Goal: Task Accomplishment & Management: Use online tool/utility

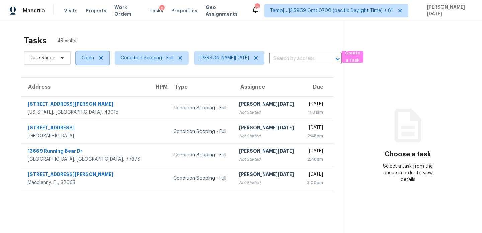
click at [88, 60] on span "Open" at bounding box center [88, 58] width 12 height 7
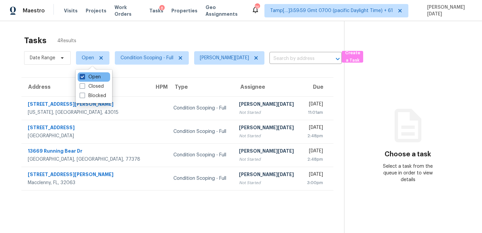
click at [86, 75] on label "Open" at bounding box center [90, 77] width 21 height 7
click at [84, 75] on input "Open" at bounding box center [82, 76] width 4 height 4
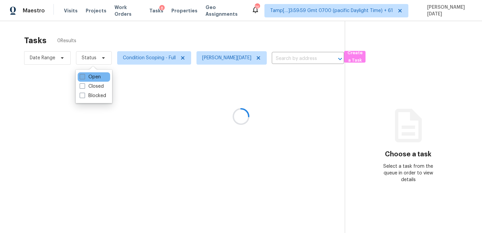
click at [86, 75] on label "Open" at bounding box center [90, 77] width 21 height 7
click at [84, 75] on input "Open" at bounding box center [82, 76] width 4 height 4
checkbox input "true"
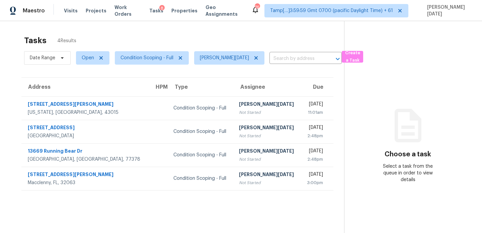
click at [137, 41] on div "Tasks 4 Results" at bounding box center [184, 40] width 320 height 17
click at [301, 94] on th "Due" at bounding box center [317, 87] width 33 height 19
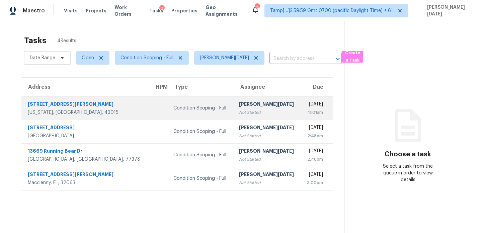
click at [307, 108] on div "Thu, Sep 4th 2025" at bounding box center [315, 105] width 17 height 8
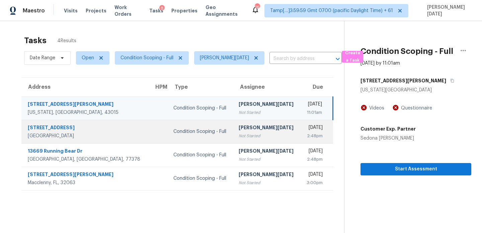
click at [306, 133] on div "2:48pm" at bounding box center [314, 136] width 17 height 7
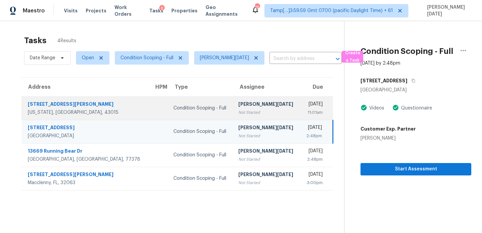
click at [310, 104] on div "Thu, Sep 4th 2025" at bounding box center [314, 105] width 17 height 8
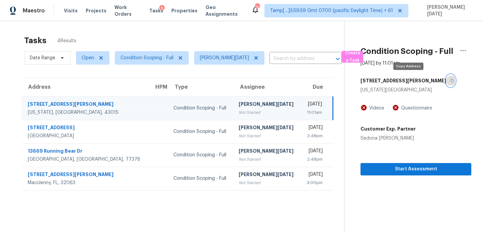
click at [451, 81] on icon "button" at bounding box center [453, 81] width 4 height 4
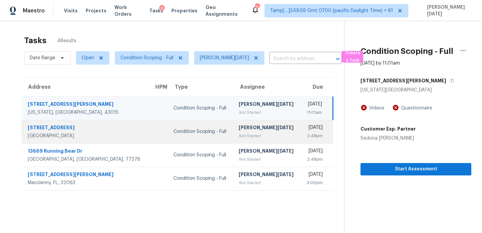
click at [205, 130] on td "Condition Scoping - Full" at bounding box center [200, 131] width 65 height 23
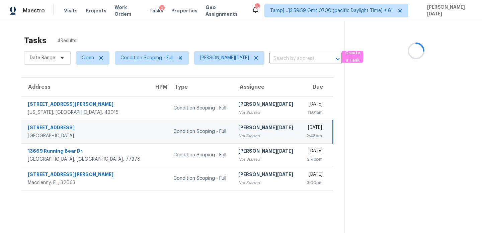
click at [205, 130] on td "Condition Scoping - Full" at bounding box center [200, 131] width 65 height 23
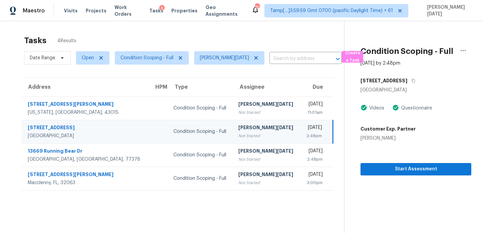
click at [251, 134] on td "Prabhu Raja Not Started" at bounding box center [266, 131] width 67 height 23
click at [371, 167] on span "Start Assessment" at bounding box center [416, 169] width 100 height 8
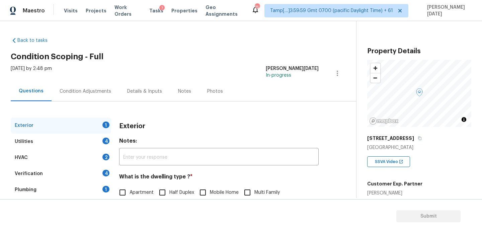
click at [90, 94] on div "Condition Adjustments" at bounding box center [86, 91] width 52 height 7
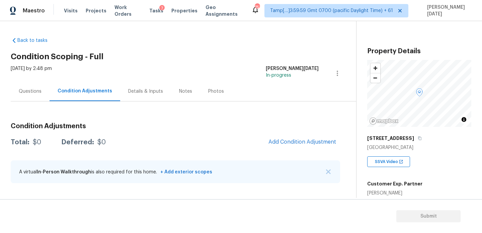
click at [209, 18] on div "Maestro Visits Projects Work Orders Tasks 7 Properties Geo Assignments 753 Tamp…" at bounding box center [241, 10] width 482 height 21
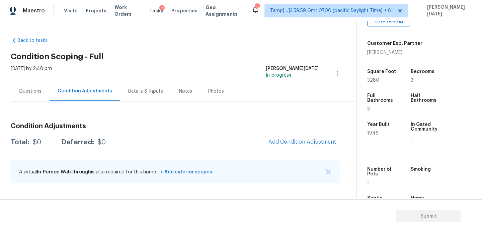
scroll to position [163, 0]
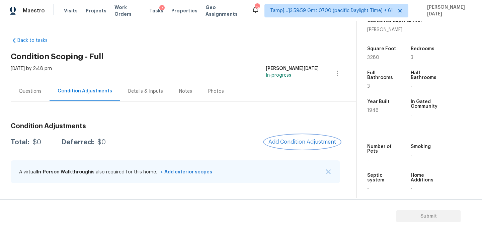
click at [305, 138] on button "Add Condition Adjustment" at bounding box center [303, 142] width 76 height 14
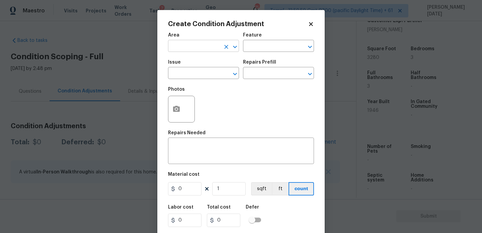
click at [186, 48] on input "text" at bounding box center [194, 47] width 52 height 10
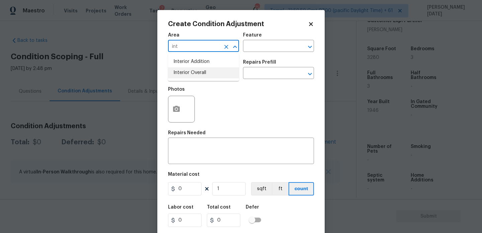
click at [191, 76] on li "Interior Overall" at bounding box center [203, 72] width 71 height 11
type input "Interior Overall"
click at [191, 76] on input "text" at bounding box center [194, 74] width 52 height 10
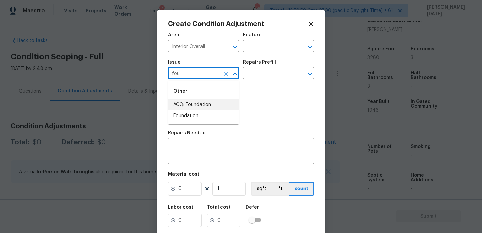
click at [200, 102] on li "ACQ: Foundation" at bounding box center [203, 105] width 71 height 11
type input "ACQ: Foundation"
click at [260, 79] on div "Issue ACQ: Foundation ​ Repairs Prefill ​" at bounding box center [241, 69] width 146 height 27
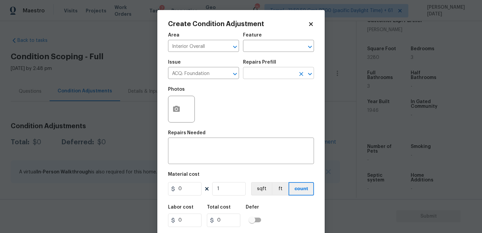
click at [273, 73] on input "text" at bounding box center [269, 74] width 52 height 10
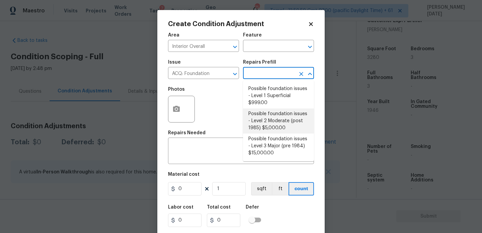
click at [283, 120] on li "Possible foundation issues - Level 2 Moderate (post 1985) $5,000.00" at bounding box center [278, 121] width 71 height 25
type input "Acquisition"
type textarea "Possible foundation issues - Level 2 Moderate: Disclaimer: This is NOT a techni…"
type input "5000"
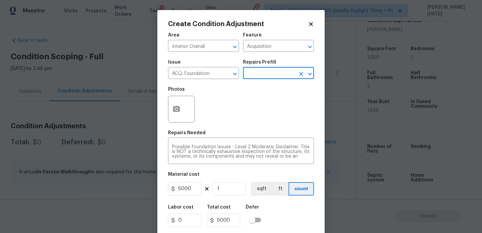
click at [270, 70] on input "text" at bounding box center [269, 74] width 52 height 10
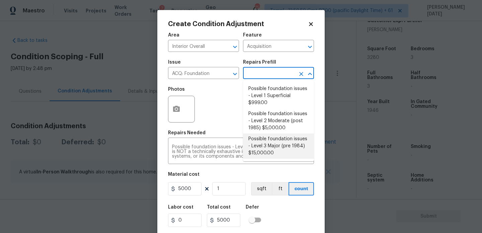
click at [274, 147] on li "Possible foundation issues - Level 3 Major (pre 1984) $15,000.00" at bounding box center [278, 146] width 71 height 25
type textarea "Possible foundation issues - Level 3 Major: Disclaimer: This is NOT a technical…"
type input "15000"
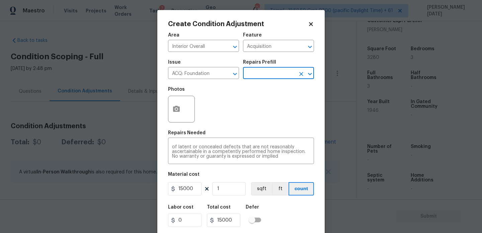
scroll to position [17, 0]
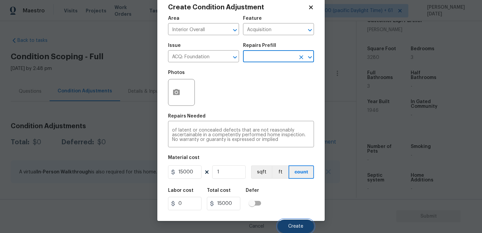
click at [290, 225] on span "Create" at bounding box center [295, 226] width 15 height 5
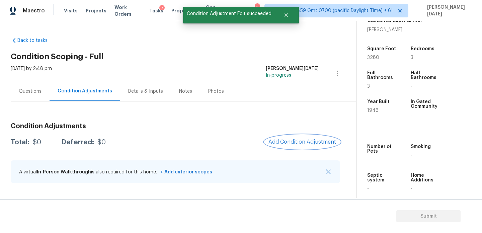
scroll to position [0, 0]
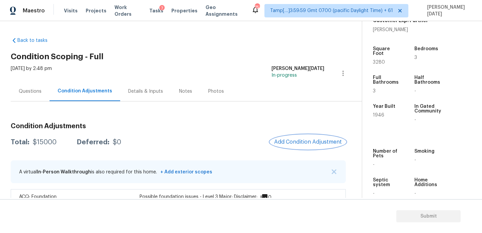
click at [306, 137] on button "Add Condition Adjustment" at bounding box center [308, 142] width 76 height 14
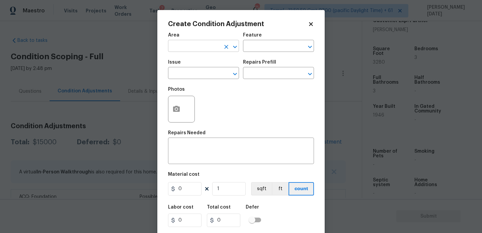
click at [192, 48] on input "text" at bounding box center [194, 47] width 52 height 10
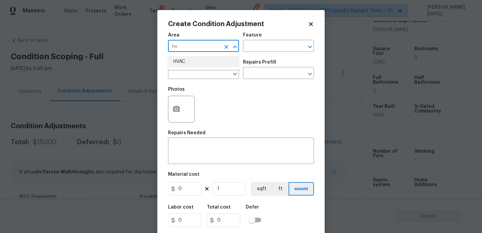
click at [189, 62] on li "HVAC" at bounding box center [203, 61] width 71 height 11
type input "HVAC"
click at [189, 67] on div "Issue" at bounding box center [203, 64] width 71 height 9
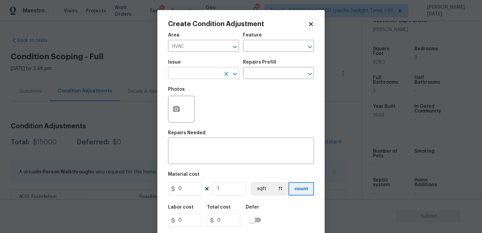
click at [190, 71] on input "text" at bounding box center [194, 74] width 52 height 10
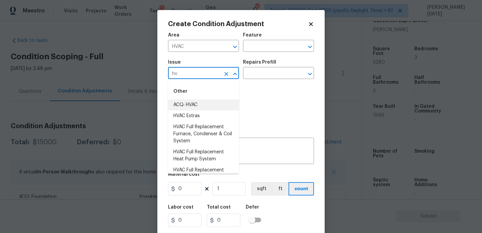
click at [195, 105] on li "ACQ: HVAC" at bounding box center [203, 105] width 71 height 11
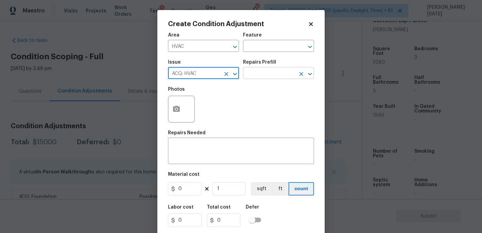
type input "ACQ: HVAC"
click at [264, 78] on input "text" at bounding box center [269, 74] width 52 height 10
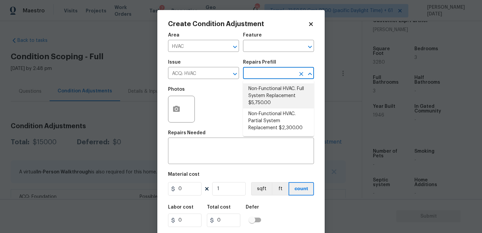
click at [274, 96] on li "Non-Functional HVAC. Full System Replacement $5,750.00" at bounding box center [278, 95] width 71 height 25
type input "Acquisition"
type textarea "Acquisition Scope: Full System Replacement"
type input "5750"
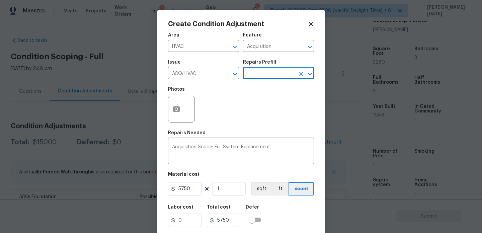
scroll to position [17, 0]
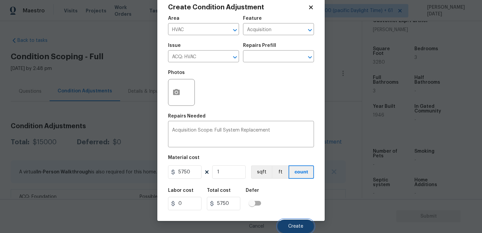
click at [285, 223] on button "Create" at bounding box center [296, 226] width 37 height 13
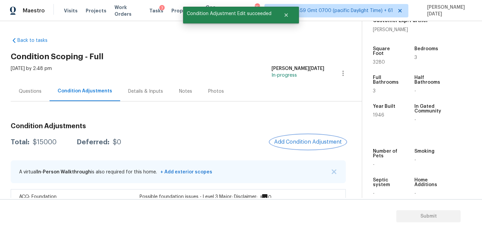
scroll to position [0, 0]
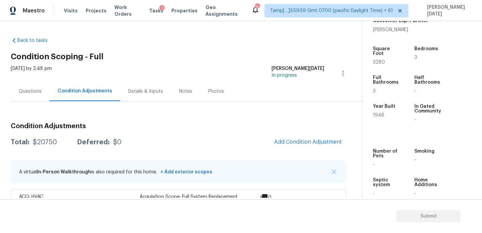
click at [377, 60] on span "3280" at bounding box center [379, 62] width 12 height 5
copy span "3280"
click at [292, 142] on span "Add Condition Adjustment" at bounding box center [308, 142] width 68 height 6
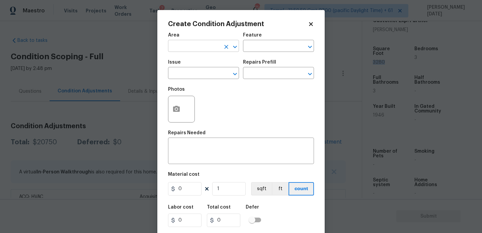
click at [184, 48] on input "text" at bounding box center [194, 47] width 52 height 10
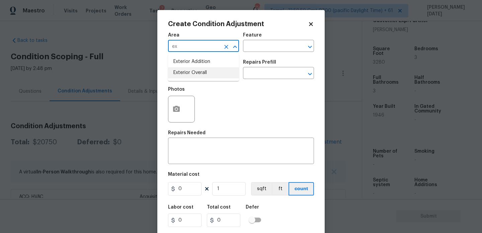
click at [190, 71] on li "Exterior Overall" at bounding box center [203, 72] width 71 height 11
type input "Exterior Overall"
click at [179, 114] on button "button" at bounding box center [177, 109] width 16 height 26
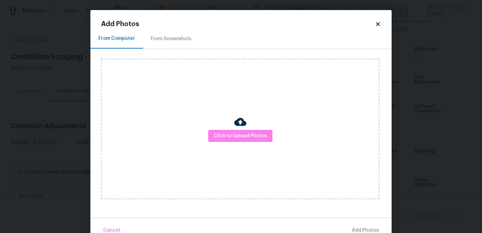
click at [179, 40] on div "From Screenshots" at bounding box center [171, 39] width 41 height 7
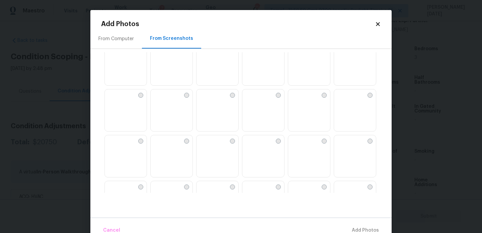
scroll to position [227, 0]
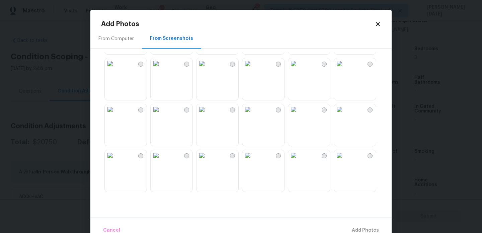
click at [253, 115] on img at bounding box center [248, 109] width 11 height 11
click at [207, 115] on img at bounding box center [202, 109] width 11 height 11
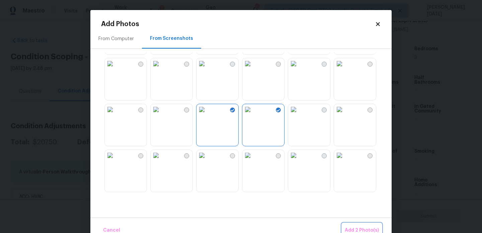
click at [375, 226] on button "Add 2 Photo(s)" at bounding box center [362, 230] width 40 height 14
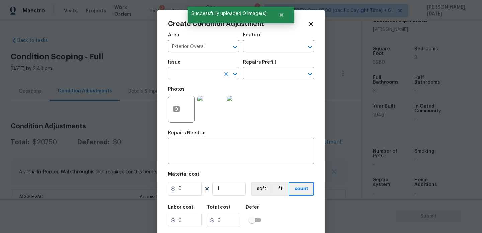
click at [185, 75] on input "text" at bounding box center [194, 74] width 52 height 10
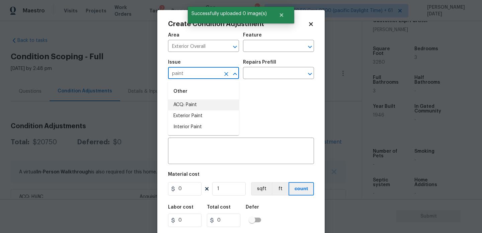
click at [187, 107] on li "ACQ: Paint" at bounding box center [203, 105] width 71 height 11
type input "ACQ: Paint"
click at [271, 66] on div "Repairs Prefill" at bounding box center [278, 64] width 71 height 9
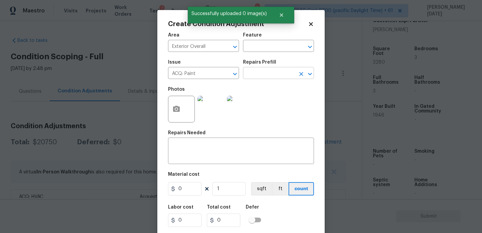
click at [272, 78] on input "text" at bounding box center [269, 74] width 52 height 10
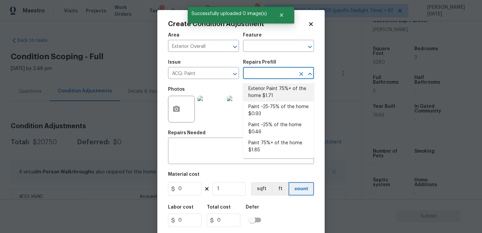
click at [275, 94] on li "Exterior Paint 75%+ of the home $1.71" at bounding box center [278, 92] width 71 height 18
type input "Acquisition"
type textarea "Acquisition Scope: 75%+ of the home exterior will likely require paint"
type input "1.71"
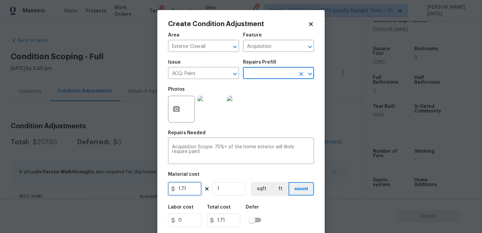
click at [197, 193] on input "1.71" at bounding box center [185, 188] width 34 height 13
type input "1.5"
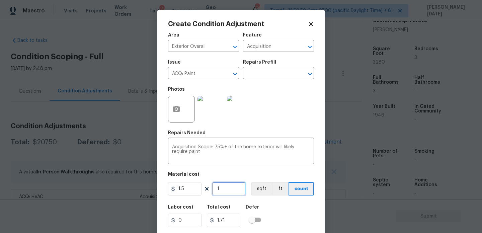
type input "1.5"
click at [229, 194] on input "1" at bounding box center [229, 188] width 34 height 13
type input "0"
paste input "328"
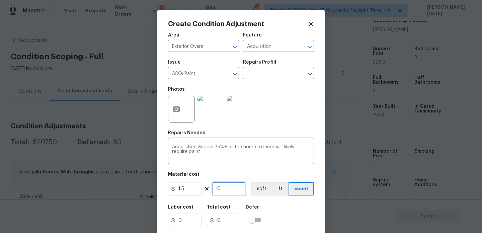
type input "3280"
type input "4920"
click at [226, 74] on icon "Clear" at bounding box center [226, 74] width 4 height 4
type input "3280"
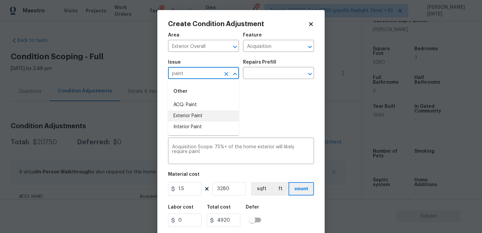
click at [215, 114] on li "Exterior Paint" at bounding box center [203, 116] width 71 height 11
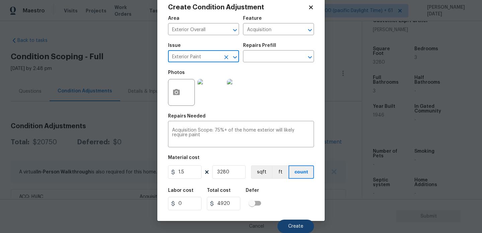
type input "Exterior Paint"
click at [295, 222] on button "Create" at bounding box center [296, 226] width 37 height 13
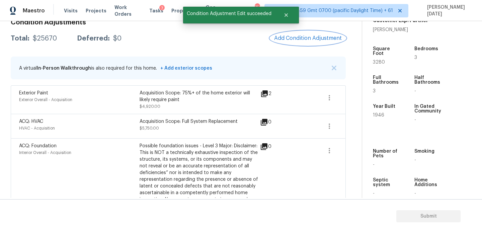
scroll to position [81, 0]
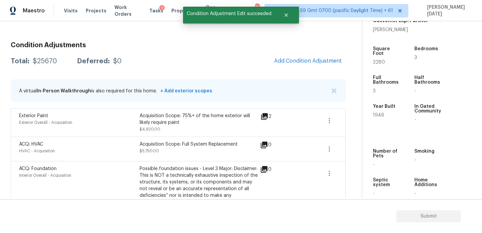
click at [300, 69] on div "Condition Adjustments Total: $25670 Deferred: $0 Add Condition Adjustment A vir…" at bounding box center [178, 140] width 335 height 207
click at [294, 63] on span "Add Condition Adjustment" at bounding box center [308, 61] width 68 height 6
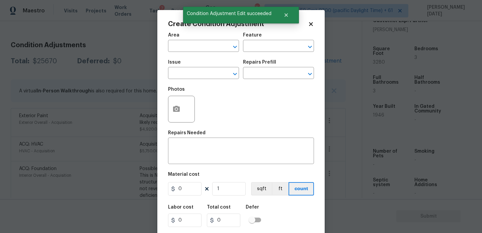
click at [193, 53] on span "Area ​" at bounding box center [203, 42] width 71 height 27
click at [180, 47] on input "text" at bounding box center [194, 47] width 52 height 10
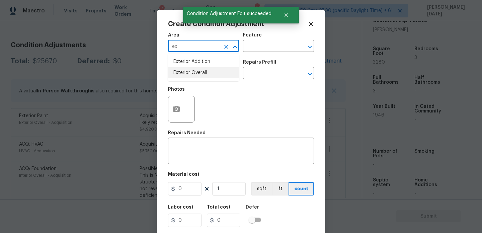
click at [184, 74] on li "Exterior Overall" at bounding box center [203, 72] width 71 height 11
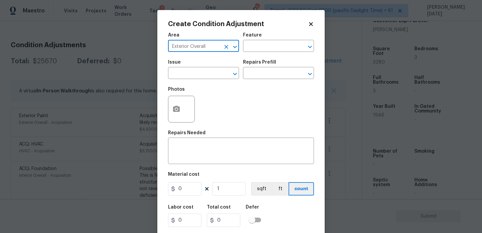
type input "Exterior Overall"
click at [184, 74] on input "text" at bounding box center [194, 74] width 52 height 10
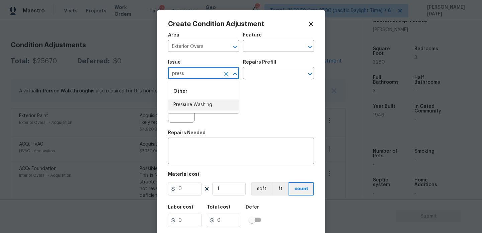
click at [189, 110] on li "Pressure Washing" at bounding box center [203, 105] width 71 height 11
type input "Pressure Washing"
click at [255, 80] on div "Issue Pressure Washing ​ Repairs Prefill ​" at bounding box center [241, 69] width 146 height 27
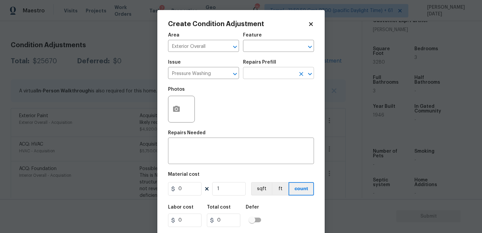
click at [275, 74] on input "text" at bounding box center [269, 74] width 52 height 10
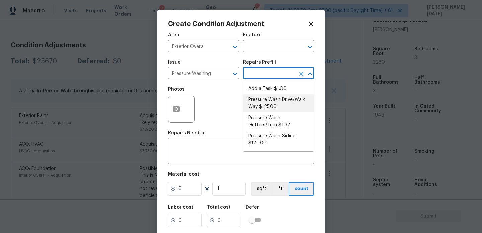
click at [272, 107] on li "Pressure Wash Drive/Walk Way $125.00" at bounding box center [278, 103] width 71 height 18
type input "Siding"
type textarea "Pressure wash the driveways/walkways as directed by the PM. Ensure that all deb…"
type input "125"
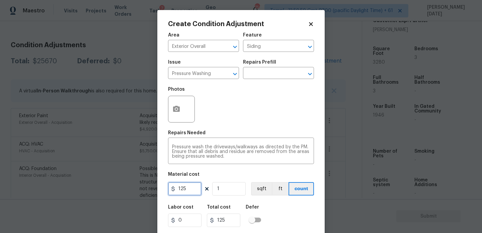
drag, startPoint x: 161, startPoint y: 194, endPoint x: 104, endPoint y: 194, distance: 57.6
click at [104, 194] on div "Create Condition Adjustment Area Exterior Overall ​ Feature Siding ​ Issue Pres…" at bounding box center [241, 116] width 482 height 233
type input "200"
click at [161, 124] on div "Create Condition Adjustment Area Exterior Overall ​ Feature Siding ​ Issue Pres…" at bounding box center [241, 124] width 168 height 228
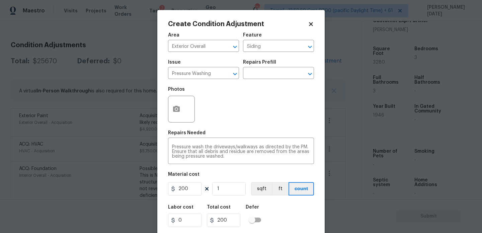
scroll to position [17, 0]
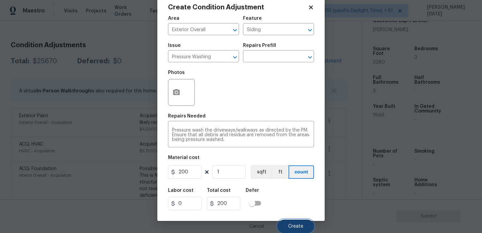
click at [299, 227] on span "Create" at bounding box center [295, 226] width 15 height 5
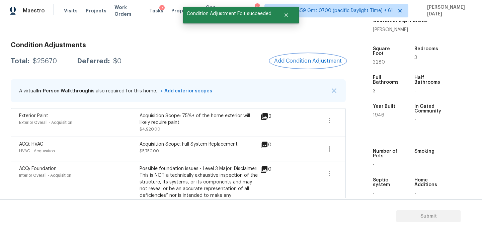
scroll to position [0, 0]
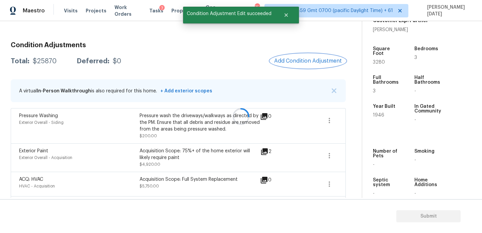
click at [308, 61] on span "Add Condition Adjustment" at bounding box center [308, 61] width 68 height 6
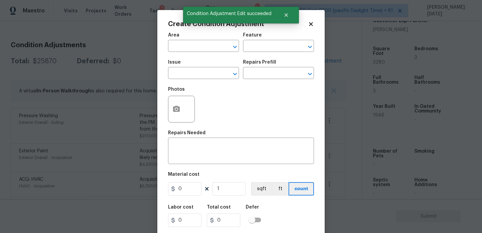
click at [308, 61] on div "Issue ​ Repairs Prefill ​" at bounding box center [241, 69] width 146 height 27
click at [173, 105] on button "button" at bounding box center [177, 109] width 16 height 26
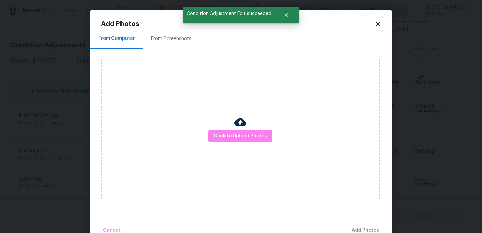
click at [175, 35] on div "From Screenshots" at bounding box center [171, 39] width 57 height 20
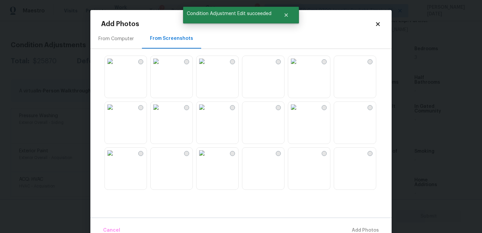
click at [207, 158] on img at bounding box center [202, 153] width 11 height 11
click at [161, 158] on img at bounding box center [156, 153] width 11 height 11
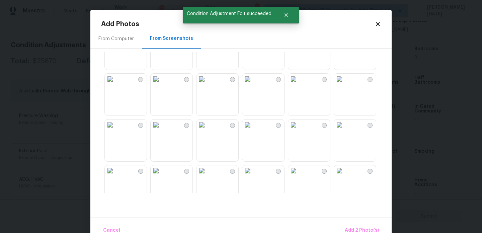
scroll to position [212, 0]
click at [253, 125] on img at bounding box center [248, 124] width 11 height 11
click at [161, 84] on img at bounding box center [156, 78] width 11 height 11
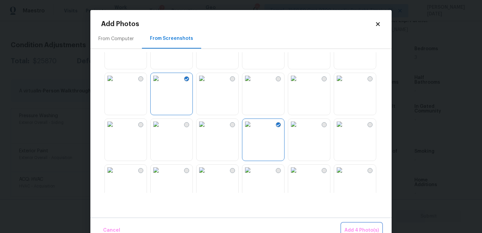
click at [361, 224] on button "Add 4 Photo(s)" at bounding box center [362, 230] width 40 height 14
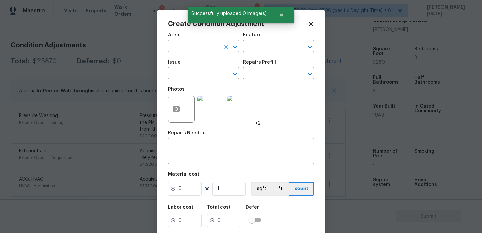
click at [192, 50] on input "text" at bounding box center [194, 47] width 52 height 10
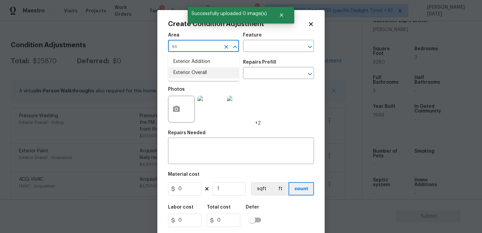
click at [192, 77] on li "Exterior Overall" at bounding box center [203, 72] width 71 height 11
type input "Exterior Overall"
click at [192, 77] on input "text" at bounding box center [194, 74] width 52 height 10
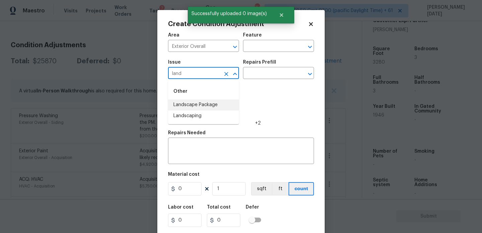
click at [207, 109] on li "Landscape Package" at bounding box center [203, 105] width 71 height 11
type input "Landscape Package"
click at [260, 65] on div "Repairs Prefill" at bounding box center [278, 64] width 71 height 9
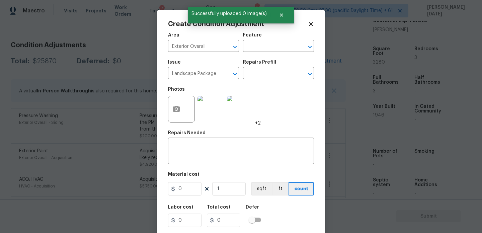
click at [265, 79] on div "Issue Landscape Package ​ Repairs Prefill ​" at bounding box center [241, 69] width 146 height 27
click at [276, 75] on input "text" at bounding box center [269, 74] width 52 height 10
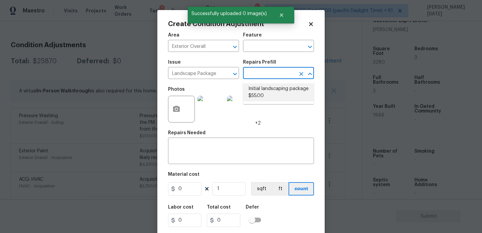
click at [276, 84] on li "Initial landscaping package $55.00" at bounding box center [278, 92] width 71 height 18
type input "Home Readiness Packages"
type textarea "Mowing of grass up to 6" in height. Mow, edge along driveways & sidewalks, trim…"
type input "55"
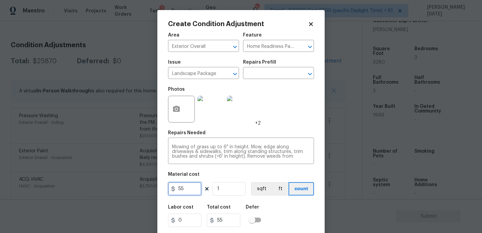
drag, startPoint x: 190, startPoint y: 188, endPoint x: 135, endPoint y: 188, distance: 54.6
click at [135, 188] on div "Create Condition Adjustment Area Exterior Overall ​ Feature Home Readiness Pack…" at bounding box center [241, 116] width 482 height 233
type input "300"
click at [294, 121] on div "Photos +2" at bounding box center [241, 105] width 146 height 44
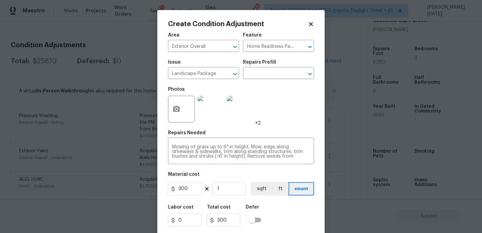
scroll to position [17, 0]
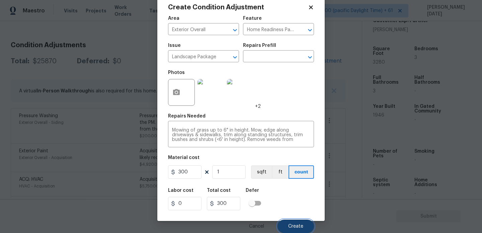
click at [297, 226] on span "Create" at bounding box center [295, 226] width 15 height 5
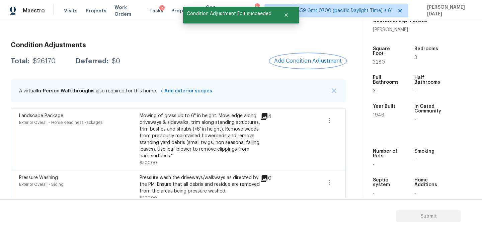
scroll to position [0, 0]
click at [306, 54] on button "Add Condition Adjustment" at bounding box center [308, 61] width 76 height 14
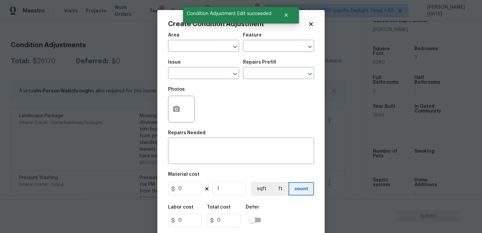
click at [306, 54] on div "Create Condition Adjustment Area ​ Feature ​ Issue ​ Repairs Prefill ​ Photos R…" at bounding box center [241, 124] width 168 height 228
click at [176, 109] on circle "button" at bounding box center [177, 109] width 2 height 2
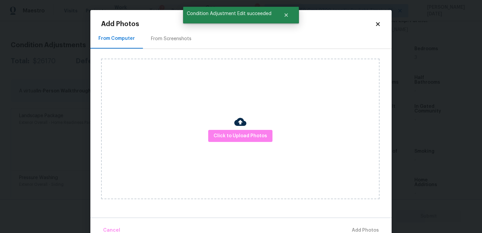
click at [177, 44] on div "From Screenshots" at bounding box center [171, 39] width 57 height 20
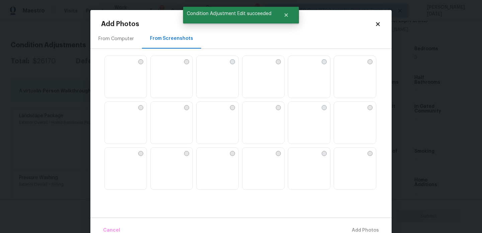
click at [161, 67] on img at bounding box center [156, 61] width 11 height 11
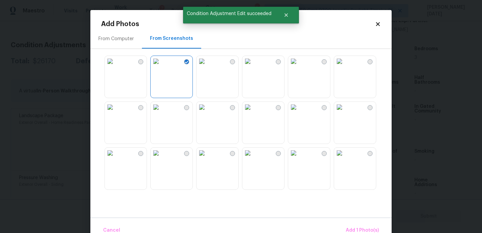
click at [161, 113] on img at bounding box center [156, 107] width 11 height 11
click at [116, 113] on img at bounding box center [110, 107] width 11 height 11
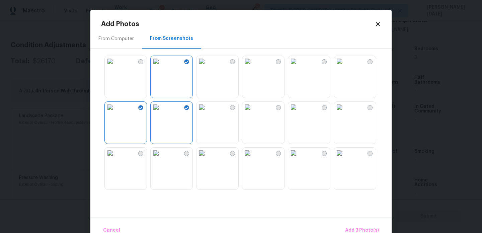
click at [116, 67] on img at bounding box center [110, 61] width 11 height 11
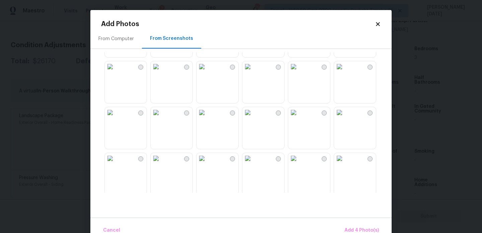
click at [299, 72] on img at bounding box center [293, 66] width 11 height 11
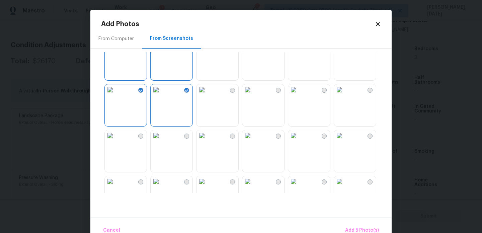
scroll to position [14, 0]
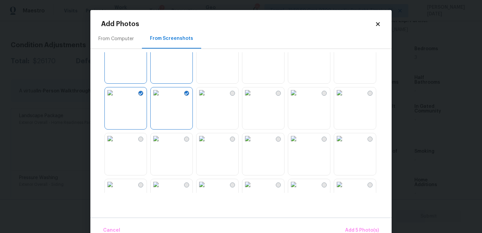
click at [299, 98] on img at bounding box center [293, 92] width 11 height 11
click at [345, 98] on img at bounding box center [339, 92] width 11 height 11
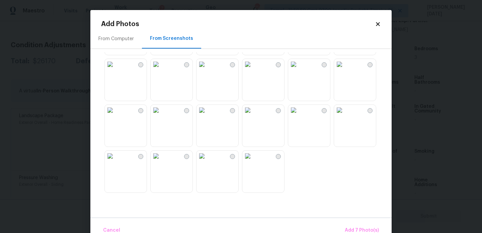
click at [161, 116] on img at bounding box center [156, 110] width 11 height 11
click at [374, 226] on button "Add 8 Photo(s)" at bounding box center [362, 230] width 40 height 14
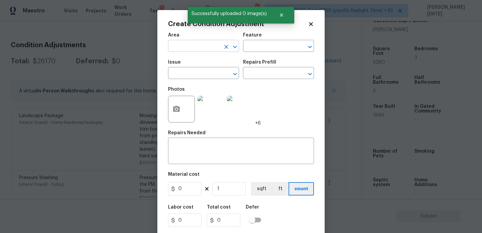
click at [185, 48] on input "text" at bounding box center [194, 47] width 52 height 10
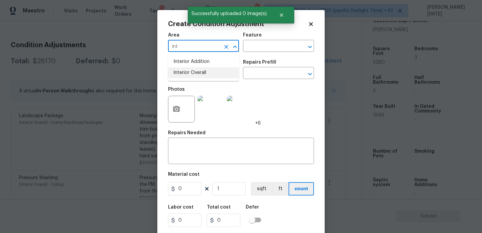
click at [189, 71] on li "Interior Overall" at bounding box center [203, 72] width 71 height 11
type input "Interior Overall"
click at [189, 71] on input "text" at bounding box center [194, 74] width 52 height 10
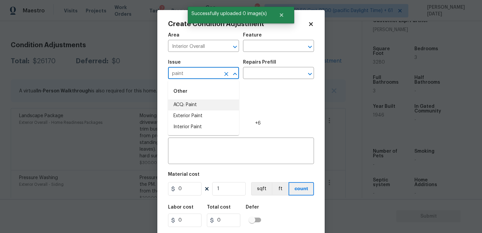
click at [193, 106] on li "ACQ: Paint" at bounding box center [203, 105] width 71 height 11
type input "ACQ: Paint"
click at [284, 78] on input "text" at bounding box center [269, 74] width 52 height 10
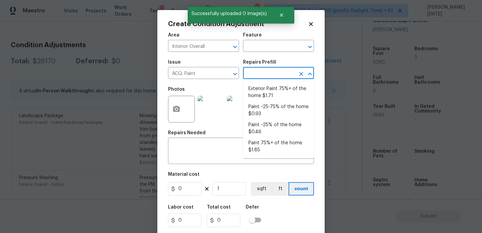
click at [284, 78] on input "text" at bounding box center [269, 74] width 52 height 10
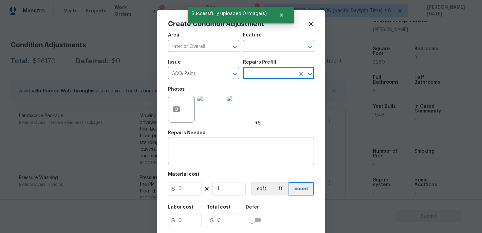
click at [284, 78] on input "text" at bounding box center [269, 74] width 52 height 10
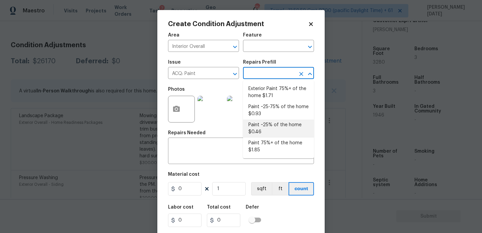
click at [283, 109] on li "Paint ~25-75% of the home $0.93" at bounding box center [278, 111] width 71 height 18
type input "Acquisition"
type textarea "Acquisition Scope: ~25 - 75% of the home needs interior paint"
type input "0.93"
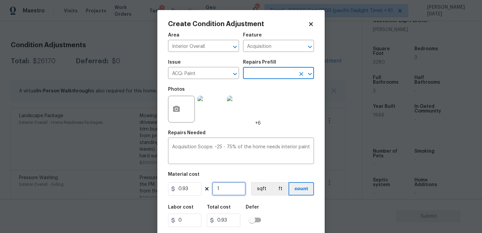
click at [237, 193] on input "1" at bounding box center [229, 188] width 34 height 13
type input "0"
paste input "328"
type input "3280"
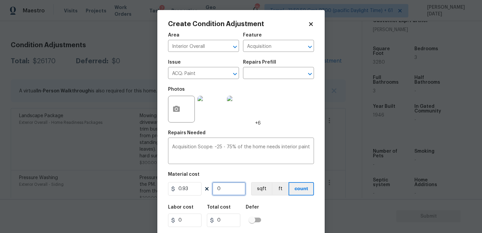
type input "3050.4"
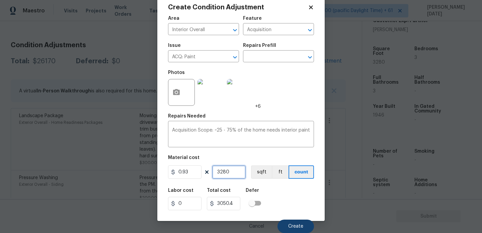
type input "3280"
click at [301, 227] on span "Create" at bounding box center [295, 226] width 15 height 5
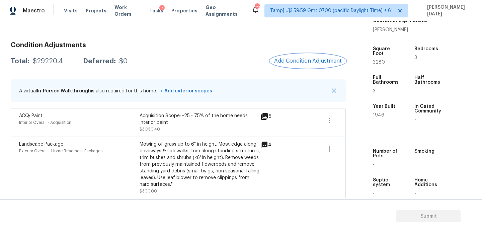
scroll to position [255, 0]
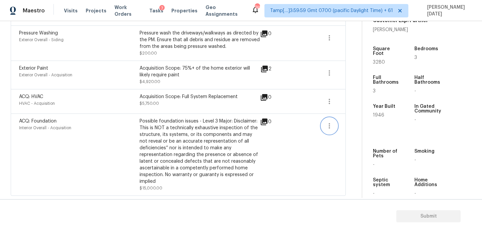
click at [328, 126] on icon "button" at bounding box center [330, 126] width 8 height 8
click at [351, 125] on div "Edit" at bounding box center [368, 124] width 52 height 7
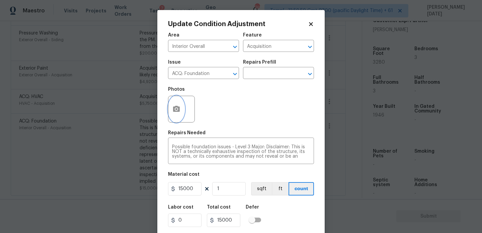
click at [176, 111] on icon "button" at bounding box center [176, 109] width 7 height 6
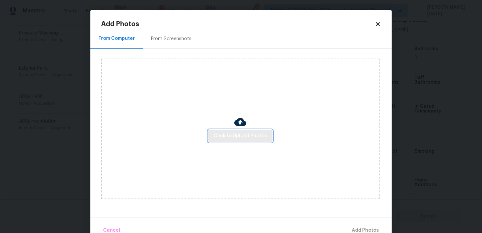
click at [247, 140] on button "Click to Upload Photos" at bounding box center [240, 136] width 64 height 12
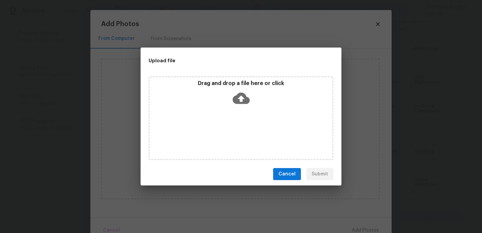
click at [247, 140] on div "Drag and drop a file here or click" at bounding box center [241, 118] width 185 height 84
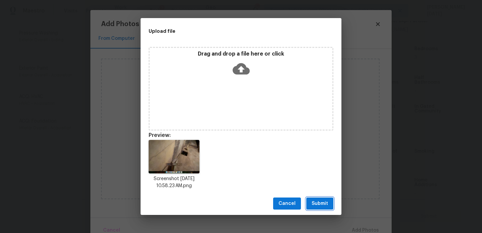
click at [322, 204] on span "Submit" at bounding box center [320, 204] width 16 height 8
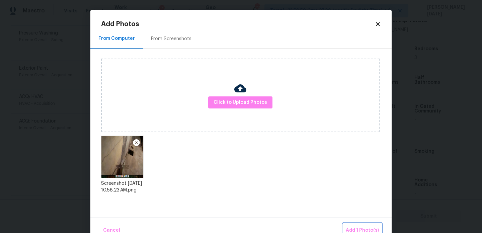
click at [356, 224] on button "Add 1 Photo(s)" at bounding box center [362, 230] width 39 height 14
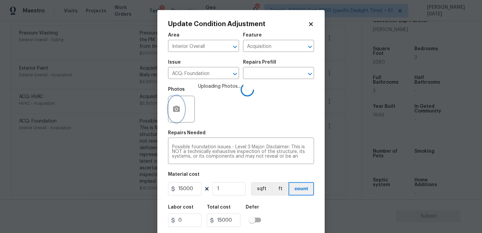
scroll to position [17, 0]
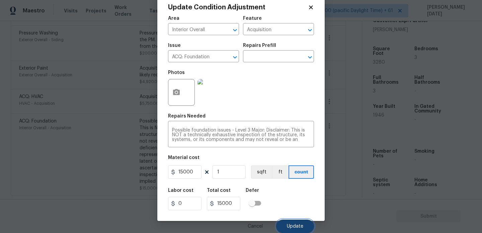
click at [292, 223] on button "Update" at bounding box center [295, 226] width 38 height 13
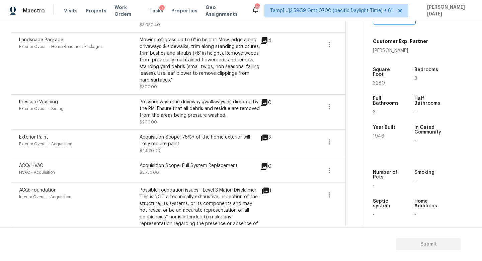
scroll to position [69, 0]
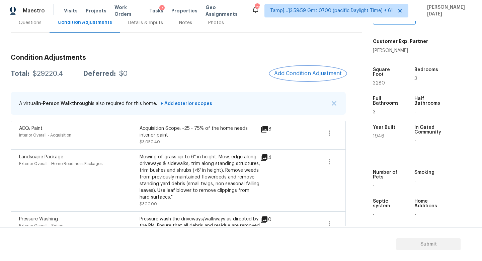
click at [302, 79] on button "Add Condition Adjustment" at bounding box center [308, 73] width 76 height 14
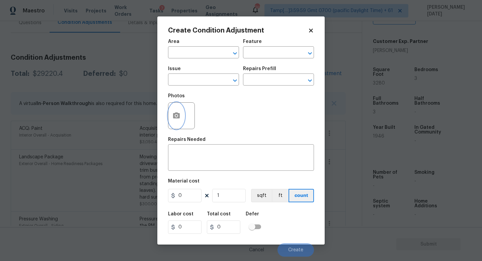
click at [176, 117] on icon "button" at bounding box center [177, 116] width 8 height 8
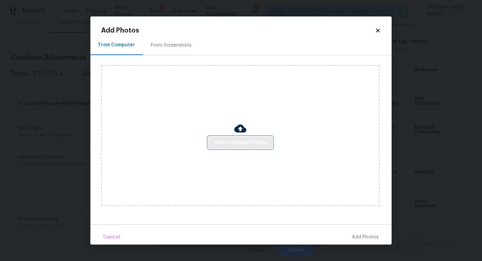
click at [236, 139] on span "Click to Upload Photos" at bounding box center [241, 142] width 54 height 8
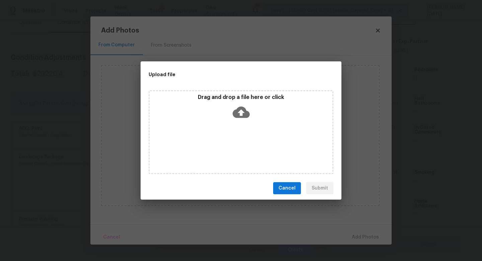
click at [236, 139] on div "Drag and drop a file here or click" at bounding box center [241, 132] width 185 height 84
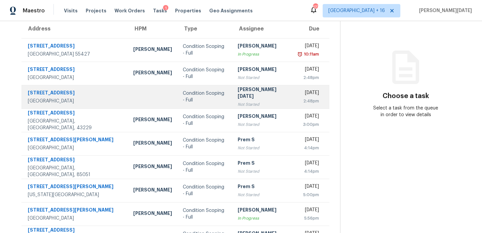
scroll to position [67, 0]
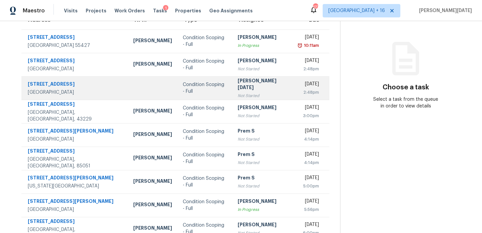
click at [249, 92] on div "Not Started" at bounding box center [263, 95] width 50 height 7
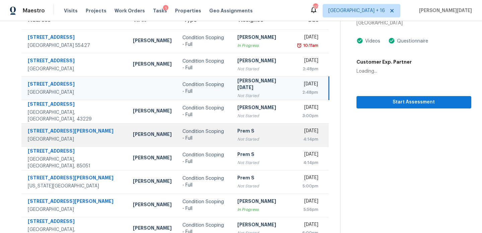
scroll to position [116, 0]
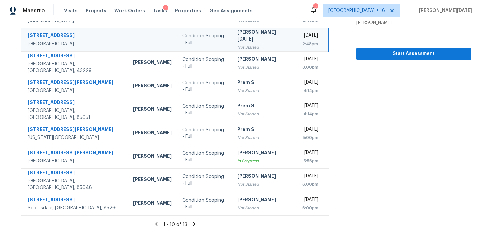
click at [194, 223] on icon at bounding box center [195, 224] width 2 height 4
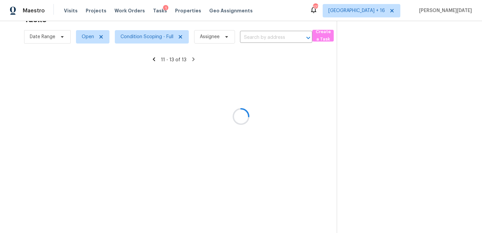
scroll to position [21, 0]
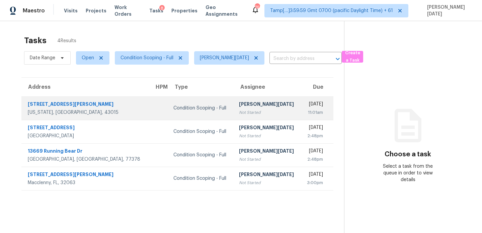
click at [200, 104] on td "Condition Scoping - Full" at bounding box center [200, 107] width 65 height 23
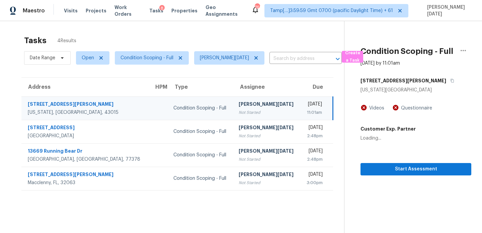
click at [200, 104] on td "Condition Scoping - Full" at bounding box center [200, 107] width 65 height 23
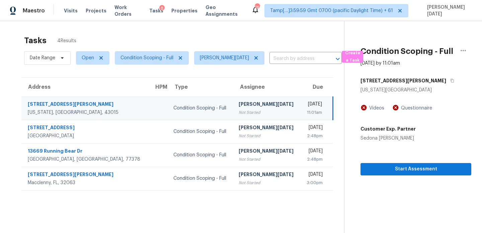
click at [306, 109] on div "11:01am" at bounding box center [314, 112] width 16 height 7
click at [394, 172] on span "Start Assessment" at bounding box center [416, 169] width 100 height 8
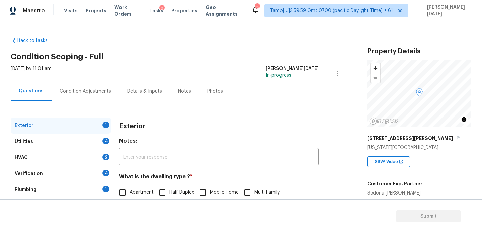
click at [85, 93] on div "Condition Adjustments" at bounding box center [86, 91] width 52 height 7
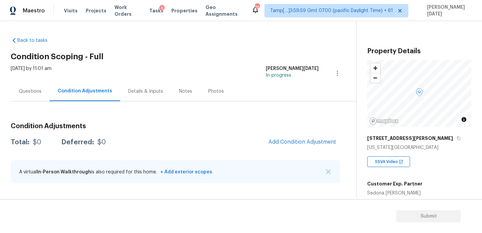
scroll to position [170, 0]
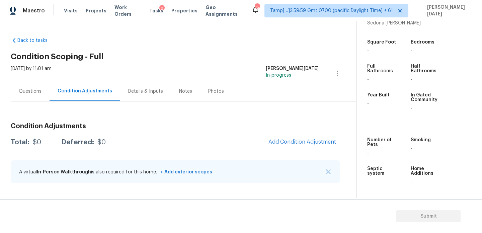
click at [27, 94] on div "Questions" at bounding box center [30, 91] width 23 height 7
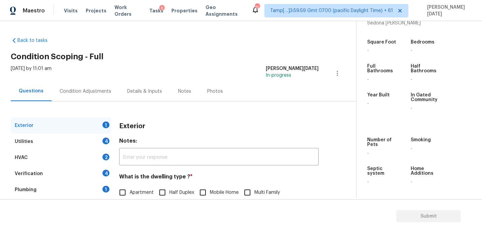
scroll to position [89, 0]
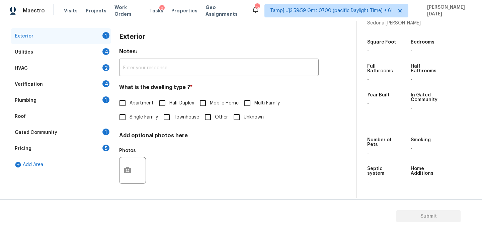
click at [95, 138] on div "Gated Community 1" at bounding box center [61, 133] width 101 height 16
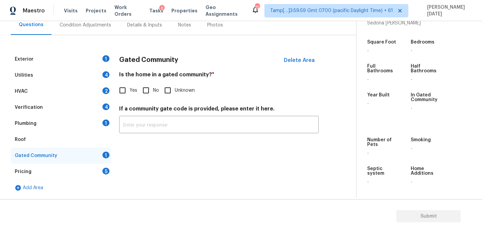
scroll to position [66, 0]
click at [125, 89] on input "Yes" at bounding box center [123, 90] width 14 height 14
checkbox input "true"
click at [89, 179] on div "Pricing 5" at bounding box center [61, 172] width 101 height 16
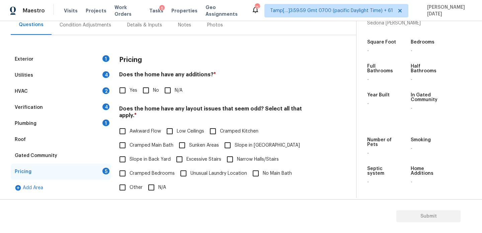
scroll to position [95, 0]
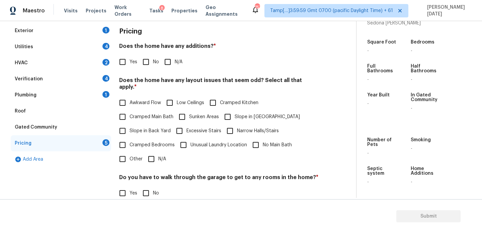
click at [128, 124] on input "Slope in Back Yard" at bounding box center [123, 131] width 14 height 14
checkbox input "true"
click at [236, 114] on span "Slope in Front Yard" at bounding box center [267, 117] width 65 height 7
click at [235, 113] on input "Slope in Front Yard" at bounding box center [228, 117] width 14 height 14
checkbox input "true"
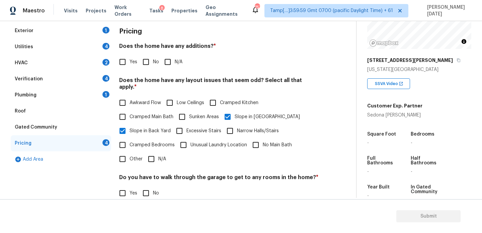
scroll to position [69, 0]
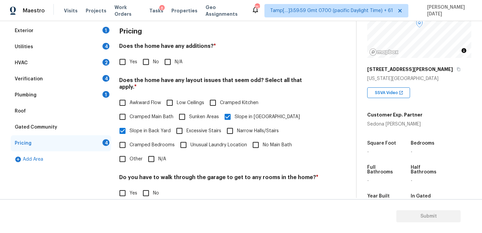
click at [136, 124] on label "Slope in Back Yard" at bounding box center [143, 131] width 55 height 14
click at [130, 124] on input "Slope in Back Yard" at bounding box center [123, 131] width 14 height 14
click at [127, 124] on input "Slope in Back Yard" at bounding box center [123, 131] width 14 height 14
checkbox input "true"
click at [148, 60] on input "No" at bounding box center [146, 62] width 14 height 14
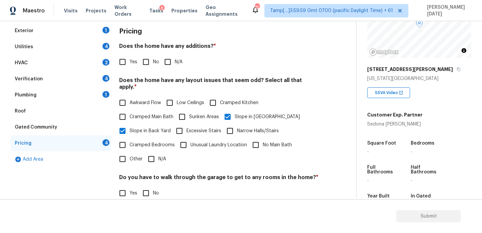
checkbox input "true"
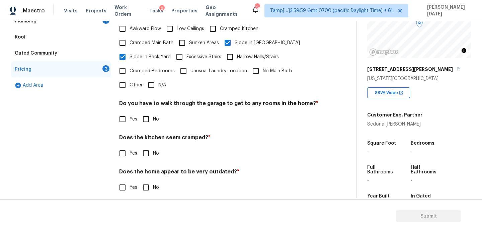
click at [147, 112] on input "No" at bounding box center [146, 119] width 14 height 14
checkbox input "true"
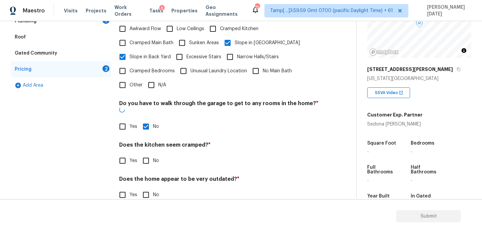
click at [145, 154] on input "No" at bounding box center [146, 161] width 14 height 14
checkbox input "true"
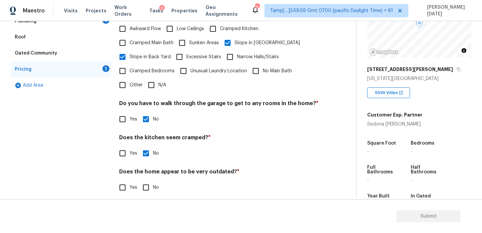
click at [147, 181] on input "No" at bounding box center [146, 188] width 14 height 14
checkbox input "true"
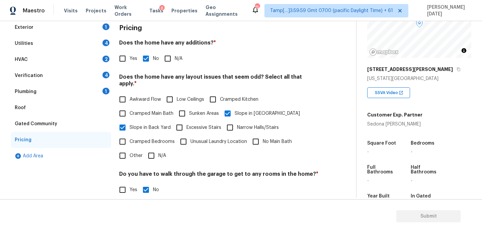
scroll to position [0, 0]
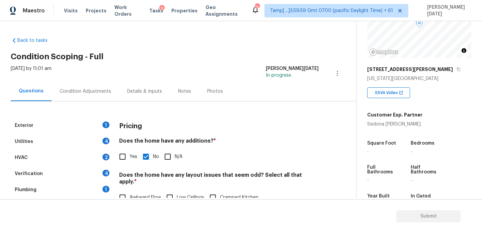
click at [68, 86] on div "Condition Adjustments" at bounding box center [86, 91] width 68 height 20
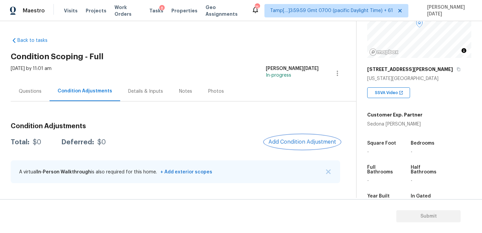
click at [285, 137] on button "Add Condition Adjustment" at bounding box center [303, 142] width 76 height 14
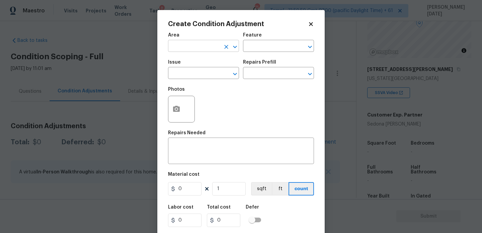
click at [180, 51] on input "text" at bounding box center [194, 47] width 52 height 10
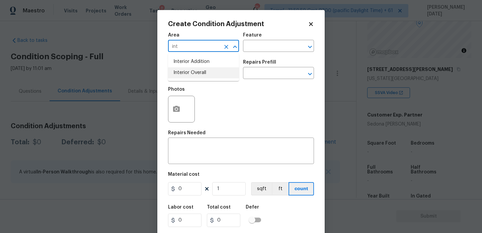
click at [186, 71] on li "Interior Overall" at bounding box center [203, 72] width 71 height 11
type input "Interior Overall"
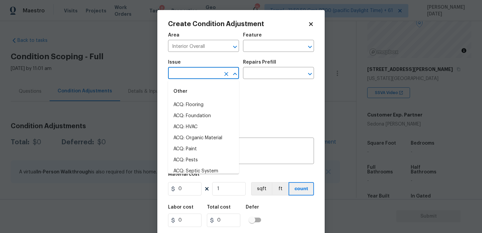
click at [186, 71] on input "text" at bounding box center [194, 74] width 52 height 10
click at [189, 111] on li "Exterior Paint" at bounding box center [203, 116] width 71 height 11
type input "Exterior Paint"
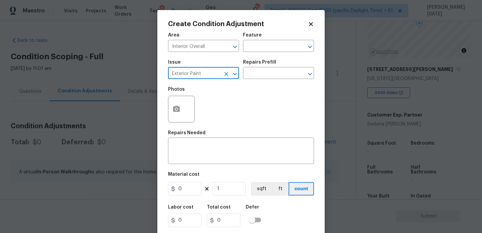
click at [223, 77] on icon "Clear" at bounding box center [226, 74] width 7 height 7
click at [214, 102] on li "ACQ: Paint" at bounding box center [203, 105] width 71 height 11
type input "ACQ: Paint"
click at [269, 76] on input "text" at bounding box center [269, 74] width 52 height 10
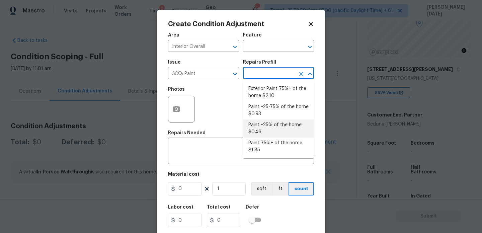
click at [272, 126] on li "Paint ~25% of the home $0.46" at bounding box center [278, 129] width 71 height 18
type input "Acquisition"
type textarea "Acquisition Scope: ~25% of the home needs interior paint"
type input "0.46"
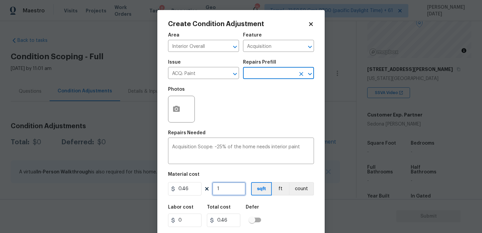
click at [229, 187] on input "1" at bounding box center [229, 188] width 34 height 13
type input "0"
type input "4"
type input "1.84"
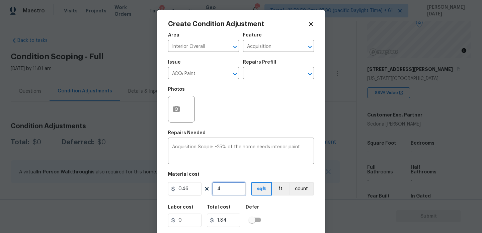
type input "43"
type input "19.78"
type input "430"
type input "197.8"
click at [232, 188] on input "430" at bounding box center [229, 188] width 34 height 13
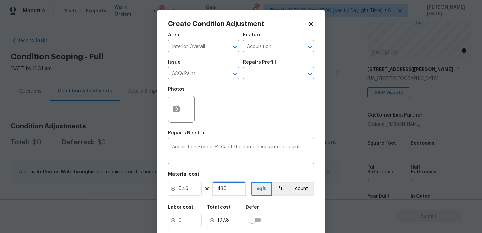
type input "4300"
type input "1978"
type input "4300"
click at [239, 106] on div "Photos" at bounding box center [241, 105] width 146 height 44
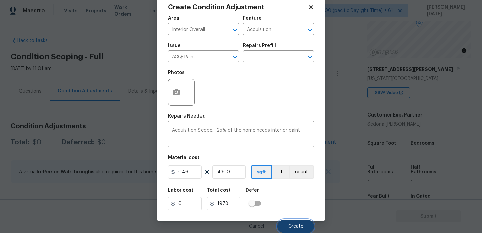
click at [292, 226] on span "Create" at bounding box center [295, 226] width 15 height 5
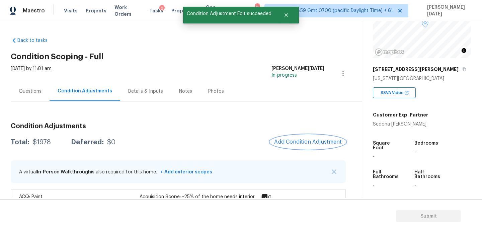
scroll to position [22, 0]
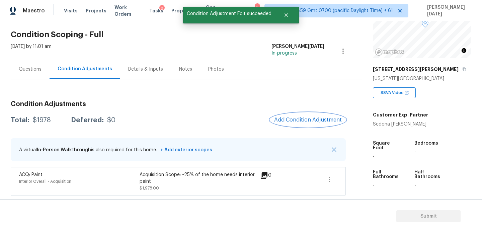
click at [289, 119] on span "Add Condition Adjustment" at bounding box center [308, 120] width 68 height 6
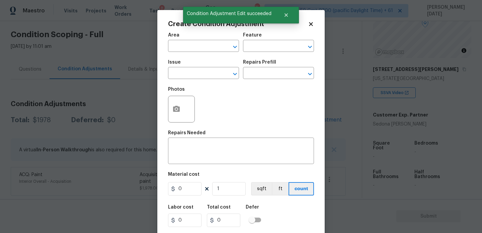
click at [180, 54] on span "Area ​" at bounding box center [203, 42] width 71 height 27
click at [181, 50] on input "text" at bounding box center [194, 47] width 52 height 10
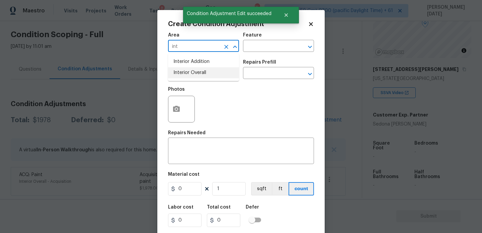
click at [190, 74] on li "Interior Overall" at bounding box center [203, 72] width 71 height 11
type input "Interior Overall"
click at [190, 74] on input "text" at bounding box center [194, 74] width 52 height 10
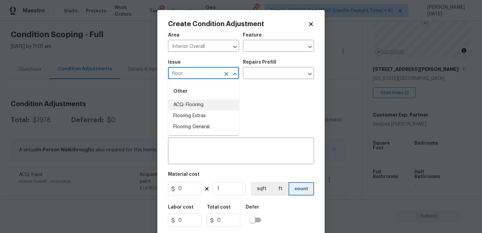
click at [195, 106] on li "ACQ: Flooring" at bounding box center [203, 105] width 71 height 11
type input "ACQ: Flooring"
click at [258, 81] on div "Issue ACQ: Flooring ​ Repairs Prefill ​" at bounding box center [241, 69] width 146 height 27
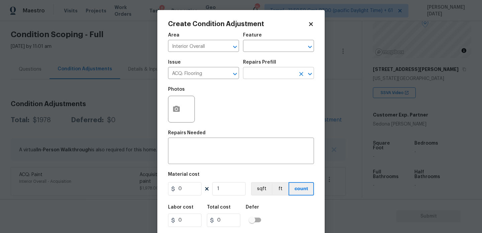
click at [278, 74] on input "text" at bounding box center [269, 74] width 52 height 10
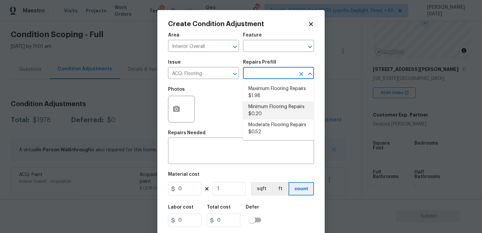
click at [273, 115] on li "Minimum Flooring Repairs $0.20" at bounding box center [278, 111] width 71 height 18
type input "Acquisition"
type textarea "Acquisition Scope: Minimum flooring repairs"
type input "0.2"
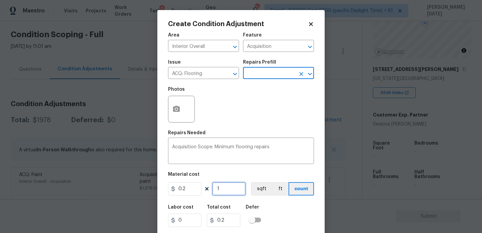
click at [230, 192] on input "1" at bounding box center [229, 188] width 34 height 13
type input "0"
paste input "430"
type input "4300"
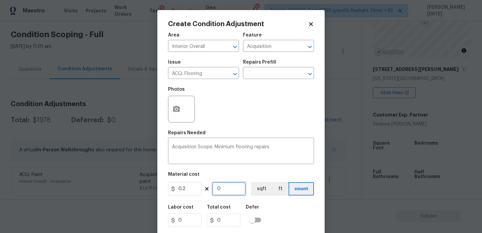
type input "860"
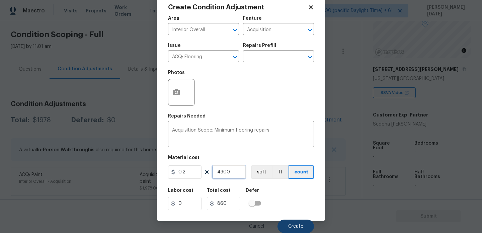
type input "4300"
click at [291, 223] on button "Create" at bounding box center [296, 226] width 37 height 13
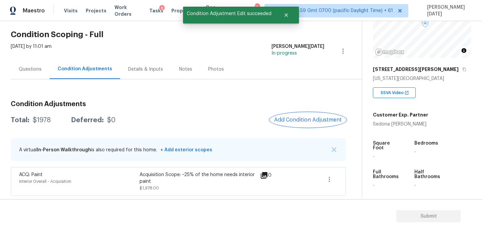
scroll to position [0, 0]
click at [310, 115] on button "Add Condition Adjustment" at bounding box center [308, 120] width 76 height 14
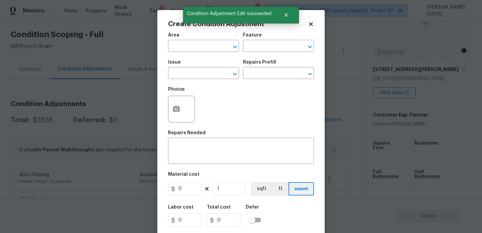
click at [310, 115] on div "Create Condition Adjustment Area ​ Feature ​ Issue ​ Repairs Prefill ​ Photos R…" at bounding box center [241, 124] width 168 height 228
click at [172, 39] on div "Area" at bounding box center [203, 37] width 71 height 9
click at [173, 45] on input "text" at bounding box center [194, 47] width 52 height 10
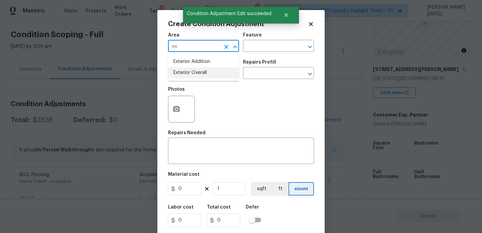
click at [205, 76] on li "Exterior Overall" at bounding box center [203, 72] width 71 height 11
type input "Exterior Overall"
click at [205, 76] on input "text" at bounding box center [194, 74] width 52 height 10
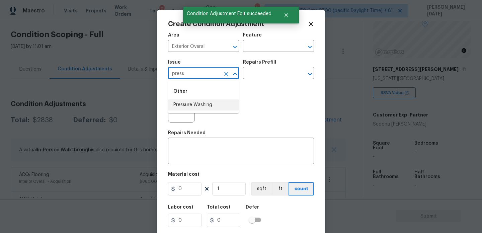
click at [213, 110] on li "Pressure Washing" at bounding box center [203, 105] width 71 height 11
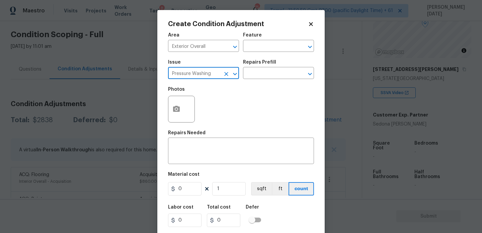
type input "Pressure Washing"
click at [256, 82] on div "Issue Pressure Washing ​ Repairs Prefill ​" at bounding box center [241, 69] width 146 height 27
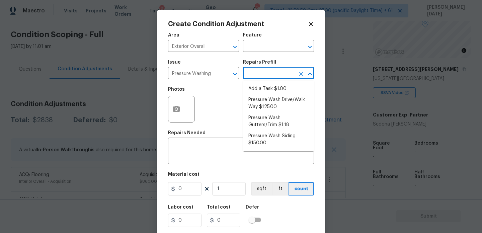
click at [268, 76] on input "text" at bounding box center [269, 74] width 52 height 10
click at [271, 106] on li "Pressure Wash Drive/Walk Way $125.00" at bounding box center [278, 103] width 71 height 18
type input "Siding"
type textarea "Pressure wash the driveways/walkways as directed by the PM. Ensure that all deb…"
type input "125"
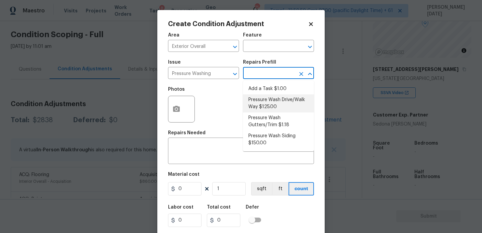
type input "125"
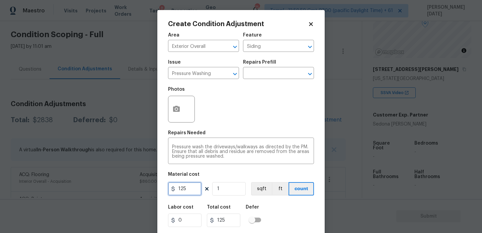
drag, startPoint x: 164, startPoint y: 190, endPoint x: 138, endPoint y: 190, distance: 26.5
click at [138, 190] on div "Create Condition Adjustment Area Exterior Overall ​ Feature Siding ​ Issue Pres…" at bounding box center [241, 116] width 482 height 233
type input "200"
click at [220, 122] on div "Photos" at bounding box center [241, 105] width 146 height 44
type input "200"
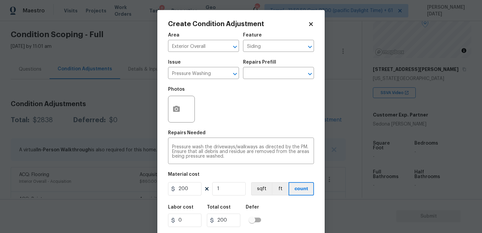
scroll to position [17, 0]
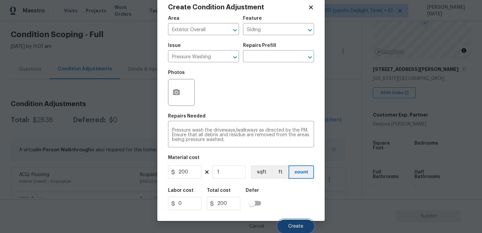
click at [291, 228] on span "Create" at bounding box center [295, 226] width 15 height 5
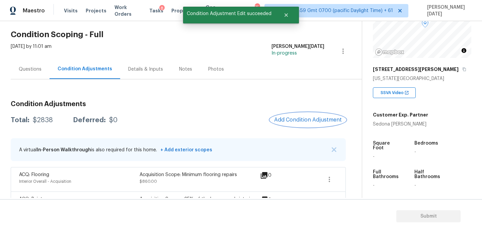
scroll to position [0, 0]
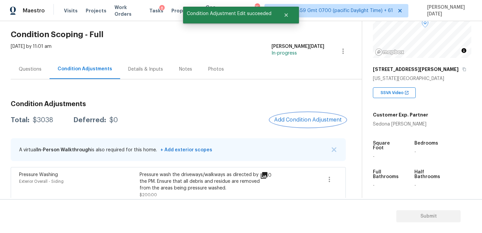
click at [302, 114] on button "Add Condition Adjustment" at bounding box center [308, 120] width 76 height 14
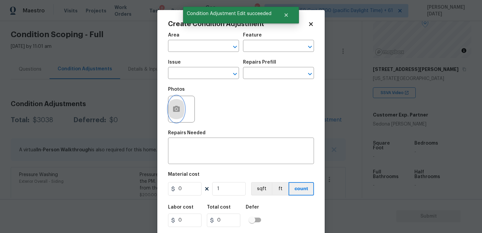
click at [172, 111] on button "button" at bounding box center [177, 109] width 16 height 26
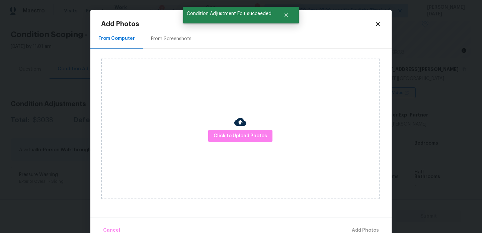
click at [167, 44] on div "From Screenshots" at bounding box center [171, 39] width 57 height 20
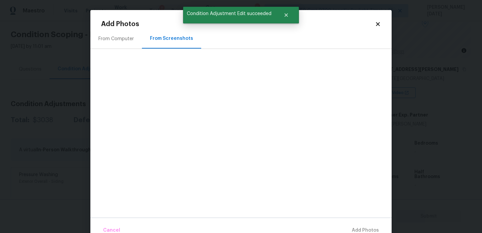
click at [127, 39] on div "From Computer" at bounding box center [116, 39] width 36 height 7
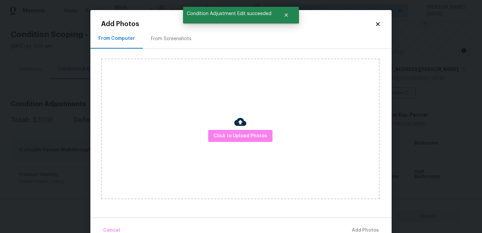
click at [380, 23] on icon at bounding box center [378, 24] width 6 height 6
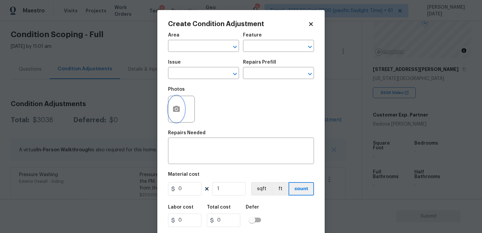
click at [180, 104] on button "button" at bounding box center [177, 109] width 16 height 26
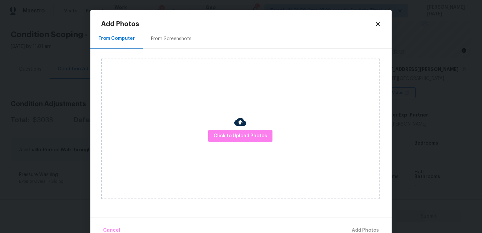
click at [180, 104] on div "Click to Upload Photos" at bounding box center [240, 129] width 279 height 141
click at [221, 126] on div "Click to Upload Photos" at bounding box center [240, 129] width 279 height 141
click at [227, 136] on span "Click to Upload Photos" at bounding box center [241, 136] width 54 height 8
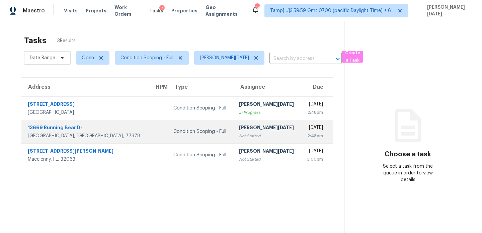
click at [189, 130] on div "Condition Scoping - Full" at bounding box center [201, 131] width 55 height 7
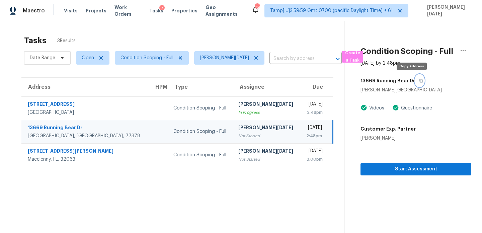
click at [420, 82] on icon "button" at bounding box center [421, 81] width 3 height 4
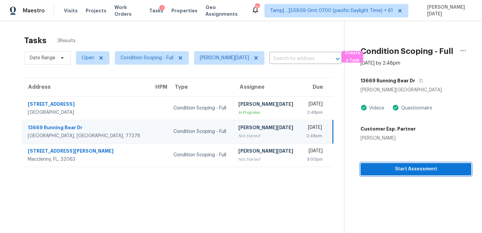
click at [380, 175] on button "Start Assessment" at bounding box center [416, 169] width 111 height 12
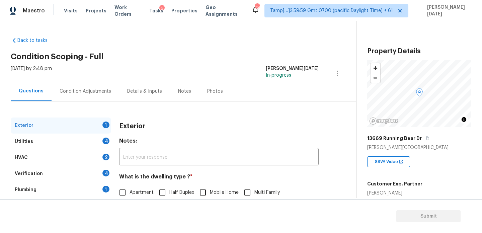
click at [94, 90] on div "Condition Adjustments" at bounding box center [86, 91] width 52 height 7
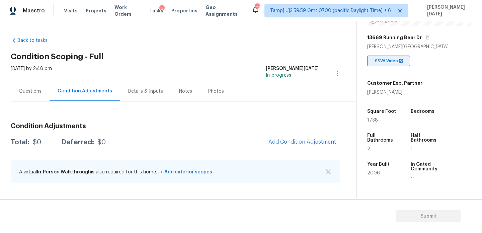
scroll to position [116, 0]
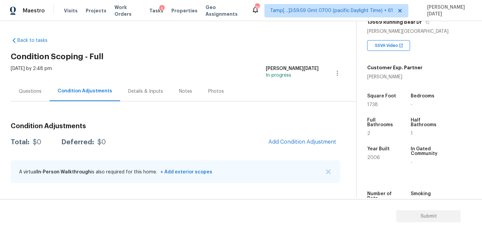
click at [373, 107] on span "1738" at bounding box center [373, 105] width 11 height 5
copy span "1738"
click at [279, 139] on span "Add Condition Adjustment" at bounding box center [303, 142] width 68 height 6
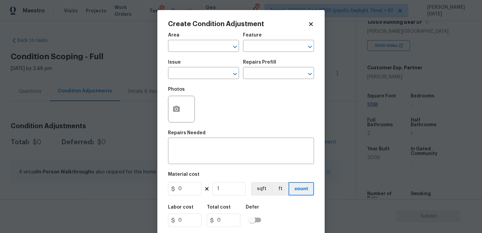
click at [182, 41] on div "Area" at bounding box center [203, 37] width 71 height 9
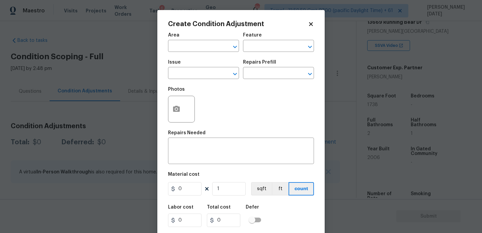
click at [182, 41] on div "Area" at bounding box center [203, 37] width 71 height 9
click at [174, 49] on input "text" at bounding box center [194, 47] width 52 height 10
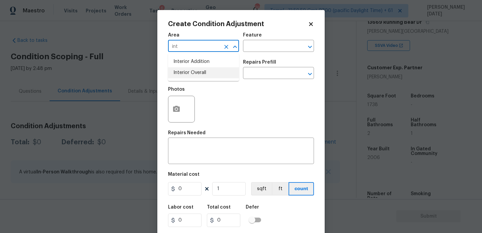
click at [185, 72] on li "Interior Overall" at bounding box center [203, 72] width 71 height 11
type input "Interior Overall"
click at [187, 77] on input "text" at bounding box center [194, 74] width 52 height 10
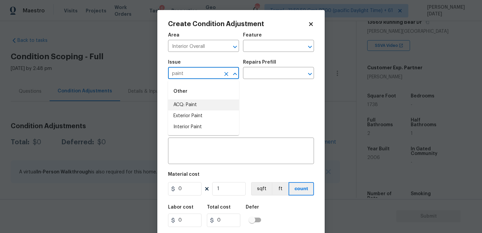
click at [197, 100] on li "ACQ: Paint" at bounding box center [203, 105] width 71 height 11
type input "ACQ: Paint"
click at [263, 75] on input "text" at bounding box center [269, 74] width 52 height 10
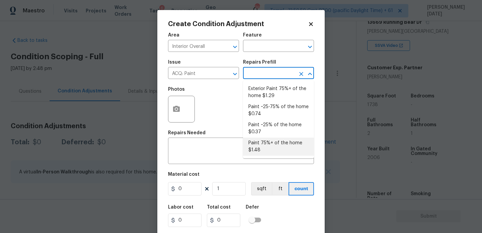
click at [264, 143] on li "Paint 75%+ of the home $1.48" at bounding box center [278, 147] width 71 height 18
type input "Acquisition"
type textarea "Acquisition Scope: 75%+ of the home will likely require interior paint"
type input "1.48"
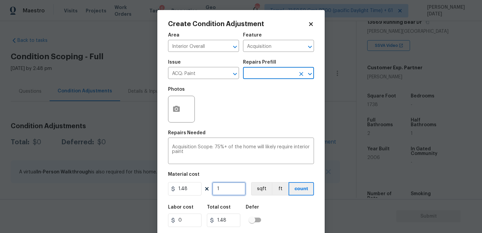
click at [238, 185] on input "1" at bounding box center [229, 188] width 34 height 13
type input "0"
paste input "1738"
type input "1738"
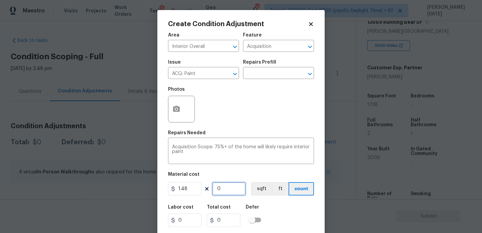
type input "2572.24"
type input "1738"
click at [181, 111] on button "button" at bounding box center [177, 109] width 16 height 26
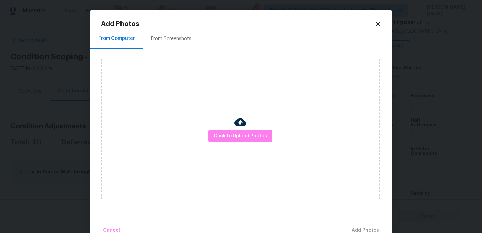
click at [173, 40] on div "From Screenshots" at bounding box center [171, 39] width 41 height 7
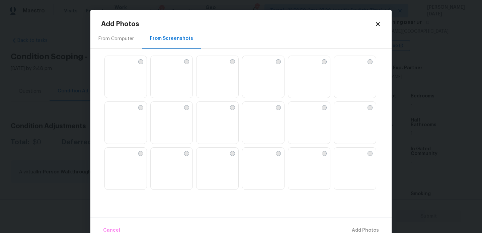
click at [230, 77] on img at bounding box center [218, 77] width 42 height 43
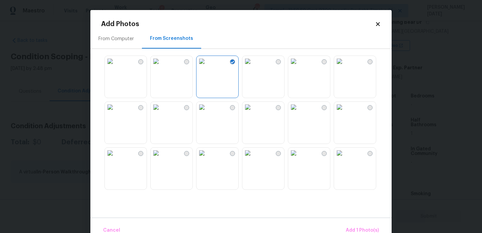
click at [161, 67] on img at bounding box center [156, 61] width 11 height 11
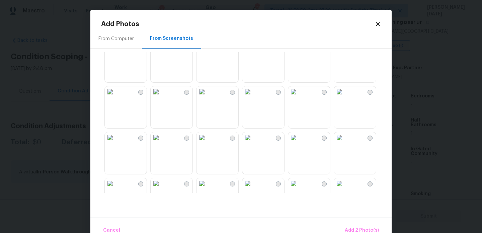
scroll to position [154, 0]
click at [207, 96] on img at bounding box center [202, 91] width 11 height 11
click at [161, 96] on img at bounding box center [156, 91] width 11 height 11
click at [207, 188] on img at bounding box center [202, 183] width 11 height 11
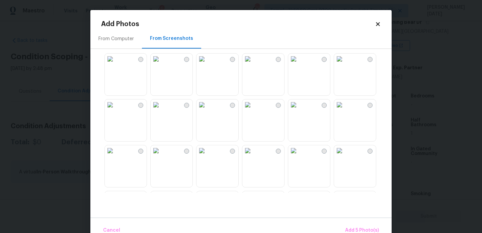
scroll to position [476, 0]
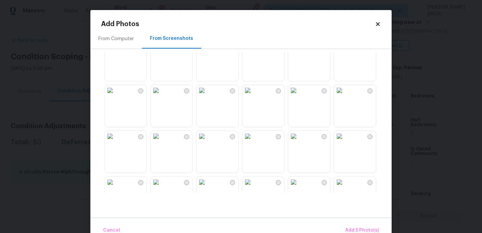
click at [253, 96] on img at bounding box center [248, 90] width 11 height 11
click at [253, 142] on img at bounding box center [248, 136] width 11 height 11
click at [207, 142] on img at bounding box center [202, 136] width 11 height 11
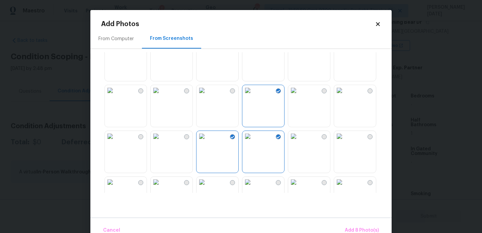
click at [161, 142] on img at bounding box center [156, 136] width 11 height 11
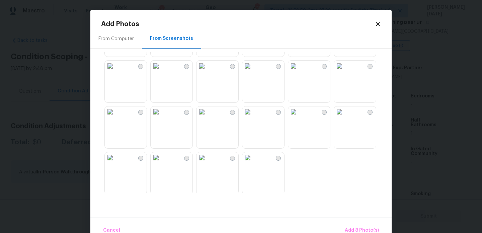
scroll to position [640, 0]
click at [207, 70] on img at bounding box center [202, 64] width 11 height 11
click at [299, 116] on img at bounding box center [293, 110] width 11 height 11
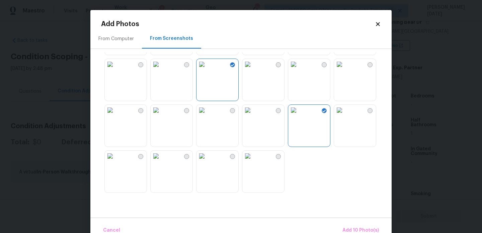
click at [345, 116] on img at bounding box center [339, 110] width 11 height 11
click at [350, 225] on button "Add 11 Photo(s)" at bounding box center [361, 230] width 41 height 14
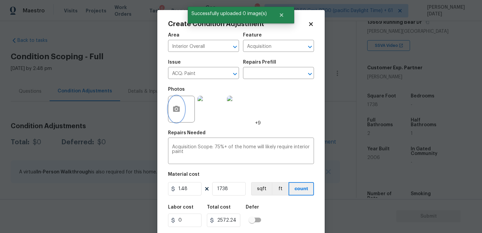
scroll to position [17, 0]
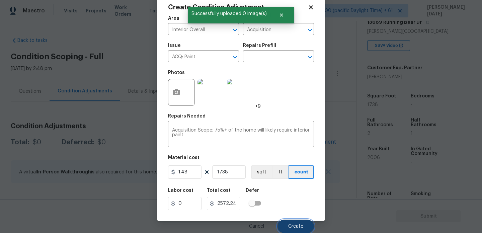
click at [283, 226] on button "Create" at bounding box center [296, 226] width 37 height 13
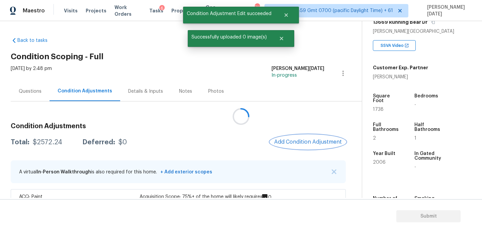
scroll to position [0, 0]
click at [302, 143] on span "Add Condition Adjustment" at bounding box center [309, 142] width 68 height 6
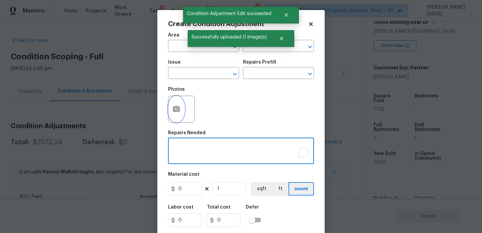
click at [170, 110] on button "button" at bounding box center [177, 109] width 16 height 26
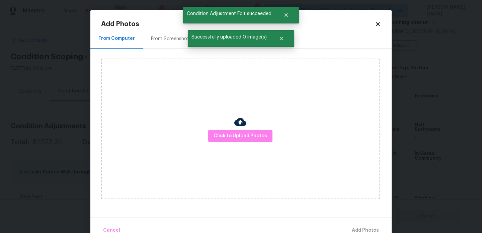
click at [169, 39] on div "From Screenshots" at bounding box center [171, 39] width 41 height 7
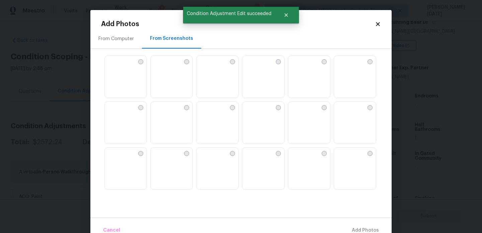
click at [175, 80] on img at bounding box center [172, 77] width 42 height 43
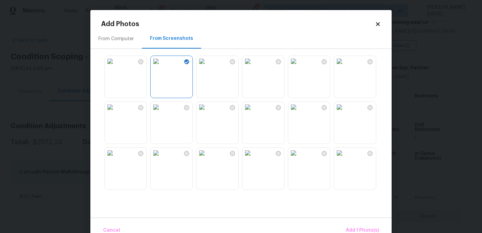
click at [345, 113] on img at bounding box center [339, 107] width 11 height 11
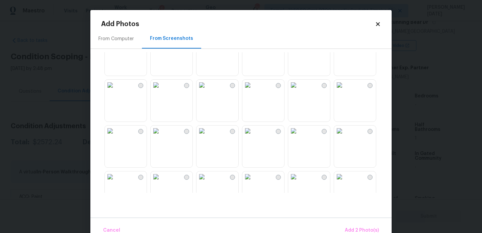
scroll to position [221, 0]
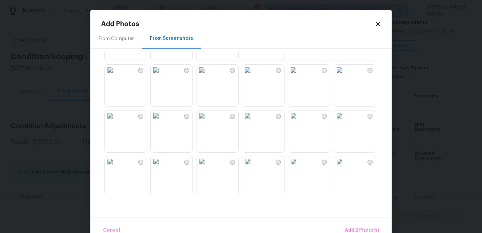
click at [253, 75] on img at bounding box center [248, 70] width 11 height 11
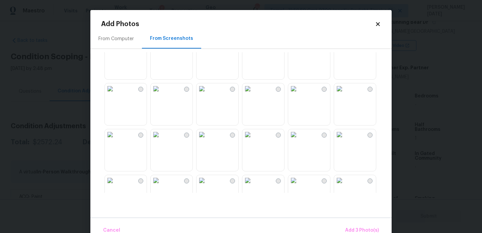
scroll to position [478, 0]
click at [161, 48] on img at bounding box center [156, 42] width 11 height 11
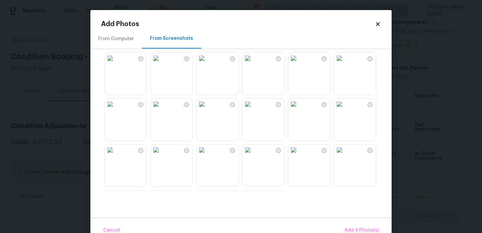
scroll to position [600, 0]
click at [207, 109] on img at bounding box center [202, 103] width 11 height 11
click at [299, 155] on img at bounding box center [293, 149] width 11 height 11
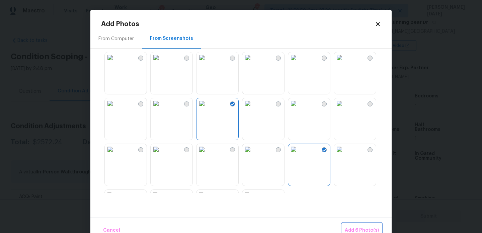
click at [359, 228] on span "Add 6 Photo(s)" at bounding box center [362, 230] width 34 height 8
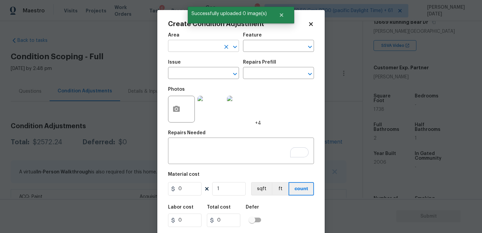
click at [186, 49] on input "text" at bounding box center [194, 47] width 52 height 10
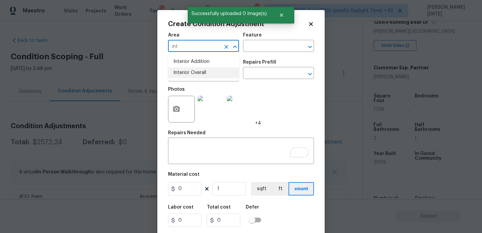
click at [199, 72] on li "Interior Overall" at bounding box center [203, 72] width 71 height 11
type input "Interior Overall"
click at [199, 72] on input "text" at bounding box center [194, 74] width 52 height 10
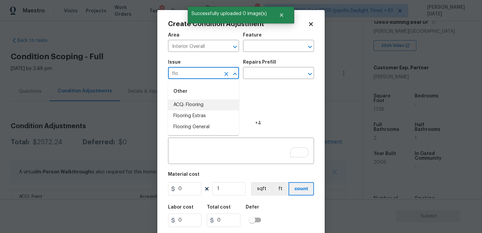
click at [206, 102] on li "ACQ: Flooring" at bounding box center [203, 105] width 71 height 11
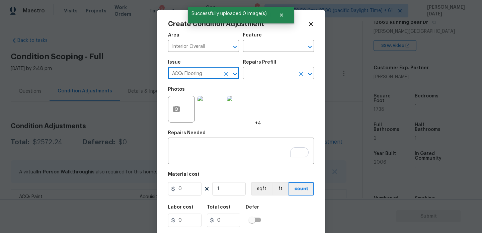
type input "ACQ: Flooring"
click at [270, 75] on input "text" at bounding box center [269, 74] width 52 height 10
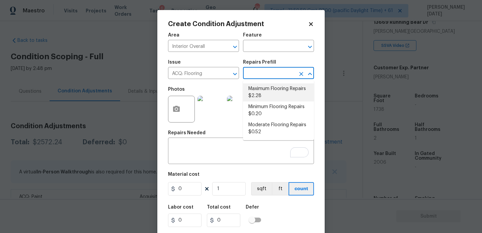
click at [270, 88] on li "Maximum Flooring Repairs $2.28" at bounding box center [278, 92] width 71 height 18
type input "Acquisition"
type textarea "Acquisition Scope: Maximum flooring repairs"
type input "2.28"
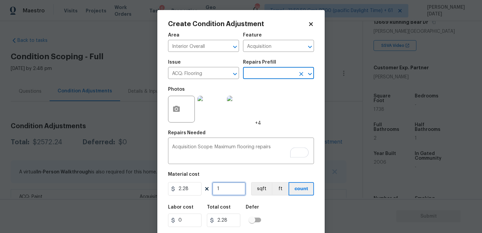
click at [223, 193] on input "1" at bounding box center [229, 188] width 34 height 13
type input "0"
paste input "1738"
type input "1738"
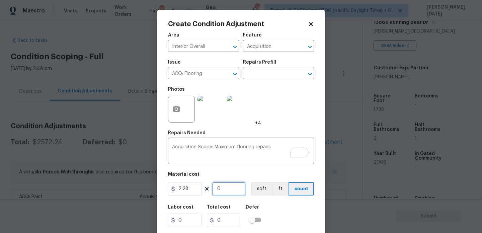
type input "3962.64"
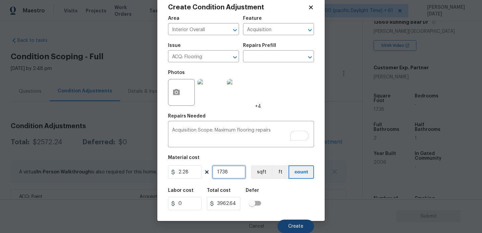
type input "1738"
click at [283, 223] on button "Create" at bounding box center [296, 226] width 37 height 13
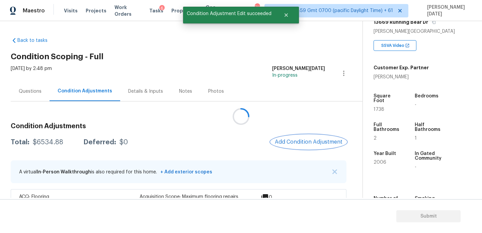
scroll to position [0, 0]
click at [304, 135] on button "Add Condition Adjustment" at bounding box center [309, 142] width 76 height 14
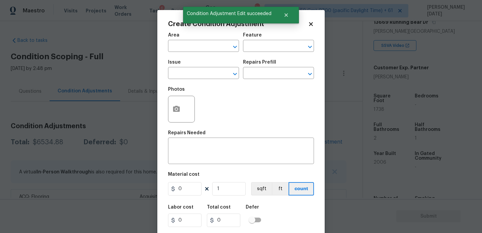
click at [304, 135] on div "Repairs Needed" at bounding box center [241, 135] width 146 height 9
click at [184, 41] on div "Area" at bounding box center [203, 37] width 71 height 9
click at [180, 52] on input "text" at bounding box center [194, 47] width 52 height 10
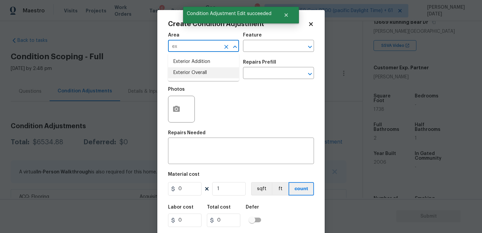
click at [190, 75] on li "Exterior Overall" at bounding box center [203, 72] width 71 height 11
type input "Exterior Overall"
click at [190, 75] on input "text" at bounding box center [194, 74] width 52 height 10
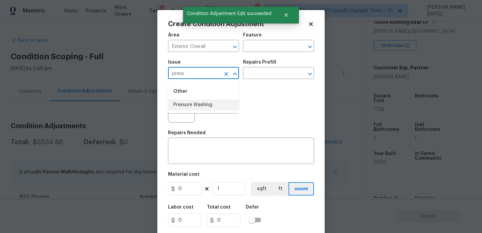
click at [204, 105] on li "Pressure Washing" at bounding box center [203, 105] width 71 height 11
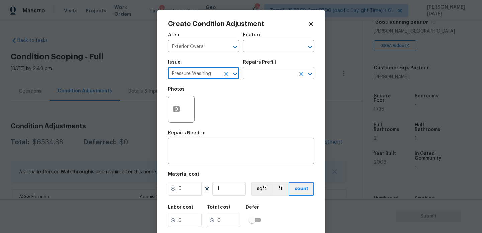
type input "Pressure Washing"
click at [252, 76] on input "text" at bounding box center [269, 74] width 52 height 10
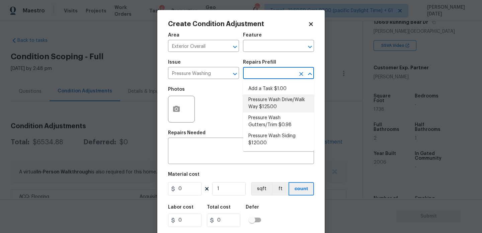
click at [270, 100] on li "Pressure Wash Drive/Walk Way $125.00" at bounding box center [278, 103] width 71 height 18
type input "Siding"
type textarea "Pressure wash the driveways/walkways as directed by the PM. Ensure that all deb…"
type input "125"
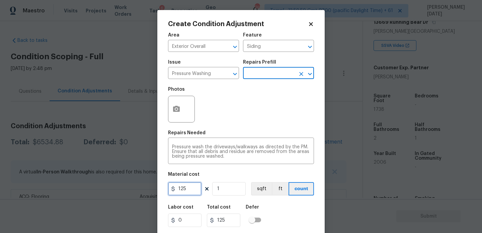
drag, startPoint x: 188, startPoint y: 192, endPoint x: 153, endPoint y: 192, distance: 34.8
click at [153, 192] on div "Create Condition Adjustment Area Exterior Overall ​ Feature Siding ​ Issue Pres…" at bounding box center [241, 116] width 482 height 233
type input "200"
click at [268, 112] on div "Photos" at bounding box center [241, 105] width 146 height 44
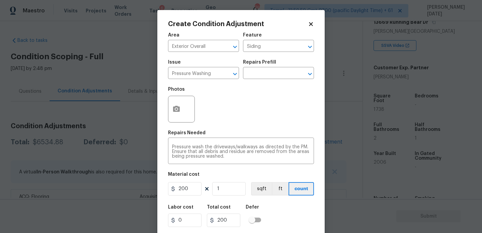
scroll to position [17, 0]
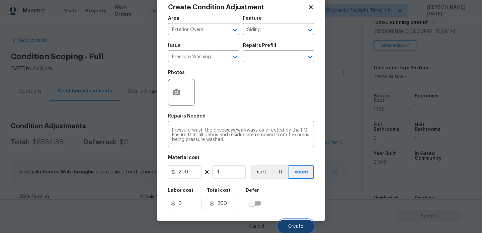
click at [293, 228] on span "Create" at bounding box center [295, 226] width 15 height 5
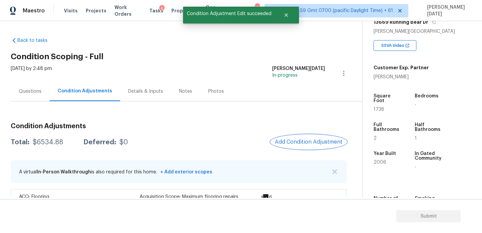
scroll to position [0, 0]
click at [307, 133] on div "Condition Adjustments Total: $6734.88 Deferred: $0 Add Condition Adjustment A v…" at bounding box center [179, 198] width 336 height 160
click at [304, 141] on span "Add Condition Adjustment" at bounding box center [309, 142] width 68 height 6
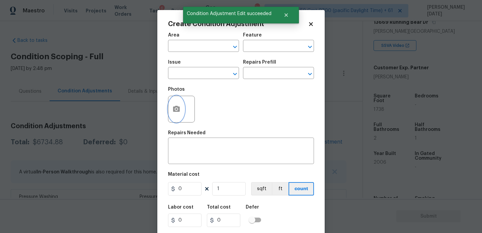
click at [179, 115] on button "button" at bounding box center [177, 109] width 16 height 26
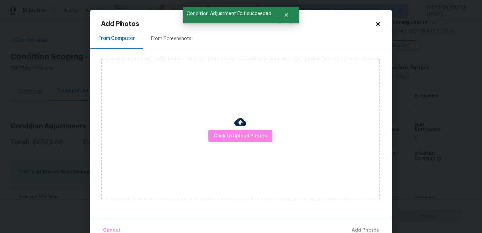
click at [173, 39] on div "From Screenshots" at bounding box center [171, 39] width 41 height 7
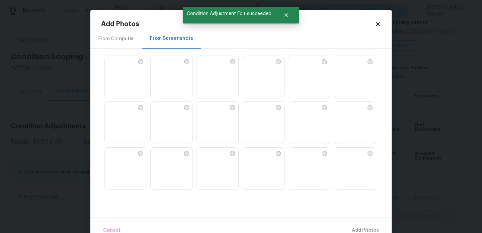
click at [248, 66] on img at bounding box center [248, 61] width 11 height 11
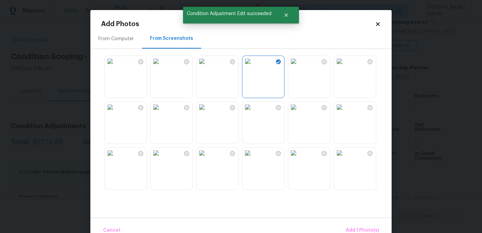
click at [253, 113] on img at bounding box center [248, 107] width 11 height 11
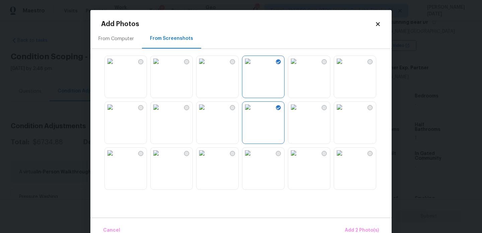
click at [299, 113] on img at bounding box center [293, 107] width 11 height 11
click at [207, 113] on img at bounding box center [202, 107] width 11 height 11
click at [149, 167] on div at bounding box center [246, 122] width 291 height 141
click at [161, 158] on img at bounding box center [156, 153] width 11 height 11
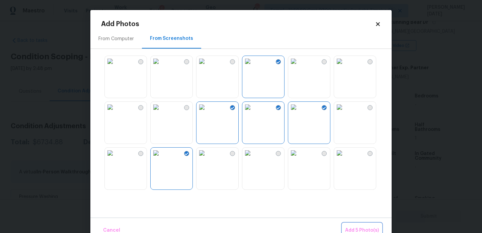
click at [370, 229] on span "Add 5 Photo(s)" at bounding box center [362, 230] width 34 height 8
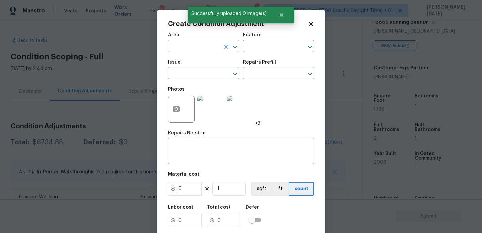
click at [198, 43] on input "text" at bounding box center [194, 47] width 52 height 10
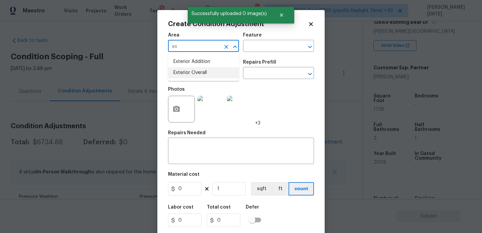
click at [197, 71] on li "Exterior Overall" at bounding box center [203, 72] width 71 height 11
type input "Exterior Overall"
click at [197, 71] on input "text" at bounding box center [194, 74] width 52 height 10
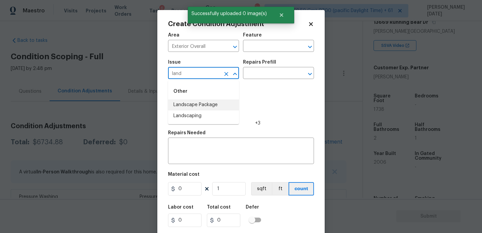
click at [223, 106] on li "Landscape Package" at bounding box center [203, 105] width 71 height 11
type input "Landscape Package"
click at [267, 81] on div "Issue Landscape Package ​ Repairs Prefill ​" at bounding box center [241, 69] width 146 height 27
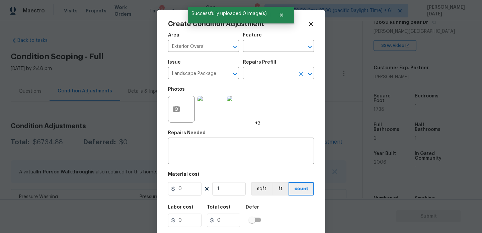
click at [273, 75] on input "text" at bounding box center [269, 74] width 52 height 10
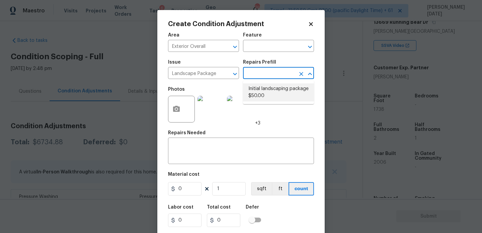
click at [271, 88] on li "Initial landscaping package $50.00" at bounding box center [278, 92] width 71 height 18
type input "Home Readiness Packages"
type textarea "Mowing of grass up to 6" in height. Mow, edge along driveways & sidewalks, trim…"
type input "50"
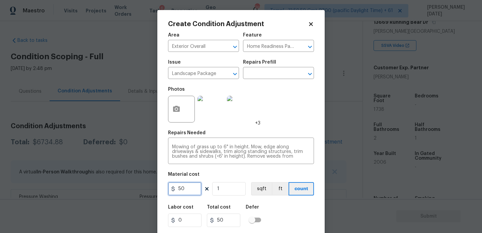
drag, startPoint x: 185, startPoint y: 191, endPoint x: 111, endPoint y: 191, distance: 73.4
click at [111, 191] on div "Create Condition Adjustment Area Exterior Overall ​ Feature Home Readiness Pack…" at bounding box center [241, 116] width 482 height 233
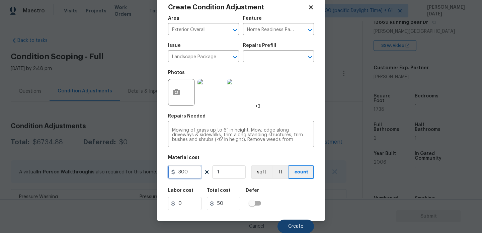
type input "300"
click at [297, 228] on span "Create" at bounding box center [295, 226] width 15 height 5
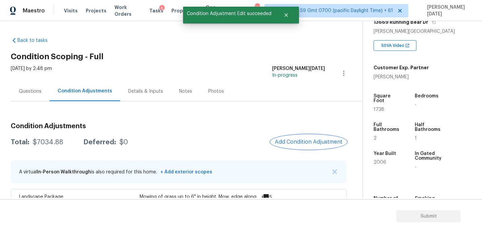
scroll to position [0, 0]
click at [316, 147] on button "Add Condition Adjustment" at bounding box center [309, 142] width 76 height 14
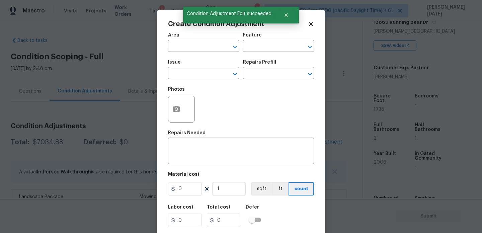
click at [316, 147] on div "Create Condition Adjustment Area ​ Feature ​ Issue ​ Repairs Prefill ​ Photos R…" at bounding box center [241, 124] width 168 height 228
click at [179, 117] on button "button" at bounding box center [177, 109] width 16 height 26
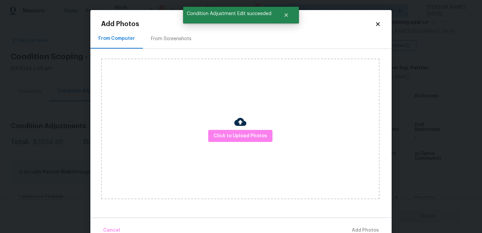
click at [172, 43] on div "From Screenshots" at bounding box center [171, 39] width 57 height 20
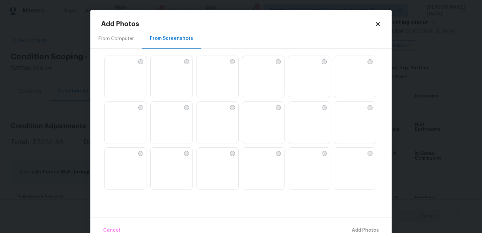
click at [116, 113] on img at bounding box center [110, 107] width 11 height 11
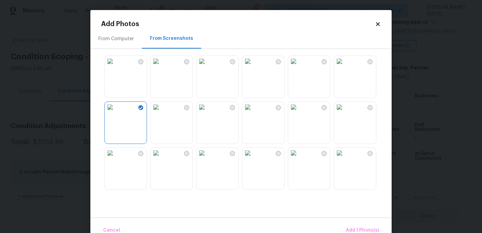
click at [116, 153] on img at bounding box center [110, 153] width 11 height 11
click at [116, 158] on img at bounding box center [110, 153] width 11 height 11
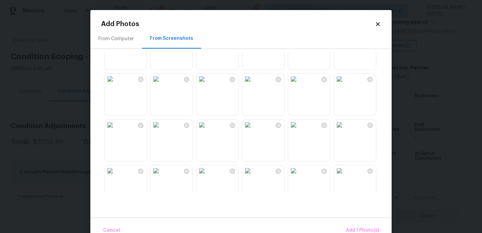
scroll to position [168, 0]
click at [345, 83] on img at bounding box center [339, 77] width 11 height 11
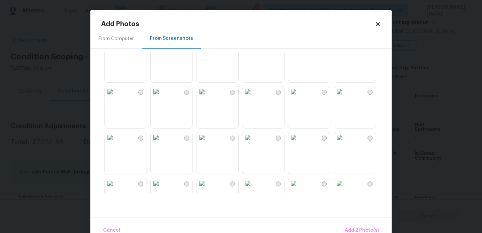
scroll to position [246, 0]
click at [253, 96] on img at bounding box center [248, 90] width 11 height 11
click at [364, 228] on span "Add 3 Photo(s)" at bounding box center [362, 230] width 34 height 8
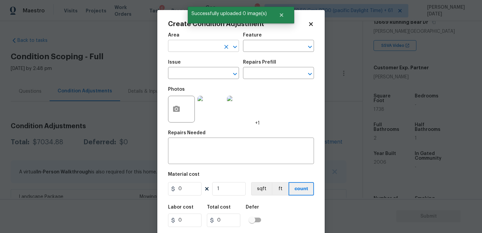
click at [181, 44] on input "text" at bounding box center [194, 47] width 52 height 10
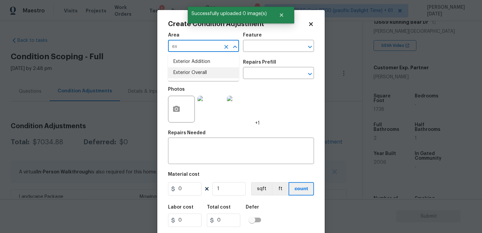
click at [191, 73] on li "Exterior Overall" at bounding box center [203, 72] width 71 height 11
type input "Exterior Overall"
click at [191, 73] on input "text" at bounding box center [194, 74] width 52 height 10
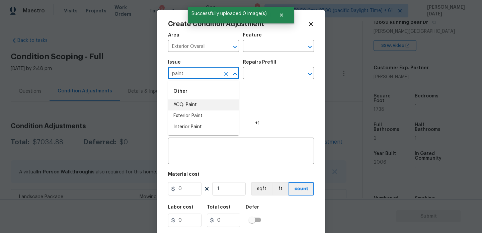
click at [187, 103] on li "ACQ: Paint" at bounding box center [203, 105] width 71 height 11
type input "ACQ: Paint"
click at [258, 73] on input "text" at bounding box center [269, 74] width 52 height 10
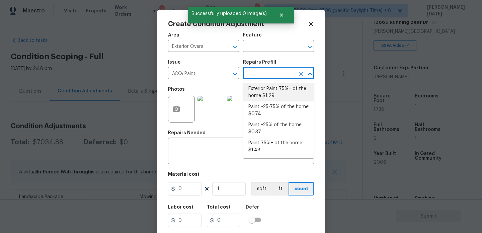
click at [265, 88] on li "Exterior Paint 75%+ of the home $1.29" at bounding box center [278, 92] width 71 height 18
type input "Acquisition"
type textarea "Acquisition Scope: 75%+ of the home exterior will likely require paint"
type input "1.29"
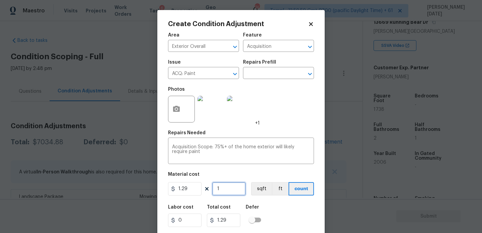
click at [234, 194] on input "1" at bounding box center [229, 188] width 34 height 13
type input "0"
paste input "1738"
type input "1738"
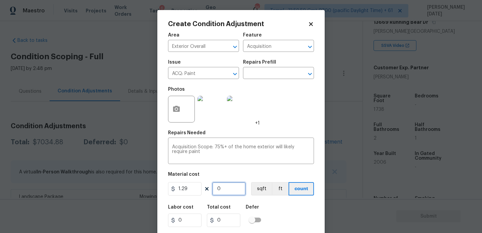
type input "2242.02"
type input "1738"
click at [192, 191] on input "1.29" at bounding box center [185, 188] width 34 height 13
click at [225, 69] on div at bounding box center [230, 73] width 17 height 9
type input "1.5"
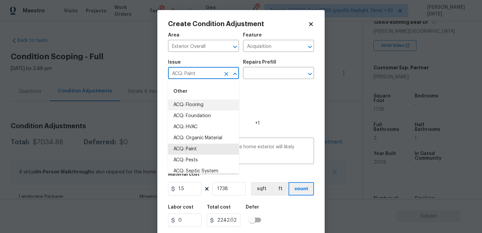
type input "2607"
click at [226, 72] on icon "Clear" at bounding box center [226, 74] width 7 height 7
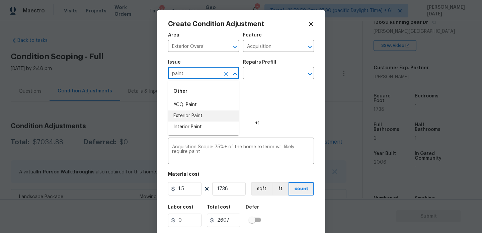
click at [214, 115] on li "Exterior Paint" at bounding box center [203, 116] width 71 height 11
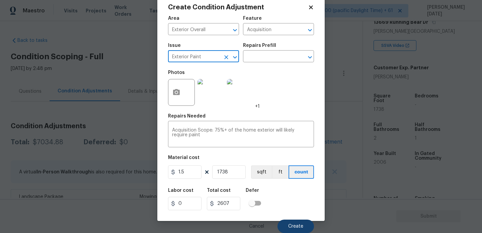
type input "Exterior Paint"
click at [293, 223] on button "Create" at bounding box center [296, 226] width 37 height 13
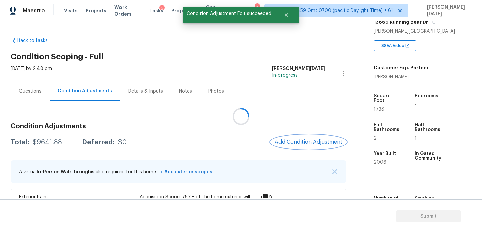
scroll to position [0, 0]
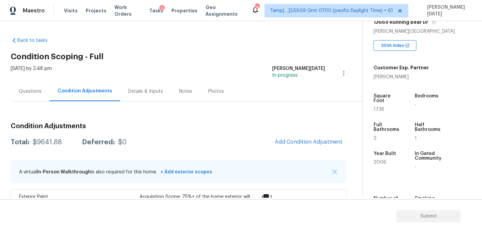
click at [24, 86] on div "Questions" at bounding box center [30, 91] width 39 height 20
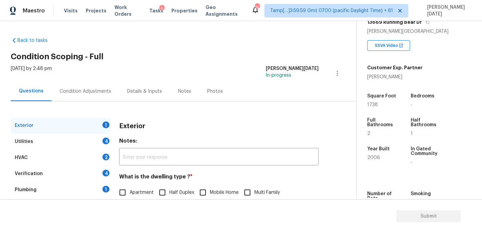
scroll to position [89, 0]
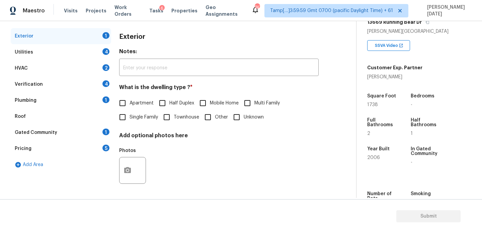
click at [97, 146] on div "Pricing 5" at bounding box center [61, 149] width 101 height 16
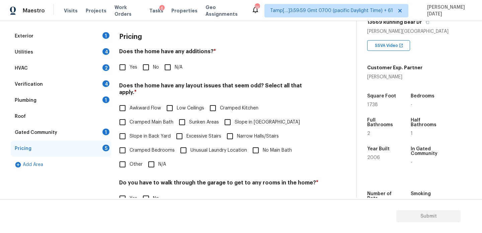
click at [244, 119] on span "Slope in Front Yard" at bounding box center [267, 122] width 65 height 7
click at [235, 115] on input "Slope in Front Yard" at bounding box center [228, 122] width 14 height 14
checkbox input "true"
click at [151, 66] on input "No" at bounding box center [146, 67] width 14 height 14
checkbox input "true"
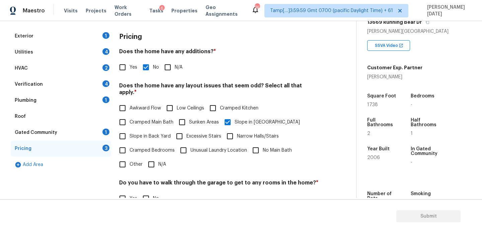
scroll to position [0, 0]
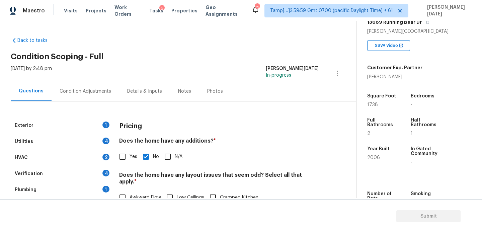
click at [95, 95] on div "Condition Adjustments" at bounding box center [86, 91] width 68 height 20
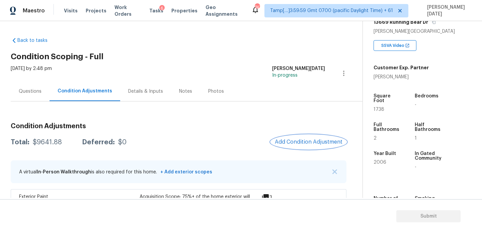
click at [277, 139] on button "Add Condition Adjustment" at bounding box center [309, 142] width 76 height 14
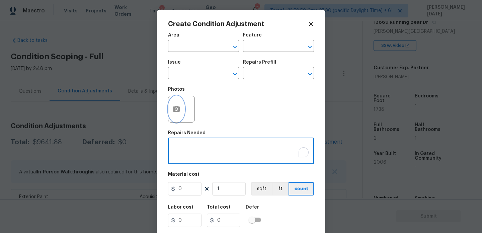
click at [181, 113] on button "button" at bounding box center [177, 109] width 16 height 26
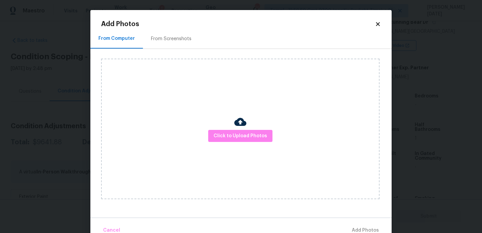
click at [226, 144] on div "Click to Upload Photos" at bounding box center [240, 129] width 279 height 141
click at [236, 137] on span "Click to Upload Photos" at bounding box center [241, 136] width 54 height 8
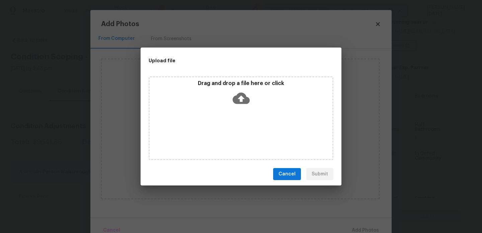
click at [236, 137] on div "Drag and drop a file here or click" at bounding box center [241, 118] width 185 height 84
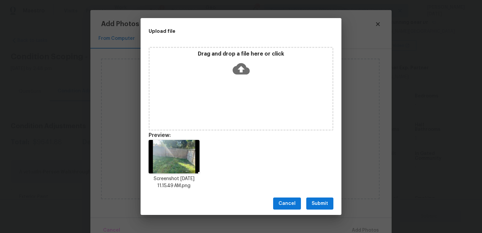
click at [315, 204] on span "Submit" at bounding box center [320, 204] width 16 height 8
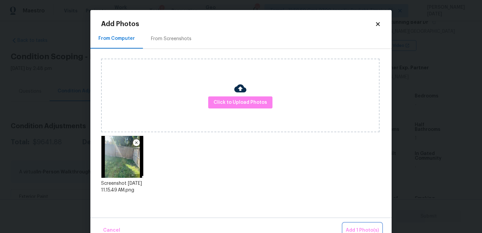
click at [352, 226] on span "Add 1 Photo(s)" at bounding box center [362, 230] width 33 height 8
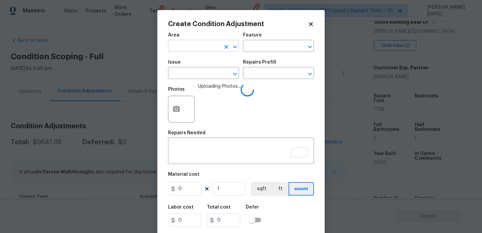
click at [190, 47] on input "text" at bounding box center [194, 47] width 52 height 10
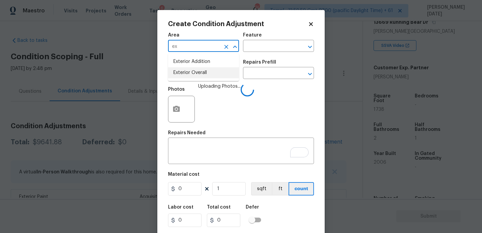
click at [191, 71] on li "Exterior Overall" at bounding box center [203, 72] width 71 height 11
type input "Exterior Overall"
click at [191, 71] on input "text" at bounding box center [194, 74] width 52 height 10
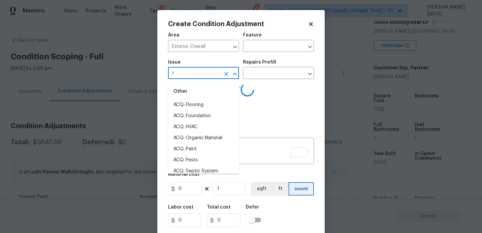
type input "fe"
type input "n"
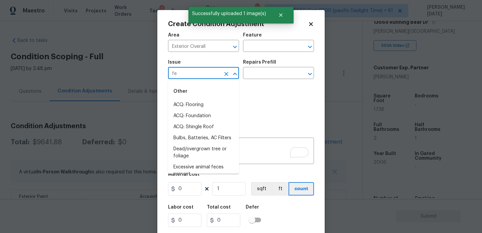
type input "fen"
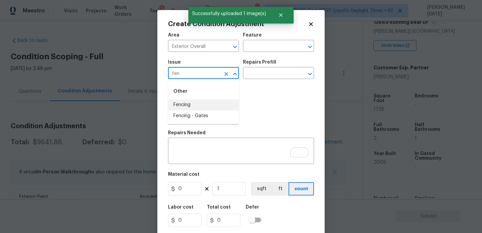
click at [197, 102] on li "Fencing" at bounding box center [203, 105] width 71 height 11
type input "Fencing"
click at [254, 46] on input "text" at bounding box center [269, 47] width 52 height 10
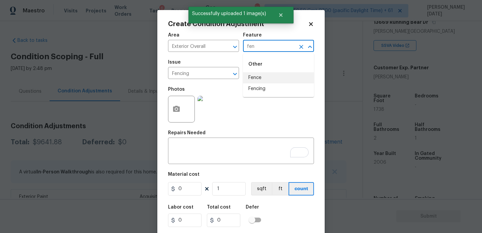
click at [257, 80] on li "Fence" at bounding box center [278, 77] width 71 height 11
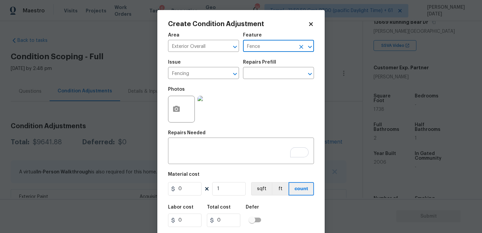
type input "Fence"
click at [200, 187] on input "0" at bounding box center [185, 188] width 34 height 13
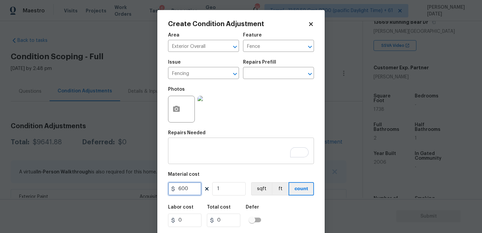
type input "600"
click at [193, 152] on textarea "To enrich screen reader interactions, please activate Accessibility in Grammarl…" at bounding box center [241, 152] width 138 height 14
type input "600"
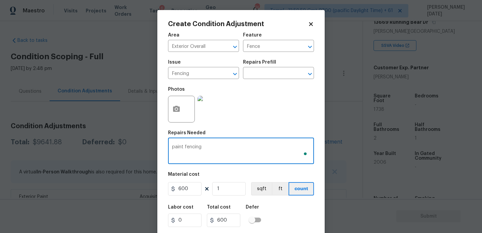
scroll to position [17, 0]
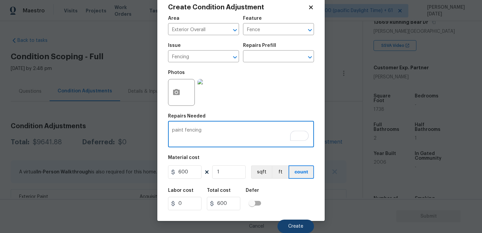
type textarea "paint fencing"
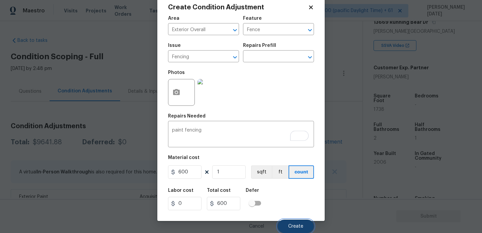
click at [291, 223] on button "Create" at bounding box center [296, 226] width 37 height 13
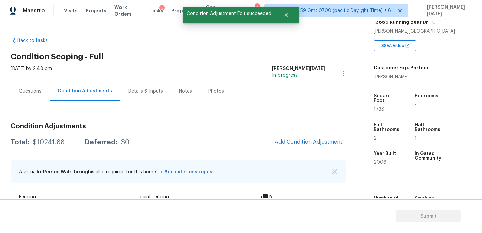
scroll to position [0, 0]
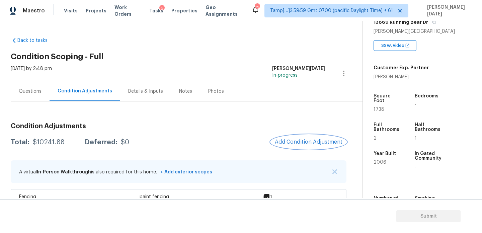
click at [321, 143] on span "Add Condition Adjustment" at bounding box center [309, 142] width 68 height 6
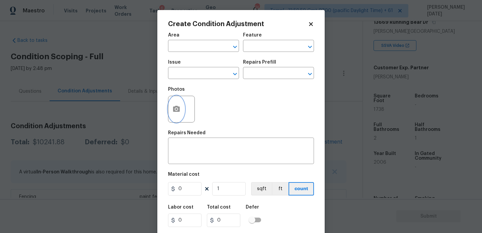
click at [177, 108] on icon "button" at bounding box center [176, 109] width 7 height 6
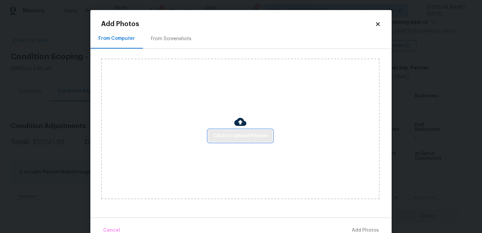
click at [248, 139] on span "Click to Upload Photos" at bounding box center [241, 136] width 54 height 8
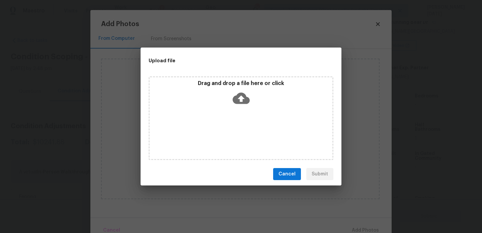
click at [248, 139] on div "Drag and drop a file here or click" at bounding box center [241, 118] width 185 height 84
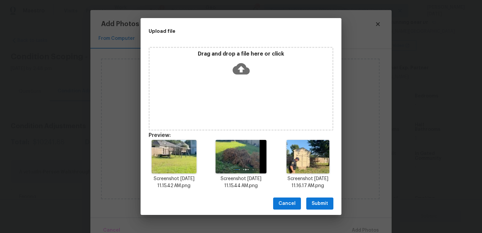
click at [329, 207] on button "Submit" at bounding box center [320, 204] width 27 height 12
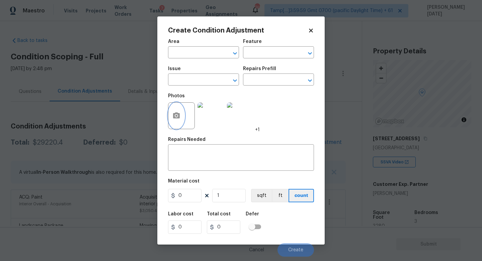
scroll to position [143, 0]
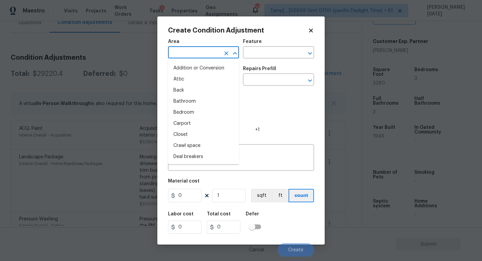
click at [178, 55] on input "text" at bounding box center [194, 53] width 52 height 10
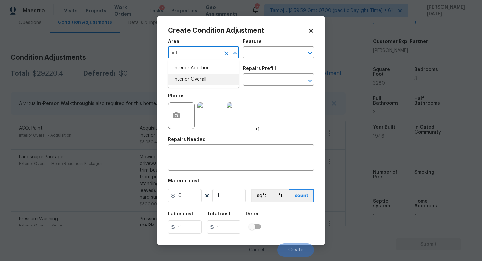
click at [197, 79] on li "Interior Overall" at bounding box center [203, 79] width 71 height 11
type input "Interior Overall"
click at [197, 79] on input "text" at bounding box center [194, 80] width 52 height 10
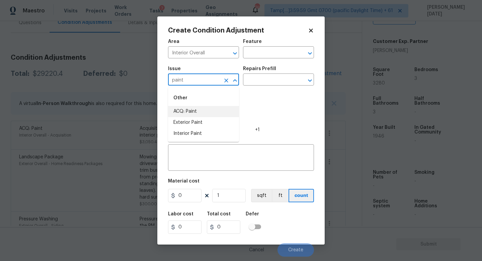
click at [202, 108] on li "ACQ: Paint" at bounding box center [203, 111] width 71 height 11
type input "ACQ: Paint"
click at [260, 82] on input "text" at bounding box center [269, 80] width 52 height 10
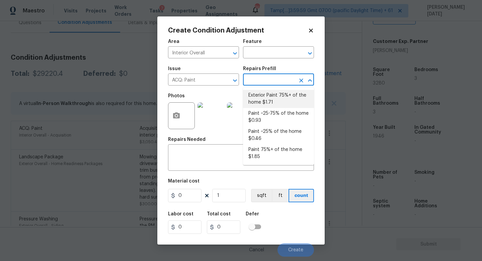
click at [267, 96] on li "Exterior Paint 75%+ of the home $1.71" at bounding box center [278, 99] width 71 height 18
type input "Acquisition"
type input "1.71"
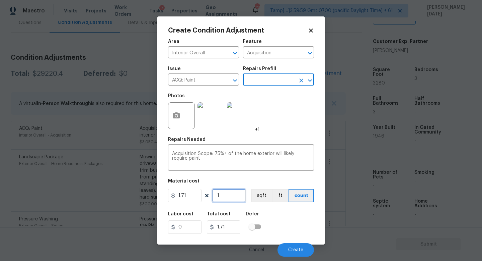
click at [231, 198] on input "1" at bounding box center [229, 195] width 34 height 13
type input "0"
paste input "328"
type input "3280"
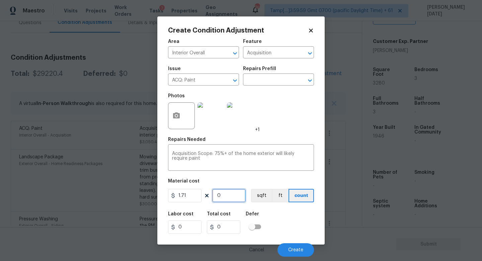
type input "5608.8"
type input "3280"
click at [298, 248] on span "Create" at bounding box center [295, 249] width 15 height 5
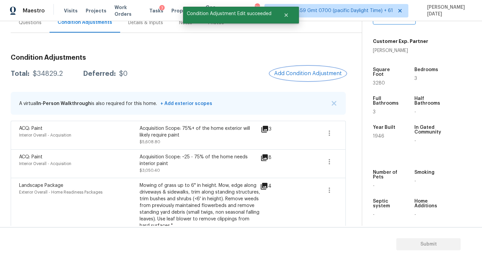
click at [299, 76] on span "Add Condition Adjustment" at bounding box center [308, 73] width 68 height 6
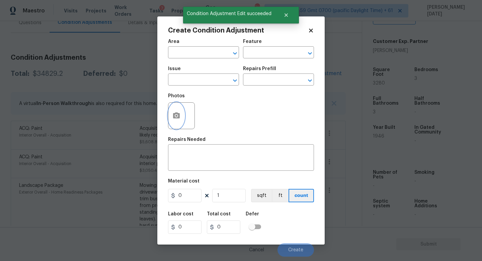
click at [179, 122] on button "button" at bounding box center [177, 116] width 16 height 26
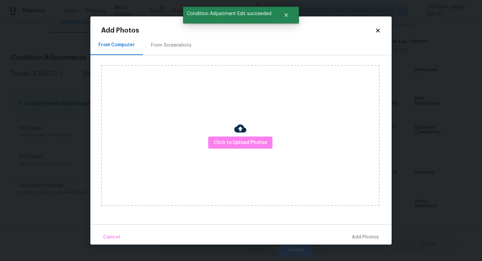
click at [241, 150] on div "Click to Upload Photos" at bounding box center [240, 135] width 279 height 141
click at [248, 145] on span "Click to Upload Photos" at bounding box center [241, 142] width 54 height 8
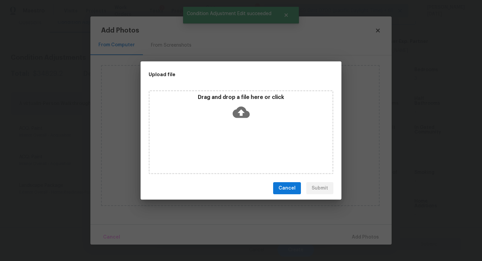
click at [248, 145] on div "Drag and drop a file here or click" at bounding box center [241, 132] width 185 height 84
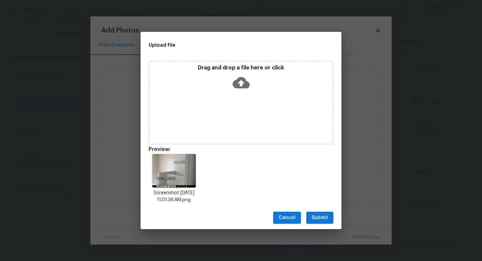
click at [319, 216] on span "Submit" at bounding box center [320, 217] width 16 height 8
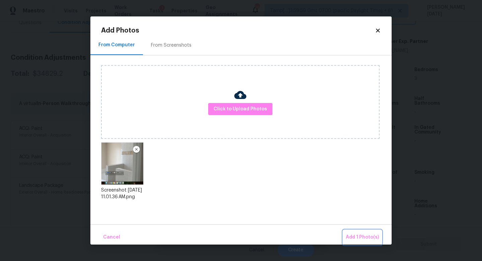
click at [350, 236] on span "Add 1 Photo(s)" at bounding box center [362, 237] width 33 height 8
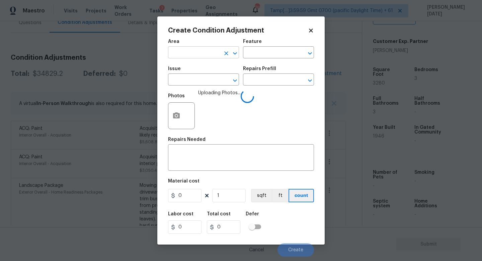
click at [190, 56] on input "text" at bounding box center [194, 53] width 52 height 10
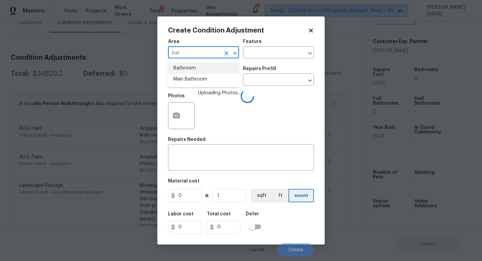
click at [190, 67] on li "Bathroom" at bounding box center [203, 68] width 71 height 11
type input "Bathroom"
click at [188, 85] on input "text" at bounding box center [194, 80] width 52 height 10
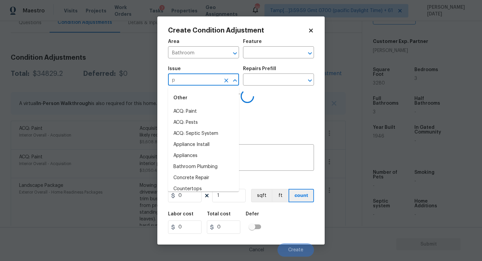
type input "pl"
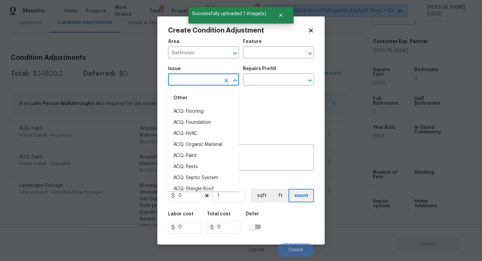
type input "u"
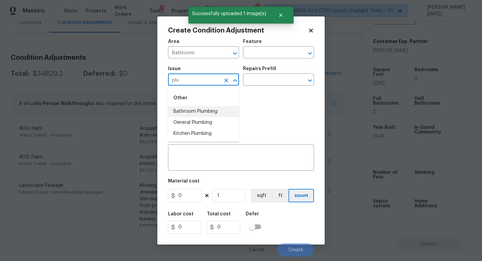
click at [212, 114] on li "Bathroom Plumbing" at bounding box center [203, 111] width 71 height 11
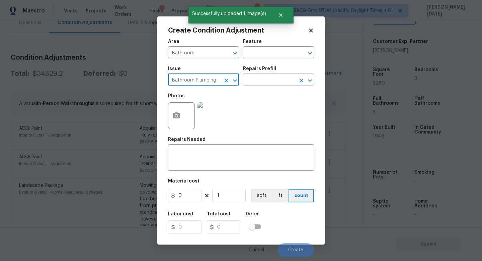
type input "Bathroom Plumbing"
click at [263, 81] on input "text" at bounding box center [269, 80] width 52 height 10
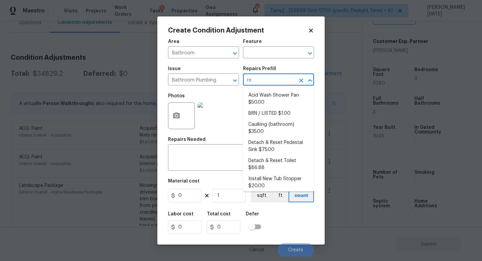
type input "ref"
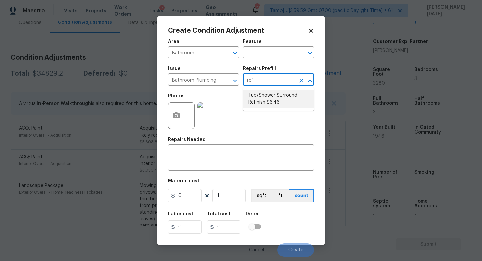
click at [266, 96] on li "Tub/Shower Surround Refinish $6.46" at bounding box center [278, 99] width 71 height 18
type input "Plumbing"
type textarea "Prep, mask, clean and refinish the tub/shower tile surround both all sides ensu…"
type input "6.46"
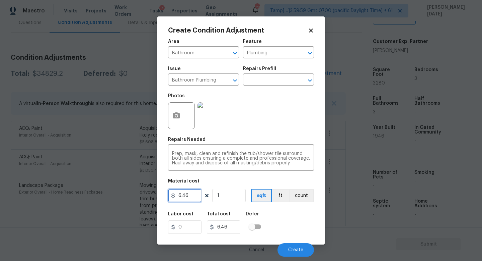
drag, startPoint x: 185, startPoint y: 198, endPoint x: 126, endPoint y: 198, distance: 59.0
click at [126, 198] on div "Create Condition Adjustment Area Bathroom ​ Feature Plumbing ​ Issue Bathroom P…" at bounding box center [241, 130] width 482 height 261
type input "0"
click at [264, 83] on input "text" at bounding box center [269, 80] width 52 height 10
type input "0"
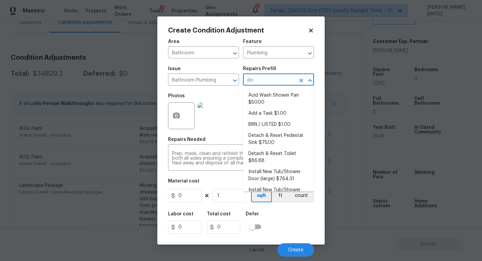
type input "doo"
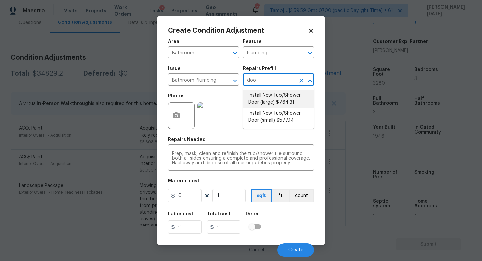
click at [275, 102] on li "Install New Tub/Shower Door (large) $764.31" at bounding box center [278, 99] width 71 height 18
type textarea "Prep the tub/shower surround and install a new 52''-58'' tempered shower door. …"
type input "764.31"
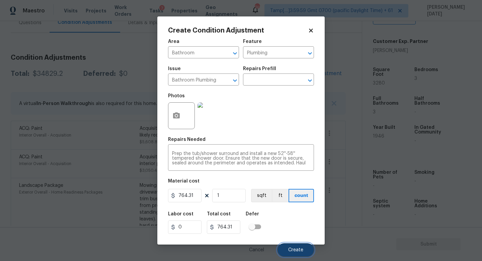
click at [290, 247] on button "Create" at bounding box center [296, 249] width 37 height 13
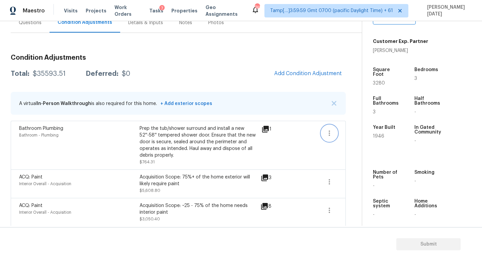
click at [329, 136] on icon "button" at bounding box center [330, 133] width 8 height 8
click at [363, 134] on div "Edit" at bounding box center [368, 131] width 52 height 7
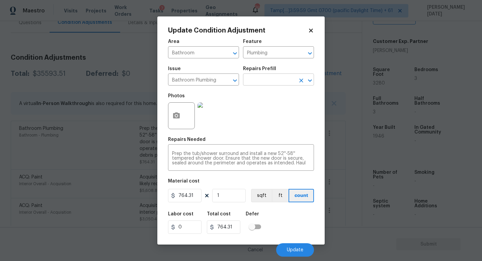
click at [267, 82] on input "text" at bounding box center [269, 80] width 52 height 10
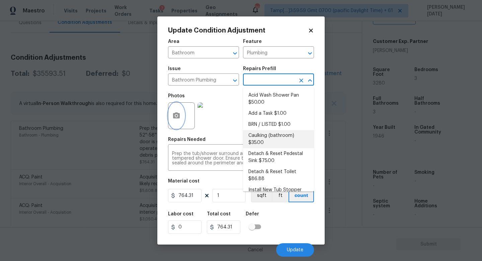
click at [176, 116] on circle "button" at bounding box center [177, 116] width 2 height 2
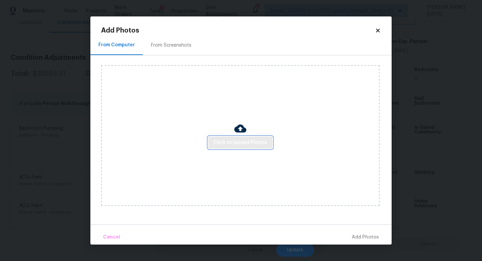
click at [235, 143] on span "Click to Upload Photos" at bounding box center [241, 142] width 54 height 8
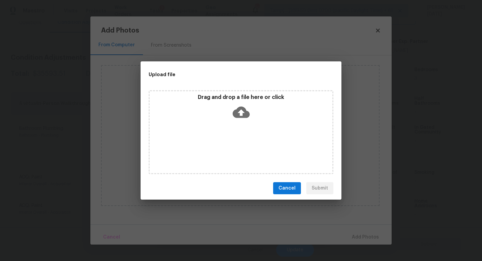
click at [235, 143] on div "Drag and drop a file here or click" at bounding box center [241, 132] width 185 height 84
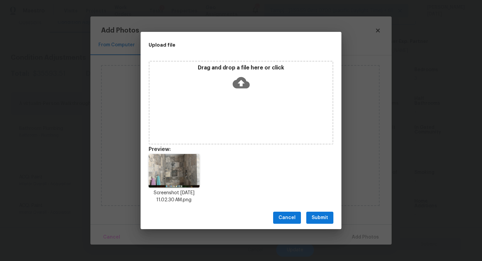
click at [321, 216] on span "Submit" at bounding box center [320, 217] width 16 height 8
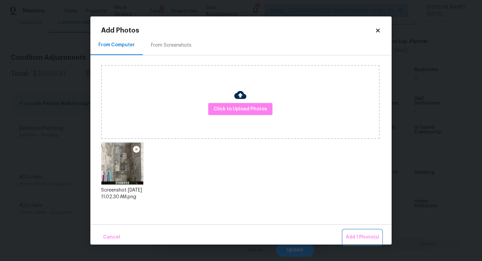
click at [353, 233] on span "Add 1 Photo(s)" at bounding box center [362, 237] width 33 height 8
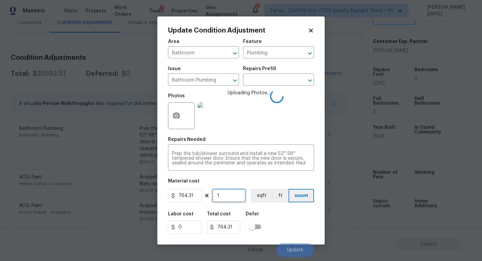
click at [244, 196] on input "1" at bounding box center [229, 195] width 34 height 13
type input "0"
type input "2"
type input "1528.62"
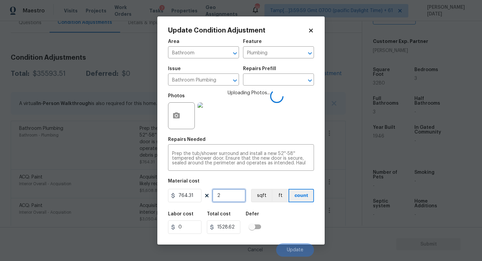
type input "2"
click at [272, 115] on div "Photos Uploading Photos..." at bounding box center [241, 111] width 146 height 44
click at [267, 121] on span "Uploading Photos..." at bounding box center [249, 111] width 43 height 44
click at [268, 121] on span "Uploading Photos..." at bounding box center [249, 111] width 43 height 44
click at [290, 246] on button "Update" at bounding box center [295, 249] width 38 height 13
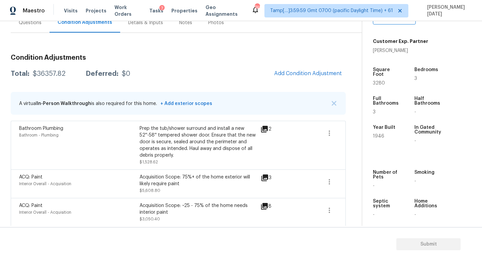
click at [287, 80] on span "Add Condition Adjustment" at bounding box center [308, 73] width 76 height 15
click at [279, 76] on span "Add Condition Adjustment" at bounding box center [308, 73] width 68 height 6
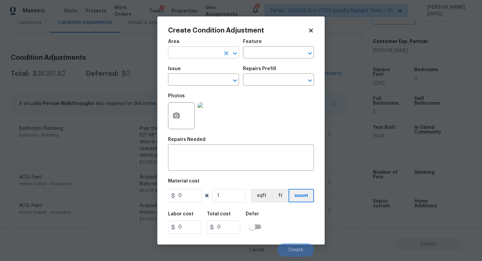
click at [179, 53] on input "text" at bounding box center [194, 53] width 52 height 10
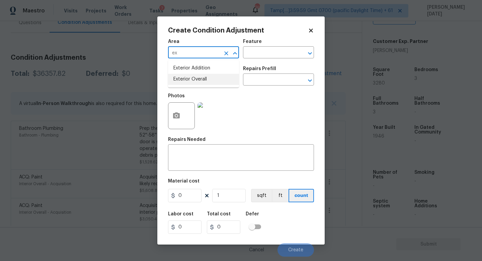
click at [193, 78] on li "Exterior Overall" at bounding box center [203, 79] width 71 height 11
type input "Exterior Overall"
click at [193, 78] on input "text" at bounding box center [194, 80] width 52 height 10
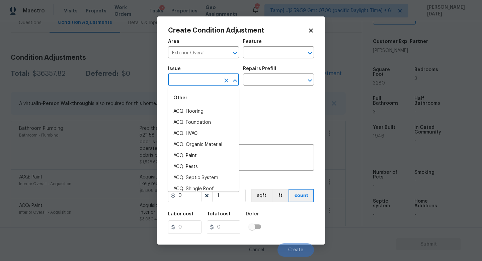
click at [193, 78] on input "text" at bounding box center [194, 80] width 52 height 10
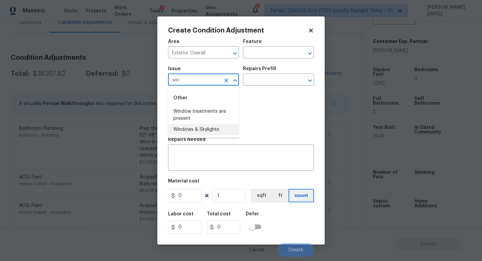
click at [203, 126] on li "Windows & Skylights" at bounding box center [203, 129] width 71 height 11
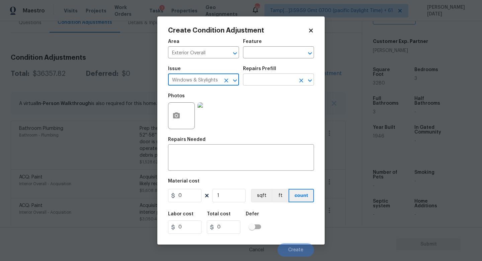
type input "Windows & Skylights"
click at [260, 83] on input "text" at bounding box center [269, 80] width 52 height 10
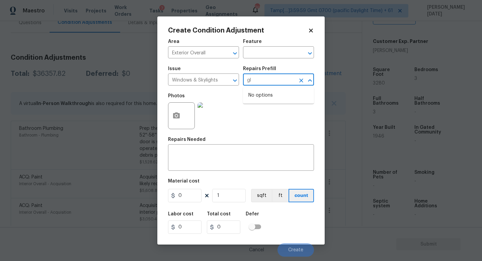
type input "g"
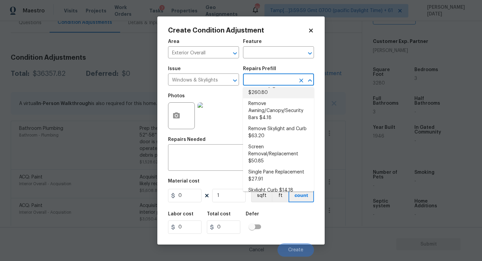
scroll to position [0, 0]
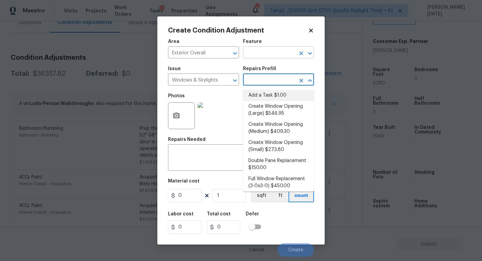
click at [256, 57] on input "text" at bounding box center [269, 53] width 52 height 10
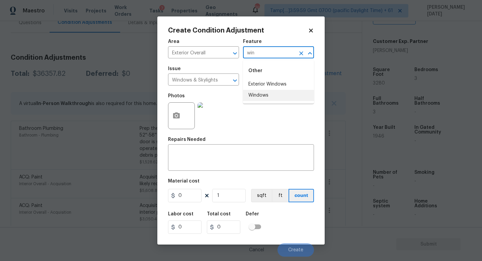
click at [258, 95] on li "Windows" at bounding box center [278, 95] width 71 height 11
type input "Windows"
click at [192, 188] on figure "Material cost 0 1 sqft ft count" at bounding box center [241, 191] width 146 height 25
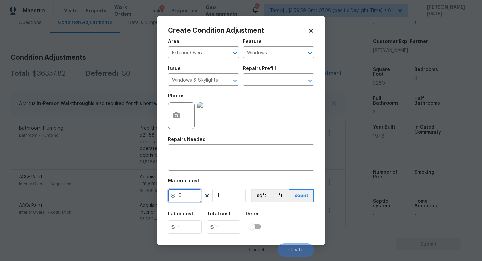
click at [191, 198] on input "0" at bounding box center [185, 195] width 34 height 13
type input "450"
click at [198, 150] on div "x ​" at bounding box center [241, 158] width 146 height 25
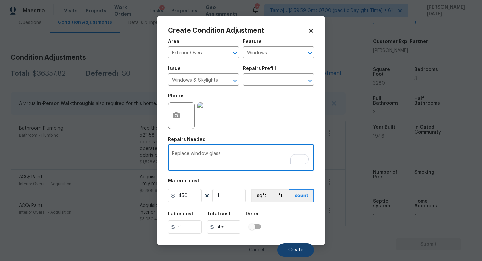
type textarea "Replace window glass"
click at [301, 252] on button "Create" at bounding box center [296, 249] width 37 height 13
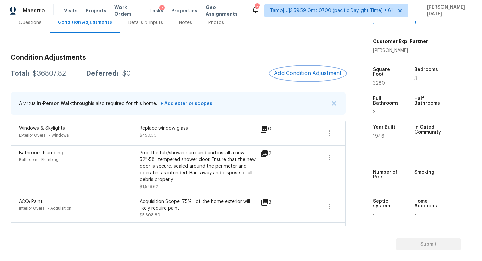
click at [318, 72] on span "Add Condition Adjustment" at bounding box center [308, 73] width 68 height 6
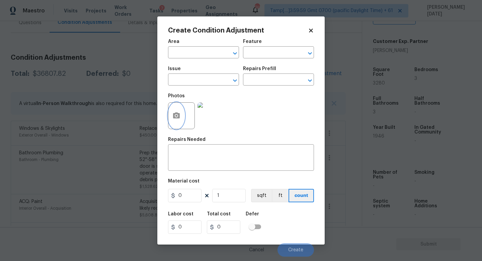
click at [177, 117] on icon "button" at bounding box center [177, 116] width 8 height 8
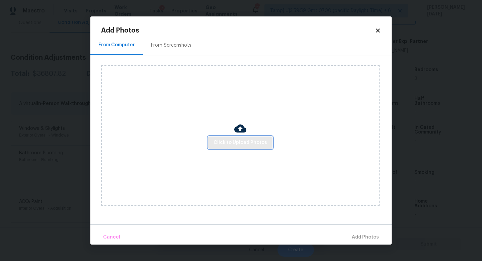
click at [233, 139] on span "Click to Upload Photos" at bounding box center [241, 142] width 54 height 8
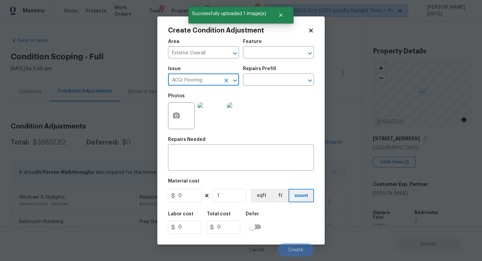
type input "ACQ: Floorings"
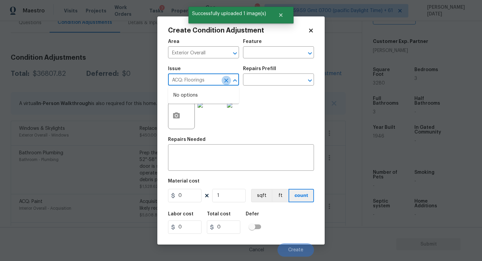
click at [229, 78] on icon "Clear" at bounding box center [226, 80] width 7 height 7
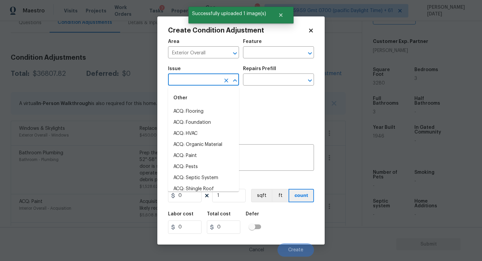
click at [209, 80] on input "text" at bounding box center [194, 80] width 52 height 10
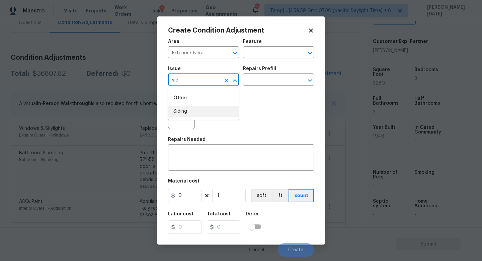
click at [189, 111] on li "Siding" at bounding box center [203, 111] width 71 height 11
type input "Siding"
click at [258, 56] on input "text" at bounding box center [269, 53] width 52 height 10
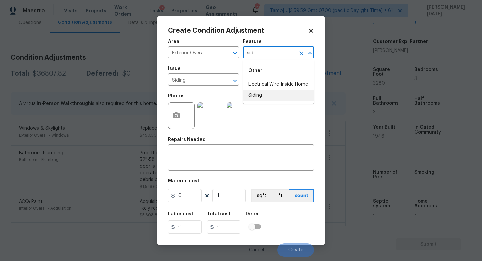
click at [260, 96] on li "Siding" at bounding box center [278, 95] width 71 height 11
type input "Siding"
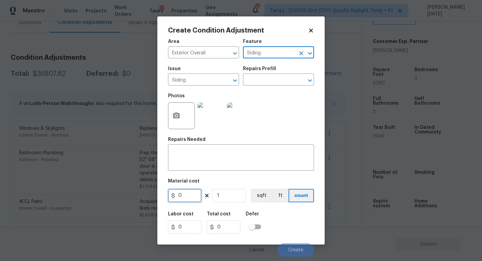
click at [190, 201] on input "0" at bounding box center [185, 195] width 34 height 13
type input "1000"
click at [194, 159] on textarea at bounding box center [241, 158] width 138 height 14
type input "1000"
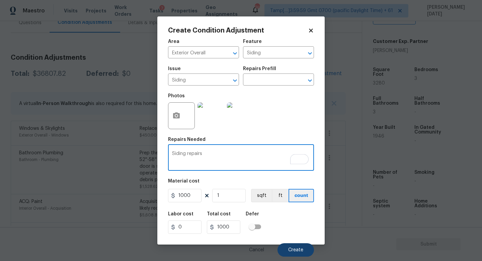
type textarea "Siding repairs"
click at [293, 252] on button "Create" at bounding box center [296, 249] width 37 height 13
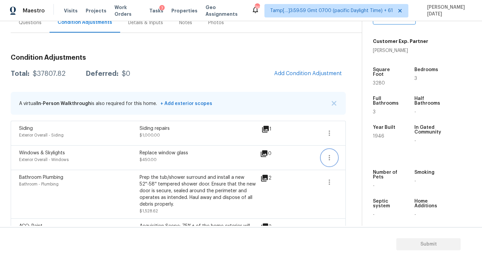
click at [328, 159] on icon "button" at bounding box center [330, 157] width 8 height 8
click at [353, 156] on div "Edit" at bounding box center [368, 156] width 52 height 7
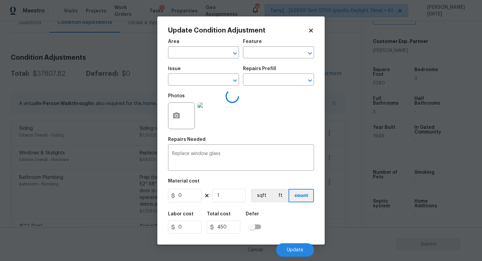
type input "Exterior Overall"
type input "Windows"
type input "Windows & Skylights"
type input "450"
click at [171, 105] on div at bounding box center [181, 115] width 27 height 27
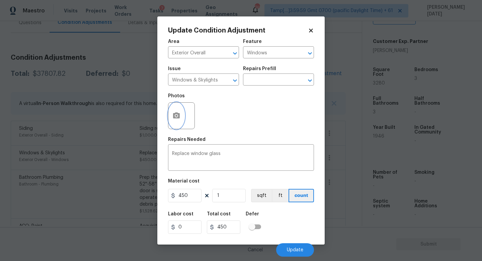
click at [175, 117] on icon "button" at bounding box center [176, 115] width 7 height 6
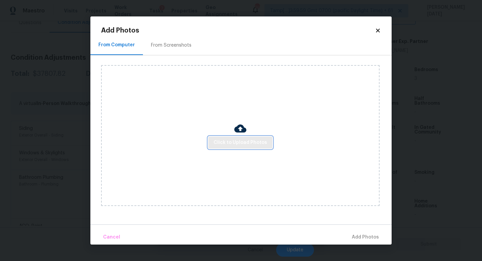
click at [223, 145] on span "Click to Upload Photos" at bounding box center [241, 142] width 54 height 8
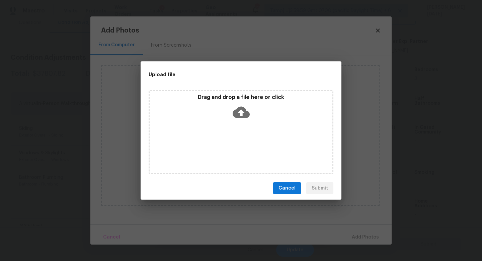
click at [223, 145] on div "Drag and drop a file here or click" at bounding box center [241, 132] width 185 height 84
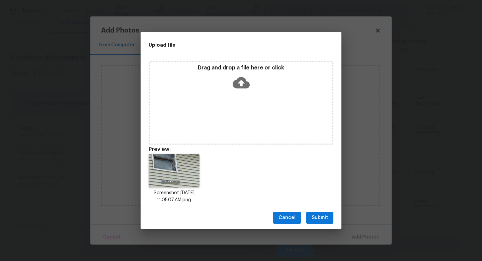
click at [321, 216] on span "Submit" at bounding box center [320, 217] width 16 height 8
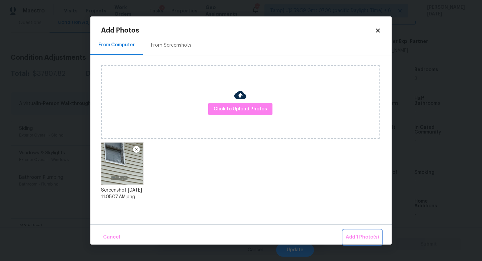
click at [345, 234] on button "Add 1 Photo(s)" at bounding box center [362, 237] width 39 height 14
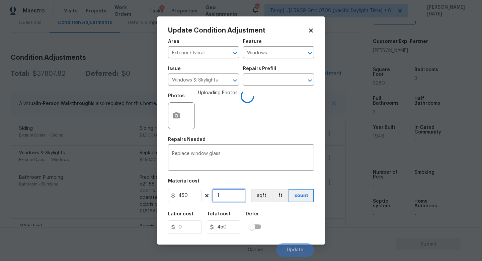
click at [228, 201] on input "1" at bounding box center [229, 195] width 34 height 13
type input "0"
type input "2"
type input "900"
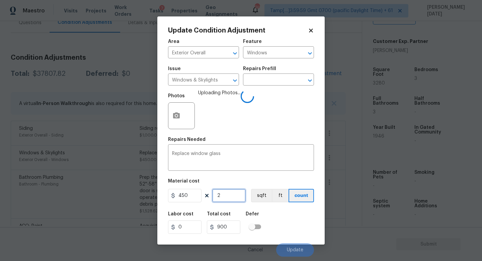
type input "2"
click at [282, 105] on div "Photos Uploading Photos..." at bounding box center [241, 111] width 146 height 44
click at [285, 245] on button "Update" at bounding box center [295, 249] width 38 height 13
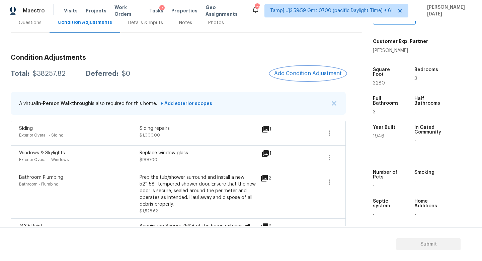
click at [295, 78] on button "Add Condition Adjustment" at bounding box center [308, 73] width 76 height 14
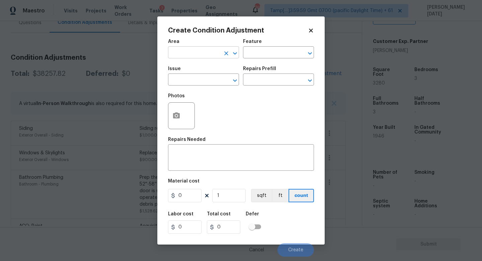
click at [190, 51] on input "text" at bounding box center [194, 53] width 52 height 10
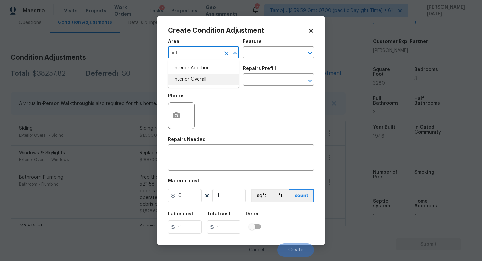
click at [200, 79] on li "Interior Overall" at bounding box center [203, 79] width 71 height 11
type input "Interior Overall"
click at [200, 79] on input "text" at bounding box center [194, 80] width 52 height 10
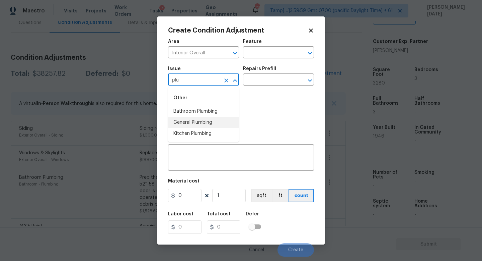
click at [213, 119] on li "General Plumbing" at bounding box center [203, 122] width 71 height 11
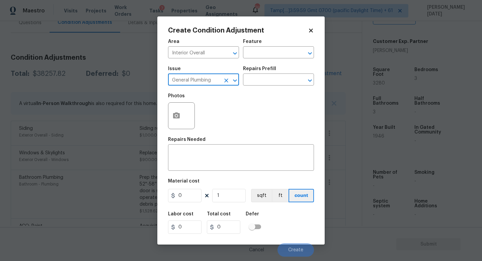
type input "General Plumbing"
click at [259, 89] on div "Issue General Plumbing ​ Repairs Prefill ​" at bounding box center [241, 75] width 146 height 27
click at [270, 78] on input "text" at bounding box center [269, 80] width 52 height 10
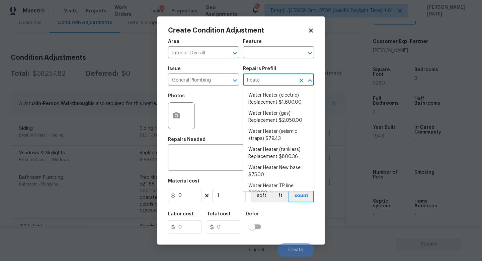
type input "heater"
click at [284, 99] on li "Water Heater (electric) Replacement $1,600.00" at bounding box center [278, 99] width 71 height 18
type input "Plumbing"
type textarea "Remove the existing electric water heater and install a new 40 gallon electric …"
type input "1600"
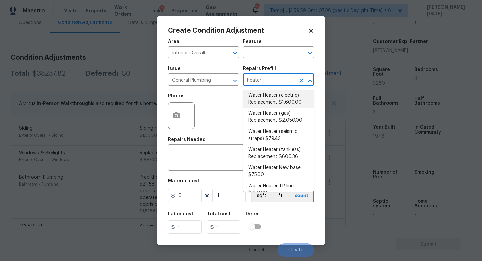
type input "1600"
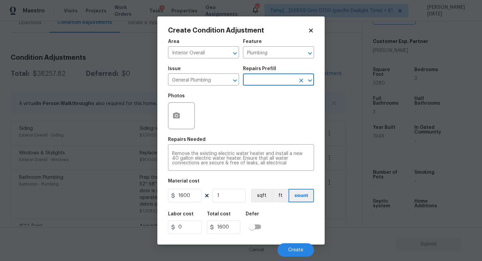
click at [268, 82] on input "text" at bounding box center [269, 80] width 52 height 10
type input "gas"
click at [271, 95] on li "Water Heater (gas) Replacement $2,050.00" at bounding box center [278, 99] width 71 height 18
type textarea "Remove the existing gas water heater and install a new 40 gallon gas water heat…"
type input "2050"
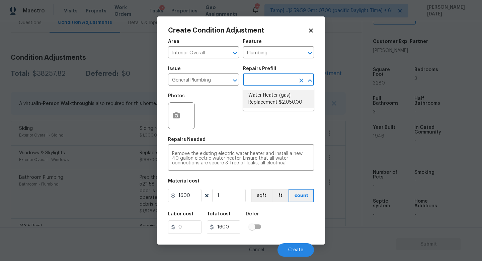
type input "2050"
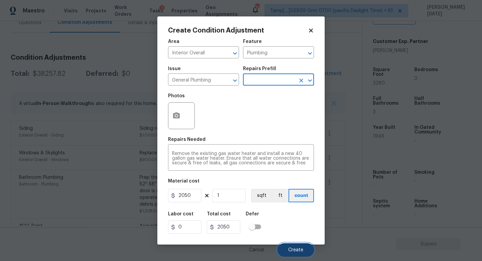
click at [295, 248] on span "Create" at bounding box center [295, 249] width 15 height 5
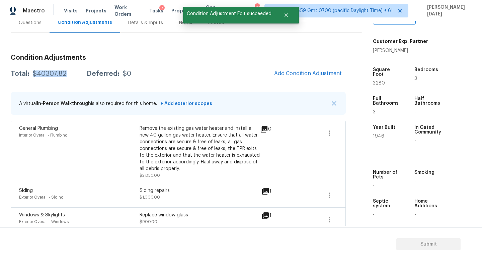
drag, startPoint x: 32, startPoint y: 74, endPoint x: 70, endPoint y: 74, distance: 37.2
click at [70, 74] on div "Total: $40307.82 Deferred: $0" at bounding box center [71, 73] width 121 height 7
copy div "$40307.82"
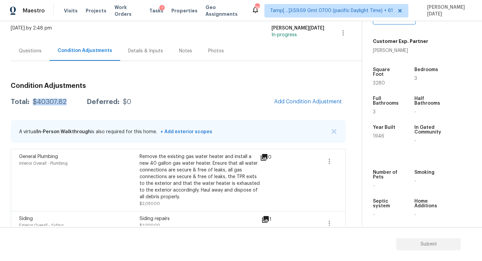
click at [31, 60] on div "Questions" at bounding box center [30, 51] width 39 height 20
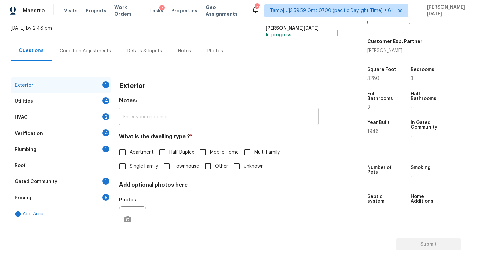
scroll to position [62, 0]
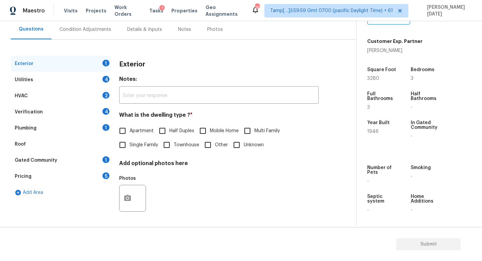
click at [118, 149] on input "Single Family" at bounding box center [123, 145] width 14 height 14
checkbox input "true"
click at [98, 79] on div "Utilities 4" at bounding box center [61, 80] width 101 height 16
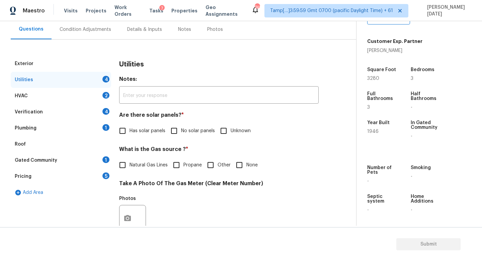
click at [169, 133] on input "No solar panels" at bounding box center [174, 131] width 14 height 14
checkbox input "true"
click at [139, 163] on span "Natural Gas Lines" at bounding box center [149, 164] width 38 height 7
click at [130, 163] on input "Natural Gas Lines" at bounding box center [123, 165] width 14 height 14
checkbox input "true"
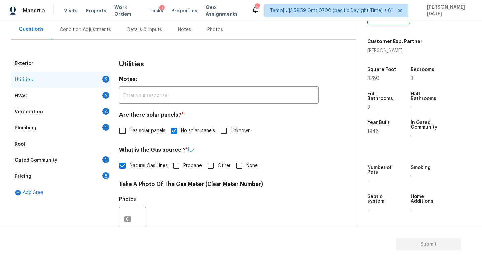
scroll to position [244, 0]
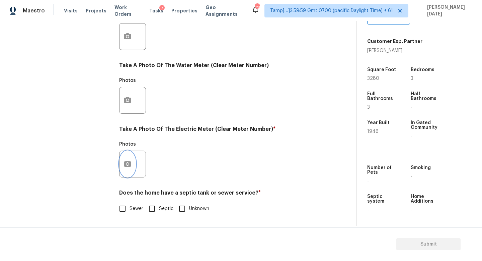
click at [130, 168] on button "button" at bounding box center [128, 164] width 16 height 26
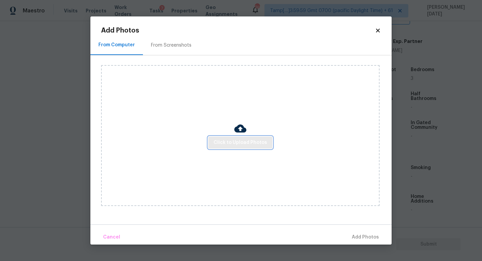
click at [228, 148] on button "Click to Upload Photos" at bounding box center [240, 142] width 64 height 12
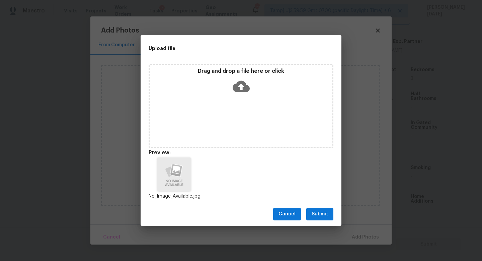
click at [330, 221] on div "Cancel Submit" at bounding box center [241, 213] width 201 height 23
click at [326, 214] on span "Submit" at bounding box center [320, 214] width 16 height 8
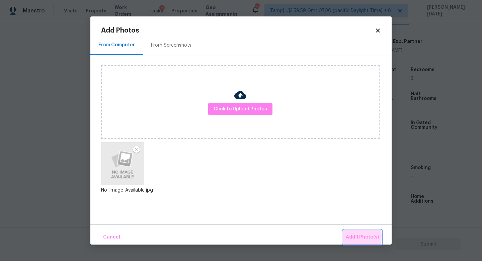
click at [351, 236] on span "Add 1 Photo(s)" at bounding box center [362, 237] width 33 height 8
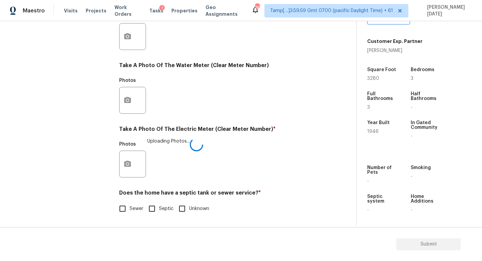
click at [125, 215] on input "Sewer" at bounding box center [123, 208] width 14 height 14
checkbox input "true"
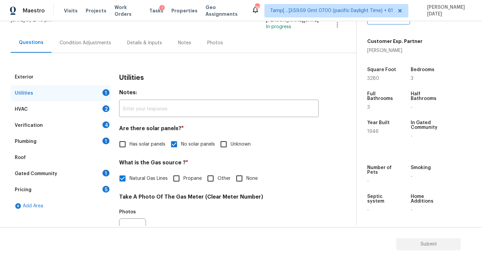
scroll to position [40, 0]
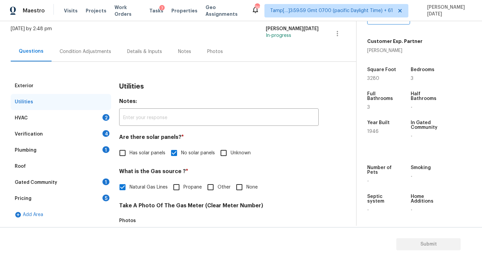
click at [105, 117] on div "2" at bounding box center [106, 117] width 7 height 7
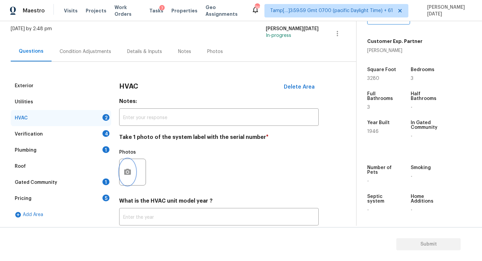
click at [130, 169] on icon "button" at bounding box center [128, 172] width 8 height 8
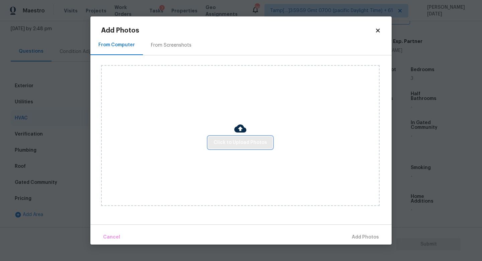
click at [227, 148] on button "Click to Upload Photos" at bounding box center [240, 142] width 64 height 12
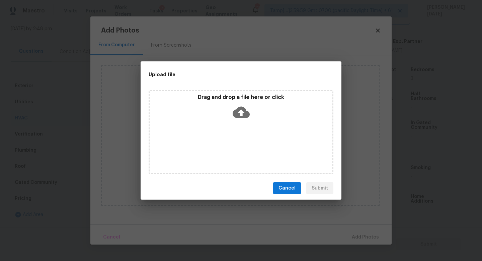
click at [227, 148] on div "Drag and drop a file here or click" at bounding box center [241, 132] width 185 height 84
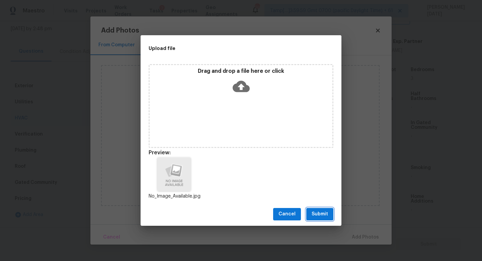
click at [329, 216] on button "Submit" at bounding box center [320, 214] width 27 height 12
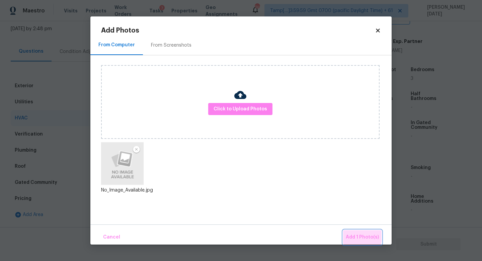
click at [354, 236] on span "Add 1 Photo(s)" at bounding box center [362, 237] width 33 height 8
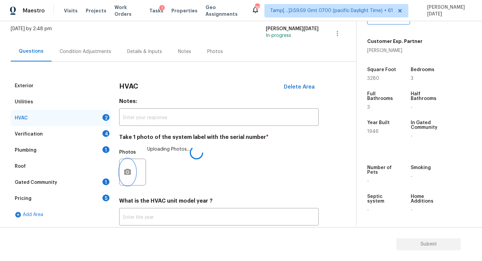
scroll to position [84, 0]
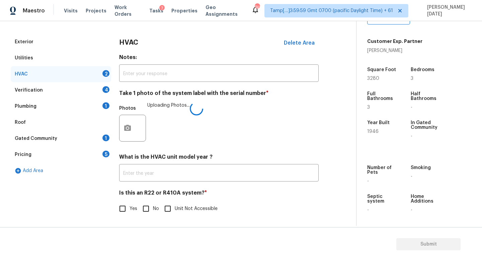
click at [155, 209] on span "No" at bounding box center [156, 208] width 6 height 7
click at [153, 209] on input "No" at bounding box center [146, 208] width 14 height 14
checkbox input "true"
click at [122, 207] on input "Yes" at bounding box center [123, 208] width 14 height 14
checkbox input "true"
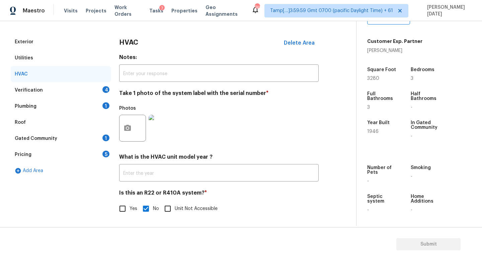
checkbox input "false"
click at [95, 94] on div "Verification 4" at bounding box center [61, 90] width 101 height 16
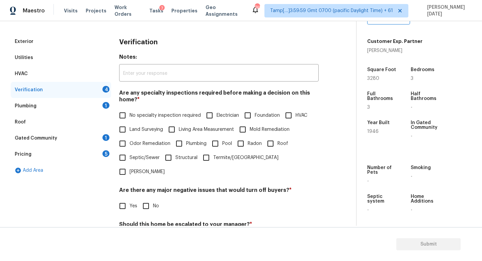
click at [126, 114] on input "No specialty inspection required" at bounding box center [123, 115] width 14 height 14
checkbox input "true"
click at [152, 199] on input "No" at bounding box center [146, 206] width 14 height 14
checkbox input "true"
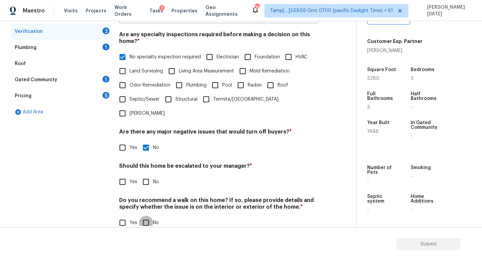
click at [142, 215] on input "No" at bounding box center [146, 222] width 14 height 14
checkbox input "true"
click at [131, 178] on span "Yes" at bounding box center [134, 181] width 8 height 7
click at [130, 175] on input "Yes" at bounding box center [123, 182] width 14 height 14
checkbox input "true"
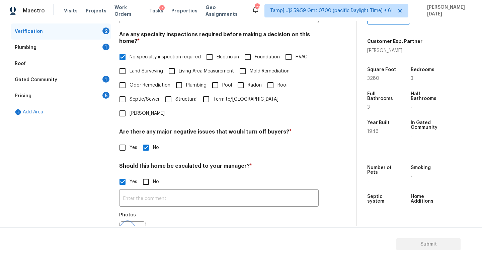
click at [127, 221] on button "button" at bounding box center [128, 234] width 16 height 26
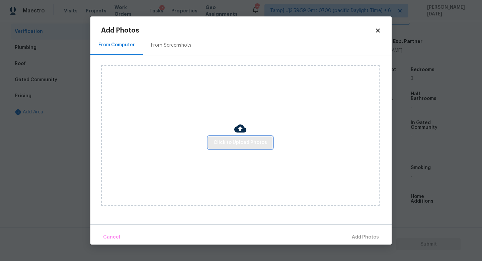
click at [243, 139] on span "Click to Upload Photos" at bounding box center [241, 142] width 54 height 8
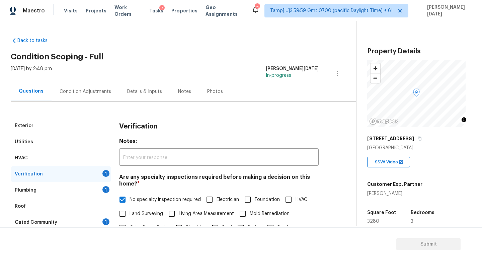
scroll to position [143, 0]
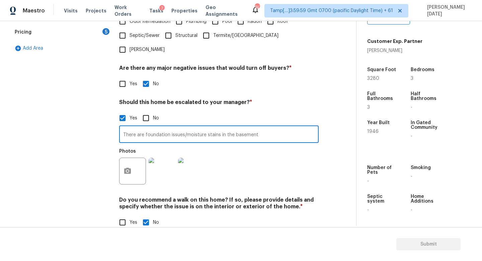
click at [229, 148] on div "Photos" at bounding box center [219, 167] width 200 height 44
click at [233, 127] on input "There are foundation issues/moisture stains in the basement" at bounding box center [219, 135] width 200 height 16
click at [309, 145] on div "Photos" at bounding box center [219, 167] width 200 height 44
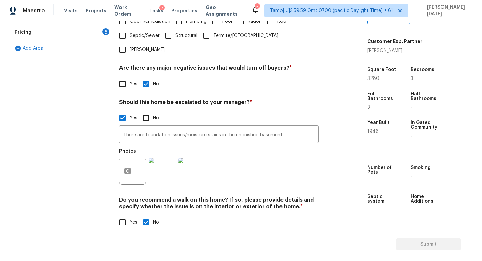
click at [165, 160] on img at bounding box center [162, 170] width 27 height 27
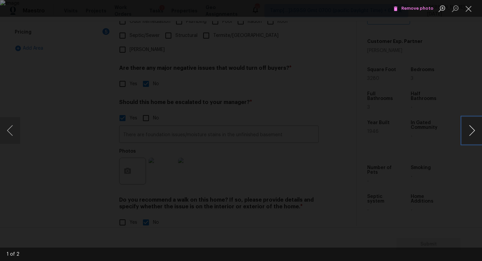
click at [468, 133] on button "Next image" at bounding box center [472, 130] width 20 height 27
click at [468, 12] on button "Close lightbox" at bounding box center [468, 9] width 13 height 12
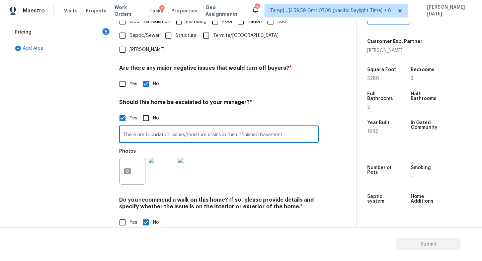
click at [123, 127] on input "There are foundation issues/moisture stains in the unfinished basement" at bounding box center [219, 135] width 200 height 16
type input "@1:33. There are foundation issues/moisture stains in the unfinished basement"
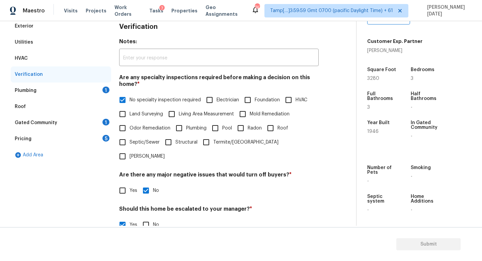
click at [103, 90] on div "1" at bounding box center [106, 89] width 7 height 7
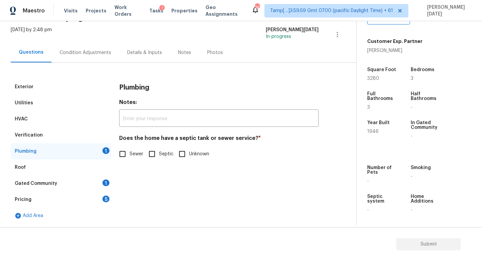
click at [124, 153] on input "Sewer" at bounding box center [123, 154] width 14 height 14
checkbox input "true"
click at [97, 185] on div "Gated Community 1" at bounding box center [61, 183] width 101 height 16
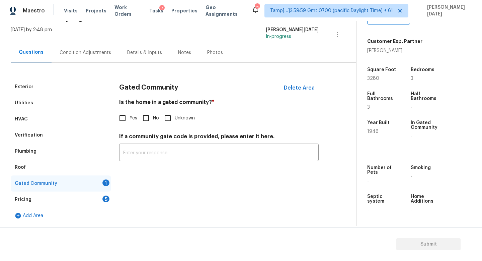
click at [154, 115] on span "No" at bounding box center [156, 118] width 6 height 7
click at [153, 114] on input "No" at bounding box center [146, 118] width 14 height 14
checkbox input "true"
click at [108, 198] on div "5" at bounding box center [106, 198] width 7 height 7
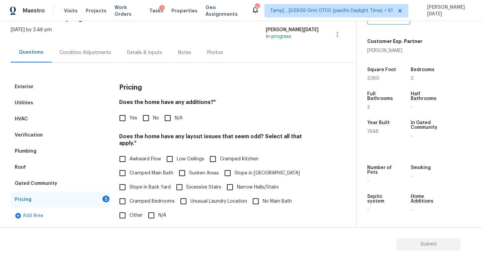
click at [152, 121] on input "No" at bounding box center [146, 118] width 14 height 14
checkbox input "true"
click at [156, 208] on input "N/A" at bounding box center [151, 215] width 14 height 14
checkbox input "true"
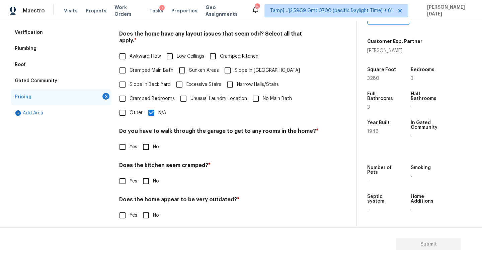
click at [150, 145] on input "No" at bounding box center [146, 147] width 14 height 14
checkbox input "true"
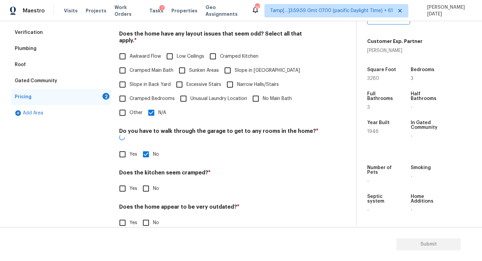
click at [148, 184] on div "Pricing Does the home have any additions? * Yes No N/A Does the home have any l…" at bounding box center [219, 106] width 200 height 261
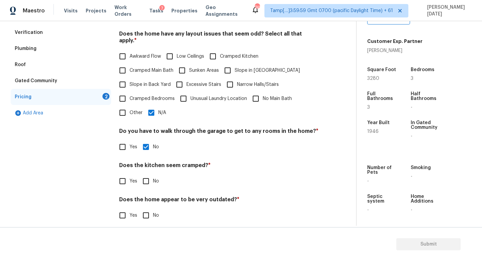
click at [150, 175] on input "No" at bounding box center [146, 181] width 14 height 14
checkbox input "true"
click at [150, 219] on div "Pricing Does the home have any additions? * Yes No N/A Does the home have any l…" at bounding box center [219, 103] width 200 height 255
click at [148, 208] on input "No" at bounding box center [146, 215] width 14 height 14
checkbox input "true"
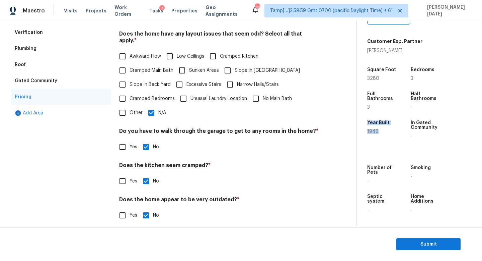
drag, startPoint x: 368, startPoint y: 121, endPoint x: 381, endPoint y: 135, distance: 18.5
click at [381, 135] on div "Year Built 1946" at bounding box center [389, 129] width 42 height 29
copy div "Year Built 1946"
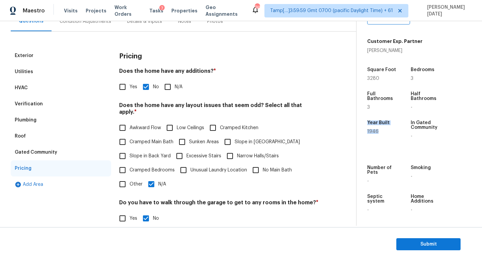
scroll to position [4, 0]
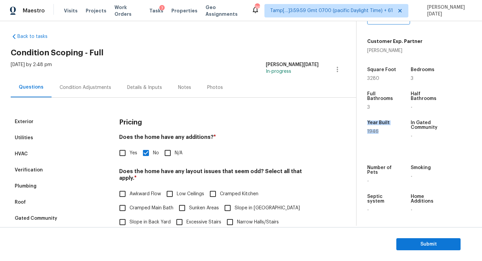
click at [94, 87] on div "Condition Adjustments" at bounding box center [86, 87] width 52 height 7
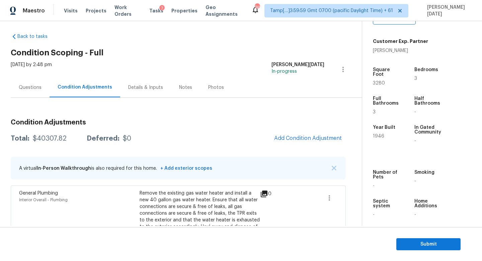
click at [29, 82] on div "Questions" at bounding box center [30, 87] width 39 height 20
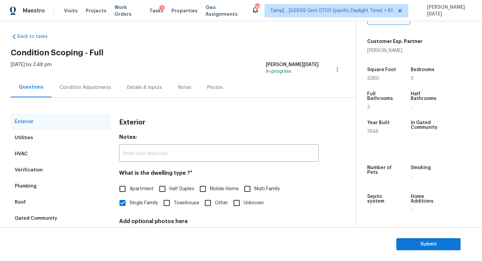
scroll to position [62, 0]
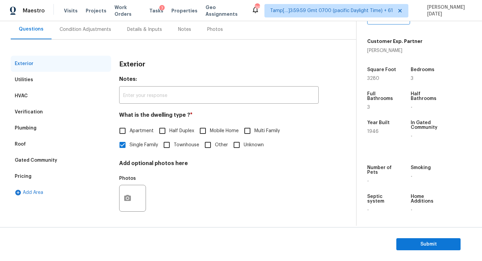
click at [57, 114] on div "Verification" at bounding box center [61, 112] width 101 height 16
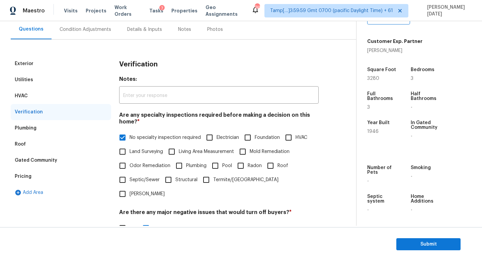
scroll to position [206, 0]
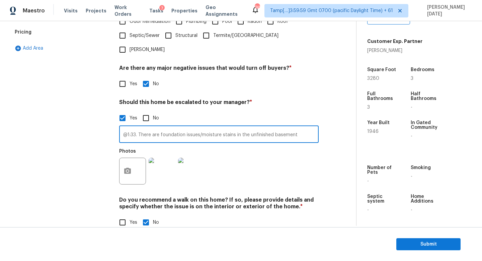
click at [307, 127] on input "@1:33. There are foundation issues/moisture stains in the unfinished basement" at bounding box center [219, 135] width 200 height 16
paste input "Year Built 1946"
type input "@1:33. There are foundation issues/moisture stains in the unfinished basement..…"
click at [334, 161] on div "Exterior Utilities HVAC Verification Plumbing Roof Gated Community Pricing Add …" at bounding box center [176, 75] width 330 height 326
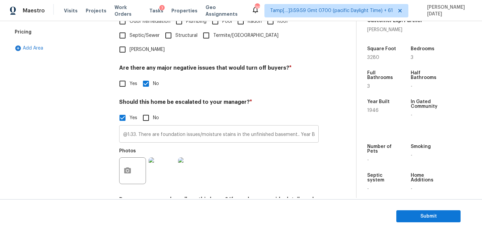
scroll to position [0, 0]
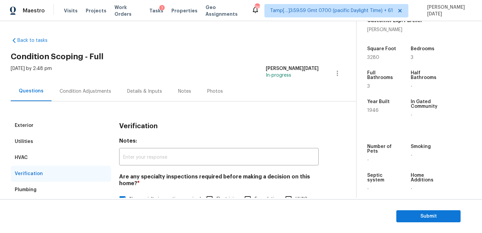
click at [84, 96] on div "Condition Adjustments" at bounding box center [86, 91] width 68 height 20
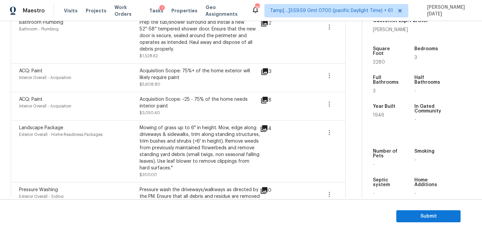
scroll to position [287, 0]
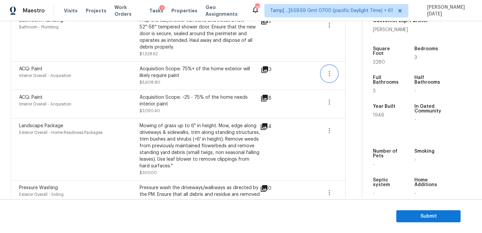
click at [328, 73] on icon "button" at bounding box center [330, 74] width 8 height 8
click at [355, 74] on div "Edit" at bounding box center [368, 72] width 52 height 7
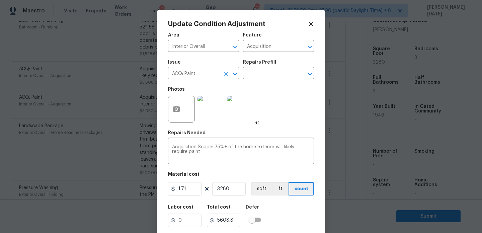
click at [225, 74] on icon "Clear" at bounding box center [226, 74] width 7 height 7
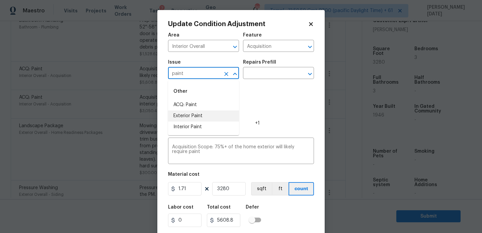
click at [203, 117] on li "Exterior Paint" at bounding box center [203, 116] width 71 height 11
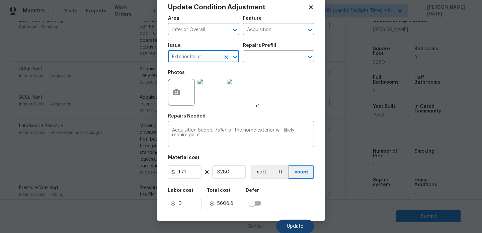
type input "Exterior Paint"
click at [296, 224] on span "Update" at bounding box center [295, 226] width 16 height 5
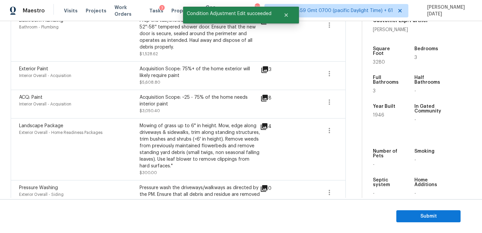
scroll to position [0, 0]
click at [264, 68] on icon at bounding box center [265, 69] width 7 height 7
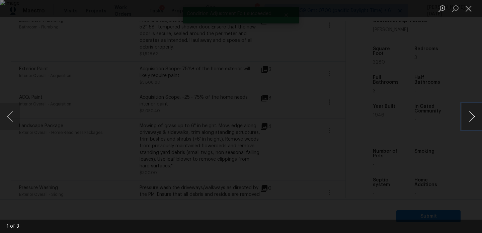
click at [471, 121] on button "Next image" at bounding box center [472, 116] width 20 height 27
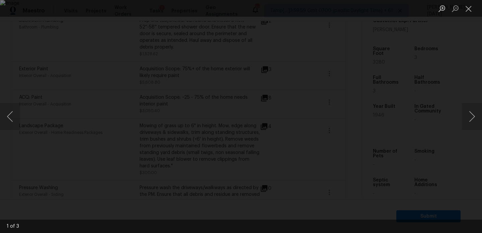
click at [468, 14] on li "Lightbox" at bounding box center [468, 8] width 13 height 17
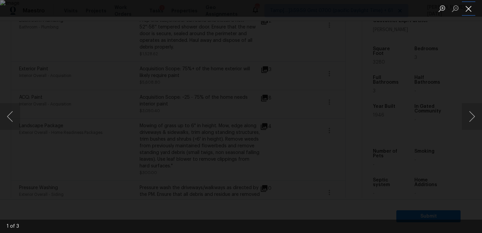
click at [469, 9] on button "Close lightbox" at bounding box center [468, 9] width 13 height 12
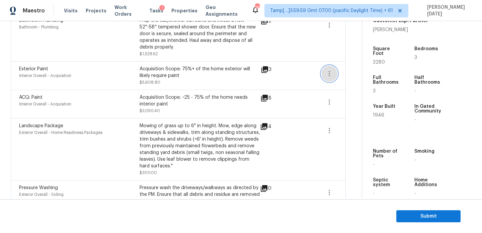
click at [332, 73] on icon "button" at bounding box center [330, 74] width 8 height 8
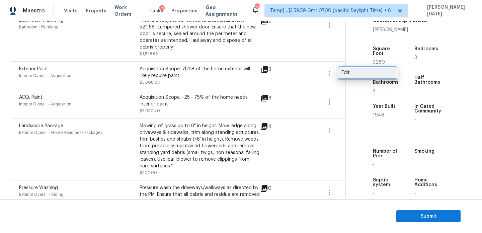
click at [373, 72] on div "Edit" at bounding box center [368, 72] width 52 height 7
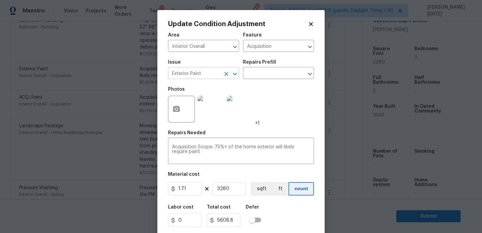
click at [225, 75] on icon "Clear" at bounding box center [226, 74] width 4 height 4
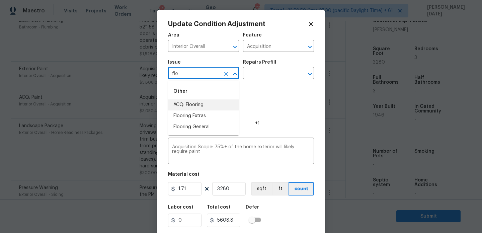
click at [205, 107] on li "ACQ: Flooring" at bounding box center [203, 105] width 71 height 11
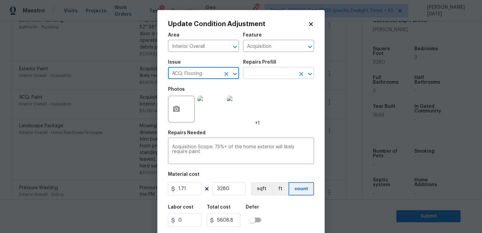
type input "ACQ: Flooring"
click at [269, 77] on input "text" at bounding box center [269, 74] width 52 height 10
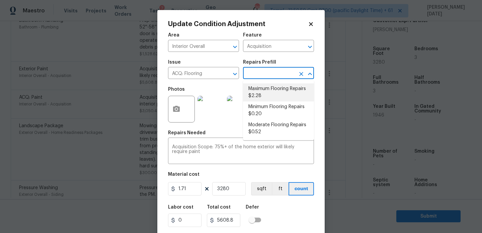
click at [269, 90] on li "Maximum Flooring Repairs $2.28" at bounding box center [278, 92] width 71 height 18
type textarea "Acquisition Scope: Maximum flooring repairs"
type input "2.28"
type input "7478.4"
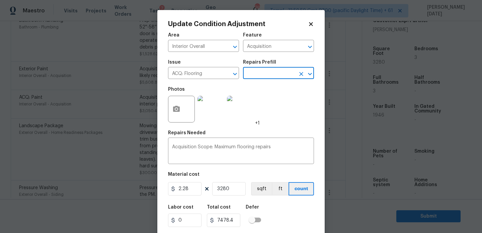
scroll to position [17, 0]
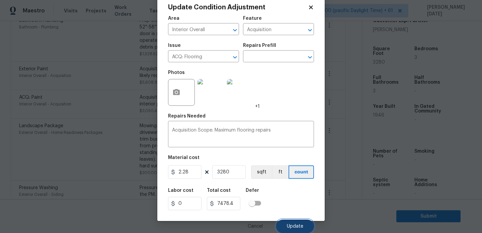
click at [287, 228] on button "Update" at bounding box center [295, 226] width 38 height 13
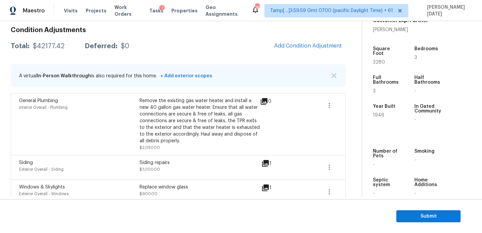
scroll to position [92, 0]
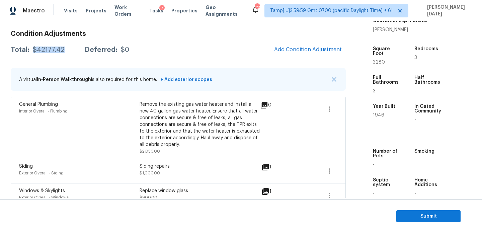
drag, startPoint x: 32, startPoint y: 50, endPoint x: 72, endPoint y: 50, distance: 39.2
click at [72, 50] on div "Total: $42177.42 Deferred: $0" at bounding box center [70, 50] width 119 height 7
copy div "$42177.42"
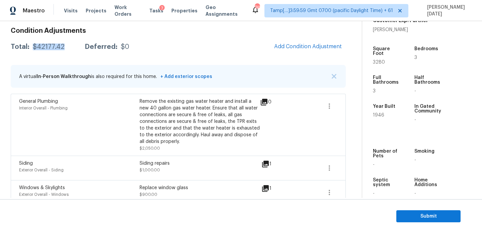
scroll to position [0, 0]
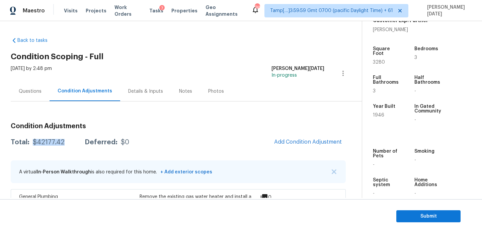
click at [26, 93] on div "Questions" at bounding box center [30, 91] width 23 height 7
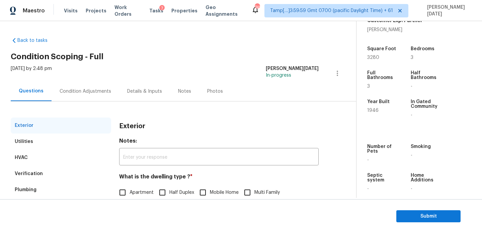
scroll to position [89, 0]
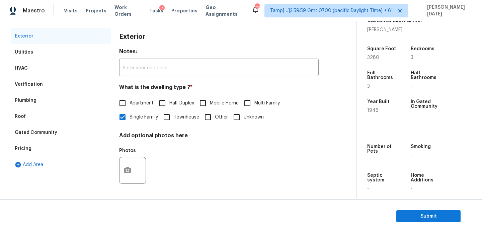
click at [55, 152] on div "Pricing" at bounding box center [61, 149] width 101 height 16
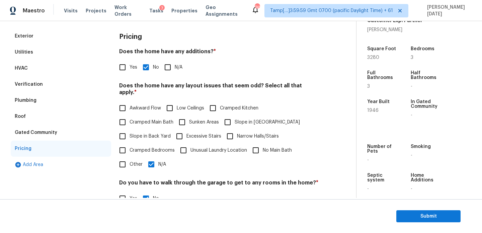
click at [236, 119] on span "Slope in Front Yard" at bounding box center [267, 122] width 65 height 7
click at [235, 118] on input "Slope in Front Yard" at bounding box center [228, 122] width 14 height 14
checkbox input "true"
click at [161, 163] on label "N/A" at bounding box center [155, 164] width 22 height 14
click at [158, 163] on input "N/A" at bounding box center [151, 164] width 14 height 14
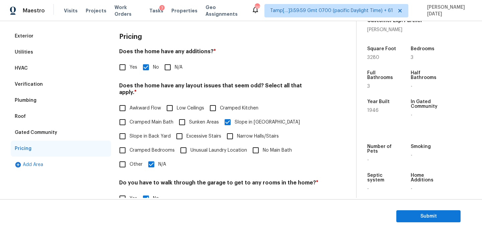
checkbox input "false"
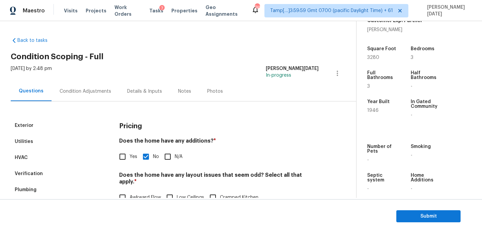
click at [107, 100] on div "Condition Adjustments" at bounding box center [86, 91] width 68 height 20
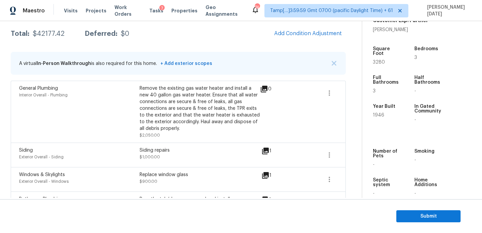
scroll to position [118, 0]
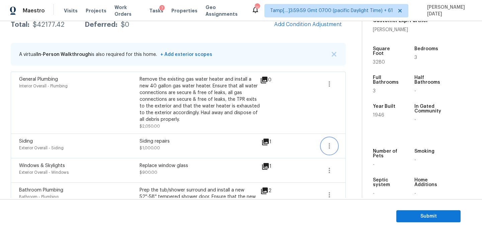
click at [331, 151] on button "button" at bounding box center [330, 146] width 16 height 16
click at [355, 148] on div "Edit" at bounding box center [368, 144] width 52 height 7
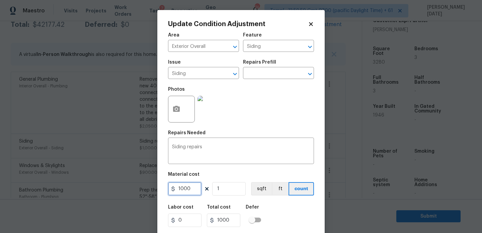
click at [196, 191] on input "1000" at bounding box center [185, 188] width 34 height 13
type input "1500"
click at [295, 119] on div "Photos" at bounding box center [241, 105] width 146 height 44
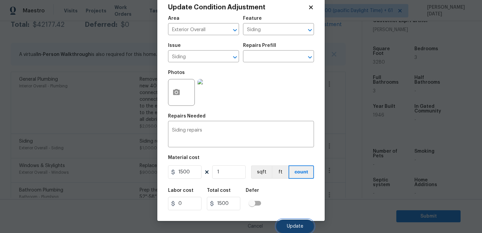
click at [283, 223] on button "Update" at bounding box center [295, 226] width 38 height 13
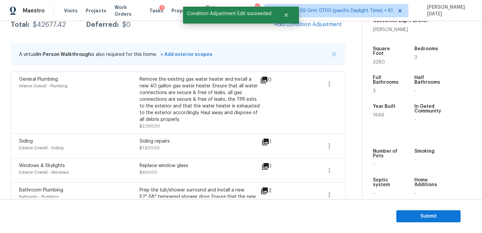
scroll to position [0, 0]
click at [436, 214] on span "Submit" at bounding box center [429, 216] width 54 height 8
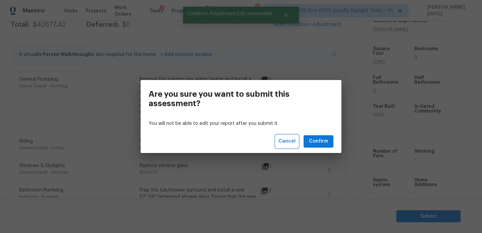
click at [294, 144] on span "Cancel" at bounding box center [287, 141] width 17 height 8
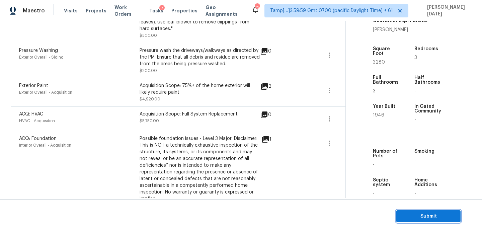
scroll to position [439, 0]
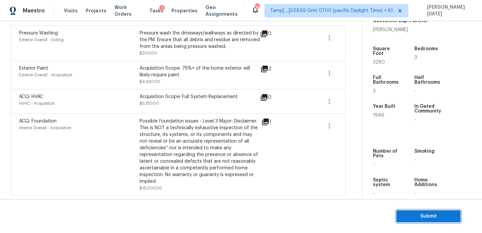
click at [403, 216] on span "Submit" at bounding box center [429, 216] width 54 height 8
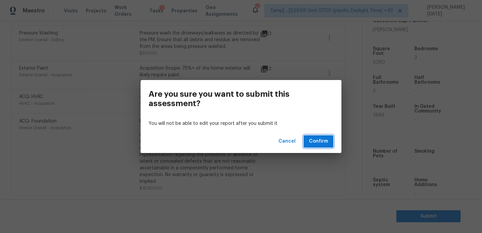
click at [323, 144] on span "Confirm" at bounding box center [318, 141] width 19 height 8
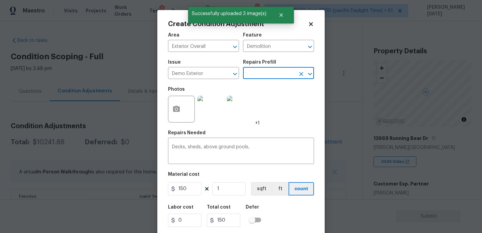
scroll to position [116, 0]
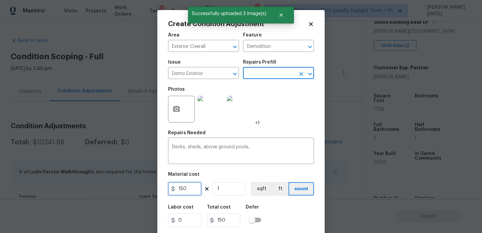
click at [191, 190] on input "150" at bounding box center [185, 188] width 34 height 13
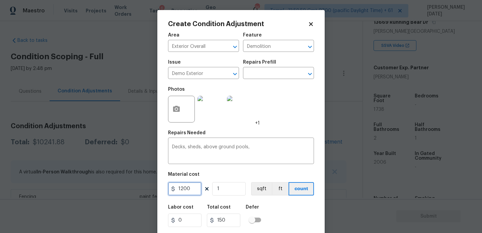
type input "1200"
click at [288, 137] on div "Repairs Needed" at bounding box center [241, 135] width 146 height 9
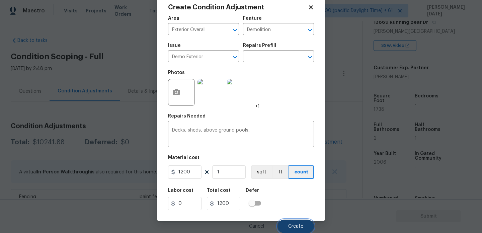
click at [297, 227] on span "Create" at bounding box center [295, 226] width 15 height 5
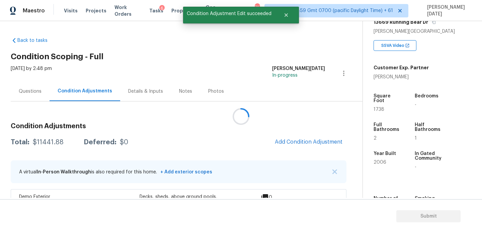
scroll to position [0, 0]
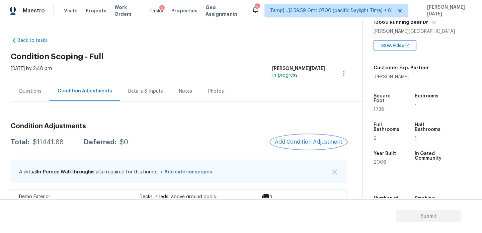
click at [298, 140] on span "Add Condition Adjustment" at bounding box center [309, 142] width 68 height 6
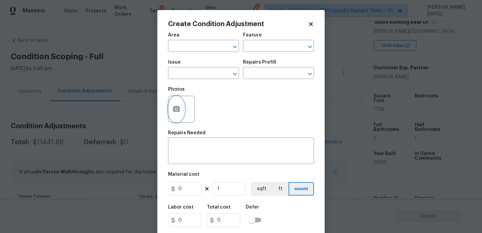
click at [179, 116] on button "button" at bounding box center [177, 109] width 16 height 26
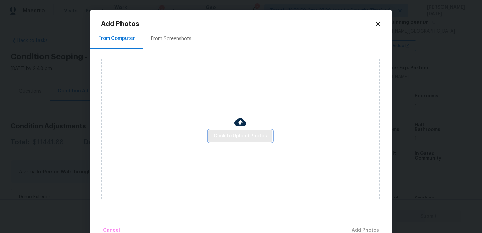
click at [233, 135] on span "Click to Upload Photos" at bounding box center [241, 136] width 54 height 8
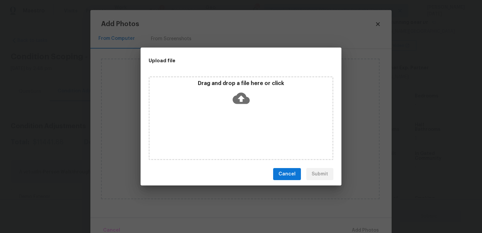
click at [233, 135] on div "Drag and drop a file here or click" at bounding box center [241, 118] width 185 height 84
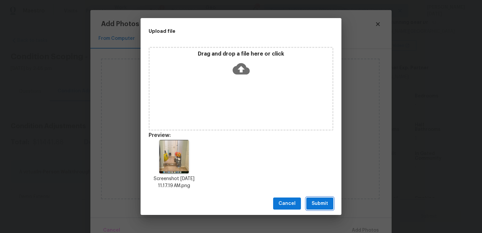
click at [317, 201] on span "Submit" at bounding box center [320, 204] width 16 height 8
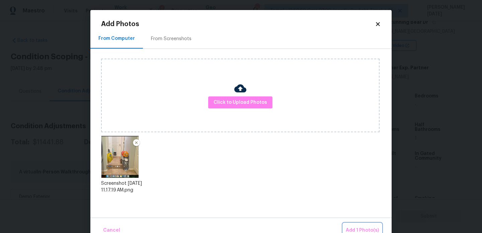
click at [350, 226] on span "Add 1 Photo(s)" at bounding box center [362, 230] width 33 height 8
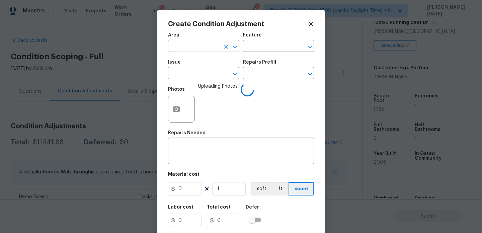
click at [179, 48] on input "text" at bounding box center [194, 47] width 52 height 10
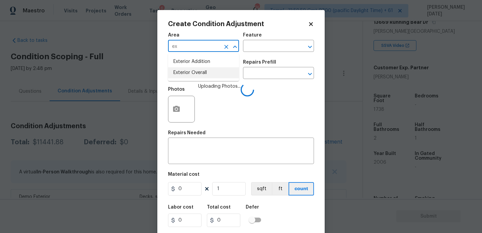
click at [184, 73] on li "Exterior Overall" at bounding box center [203, 72] width 71 height 11
type input "Exterior Overall"
click at [184, 73] on input "text" at bounding box center [194, 74] width 52 height 10
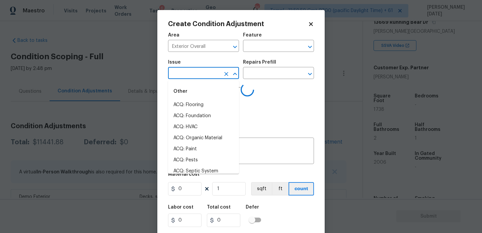
type input "d"
type input "o"
type input "door"
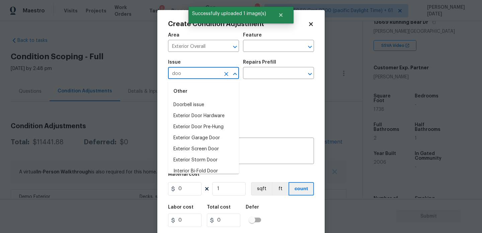
type input "door"
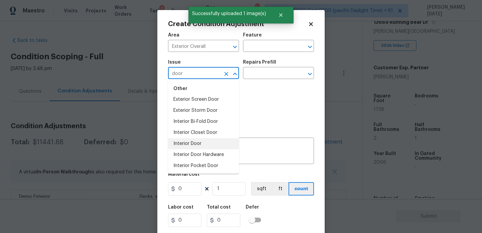
click at [196, 143] on li "Interior Door" at bounding box center [203, 143] width 71 height 11
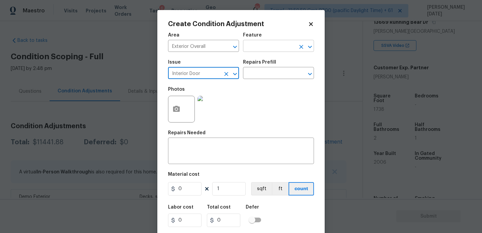
type input "Interior Door"
click at [261, 43] on input "text" at bounding box center [269, 47] width 52 height 10
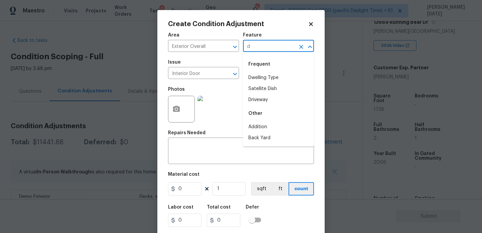
type input "do"
type input "o"
click at [273, 91] on li "Exterior Door" at bounding box center [278, 88] width 71 height 11
type input "Exterior Door"
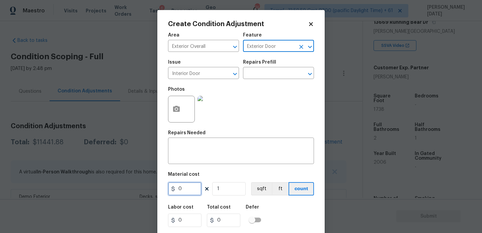
click at [194, 191] on input "0" at bounding box center [185, 188] width 34 height 13
type input "300"
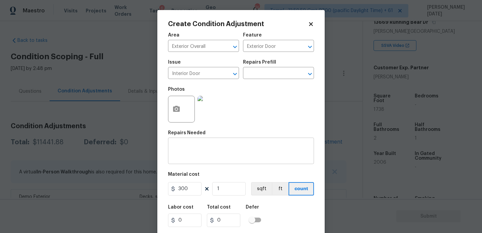
click at [197, 151] on textarea at bounding box center [241, 152] width 138 height 14
type input "300"
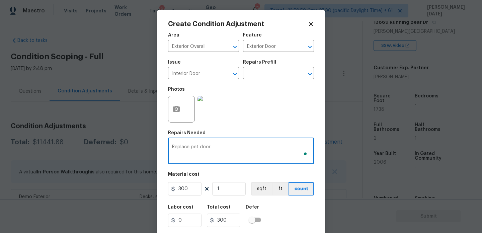
scroll to position [17, 0]
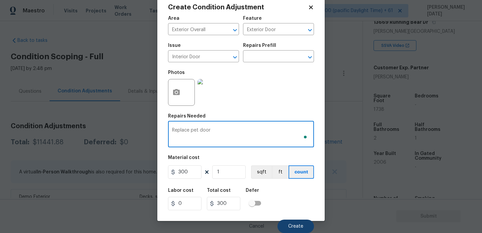
type textarea "Replace pet door"
click at [291, 227] on span "Create" at bounding box center [295, 226] width 15 height 5
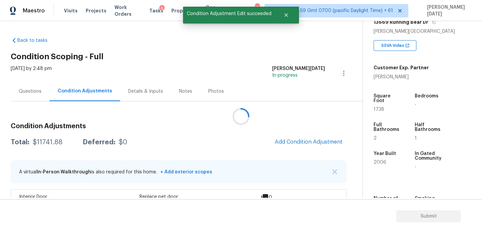
scroll to position [0, 0]
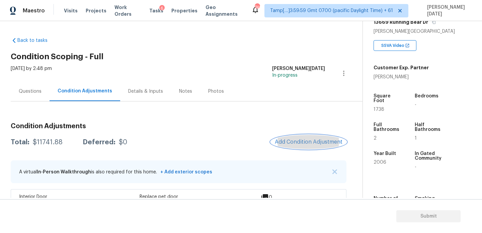
click at [303, 142] on span "Add Condition Adjustment" at bounding box center [309, 142] width 68 height 6
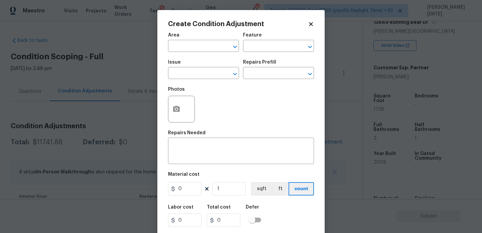
click at [168, 107] on div at bounding box center [181, 109] width 27 height 27
click at [170, 109] on button "button" at bounding box center [177, 109] width 16 height 26
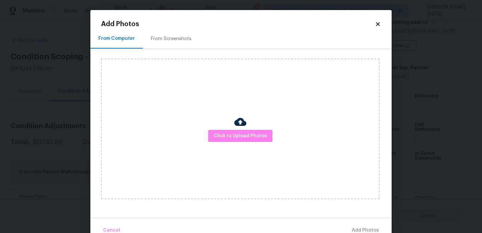
click at [228, 125] on div "Click to Upload Photos" at bounding box center [240, 129] width 279 height 141
click at [234, 140] on span "Click to Upload Photos" at bounding box center [241, 136] width 54 height 8
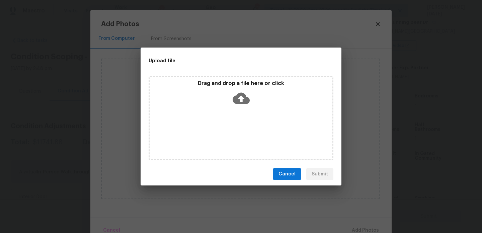
click at [234, 140] on div "Drag and drop a file here or click" at bounding box center [241, 118] width 185 height 84
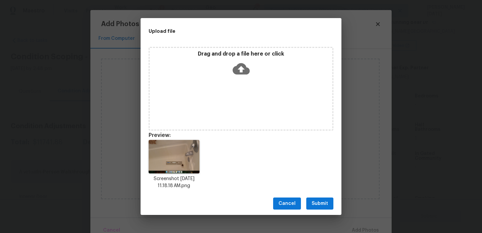
click at [318, 200] on span "Submit" at bounding box center [320, 204] width 16 height 8
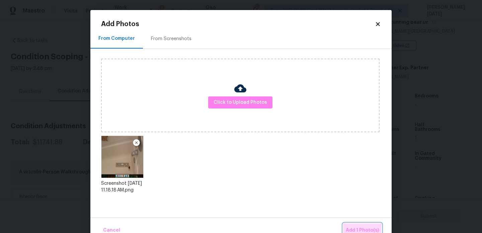
click at [351, 226] on button "Add 1 Photo(s)" at bounding box center [362, 230] width 39 height 14
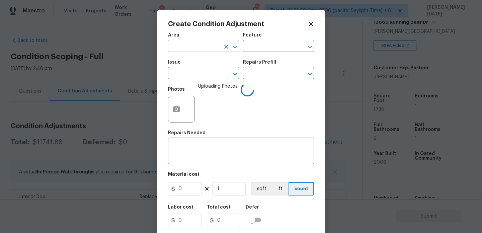
click at [198, 49] on input "text" at bounding box center [194, 47] width 52 height 10
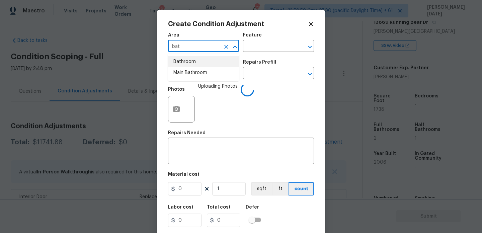
click at [197, 63] on li "Bathroom" at bounding box center [203, 61] width 71 height 11
type input "Bathroom"
click at [194, 74] on input "text" at bounding box center [194, 74] width 52 height 10
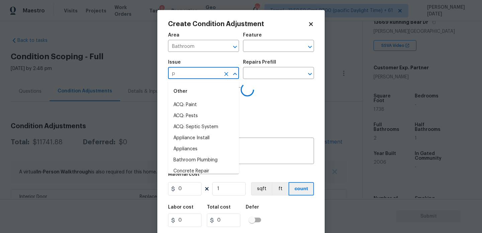
type input "pl"
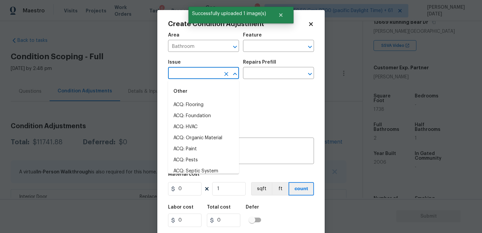
type input "u"
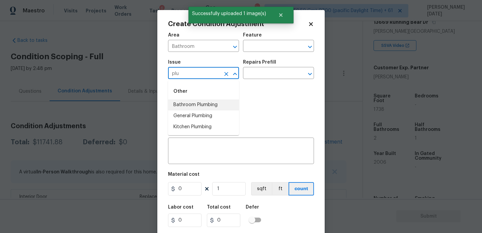
click at [200, 102] on li "Bathroom Plumbing" at bounding box center [203, 105] width 71 height 11
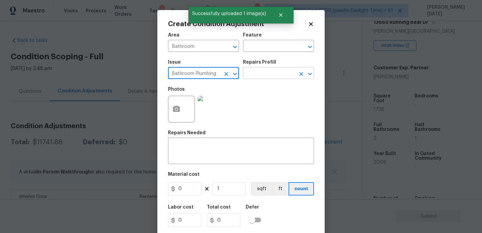
type input "Bathroom Plumbing"
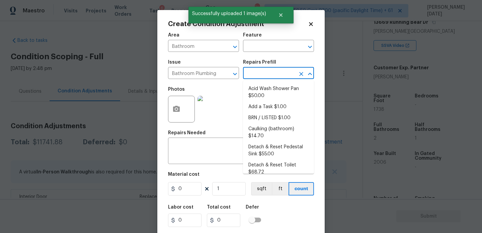
click at [261, 72] on input "text" at bounding box center [269, 74] width 52 height 10
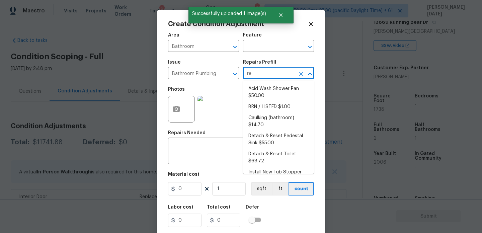
type input "ref"
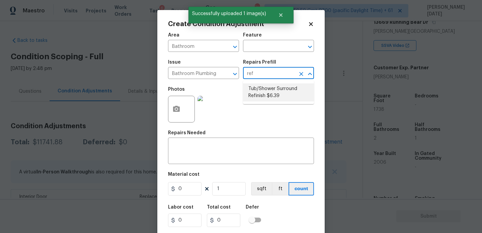
click at [266, 98] on li "Tub/Shower Surround Refinish $6.39" at bounding box center [278, 92] width 71 height 18
type input "Plumbing"
type textarea "Prep, mask, clean and refinish the tub/shower tile surround both all sides ensu…"
type input "6.39"
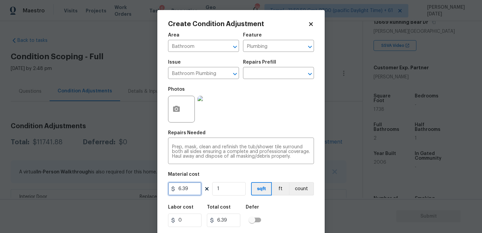
drag, startPoint x: 195, startPoint y: 192, endPoint x: 116, endPoint y: 191, distance: 79.1
click at [116, 191] on div "Create Condition Adjustment Area Bathroom ​ Feature Plumbing ​ Issue Bathroom P…" at bounding box center [241, 116] width 482 height 233
type input "350"
click at [266, 134] on div "Repairs Needed" at bounding box center [241, 135] width 146 height 9
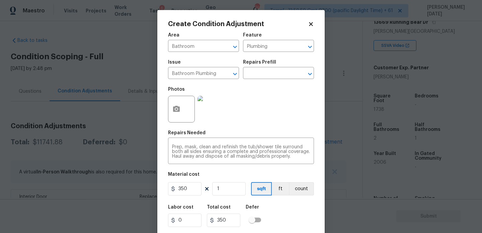
scroll to position [17, 0]
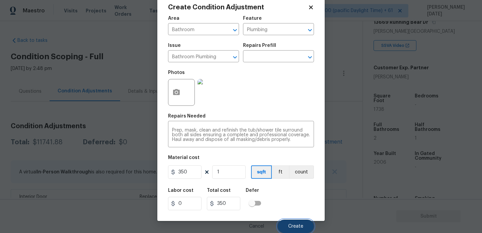
click at [295, 227] on span "Create" at bounding box center [295, 226] width 15 height 5
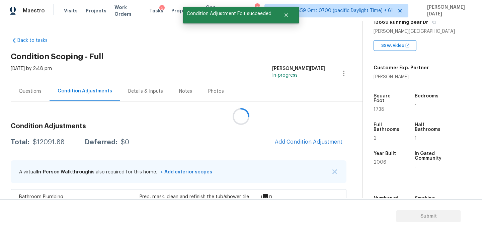
scroll to position [0, 0]
click at [297, 138] on button "Add Condition Adjustment" at bounding box center [309, 142] width 76 height 14
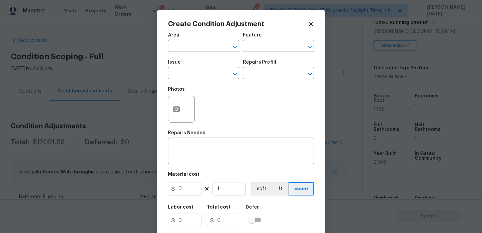
click at [167, 109] on div "Create Condition Adjustment Area ​ Feature ​ Issue ​ Repairs Prefill ​ Photos R…" at bounding box center [241, 124] width 168 height 228
click at [177, 113] on icon "button" at bounding box center [177, 109] width 8 height 8
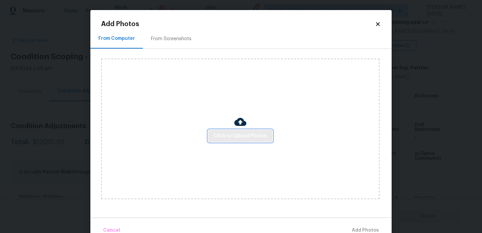
click at [239, 135] on span "Click to Upload Photos" at bounding box center [241, 136] width 54 height 8
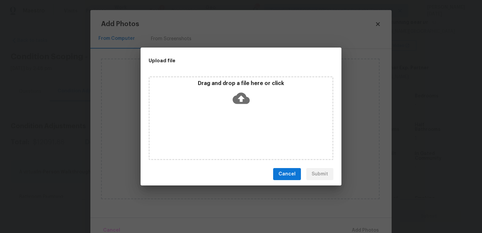
click at [239, 135] on div "Drag and drop a file here or click" at bounding box center [241, 118] width 185 height 84
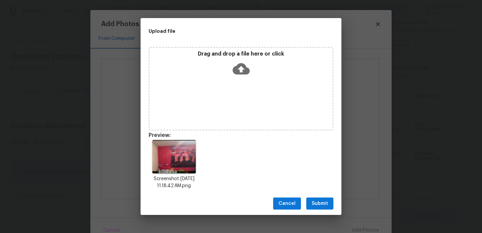
click at [328, 200] on span "Submit" at bounding box center [320, 204] width 16 height 8
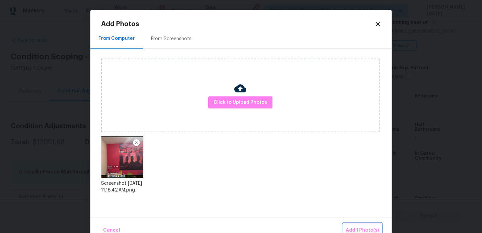
click at [351, 224] on button "Add 1 Photo(s)" at bounding box center [362, 230] width 39 height 14
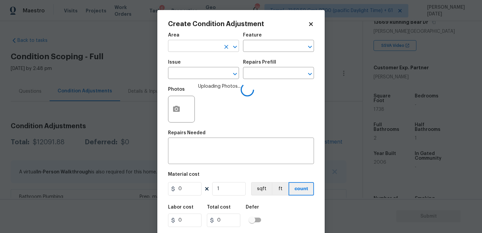
click at [198, 50] on input "text" at bounding box center [194, 47] width 52 height 10
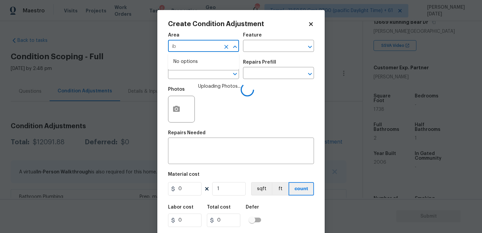
type input "i"
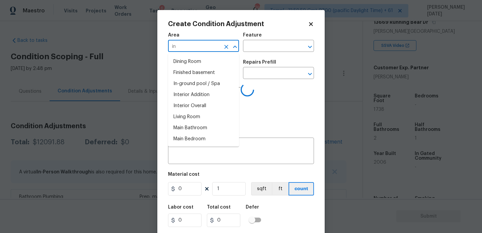
type input "int"
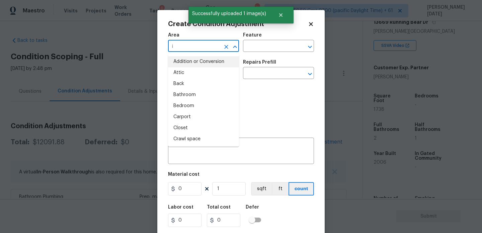
type input "in"
type input "t"
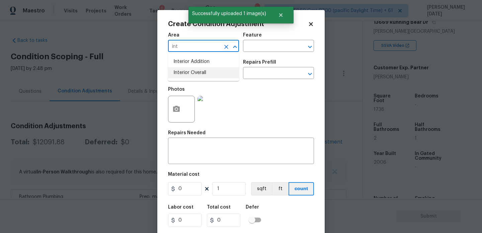
click at [198, 71] on li "Interior Overall" at bounding box center [203, 72] width 71 height 11
type input "Interior Overall"
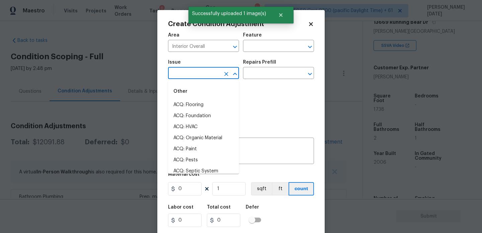
click at [198, 71] on input "text" at bounding box center [194, 74] width 52 height 10
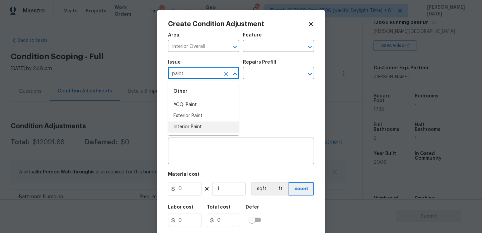
click at [200, 130] on li "Interior Paint" at bounding box center [203, 127] width 71 height 11
type input "Interior Paint"
click at [262, 70] on input "text" at bounding box center [269, 74] width 52 height 10
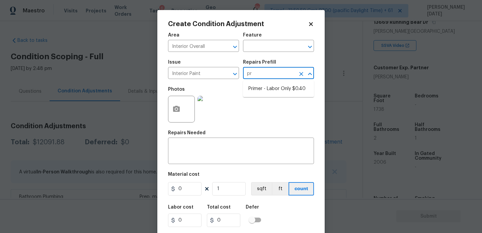
type input "pri"
click at [267, 86] on li "Primer - Labor Only $0.40" at bounding box center [278, 88] width 71 height 11
type input "Overall Paint"
type textarea "Interior primer - PRIMER PROVIDED BY OPENDOOR - All nails, screws, drywall anch…"
type input "0.4"
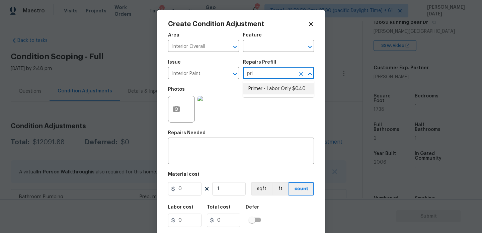
type input "0.4"
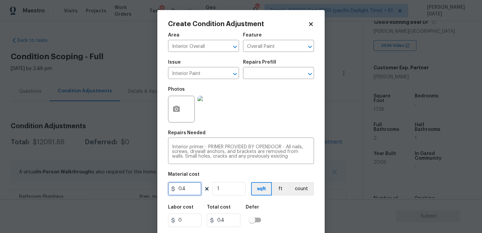
drag, startPoint x: 195, startPoint y: 186, endPoint x: 138, endPoint y: 193, distance: 56.6
click at [138, 193] on div "Create Condition Adjustment Area Interior Overall ​ Feature Overall Paint ​ Iss…" at bounding box center [241, 116] width 482 height 233
type input "200"
click at [256, 116] on div "Photos" at bounding box center [241, 105] width 146 height 44
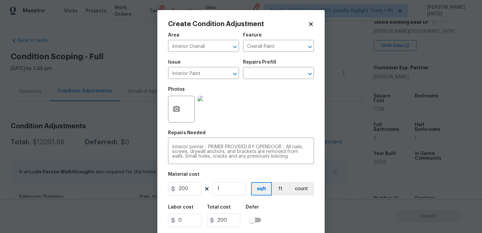
click at [256, 116] on div "Photos" at bounding box center [241, 105] width 146 height 44
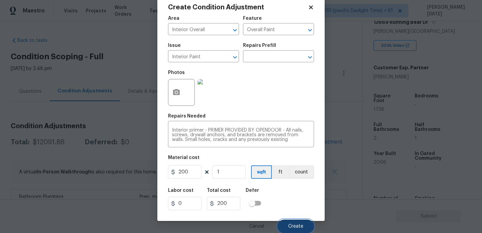
click at [285, 224] on button "Create" at bounding box center [296, 226] width 37 height 13
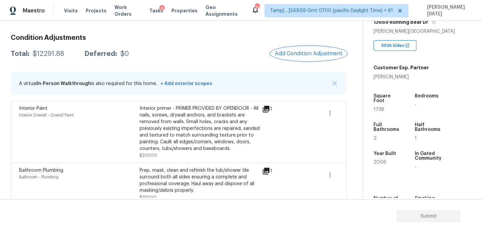
scroll to position [67, 0]
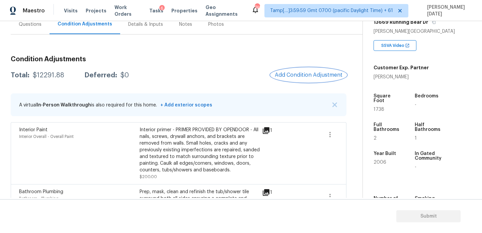
click at [302, 71] on button "Add Condition Adjustment" at bounding box center [309, 75] width 76 height 14
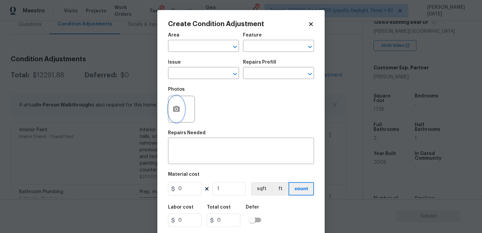
click at [181, 110] on button "button" at bounding box center [177, 109] width 16 height 26
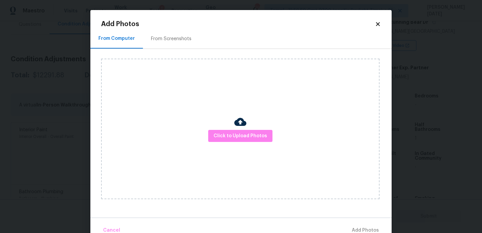
click at [166, 43] on div "From Screenshots" at bounding box center [171, 39] width 57 height 20
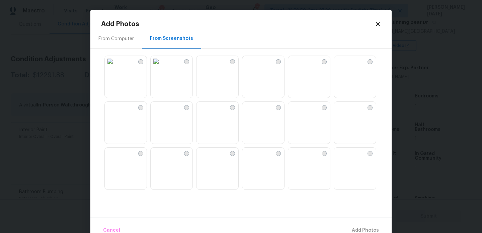
click at [253, 67] on img at bounding box center [248, 61] width 11 height 11
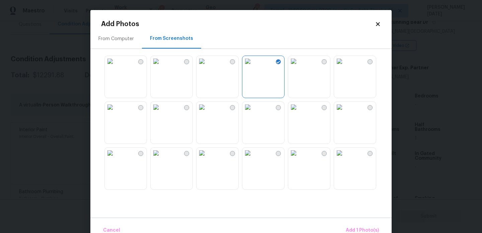
click at [116, 113] on img at bounding box center [110, 107] width 11 height 11
click at [360, 226] on span "Add 2 Photo(s)" at bounding box center [362, 230] width 34 height 8
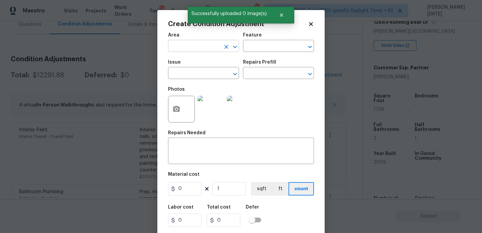
click at [184, 49] on input "text" at bounding box center [194, 47] width 52 height 10
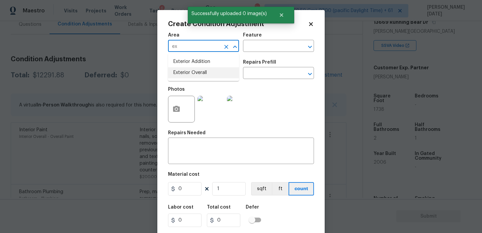
click at [193, 75] on li "Exterior Overall" at bounding box center [203, 72] width 71 height 11
type input "Exterior Overall"
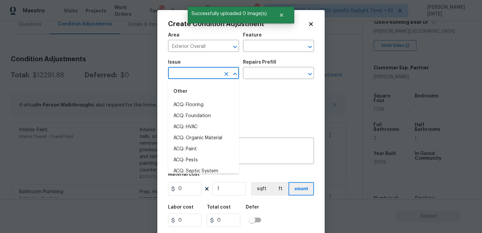
click at [193, 75] on input "text" at bounding box center [194, 74] width 52 height 10
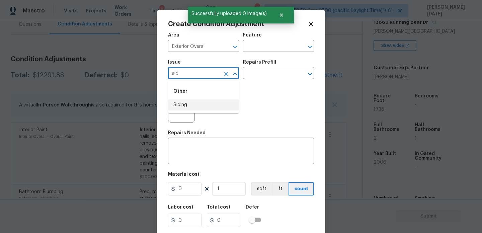
click at [192, 106] on li "Siding" at bounding box center [203, 105] width 71 height 11
type input "Siding"
click at [254, 48] on input "text" at bounding box center [269, 47] width 52 height 10
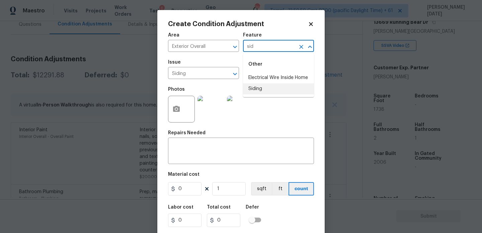
click at [264, 91] on li "Siding" at bounding box center [278, 88] width 71 height 11
type input "Siding"
click at [197, 182] on figure "Material cost 0 1 sqft ft count" at bounding box center [241, 184] width 146 height 25
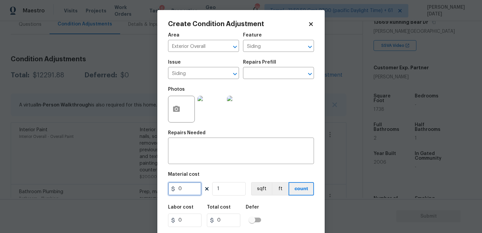
click at [191, 193] on input "0" at bounding box center [185, 188] width 34 height 13
type input "575"
click at [200, 155] on textarea at bounding box center [241, 152] width 138 height 14
type input "575"
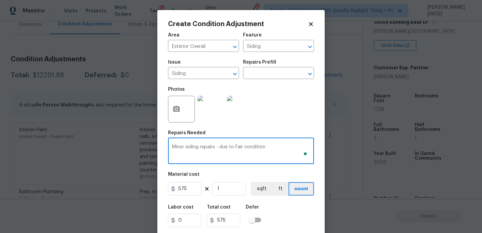
scroll to position [17, 0]
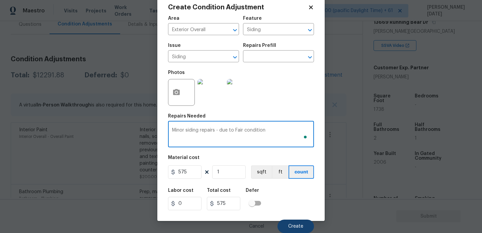
type textarea "Minor siding repairs - due to Fair condition"
click at [294, 221] on button "Create" at bounding box center [296, 226] width 37 height 13
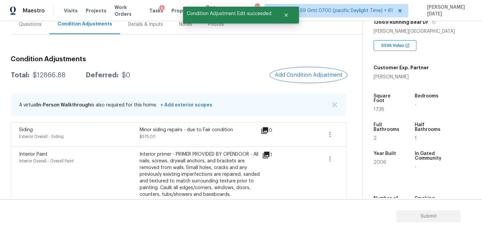
scroll to position [0, 0]
drag, startPoint x: 34, startPoint y: 73, endPoint x: 68, endPoint y: 75, distance: 33.9
click at [68, 75] on div "Total: $12866.88 Deferred: $0" at bounding box center [71, 75] width 120 height 7
copy div "$12866.88"
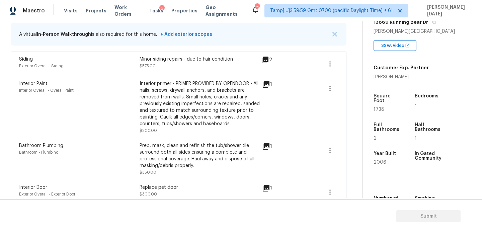
scroll to position [209, 0]
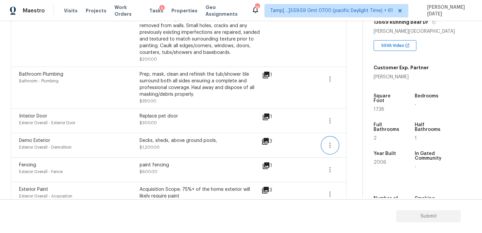
click at [326, 147] on button "button" at bounding box center [330, 145] width 16 height 16
click at [356, 147] on div "Edit" at bounding box center [368, 144] width 52 height 7
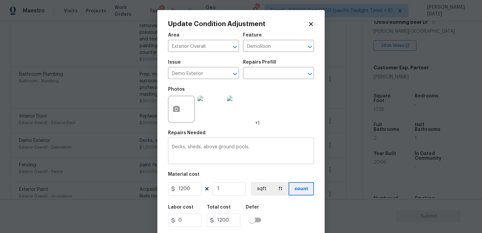
click at [264, 154] on textarea "Decks, sheds, above ground pools," at bounding box center [241, 152] width 138 height 14
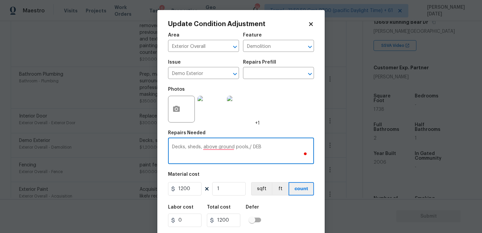
click at [264, 154] on textarea "Decks, sheds, above ground pools,/ DE" at bounding box center [241, 152] width 138 height 14
type textarea "Decks, sheds, above ground pools,/ DEBRIS removal"
click at [297, 120] on div "Photos +1" at bounding box center [241, 105] width 146 height 44
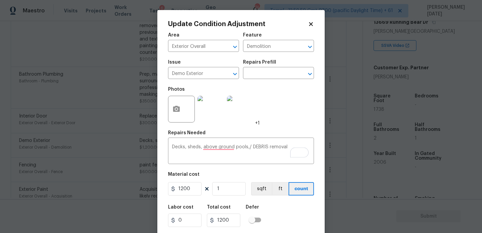
scroll to position [17, 0]
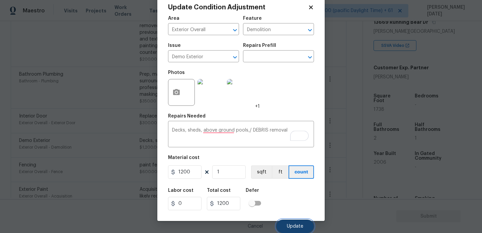
click at [297, 223] on button "Update" at bounding box center [295, 226] width 38 height 13
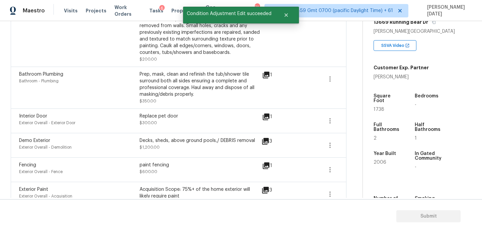
scroll to position [0, 0]
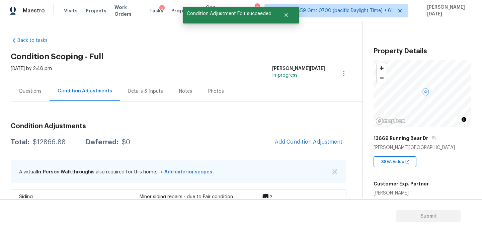
scroll to position [116, 0]
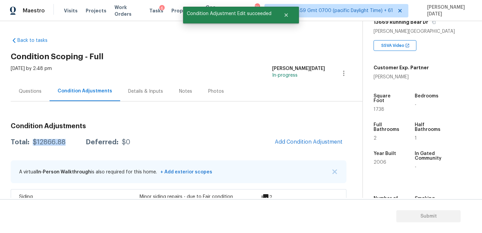
drag, startPoint x: 31, startPoint y: 142, endPoint x: 64, endPoint y: 142, distance: 32.8
click at [64, 142] on div "Total: $12866.88 Deferred: $0" at bounding box center [71, 142] width 120 height 7
copy div "$12866.88"
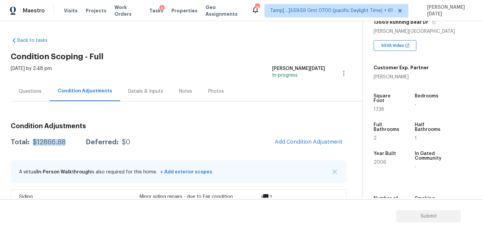
click at [35, 88] on div "Questions" at bounding box center [30, 91] width 23 height 7
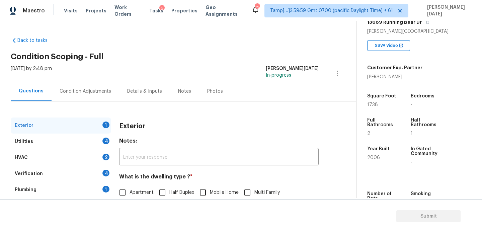
scroll to position [78, 0]
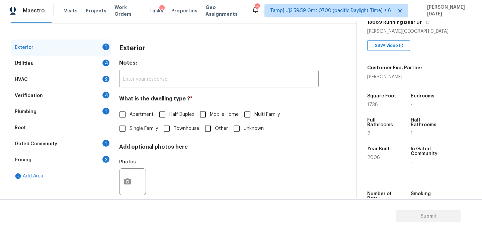
click at [126, 131] on input "Single Family" at bounding box center [123, 129] width 14 height 14
checkbox input "true"
click at [103, 60] on div "Utilities 4" at bounding box center [61, 64] width 101 height 16
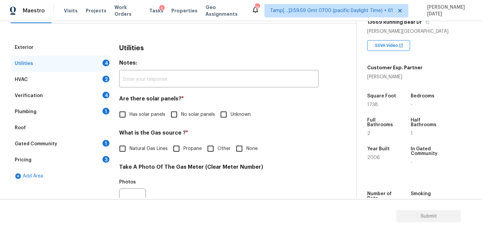
click at [173, 121] on input "No solar panels" at bounding box center [174, 115] width 14 height 14
checkbox input "true"
click at [149, 148] on span "Natural Gas Lines" at bounding box center [149, 148] width 38 height 7
click at [130, 148] on input "Natural Gas Lines" at bounding box center [123, 149] width 14 height 14
checkbox input "true"
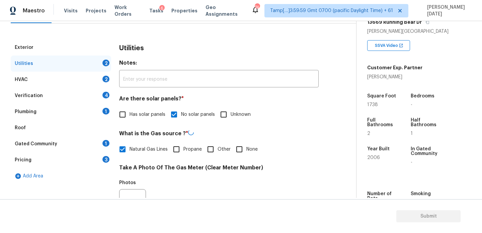
scroll to position [271, 0]
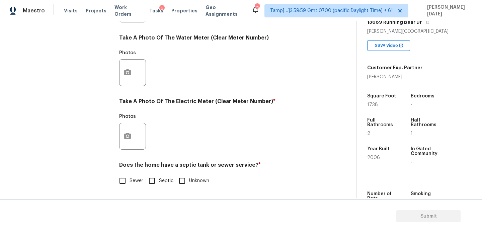
click at [126, 185] on input "Sewer" at bounding box center [123, 181] width 14 height 14
checkbox input "true"
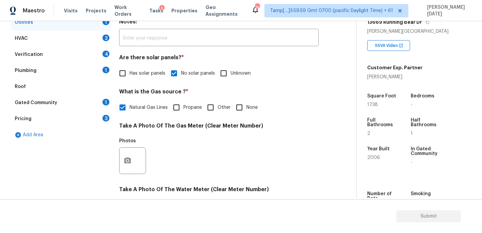
scroll to position [119, 0]
click at [242, 102] on input "None" at bounding box center [240, 108] width 14 height 14
checkbox input "true"
checkbox input "false"
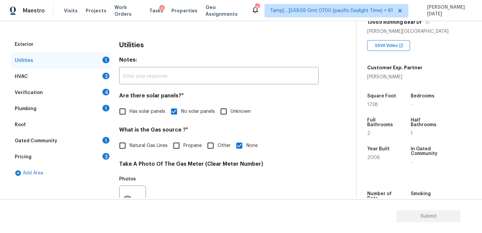
scroll to position [271, 0]
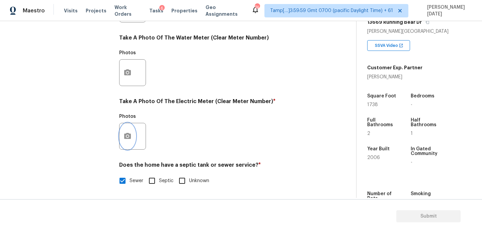
click at [129, 140] on icon "button" at bounding box center [128, 136] width 8 height 8
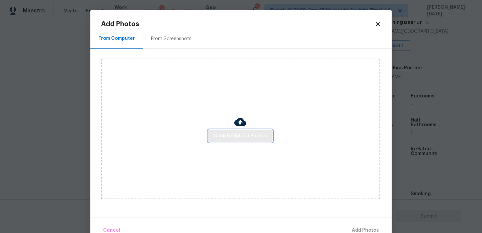
click at [223, 132] on span "Click to Upload Photos" at bounding box center [241, 136] width 54 height 8
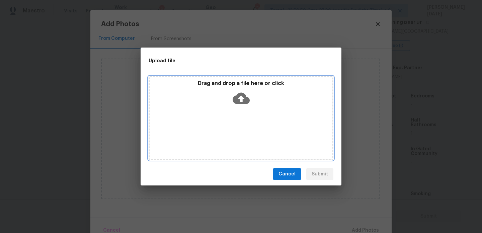
click at [223, 132] on div "Drag and drop a file here or click" at bounding box center [241, 118] width 185 height 84
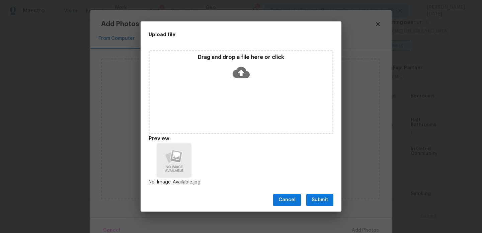
click at [323, 193] on div "Cancel Submit" at bounding box center [241, 200] width 201 height 23
click at [323, 204] on button "Submit" at bounding box center [320, 200] width 27 height 12
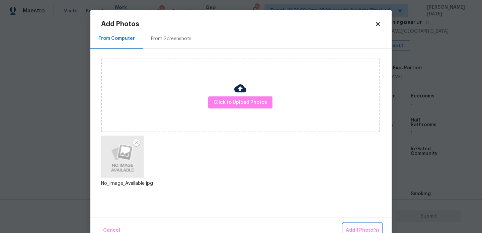
click at [354, 230] on span "Add 1 Photo(s)" at bounding box center [362, 230] width 33 height 8
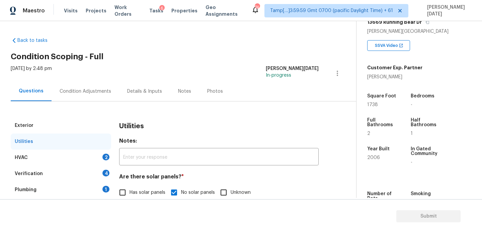
scroll to position [66, 0]
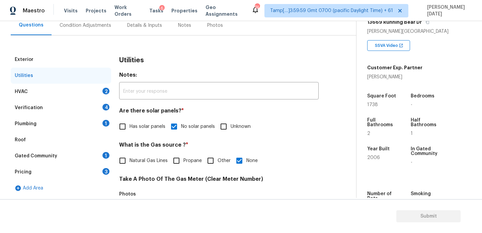
click at [109, 96] on div "HVAC 2" at bounding box center [61, 92] width 101 height 16
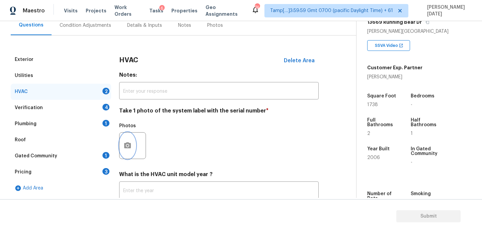
click at [127, 143] on icon "button" at bounding box center [127, 145] width 7 height 6
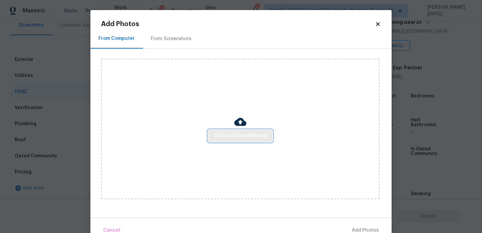
click at [229, 138] on span "Click to Upload Photos" at bounding box center [241, 136] width 54 height 8
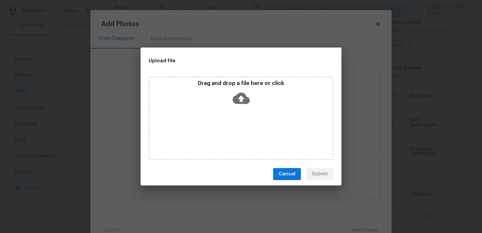
click at [229, 138] on div "Drag and drop a file here or click" at bounding box center [241, 118] width 185 height 84
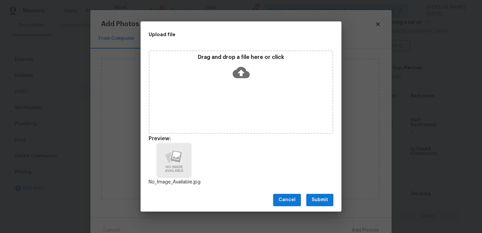
click at [319, 199] on span "Submit" at bounding box center [320, 200] width 16 height 8
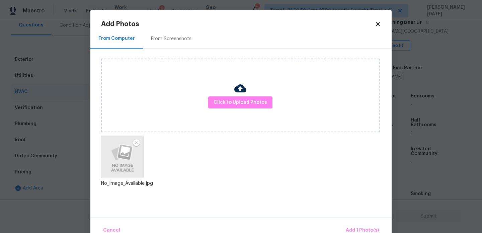
click at [356, 223] on div "Cancel Add 1 Photo(s)" at bounding box center [241, 228] width 302 height 20
click at [356, 228] on span "Add 1 Photo(s)" at bounding box center [362, 230] width 33 height 8
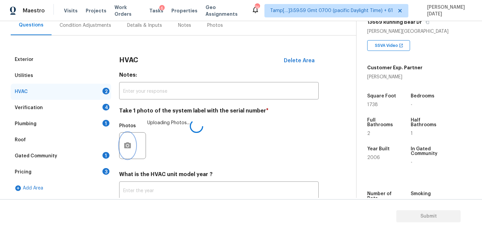
scroll to position [112, 0]
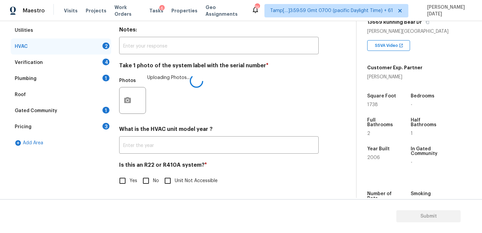
click at [146, 185] on input "No" at bounding box center [146, 181] width 14 height 14
checkbox input "true"
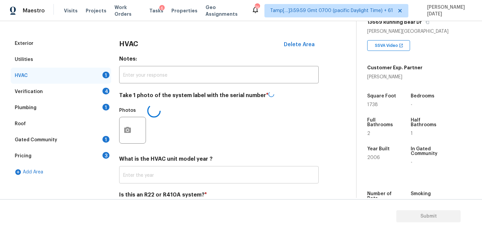
scroll to position [77, 0]
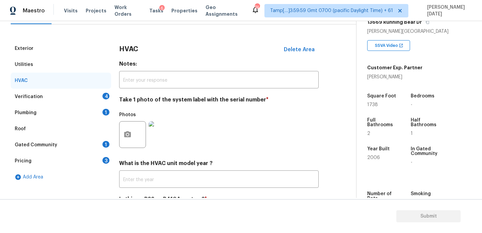
click at [113, 97] on div "Exterior Utilities HVAC Verification 4 Plumbing 1 Roof Gated Community 1 Pricin…" at bounding box center [176, 136] width 330 height 190
click at [103, 97] on div "4" at bounding box center [106, 96] width 7 height 7
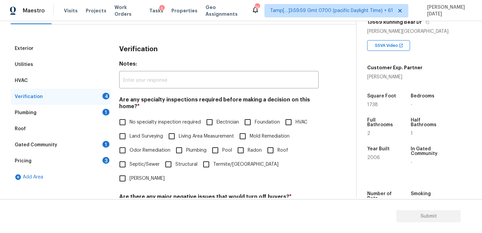
click at [130, 121] on span "No specialty inspection required" at bounding box center [165, 122] width 71 height 7
click at [130, 121] on input "No specialty inspection required" at bounding box center [123, 122] width 14 height 14
checkbox input "true"
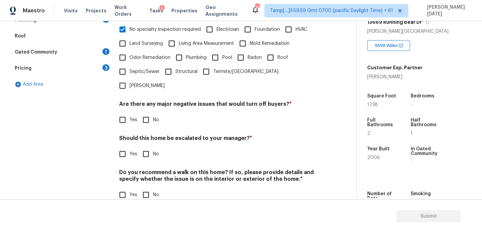
click at [148, 113] on input "No" at bounding box center [146, 120] width 14 height 14
checkbox input "true"
click at [149, 148] on input "No" at bounding box center [146, 155] width 14 height 14
checkbox input "true"
click at [146, 189] on input "No" at bounding box center [146, 196] width 14 height 14
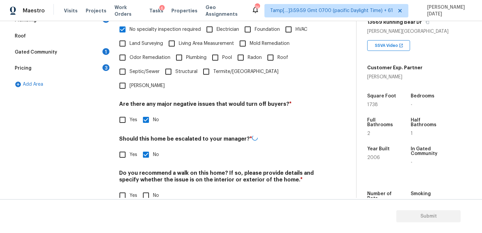
checkbox input "true"
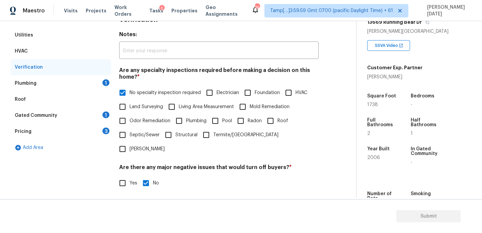
click at [108, 80] on div "1" at bounding box center [106, 82] width 7 height 7
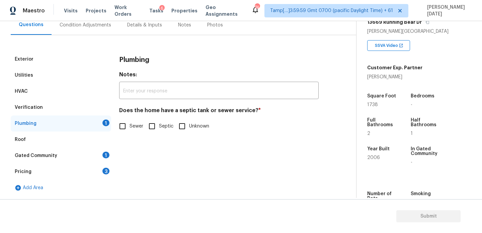
scroll to position [66, 0]
click at [128, 128] on input "Sewer" at bounding box center [123, 126] width 14 height 14
checkbox input "true"
click at [96, 159] on div "Gated Community 1" at bounding box center [61, 156] width 101 height 16
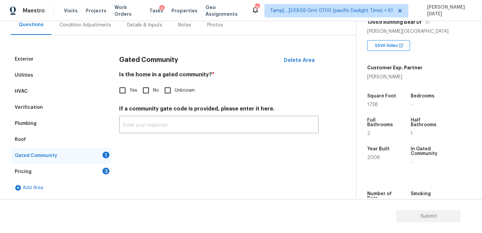
click at [152, 91] on input "No" at bounding box center [146, 90] width 14 height 14
checkbox input "true"
click at [100, 177] on div "Pricing 3" at bounding box center [61, 172] width 101 height 16
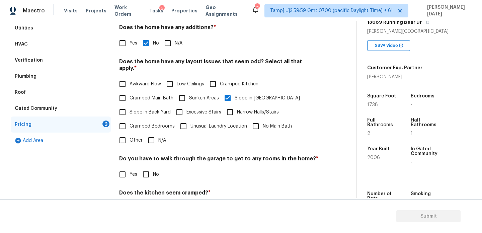
scroll to position [116, 0]
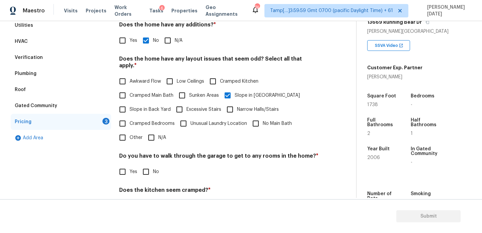
click at [148, 165] on input "No" at bounding box center [146, 172] width 14 height 14
checkbox input "true"
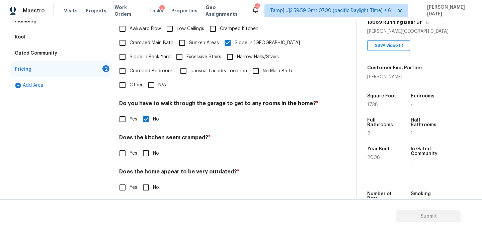
click at [149, 149] on input "No" at bounding box center [146, 153] width 14 height 14
checkbox input "true"
click at [149, 186] on input "No" at bounding box center [146, 188] width 14 height 14
checkbox input "true"
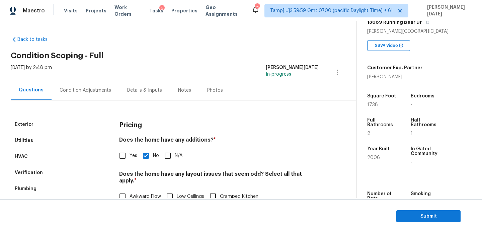
scroll to position [0, 0]
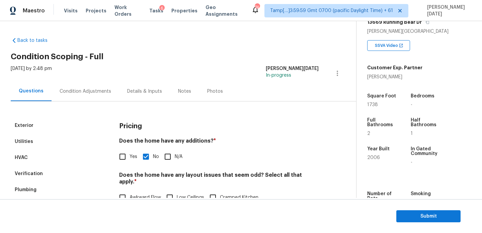
click at [76, 84] on div "Condition Adjustments" at bounding box center [86, 91] width 68 height 20
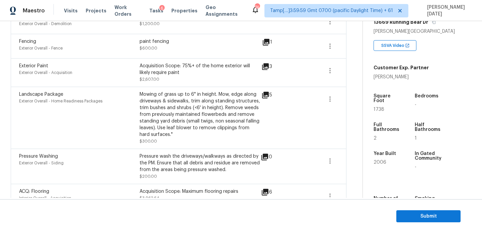
scroll to position [375, 0]
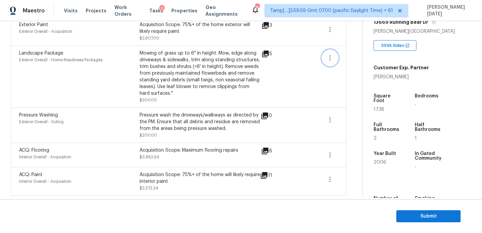
click at [328, 56] on icon "button" at bounding box center [330, 58] width 8 height 8
click at [360, 56] on div "Edit" at bounding box center [368, 56] width 52 height 7
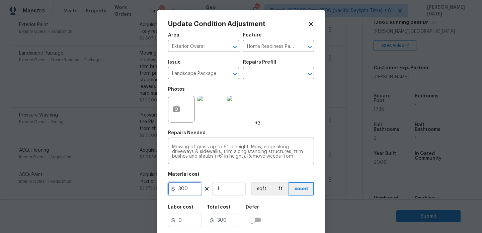
drag, startPoint x: 190, startPoint y: 187, endPoint x: 123, endPoint y: 187, distance: 67.7
click at [123, 187] on div "Update Condition Adjustment Area Exterior Overall ​ Feature Home Readiness Pack…" at bounding box center [241, 116] width 482 height 233
type input "750"
click at [297, 121] on div "Photos +3" at bounding box center [241, 105] width 146 height 44
type input "750"
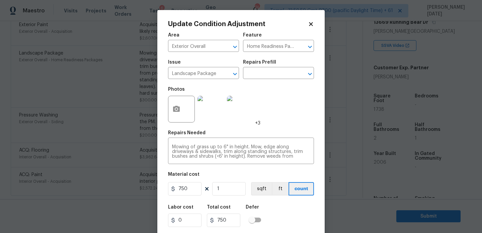
scroll to position [17, 0]
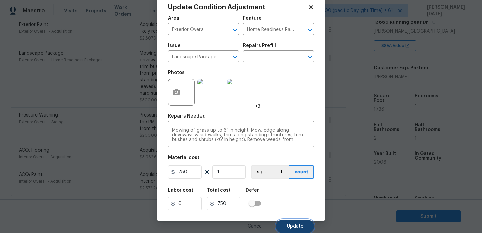
click at [294, 224] on span "Update" at bounding box center [295, 226] width 16 height 5
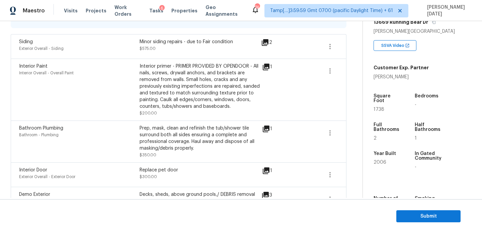
scroll to position [161, 0]
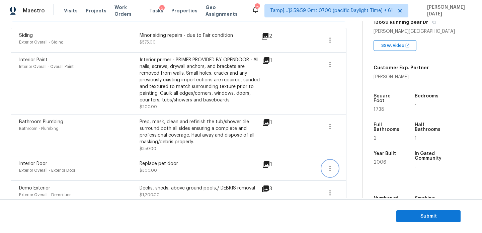
click at [325, 168] on button "button" at bounding box center [330, 168] width 16 height 16
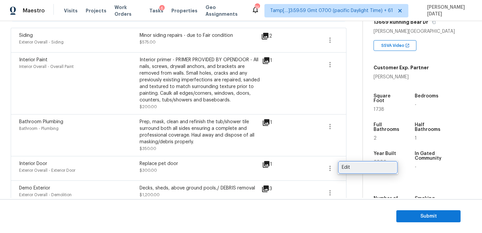
click at [343, 166] on div "Edit" at bounding box center [368, 167] width 52 height 7
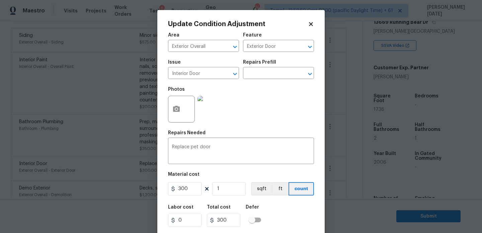
click at [209, 110] on img at bounding box center [211, 109] width 27 height 27
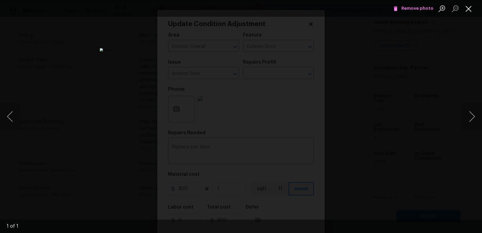
click at [470, 7] on button "Close lightbox" at bounding box center [468, 9] width 13 height 12
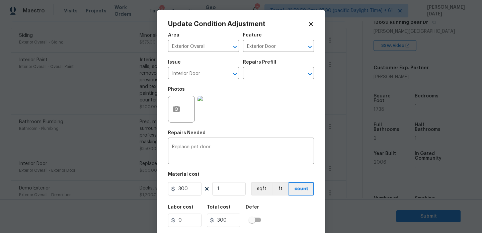
click at [312, 22] on icon at bounding box center [311, 24] width 4 height 4
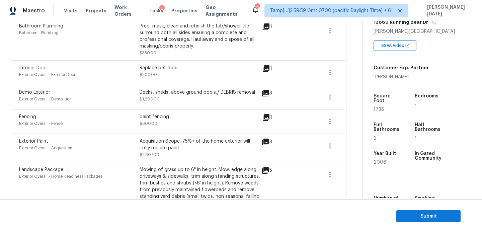
scroll to position [375, 0]
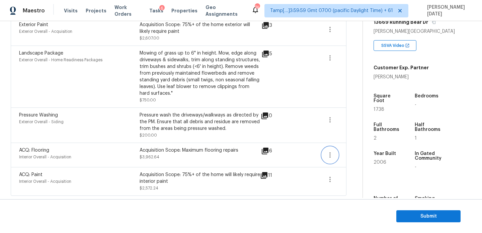
click at [331, 149] on button "button" at bounding box center [330, 155] width 16 height 16
click at [355, 150] on div "Edit" at bounding box center [368, 153] width 52 height 7
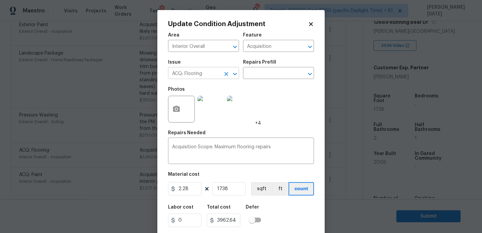
click at [227, 77] on icon "Clear" at bounding box center [226, 74] width 7 height 7
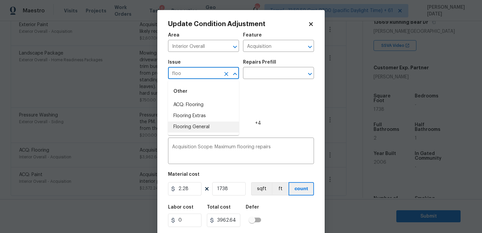
click at [208, 125] on li "Flooring General" at bounding box center [203, 127] width 71 height 11
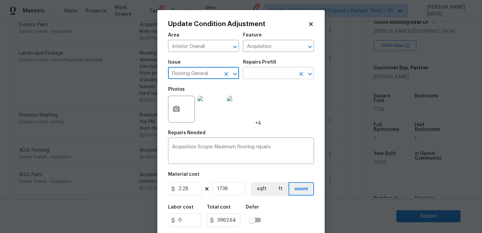
type input "Flooring General"
click at [265, 73] on input "text" at bounding box center [269, 74] width 52 height 10
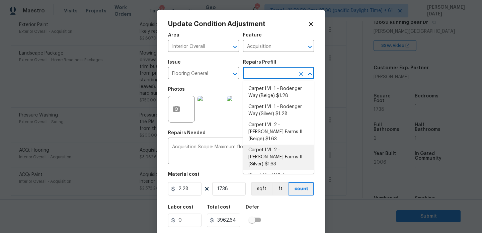
click at [280, 145] on li "Carpet LVL 2 - [PERSON_NAME] Farms II (Silver) $1.63" at bounding box center [278, 157] width 71 height 25
type input "Overall Flooring"
type textarea "Install new carpet ([PERSON_NAME] Farms II - 929 Thin Ice) at all previously ca…"
type input "1.63"
type input "2832.94"
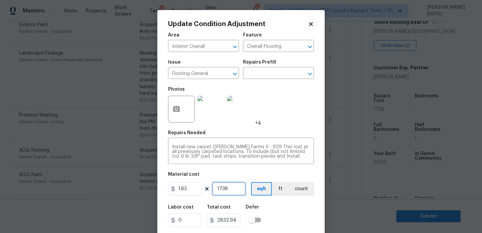
drag, startPoint x: 234, startPoint y: 190, endPoint x: 181, endPoint y: 190, distance: 52.9
click at [181, 190] on div "1.63 1738 sqft ft count" at bounding box center [241, 188] width 146 height 13
type input "0"
type input "1"
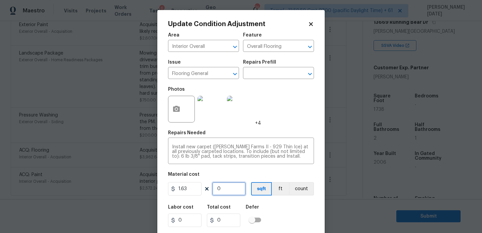
type input "1.63"
type input "13"
type input "21.19"
type input "130"
type input "211.9"
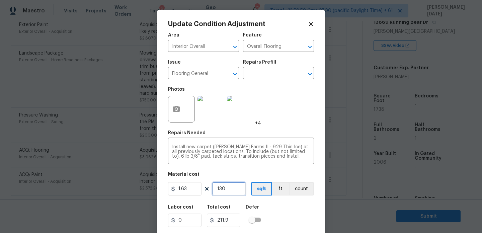
type input "1300"
type input "2119"
type input "1300"
click at [290, 120] on div "Photos +4" at bounding box center [241, 105] width 146 height 44
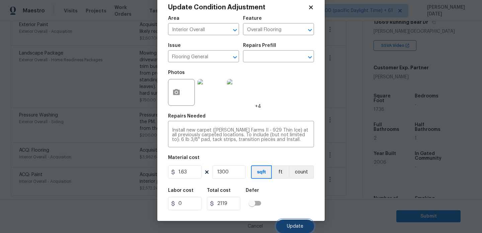
click at [295, 226] on span "Update" at bounding box center [295, 226] width 16 height 5
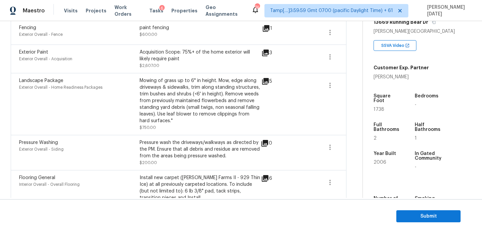
scroll to position [392, 0]
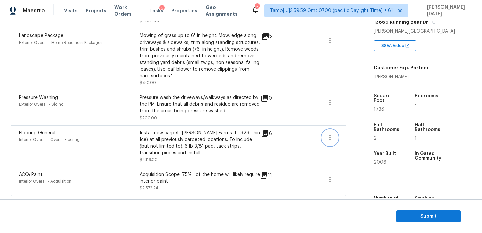
click at [325, 136] on button "button" at bounding box center [330, 138] width 16 height 16
click at [350, 135] on div "Edit" at bounding box center [368, 136] width 52 height 7
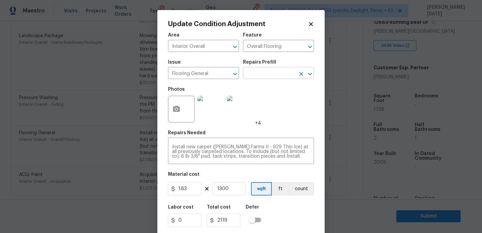
click at [272, 74] on input "text" at bounding box center [269, 74] width 52 height 10
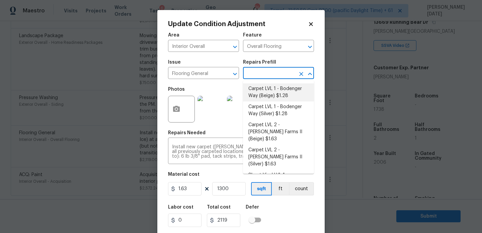
click at [231, 89] on div "Photos +4" at bounding box center [214, 105] width 93 height 44
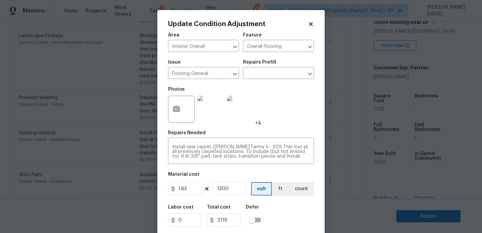
scroll to position [17, 0]
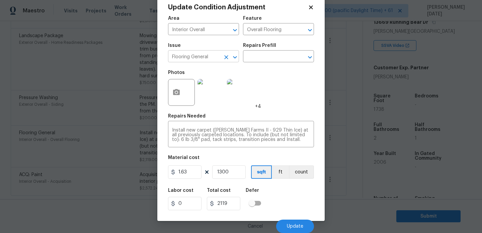
click at [226, 59] on icon "Clear" at bounding box center [226, 57] width 7 height 7
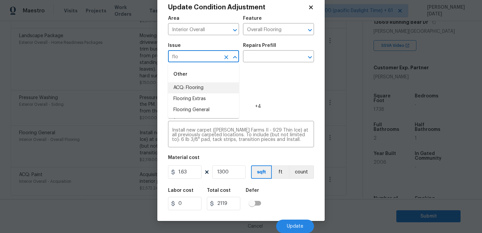
type input "flo"
click at [255, 68] on div "Photos +4" at bounding box center [214, 88] width 93 height 44
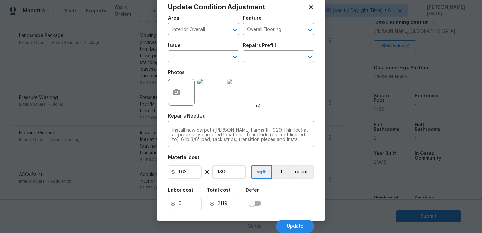
click at [310, 7] on icon at bounding box center [311, 7] width 4 height 4
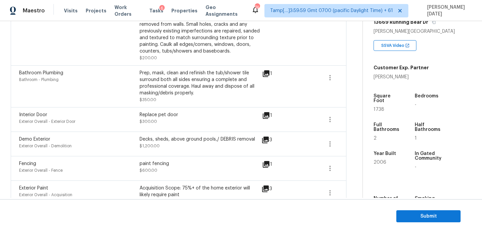
scroll to position [392, 0]
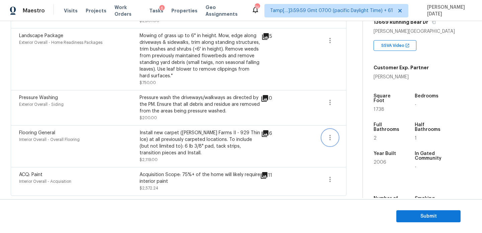
click at [332, 142] on button "button" at bounding box center [330, 138] width 16 height 16
click at [355, 135] on div "Edit" at bounding box center [368, 136] width 52 height 7
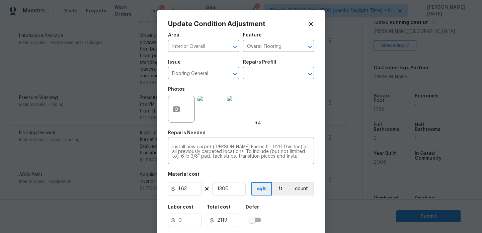
click at [313, 22] on icon at bounding box center [311, 24] width 4 height 4
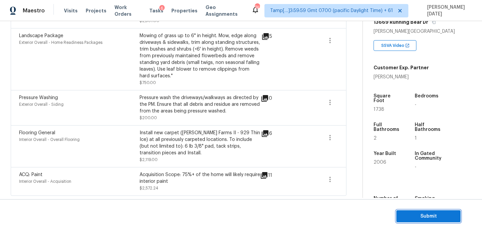
click at [414, 213] on span "Submit" at bounding box center [429, 216] width 54 height 8
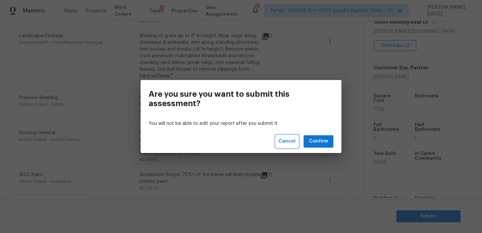
click at [289, 141] on span "Cancel" at bounding box center [287, 141] width 17 height 8
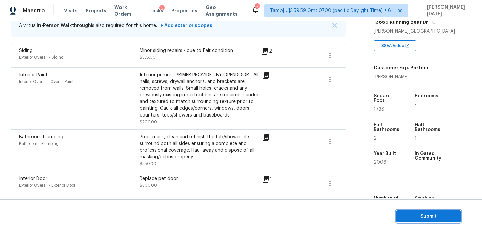
scroll to position [124, 0]
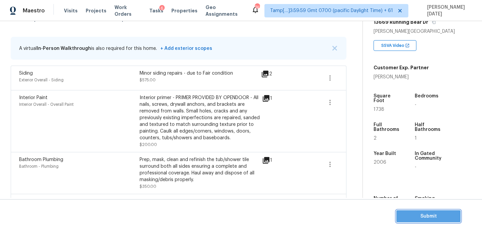
click at [427, 219] on span "Submit" at bounding box center [429, 216] width 54 height 8
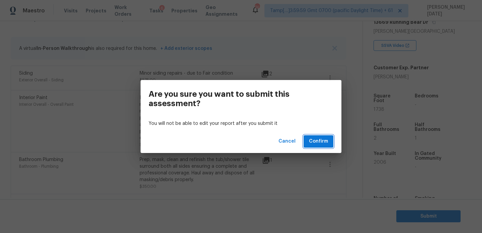
click at [319, 143] on span "Confirm" at bounding box center [318, 141] width 19 height 8
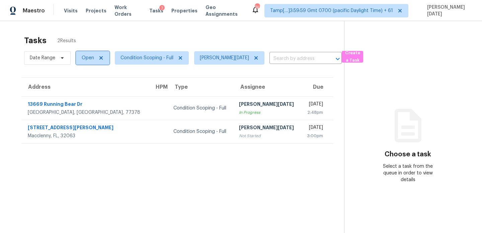
click at [93, 61] on span "Open" at bounding box center [88, 58] width 12 height 7
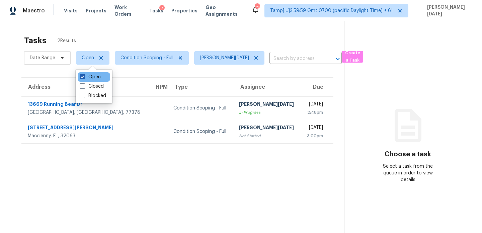
click at [92, 79] on label "Open" at bounding box center [90, 77] width 21 height 7
click at [84, 78] on input "Open" at bounding box center [82, 76] width 4 height 4
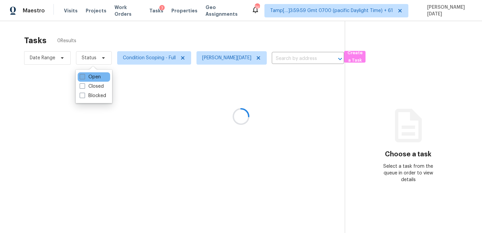
click at [92, 79] on label "Open" at bounding box center [90, 77] width 21 height 7
click at [84, 78] on input "Open" at bounding box center [82, 76] width 4 height 4
checkbox input "true"
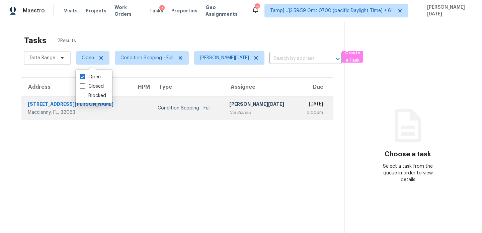
click at [229, 103] on div "[PERSON_NAME][DATE]" at bounding box center [260, 105] width 63 height 8
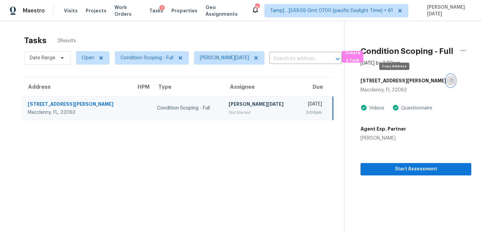
click at [451, 81] on icon "button" at bounding box center [453, 81] width 4 height 4
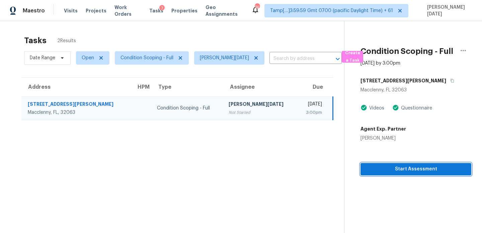
click at [380, 171] on span "Start Assessment" at bounding box center [416, 169] width 100 height 8
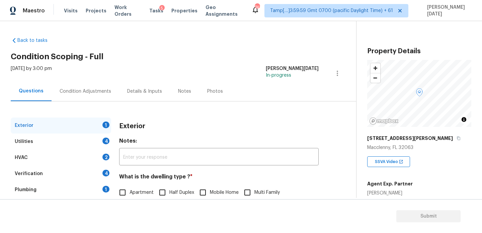
click at [87, 96] on div "Condition Adjustments" at bounding box center [86, 91] width 68 height 20
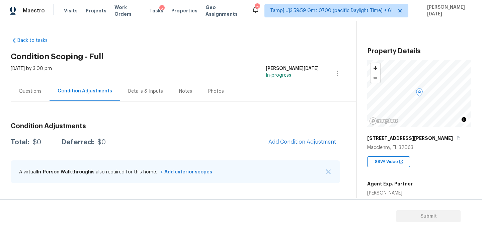
scroll to position [170, 0]
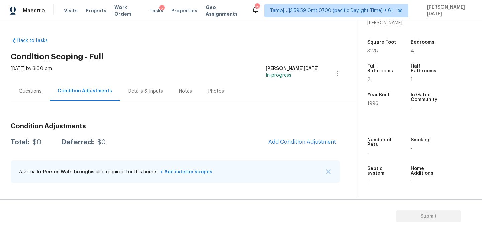
click at [373, 53] on span "3128" at bounding box center [373, 51] width 11 height 5
click at [375, 52] on span "3128" at bounding box center [373, 51] width 11 height 5
copy span "3128"
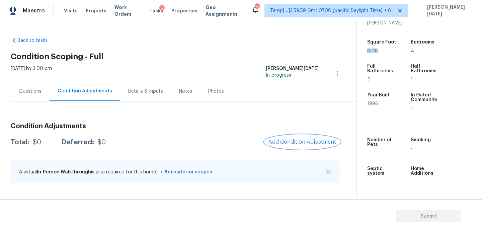
click at [287, 147] on button "Add Condition Adjustment" at bounding box center [303, 142] width 76 height 14
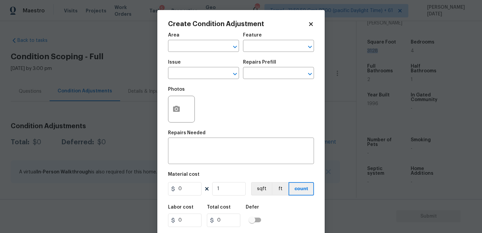
click at [163, 119] on div "Create Condition Adjustment Area ​ Feature ​ Issue ​ Repairs Prefill ​ Photos R…" at bounding box center [241, 124] width 168 height 228
click at [26, 95] on body "Maestro Visits Projects Work Orders Tasks 5 Properties Geo Assignments 741 Tamp…" at bounding box center [241, 116] width 482 height 233
click at [26, 95] on div "Questions" at bounding box center [30, 91] width 39 height 20
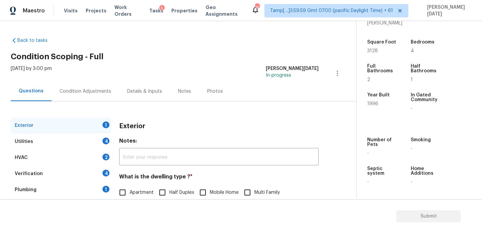
click at [26, 95] on div "Questions" at bounding box center [31, 91] width 41 height 20
click at [30, 145] on div "Utilities 4" at bounding box center [61, 142] width 101 height 16
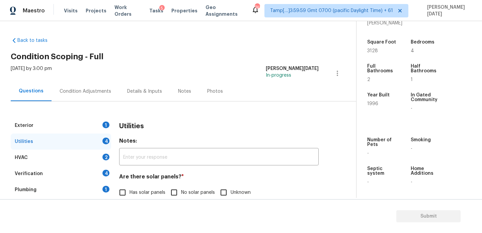
scroll to position [271, 0]
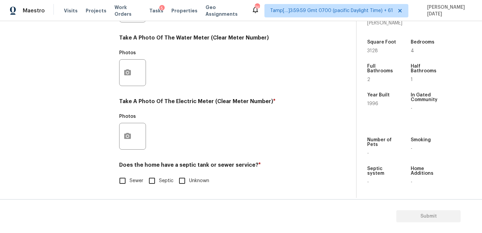
click at [154, 176] on input "Septic" at bounding box center [152, 181] width 14 height 14
checkbox input "true"
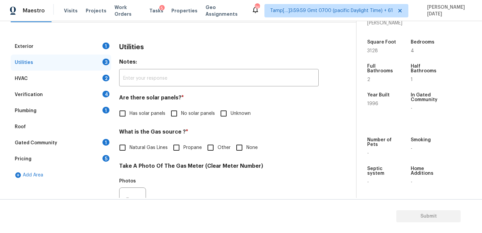
scroll to position [77, 0]
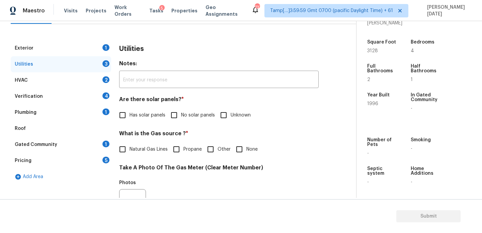
click at [66, 93] on div "Verification 4" at bounding box center [61, 96] width 101 height 16
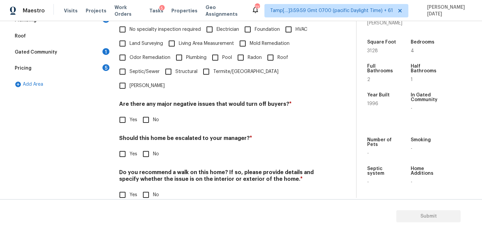
scroll to position [95, 0]
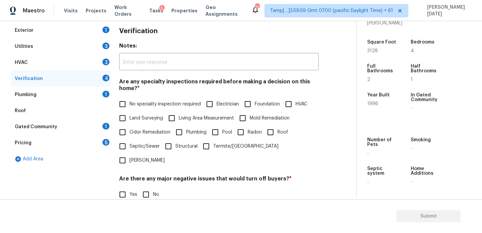
click at [89, 96] on div "Plumbing 1" at bounding box center [61, 95] width 101 height 16
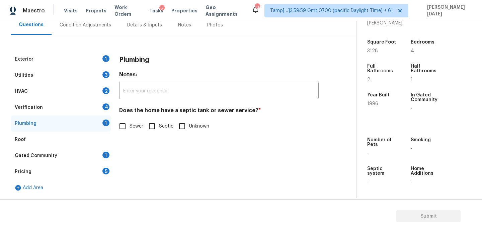
click at [155, 123] on input "Septic" at bounding box center [152, 126] width 14 height 14
checkbox input "true"
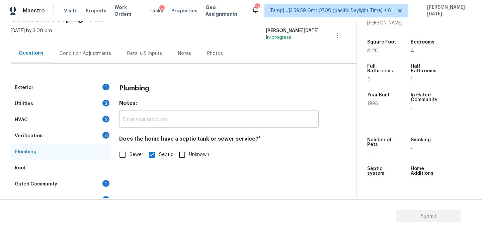
scroll to position [30, 0]
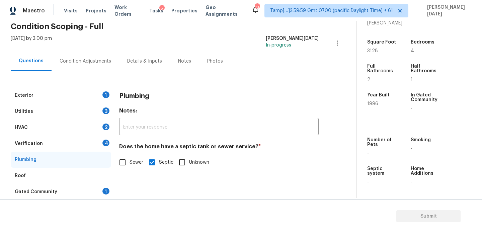
click at [83, 58] on div "Condition Adjustments" at bounding box center [86, 61] width 52 height 7
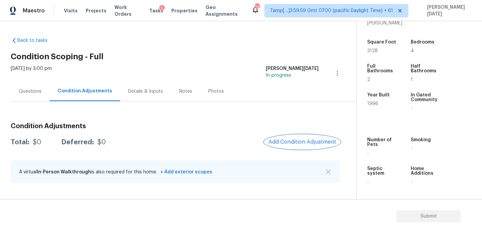
click at [292, 142] on span "Add Condition Adjustment" at bounding box center [303, 142] width 68 height 6
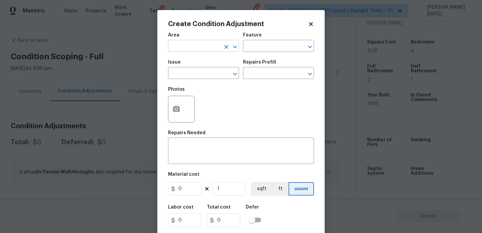
click at [185, 42] on input "text" at bounding box center [194, 47] width 52 height 10
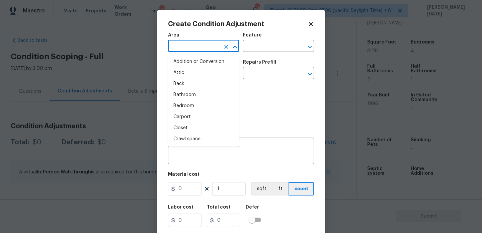
click at [185, 42] on input "text" at bounding box center [194, 47] width 52 height 10
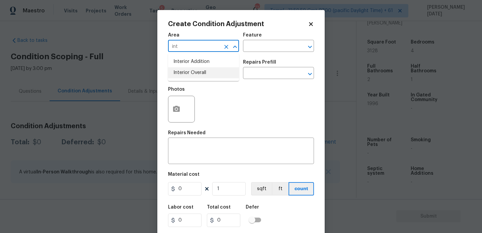
click at [193, 72] on li "Interior Overall" at bounding box center [203, 72] width 71 height 11
type input "Interior Overall"
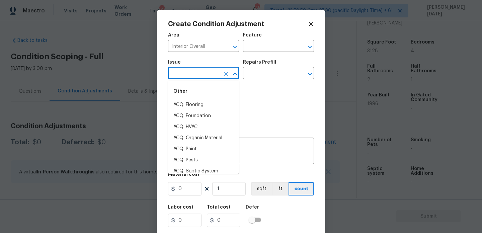
click at [193, 72] on input "text" at bounding box center [194, 74] width 52 height 10
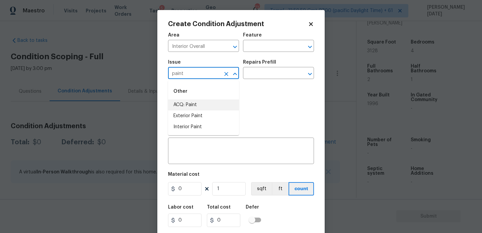
click at [196, 105] on li "ACQ: Paint" at bounding box center [203, 105] width 71 height 11
type input "ACQ: Paint"
click at [282, 69] on input "text" at bounding box center [269, 74] width 52 height 10
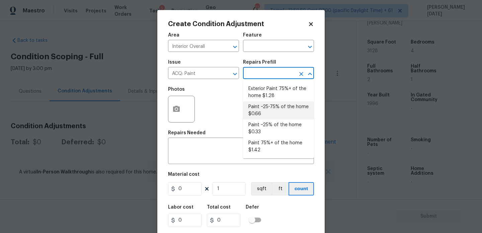
click at [278, 127] on li "Paint ~25% of the home $0.33" at bounding box center [278, 129] width 71 height 18
type input "Acquisition"
type textarea "Acquisition Scope: ~25% of the home needs interior paint"
type input "0.33"
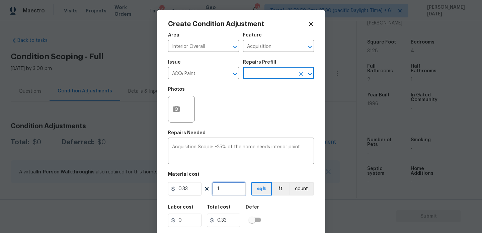
click at [233, 184] on input "1" at bounding box center [229, 188] width 34 height 13
type input "0"
paste input "3128"
type input "3128"
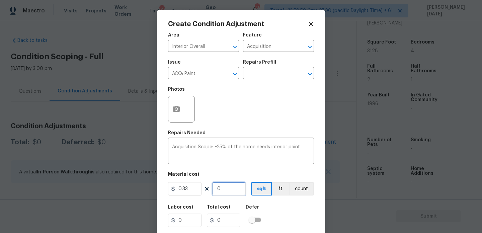
type input "1032.24"
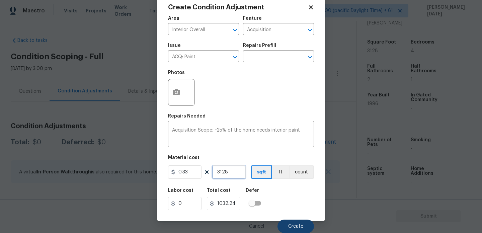
type input "3128"
click at [292, 221] on button "Create" at bounding box center [296, 226] width 37 height 13
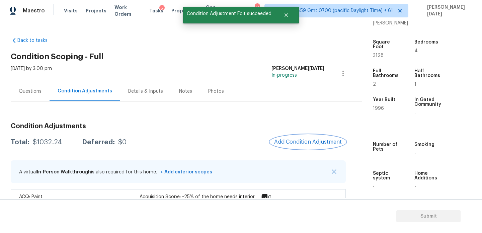
scroll to position [22, 0]
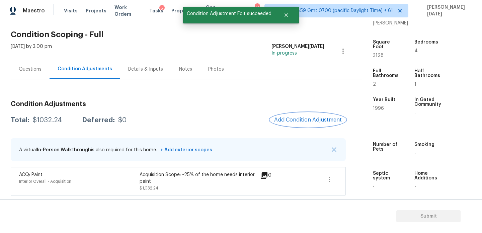
click at [297, 121] on span "Add Condition Adjustment" at bounding box center [308, 120] width 68 height 6
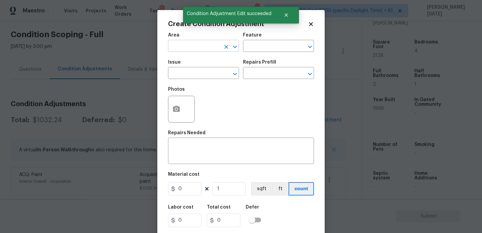
click at [180, 47] on input "text" at bounding box center [194, 47] width 52 height 10
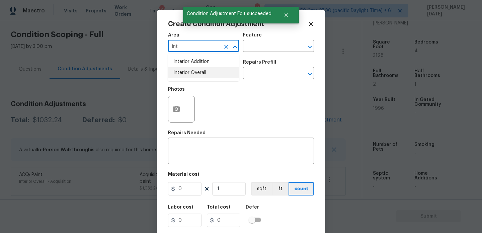
click at [188, 73] on li "Interior Overall" at bounding box center [203, 72] width 71 height 11
type input "Interior Overall"
click at [188, 73] on input "text" at bounding box center [194, 74] width 52 height 10
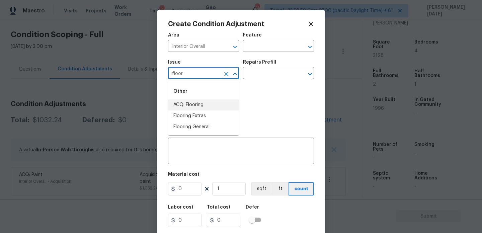
click at [195, 105] on li "ACQ: Flooring" at bounding box center [203, 105] width 71 height 11
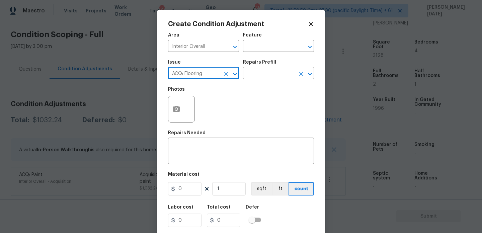
type input "ACQ: Flooring"
click at [273, 73] on input "text" at bounding box center [269, 74] width 52 height 10
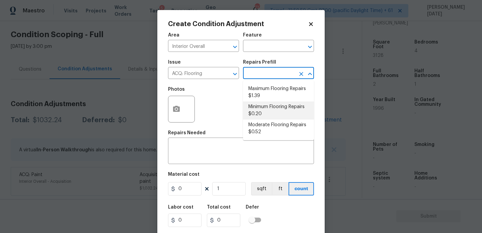
click at [278, 112] on li "Minimum Flooring Repairs $0.20" at bounding box center [278, 111] width 71 height 18
type input "Acquisition"
type textarea "Acquisition Scope: Minimum flooring repairs"
type input "0.2"
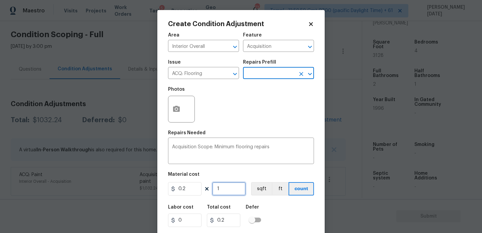
click at [233, 190] on input "1" at bounding box center [229, 188] width 34 height 13
type input "0"
paste input "3128"
type input "3128"
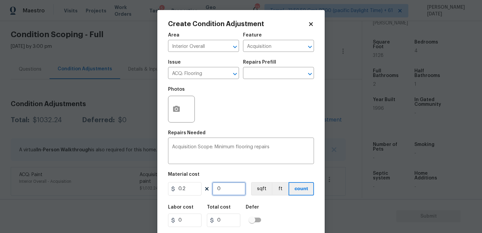
type input "625.6"
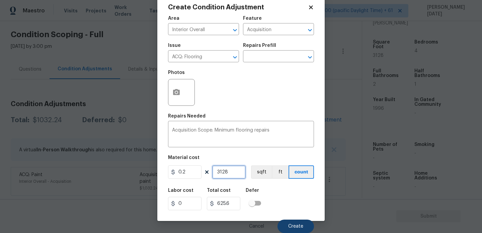
type input "3128"
click at [294, 227] on span "Create" at bounding box center [295, 226] width 15 height 5
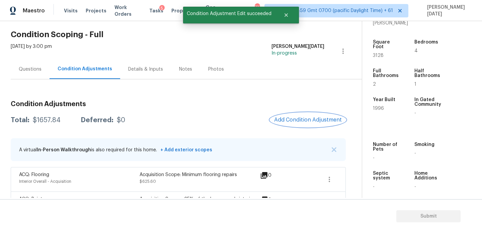
scroll to position [47, 0]
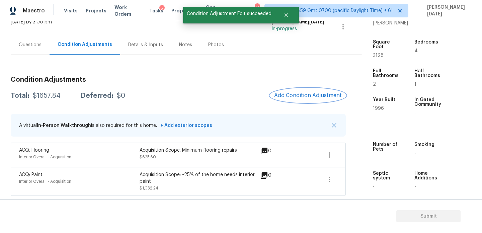
click at [307, 93] on span "Add Condition Adjustment" at bounding box center [308, 95] width 68 height 6
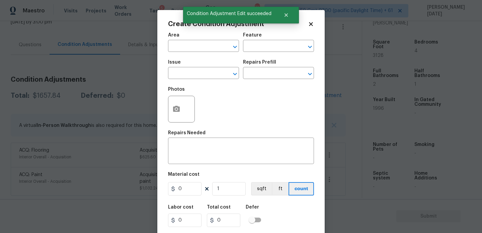
click at [178, 53] on span "Area ​" at bounding box center [203, 42] width 71 height 27
click at [182, 50] on input "text" at bounding box center [194, 47] width 52 height 10
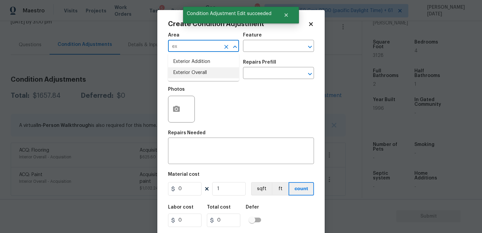
click at [184, 75] on li "Exterior Overall" at bounding box center [203, 72] width 71 height 11
type input "Exterior Overall"
click at [184, 75] on input "text" at bounding box center [194, 74] width 52 height 10
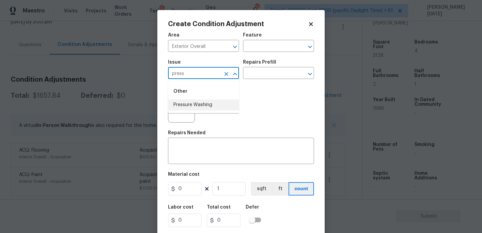
click at [203, 109] on li "Pressure Washing" at bounding box center [203, 105] width 71 height 11
type input "Pressure Washing"
click at [266, 78] on input "text" at bounding box center [269, 74] width 52 height 10
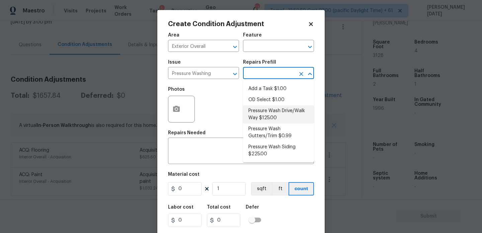
click at [270, 118] on li "Pressure Wash Drive/Walk Way $125.00" at bounding box center [278, 115] width 71 height 18
type input "Siding"
type textarea "Pressure wash the driveways/walkways as directed by the PM. Ensure that all deb…"
type input "125"
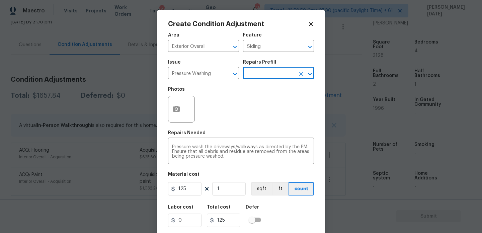
click at [275, 76] on input "text" at bounding box center [269, 74] width 52 height 10
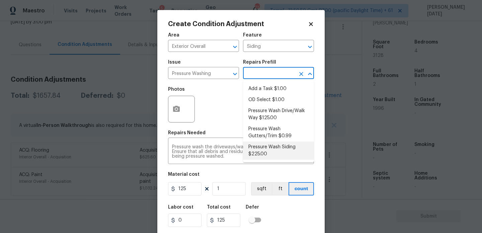
click at [277, 148] on li "Pressure Wash Siding $225.00" at bounding box center [278, 151] width 71 height 18
type textarea "Protect areas as needed for pressure washing. Pressure wash the siding on the h…"
type input "225"
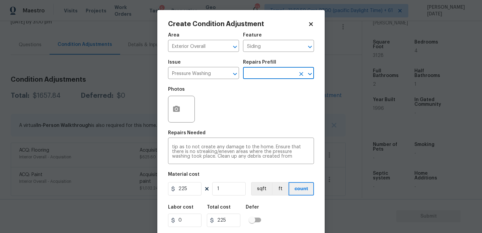
scroll to position [17, 0]
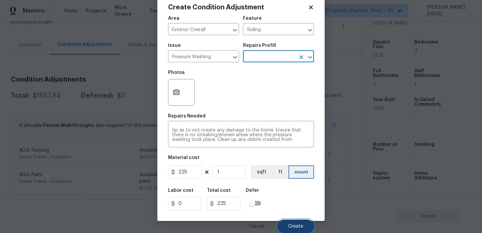
click at [295, 231] on button "Create" at bounding box center [296, 226] width 37 height 13
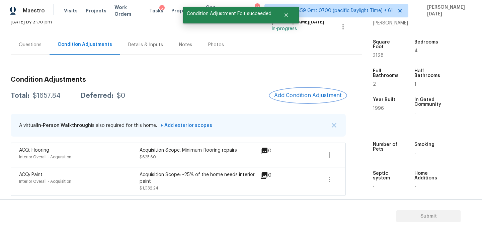
scroll to position [0, 0]
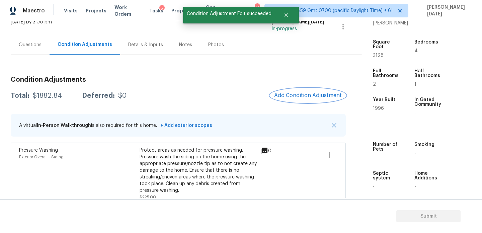
click at [316, 94] on span "Add Condition Adjustment" at bounding box center [308, 95] width 68 height 6
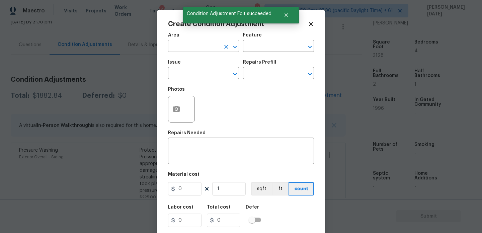
click at [189, 45] on input "text" at bounding box center [194, 47] width 52 height 10
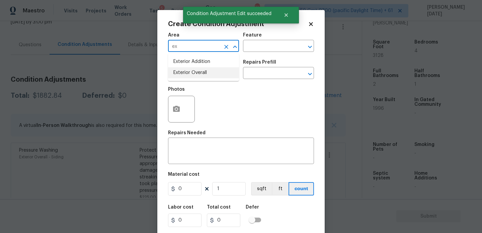
click at [189, 72] on li "Exterior Overall" at bounding box center [203, 72] width 71 height 11
type input "Exterior Overall"
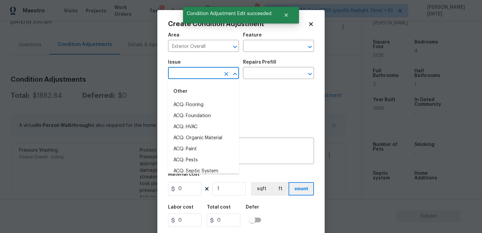
click at [189, 72] on input "text" at bounding box center [194, 74] width 52 height 10
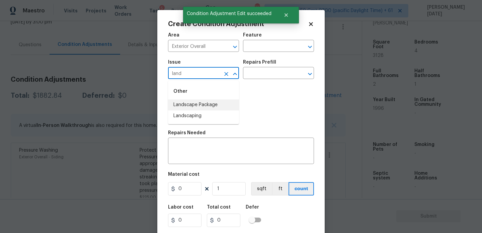
click at [200, 104] on li "Landscape Package" at bounding box center [203, 105] width 71 height 11
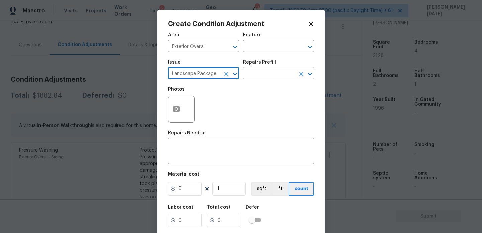
type input "Landscape Package"
click at [263, 76] on input "text" at bounding box center [269, 74] width 52 height 10
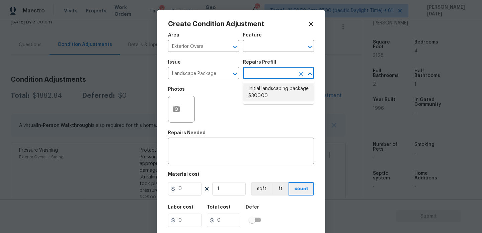
click at [268, 90] on li "Initial landscaping package $300.00" at bounding box center [278, 92] width 71 height 18
type input "Home Readiness Packages"
type textarea "Mowing of grass up to 6" in height. Mow, edge along driveways & sidewalks, trim…"
type input "300"
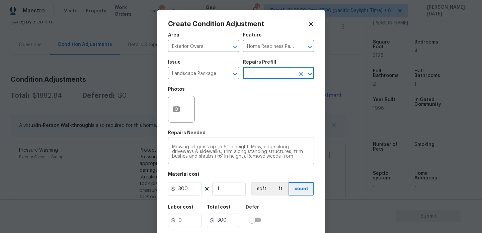
scroll to position [14, 0]
click at [181, 118] on button "button" at bounding box center [177, 109] width 16 height 26
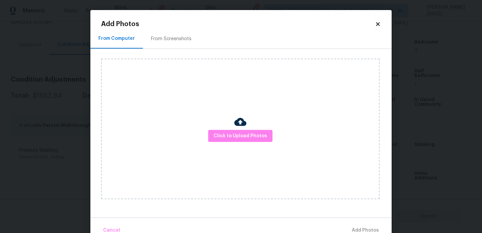
click at [158, 47] on div "From Screenshots" at bounding box center [171, 39] width 57 height 20
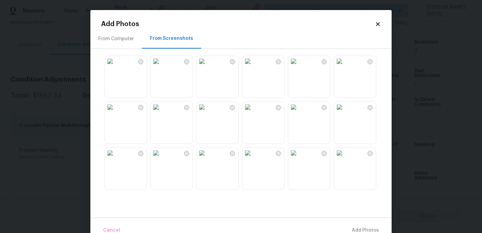
click at [207, 67] on img at bounding box center [202, 61] width 11 height 11
click at [340, 113] on img at bounding box center [339, 107] width 11 height 11
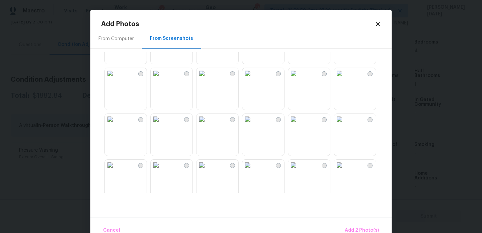
click at [161, 79] on img at bounding box center [156, 73] width 11 height 11
click at [351, 225] on button "Add 3 Photo(s)" at bounding box center [362, 230] width 39 height 14
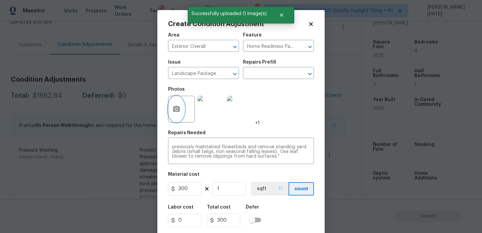
scroll to position [17, 0]
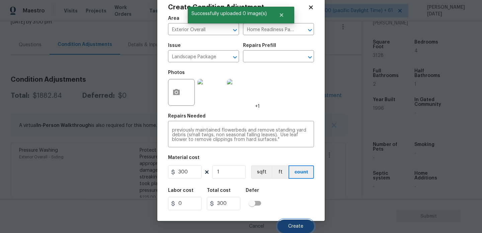
click at [292, 223] on button "Create" at bounding box center [296, 226] width 37 height 13
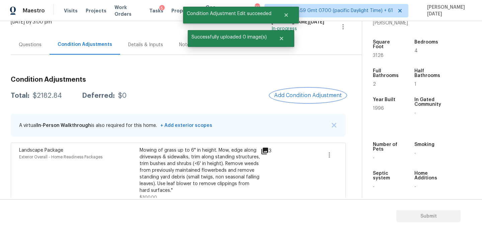
scroll to position [0, 0]
click at [314, 86] on div "Condition Adjustments Total: $2182.84 Deferred: $0 Add Condition Adjustment A v…" at bounding box center [178, 195] width 335 height 249
click at [304, 97] on span "Add Condition Adjustment" at bounding box center [308, 95] width 68 height 6
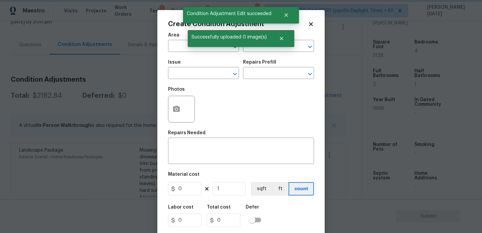
click at [191, 44] on span "Successfully uploaded 0 image(s)" at bounding box center [229, 37] width 83 height 14
click at [180, 47] on input "text" at bounding box center [194, 47] width 52 height 10
click at [182, 61] on li "HVAC" at bounding box center [203, 61] width 71 height 11
type input "HVAC"
click at [182, 76] on input "text" at bounding box center [194, 74] width 52 height 10
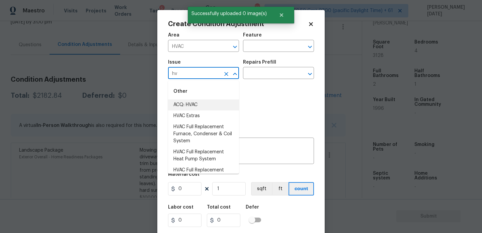
click at [194, 104] on li "ACQ: HVAC" at bounding box center [203, 105] width 71 height 11
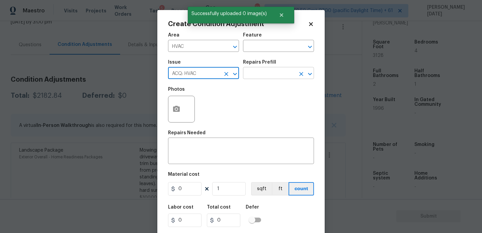
type input "ACQ: HVAC"
click at [268, 72] on input "text" at bounding box center [269, 74] width 52 height 10
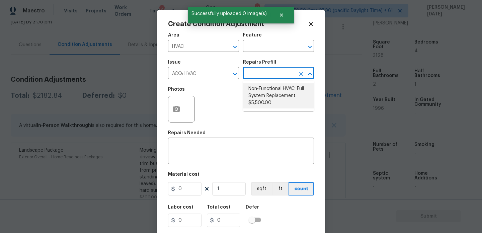
click at [273, 91] on li "Non-Functional HVAC. Full System Replacement $5,500.00" at bounding box center [278, 95] width 71 height 25
type input "Acquisition"
type textarea "Acquisition Scope: Full System Replacement"
type input "5500"
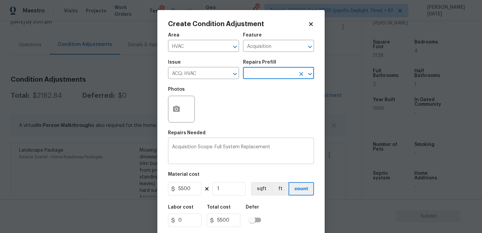
scroll to position [17, 0]
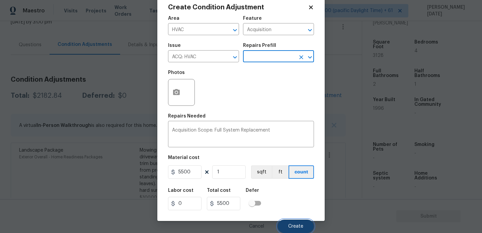
click at [291, 226] on span "Create" at bounding box center [295, 226] width 15 height 5
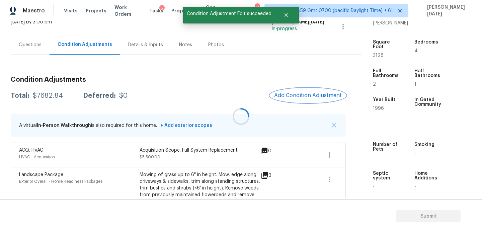
scroll to position [0, 0]
click at [378, 53] on span "3128" at bounding box center [378, 55] width 11 height 5
copy span "3128"
click at [312, 96] on span "Add Condition Adjustment" at bounding box center [308, 95] width 68 height 6
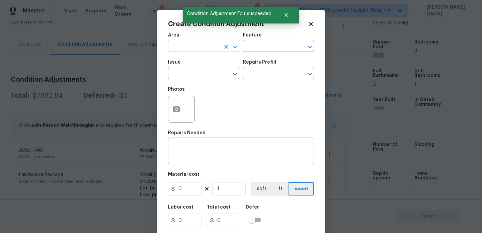
click at [186, 43] on input "text" at bounding box center [194, 47] width 52 height 10
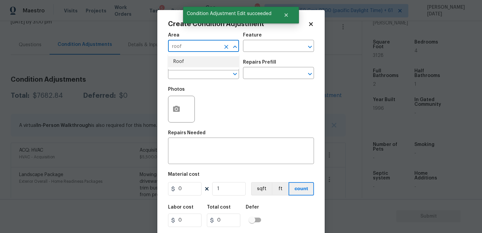
click at [187, 59] on li "Roof" at bounding box center [203, 61] width 71 height 11
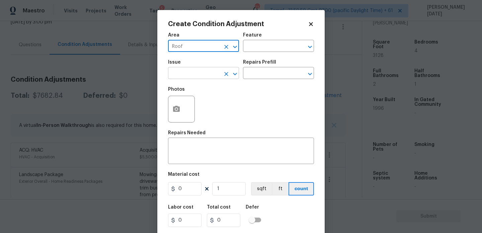
type input "Roof"
click at [186, 73] on input "text" at bounding box center [194, 74] width 52 height 10
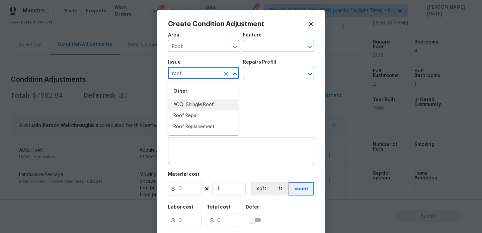
click at [190, 104] on li "ACQ: Shingle Roof" at bounding box center [203, 105] width 71 height 11
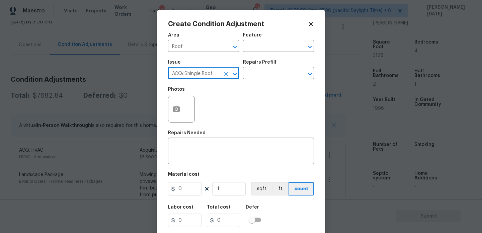
type input "ACQ: Shingle Roof"
click at [261, 79] on div "Issue ACQ: Shingle Roof ​ Repairs Prefill ​" at bounding box center [241, 69] width 146 height 27
click at [272, 74] on input "text" at bounding box center [269, 74] width 52 height 10
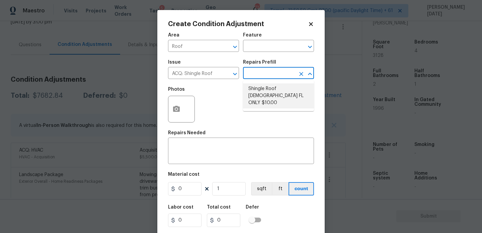
click at [271, 93] on li "Shingle Roof 15+ Years Old FL ONLY $10.00" at bounding box center [278, 95] width 71 height 25
type input "Acquisition"
type textarea "Acquisition Scope (Florida Only): Shingle Roof 15+ years in age maintenance."
type input "10"
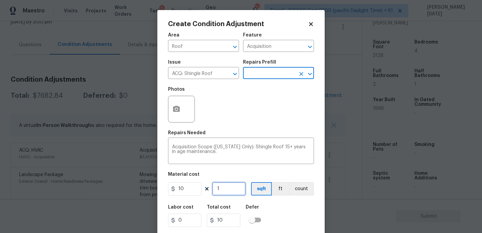
click at [224, 195] on input "1" at bounding box center [229, 188] width 34 height 13
type input "0"
paste input "3128"
type input "3128"
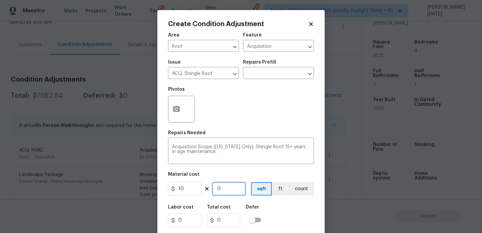
type input "31280"
type input "3128"
click at [250, 111] on div "Photos" at bounding box center [241, 105] width 146 height 44
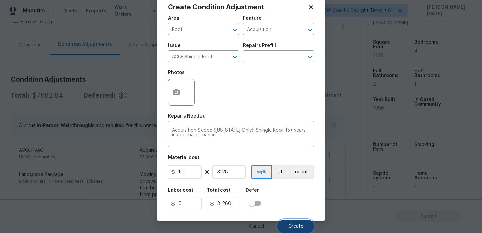
click at [293, 223] on button "Create" at bounding box center [296, 226] width 37 height 13
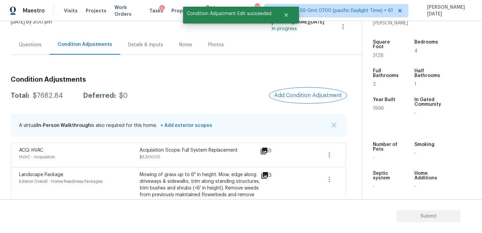
scroll to position [0, 0]
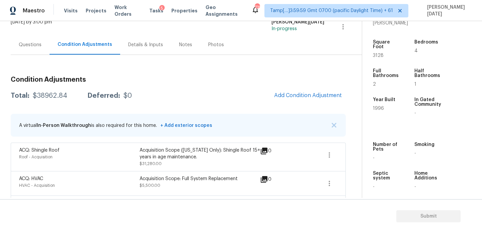
click at [28, 40] on div "Questions" at bounding box center [30, 45] width 39 height 20
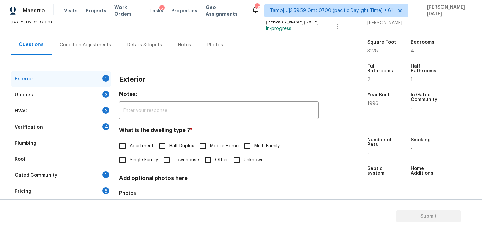
click at [75, 99] on div "Utilities 3" at bounding box center [61, 95] width 101 height 16
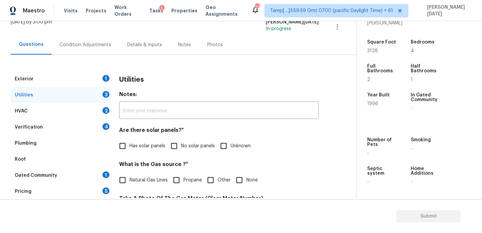
click at [178, 172] on div "What is the Gas source ? * Natural Gas Lines Propane Other None" at bounding box center [219, 174] width 200 height 26
click at [178, 176] on input "Propane" at bounding box center [177, 180] width 14 height 14
checkbox input "true"
click at [178, 150] on input "No solar panels" at bounding box center [174, 146] width 14 height 14
checkbox input "true"
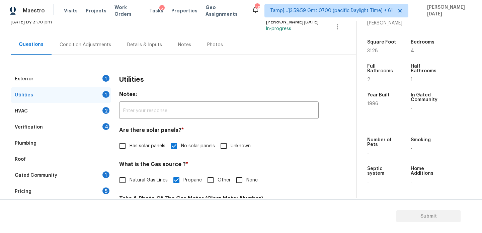
click at [84, 47] on div "Condition Adjustments" at bounding box center [86, 45] width 52 height 7
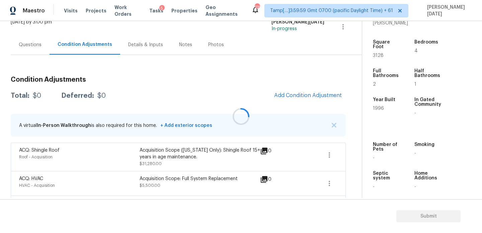
click at [291, 100] on div at bounding box center [241, 116] width 482 height 233
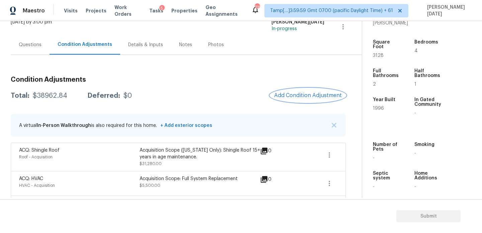
click at [302, 97] on span "Add Condition Adjustment" at bounding box center [308, 95] width 68 height 6
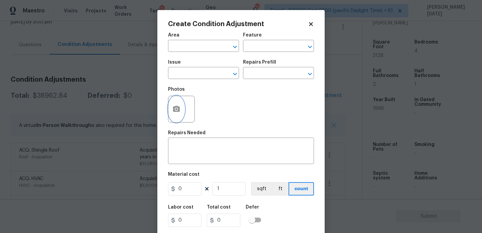
click at [171, 113] on button "button" at bounding box center [177, 109] width 16 height 26
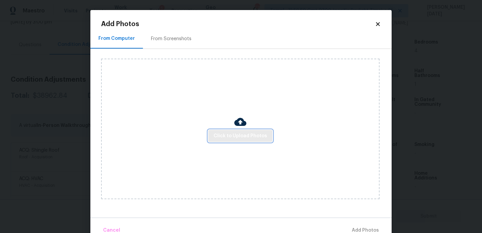
click at [249, 132] on span "Click to Upload Photos" at bounding box center [241, 136] width 54 height 8
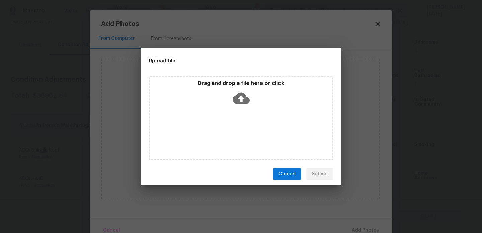
click at [249, 132] on div "Drag and drop a file here or click" at bounding box center [241, 118] width 185 height 84
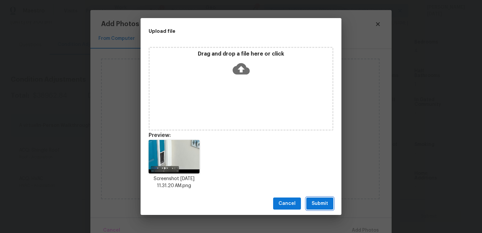
click at [322, 203] on span "Submit" at bounding box center [320, 204] width 16 height 8
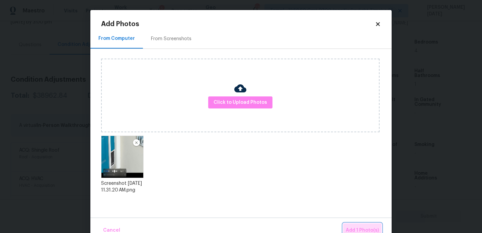
click at [361, 230] on span "Add 1 Photo(s)" at bounding box center [362, 230] width 33 height 8
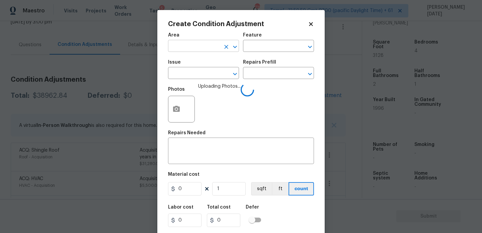
click at [187, 44] on input "text" at bounding box center [194, 47] width 52 height 10
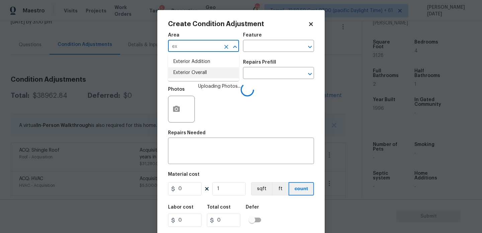
click at [194, 78] on li "Exterior Overall" at bounding box center [203, 72] width 71 height 11
type input "Exterior Overall"
click at [194, 78] on input "text" at bounding box center [194, 74] width 52 height 10
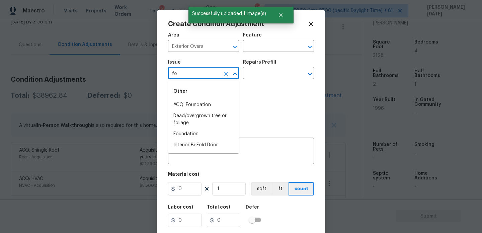
type input "foo"
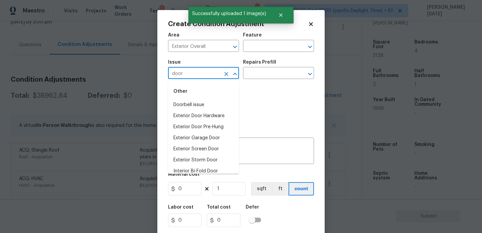
scroll to position [50, 0]
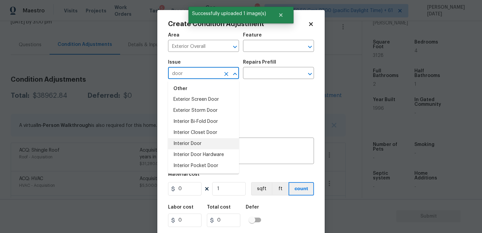
click at [207, 140] on li "Interior Door" at bounding box center [203, 143] width 71 height 11
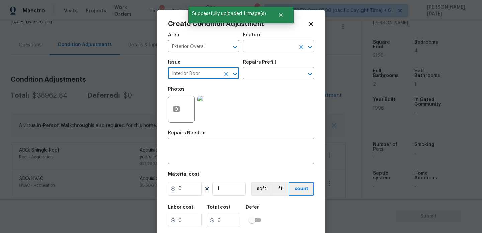
type input "Interior Door"
click at [255, 42] on input "text" at bounding box center [269, 47] width 52 height 10
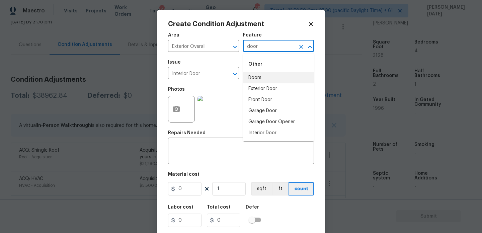
click at [259, 76] on li "Doors" at bounding box center [278, 77] width 71 height 11
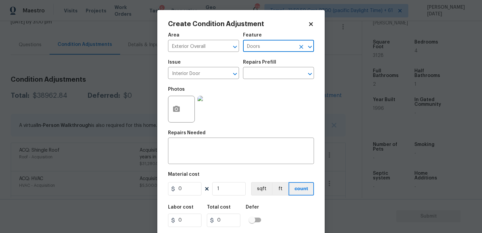
type input "Doors"
click at [189, 193] on input "0" at bounding box center [185, 188] width 34 height 13
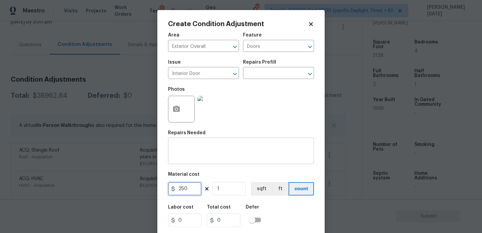
type input "250"
click at [200, 153] on textarea at bounding box center [241, 152] width 138 height 14
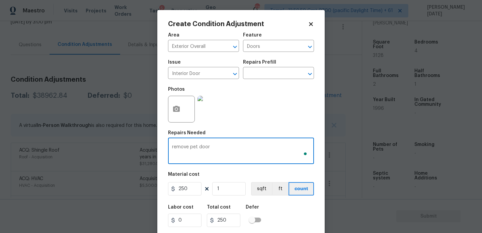
scroll to position [17, 0]
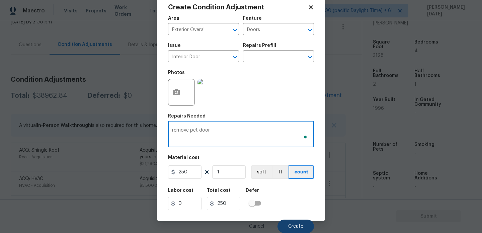
type textarea "remove pet door"
click at [302, 222] on button "Create" at bounding box center [296, 226] width 37 height 13
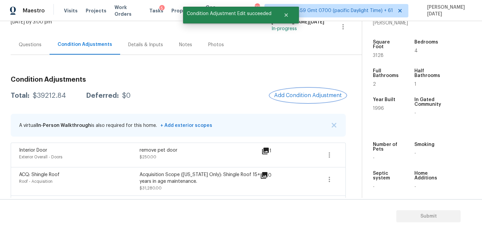
scroll to position [0, 0]
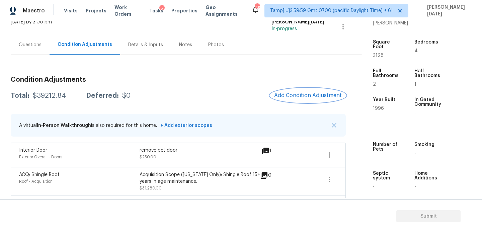
click at [294, 90] on button "Add Condition Adjustment" at bounding box center [308, 95] width 76 height 14
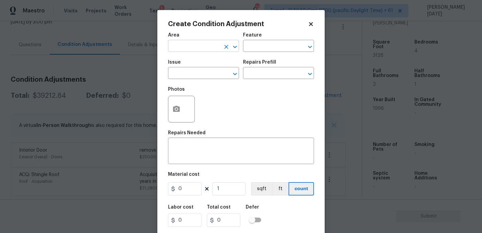
click at [185, 50] on input "text" at bounding box center [194, 47] width 52 height 10
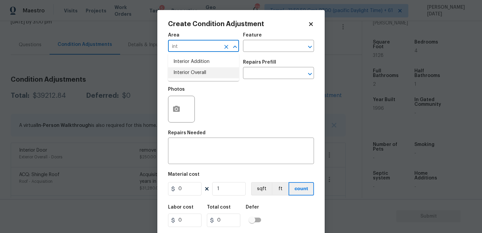
click at [191, 78] on li "Interior Overall" at bounding box center [203, 72] width 71 height 11
type input "Interior Overall"
click at [191, 78] on input "text" at bounding box center [194, 74] width 52 height 10
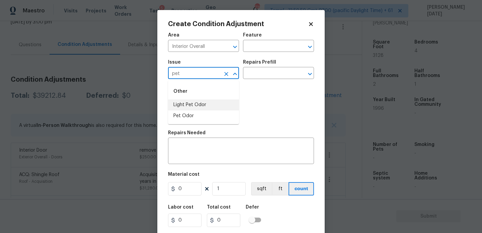
click at [193, 104] on li "Light Pet Odor" at bounding box center [203, 105] width 71 height 11
type input "Light Pet Odor"
click at [273, 76] on input "text" at bounding box center [269, 74] width 52 height 10
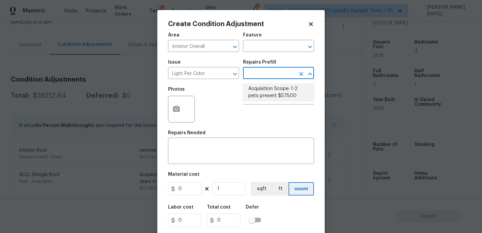
click at [275, 92] on li "Acquisition Scope: 1-2 pets present $575.00" at bounding box center [278, 92] width 71 height 18
type textarea "Acquisition Scope: 1-2 pets present"
type input "575"
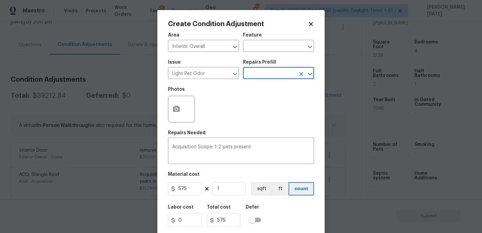
scroll to position [17, 0]
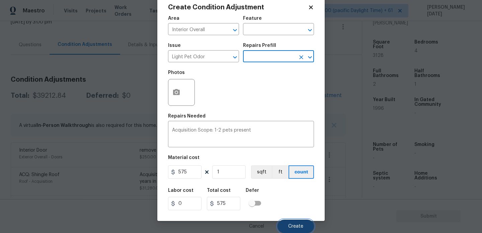
click at [288, 225] on button "Create" at bounding box center [296, 226] width 37 height 13
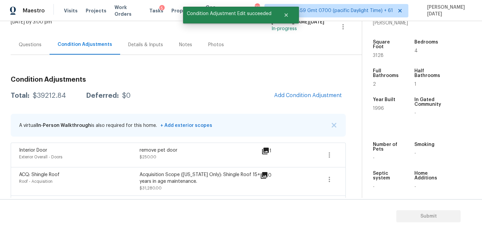
scroll to position [0, 0]
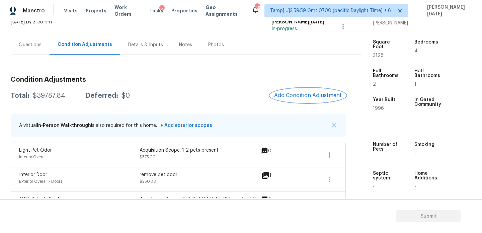
click at [310, 95] on span "Add Condition Adjustment" at bounding box center [308, 95] width 68 height 6
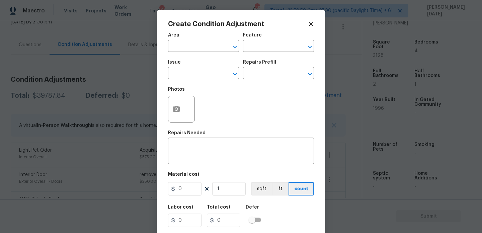
click at [183, 102] on div at bounding box center [181, 109] width 27 height 27
click at [178, 113] on button "button" at bounding box center [177, 109] width 16 height 26
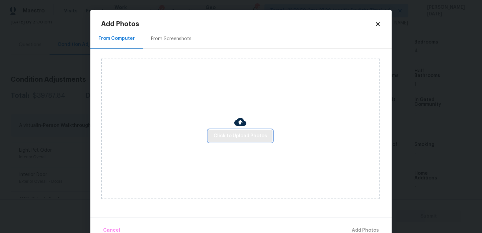
click at [236, 133] on span "Click to Upload Photos" at bounding box center [241, 136] width 54 height 8
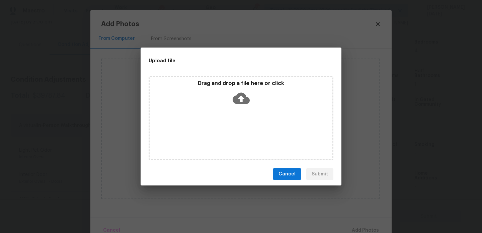
click at [236, 133] on div "Drag and drop a file here or click" at bounding box center [241, 118] width 185 height 84
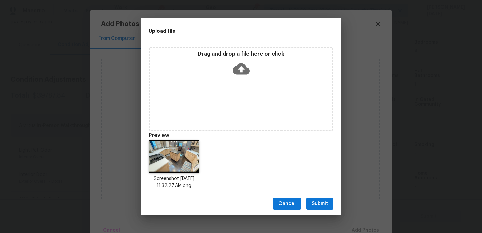
click at [327, 201] on span "Submit" at bounding box center [320, 204] width 16 height 8
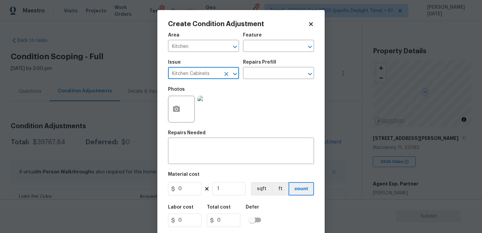
scroll to position [170, 0]
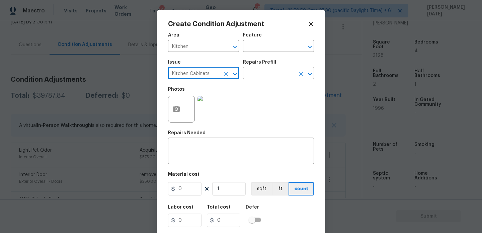
type input "Kitchen Cabinets"
click at [251, 76] on input "text" at bounding box center [269, 74] width 52 height 10
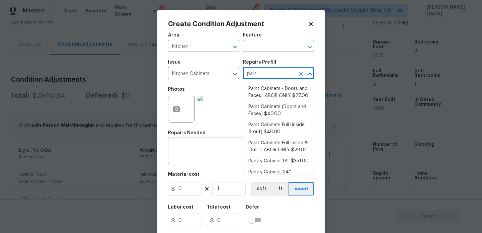
type input "paint"
click at [259, 97] on li "Paint Cabinets - Doors and Faces LABOR ONLY $27.00" at bounding box center [278, 92] width 71 height 18
type input "Cabinets"
type input "27"
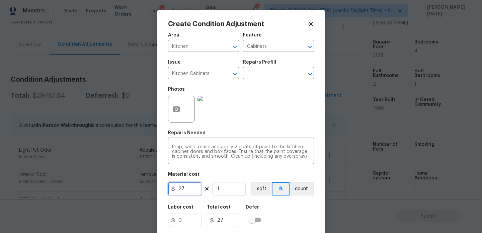
drag, startPoint x: 193, startPoint y: 187, endPoint x: 122, endPoint y: 187, distance: 71.4
click at [122, 187] on div "Create Condition Adjustment Area Kitchen ​ Feature Cabinets ​ Issue Kitchen Cab…" at bounding box center [241, 116] width 482 height 233
type input "1200"
click at [292, 123] on div "Photos" at bounding box center [241, 105] width 146 height 44
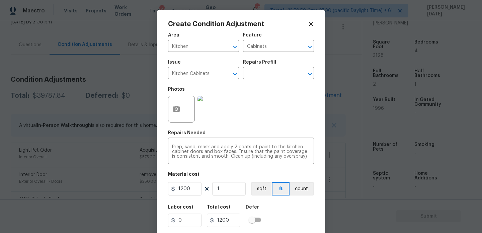
scroll to position [17, 0]
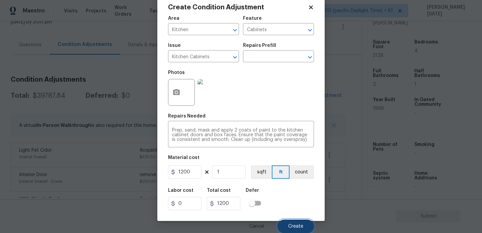
click at [297, 225] on span "Create" at bounding box center [295, 226] width 15 height 5
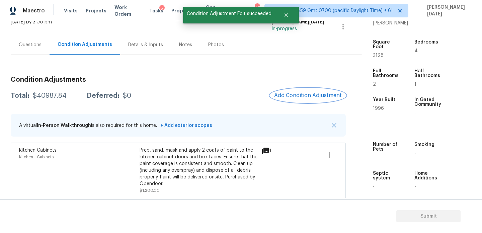
scroll to position [0, 0]
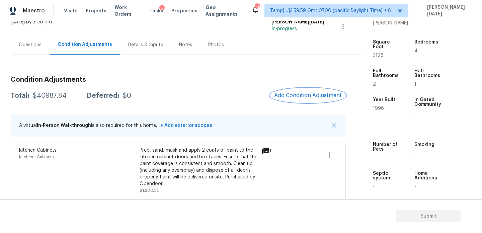
click at [304, 101] on button "Add Condition Adjustment" at bounding box center [308, 95] width 76 height 14
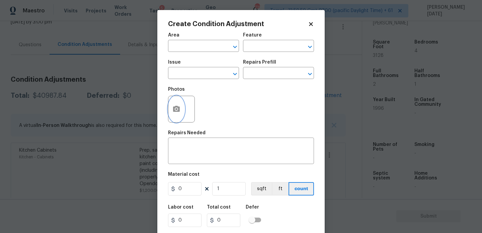
click at [180, 112] on icon "button" at bounding box center [177, 109] width 8 height 8
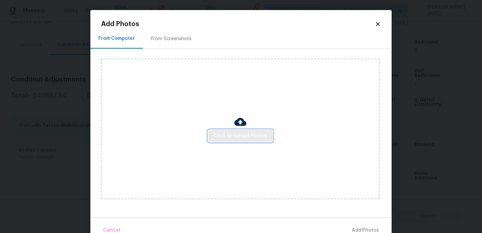
click at [231, 133] on span "Click to Upload Photos" at bounding box center [241, 136] width 54 height 8
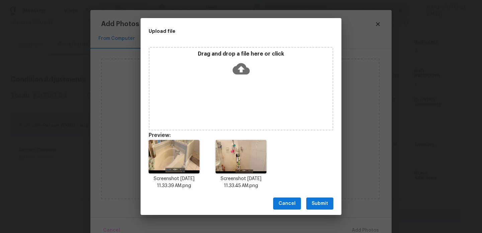
click at [320, 204] on span "Submit" at bounding box center [320, 204] width 16 height 8
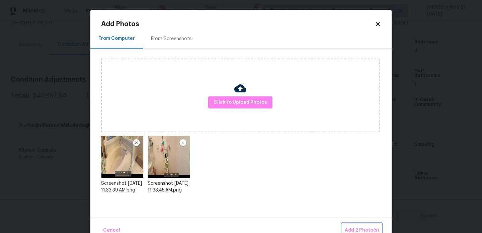
click at [353, 228] on span "Add 2 Photo(s)" at bounding box center [362, 230] width 34 height 8
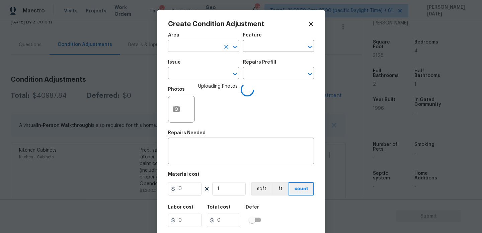
click at [198, 44] on input "text" at bounding box center [194, 47] width 52 height 10
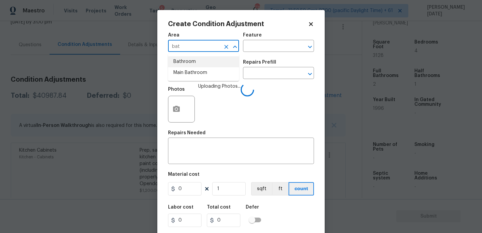
click at [194, 63] on li "Bathroom" at bounding box center [203, 61] width 71 height 11
type input "Bathroom"
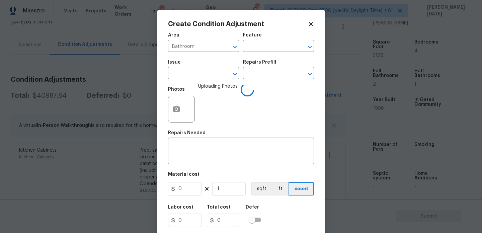
click at [189, 80] on span "Issue ​" at bounding box center [203, 69] width 71 height 27
click at [196, 76] on input "text" at bounding box center [194, 74] width 52 height 10
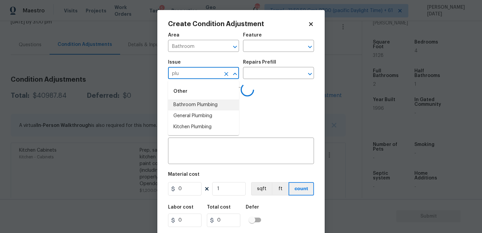
click at [207, 105] on li "Bathroom Plumbing" at bounding box center [203, 105] width 71 height 11
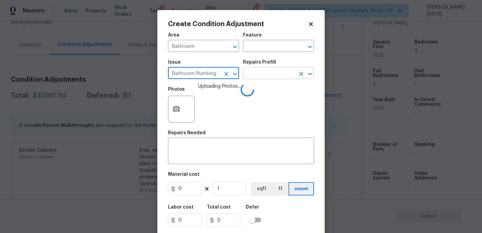
type input "Bathroom Plumbing"
click at [268, 73] on input "text" at bounding box center [269, 74] width 52 height 10
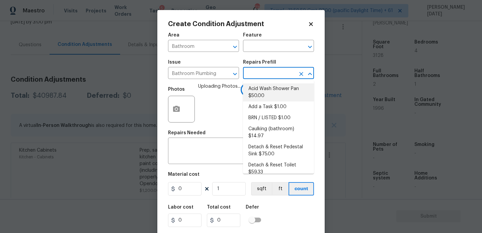
click at [267, 90] on li "Acid Wash Shower Pan $50.00" at bounding box center [278, 92] width 71 height 18
type input "Plumbing"
type textarea "Prep and acid wash/deep clean the shower pan."
type input "50"
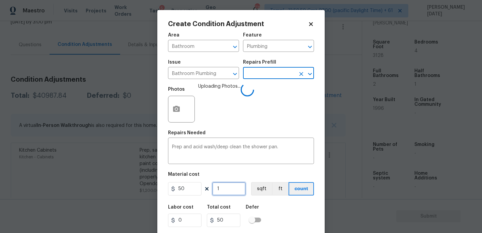
click at [229, 195] on input "1" at bounding box center [229, 188] width 34 height 13
type input "0"
type input "2"
type input "100"
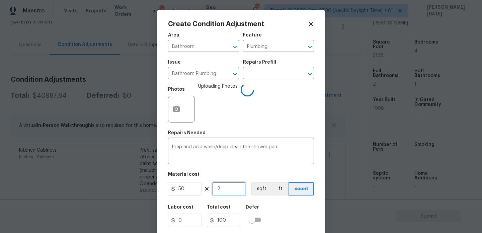
type input "2"
click at [249, 126] on div "Photos Uploading Photos..." at bounding box center [241, 105] width 146 height 44
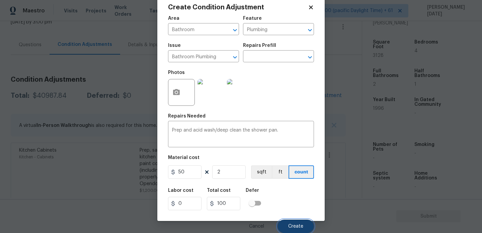
click at [286, 224] on button "Create" at bounding box center [296, 226] width 37 height 13
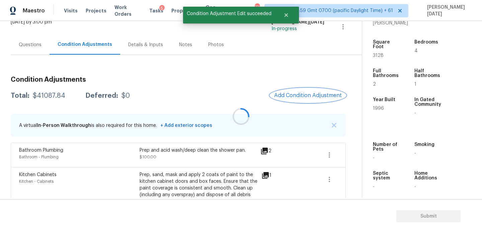
scroll to position [0, 0]
click at [302, 96] on span "Add Condition Adjustment" at bounding box center [308, 95] width 68 height 6
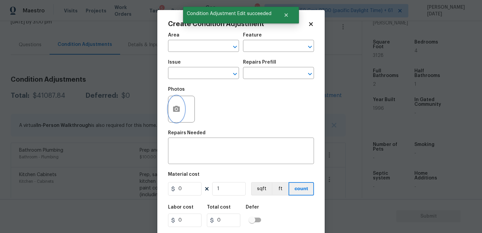
click at [172, 110] on button "button" at bounding box center [177, 109] width 16 height 26
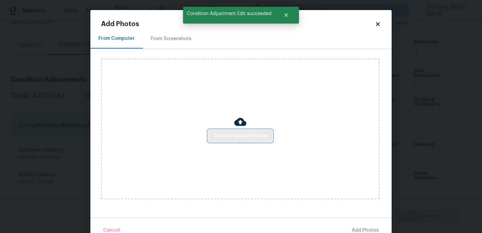
click at [234, 133] on span "Click to Upload Photos" at bounding box center [241, 136] width 54 height 8
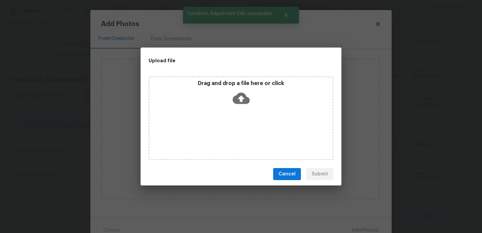
click at [234, 133] on div "Drag and drop a file here or click" at bounding box center [241, 118] width 185 height 84
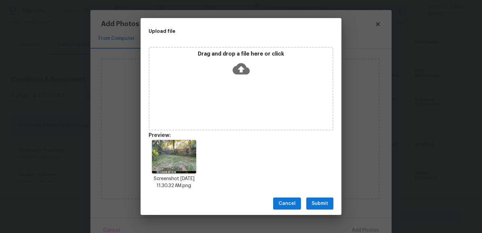
click at [321, 200] on span "Submit" at bounding box center [320, 204] width 16 height 8
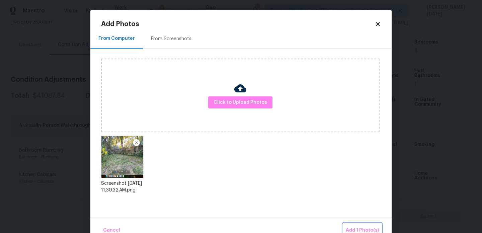
click at [352, 225] on button "Add 1 Photo(s)" at bounding box center [362, 230] width 39 height 14
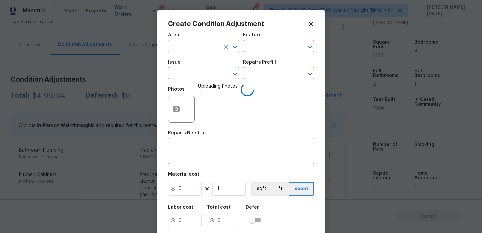
click at [177, 48] on input "text" at bounding box center [194, 47] width 52 height 10
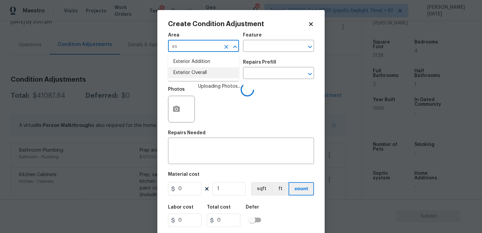
click at [185, 74] on li "Exterior Overall" at bounding box center [203, 72] width 71 height 11
type input "Exterior Overall"
click at [185, 74] on input "text" at bounding box center [194, 74] width 52 height 10
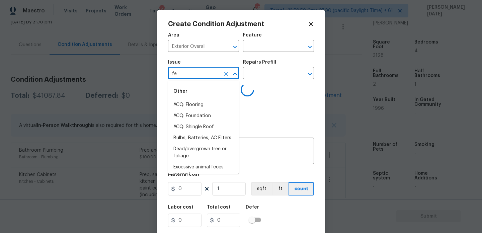
type input "fen"
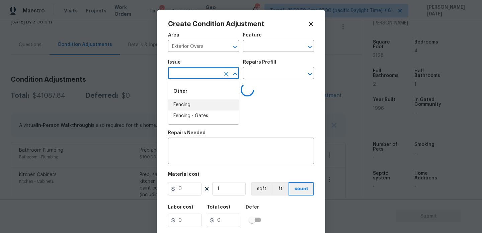
click at [187, 106] on li "Fencing" at bounding box center [203, 105] width 71 height 11
type input "ACQ: Flooring"
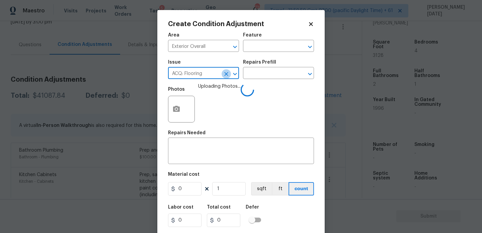
click at [228, 72] on icon "Clear" at bounding box center [226, 74] width 4 height 4
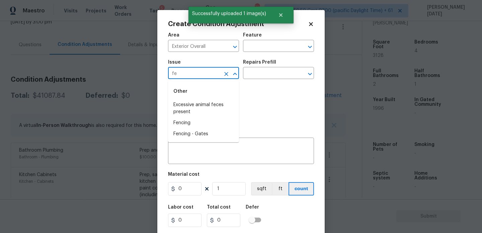
type input "fen"
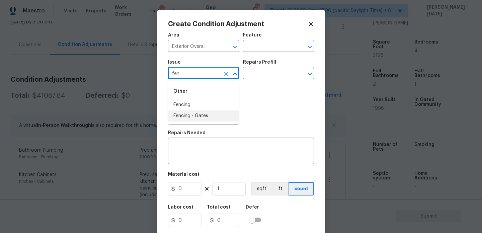
click at [202, 107] on li "Fencing" at bounding box center [203, 105] width 71 height 11
type input "Fencing"
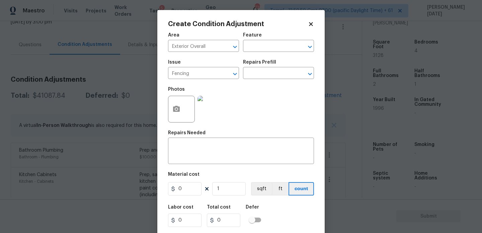
click at [253, 53] on div "Area Exterior Overall ​ Feature ​" at bounding box center [241, 42] width 146 height 27
click at [264, 48] on input "text" at bounding box center [269, 47] width 52 height 10
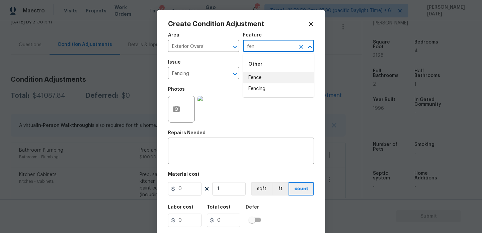
click at [260, 77] on li "Fence" at bounding box center [278, 77] width 71 height 11
type input "Fence"
click at [185, 192] on input "0" at bounding box center [185, 188] width 34 height 13
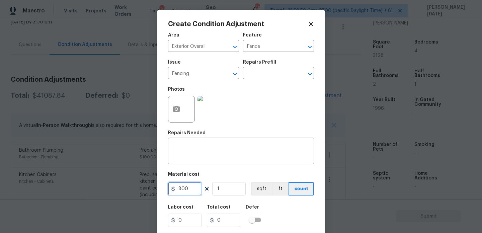
type input "800"
click at [188, 149] on textarea at bounding box center [241, 152] width 138 height 14
type input "800"
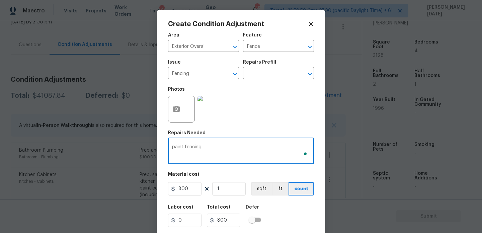
scroll to position [17, 0]
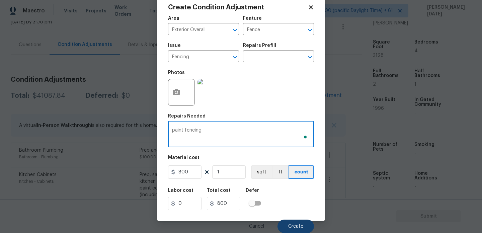
type textarea "paint fencing"
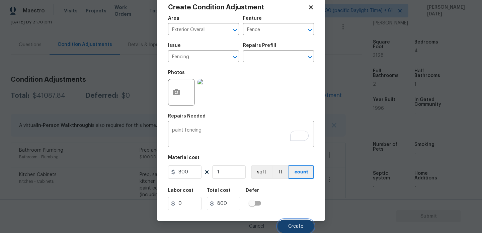
click at [297, 224] on span "Create" at bounding box center [295, 226] width 15 height 5
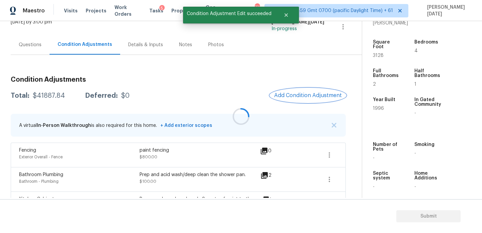
scroll to position [0, 0]
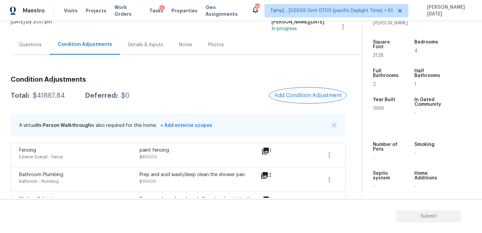
click at [289, 98] on span "Add Condition Adjustment" at bounding box center [308, 95] width 68 height 6
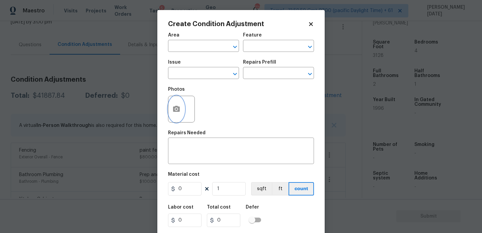
click at [173, 106] on icon "button" at bounding box center [177, 109] width 8 height 8
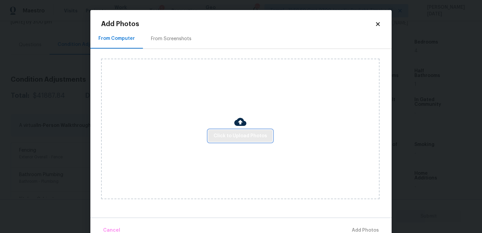
click at [222, 132] on span "Click to Upload Photos" at bounding box center [241, 136] width 54 height 8
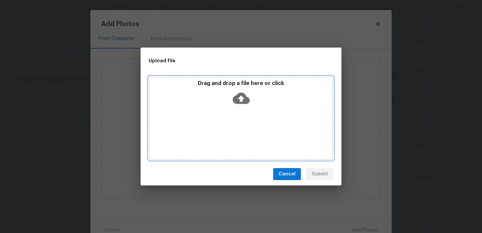
click at [222, 132] on div "Drag and drop a file here or click" at bounding box center [241, 118] width 185 height 84
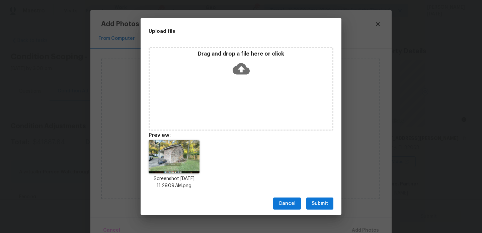
scroll to position [170, 0]
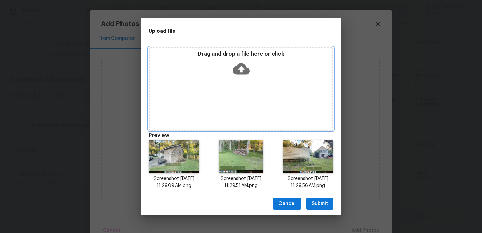
click at [241, 72] on icon at bounding box center [241, 68] width 17 height 11
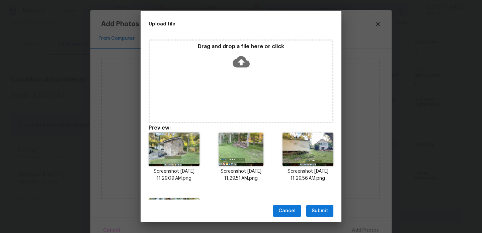
click at [237, 80] on div "Drag and drop a file here or click" at bounding box center [241, 82] width 185 height 84
click at [323, 215] on button "Submit" at bounding box center [320, 211] width 27 height 12
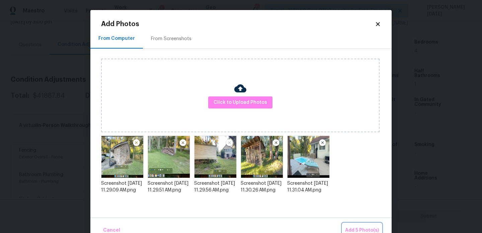
click at [353, 227] on span "Add 5 Photo(s)" at bounding box center [362, 230] width 34 height 8
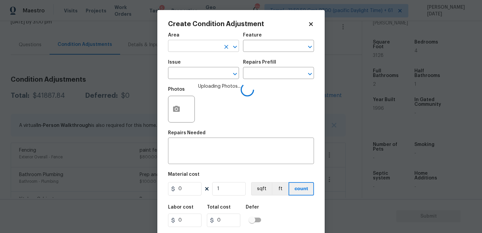
click at [188, 48] on input "text" at bounding box center [194, 47] width 52 height 10
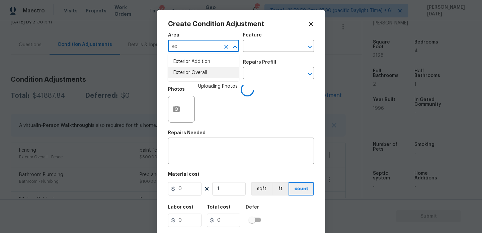
click at [198, 75] on li "Exterior Overall" at bounding box center [203, 72] width 71 height 11
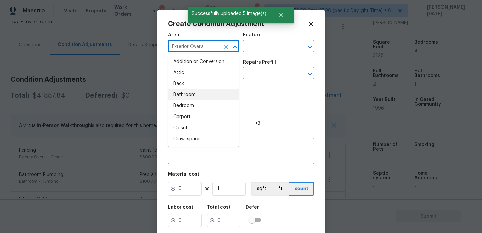
type input "Exterior Overall"
click at [258, 101] on div "Photos +3" at bounding box center [214, 105] width 92 height 44
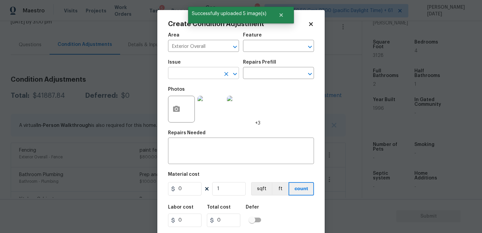
click at [202, 73] on input "text" at bounding box center [194, 74] width 52 height 10
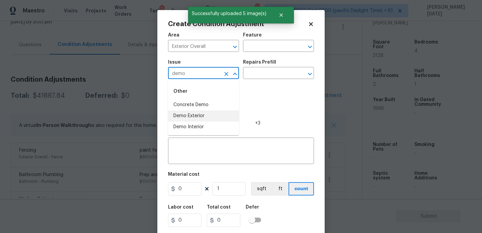
click at [193, 117] on li "Demo Exterior" at bounding box center [203, 116] width 71 height 11
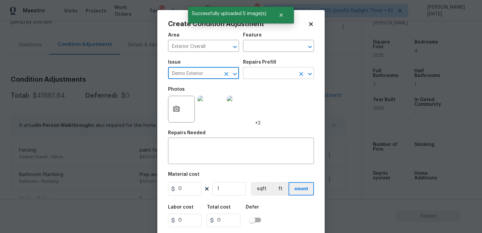
type input "Demo Exterior"
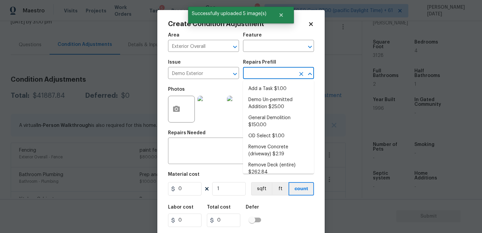
click at [263, 75] on input "text" at bounding box center [269, 74] width 52 height 10
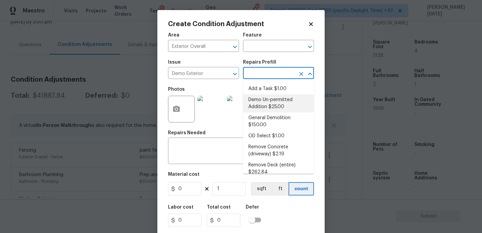
click at [278, 107] on li "Demo Un-permitted Addition $25.00" at bounding box center [278, 103] width 71 height 18
type input "Demolition"
type input "25"
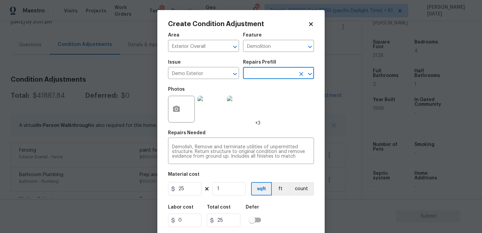
click at [279, 69] on input "text" at bounding box center [269, 74] width 52 height 10
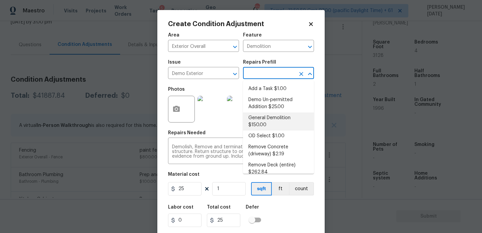
click at [273, 122] on li "General Demolition $150.00" at bounding box center [278, 122] width 71 height 18
type input "150"
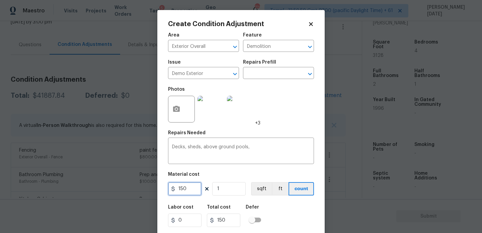
drag, startPoint x: 192, startPoint y: 191, endPoint x: 124, endPoint y: 191, distance: 68.3
click at [124, 191] on div "Create Condition Adjustment Area Exterior Overall ​ Feature Demolition ​ Issue …" at bounding box center [241, 116] width 482 height 233
type input "5000"
click at [295, 112] on div "Photos +3" at bounding box center [241, 105] width 146 height 44
type input "5000"
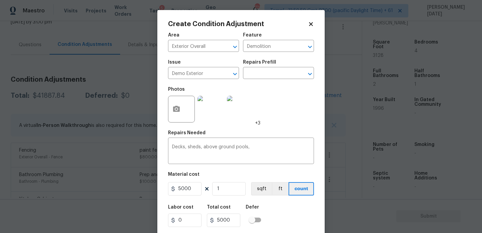
scroll to position [17, 0]
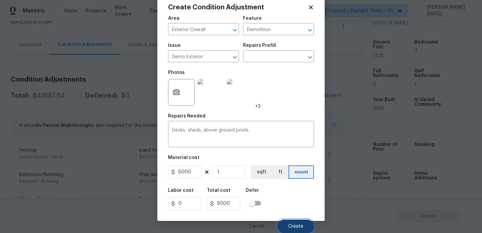
click at [297, 225] on span "Create" at bounding box center [295, 226] width 15 height 5
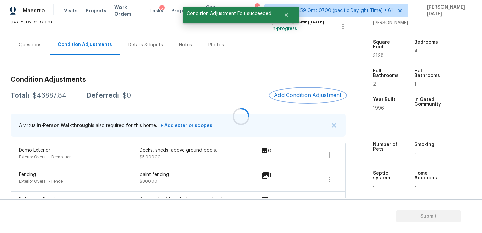
scroll to position [0, 0]
click at [331, 156] on icon "button" at bounding box center [330, 155] width 8 height 8
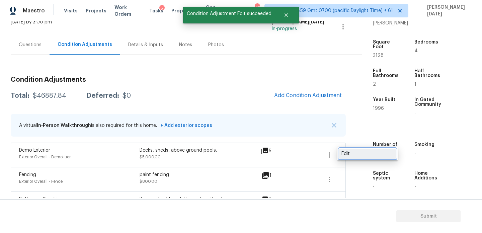
click at [370, 152] on div "Edit" at bounding box center [368, 153] width 52 height 7
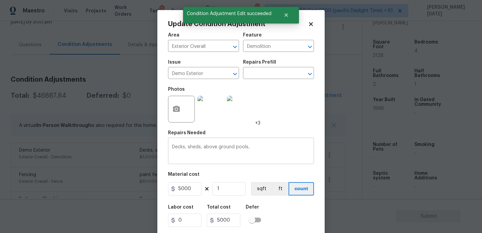
click at [274, 151] on textarea "Decks, sheds, above ground pools," at bounding box center [241, 152] width 138 height 14
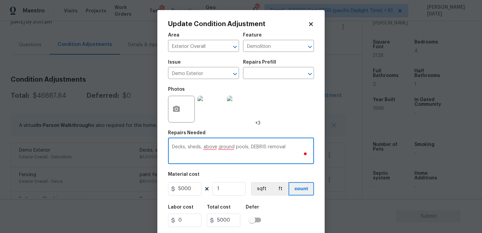
scroll to position [17, 0]
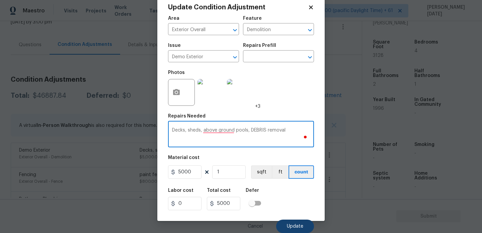
type textarea "Decks, sheds, above ground pools, DEBRIS removal"
click at [305, 220] on button "Update" at bounding box center [295, 226] width 38 height 13
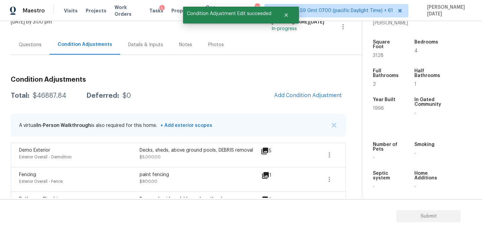
scroll to position [0, 0]
click at [304, 95] on span "Add Condition Adjustment" at bounding box center [308, 95] width 68 height 6
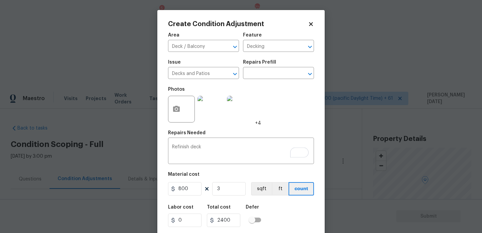
scroll to position [17, 0]
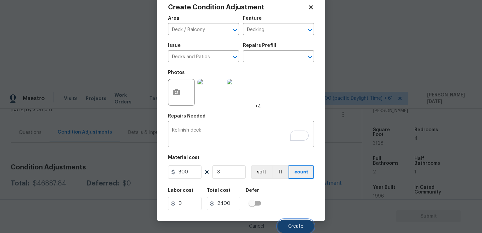
click at [293, 223] on button "Create" at bounding box center [296, 226] width 37 height 13
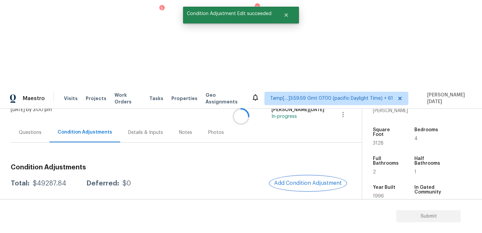
scroll to position [0, 0]
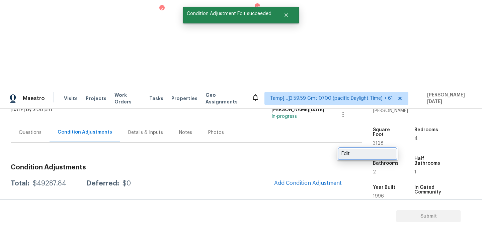
click at [360, 153] on div "Edit" at bounding box center [368, 153] width 52 height 7
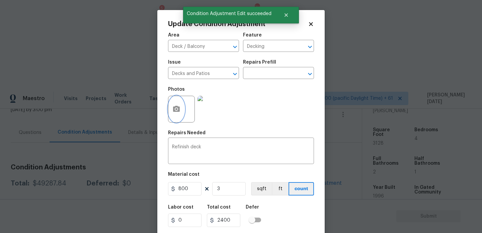
click at [181, 115] on button "button" at bounding box center [177, 109] width 16 height 26
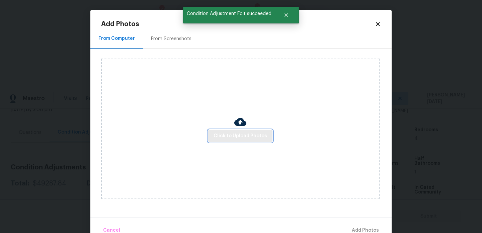
click at [228, 133] on span "Click to Upload Photos" at bounding box center [241, 136] width 54 height 8
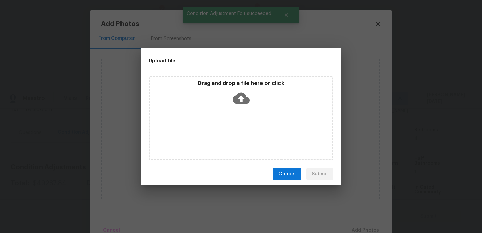
click at [228, 133] on div "Drag and drop a file here or click" at bounding box center [241, 118] width 185 height 84
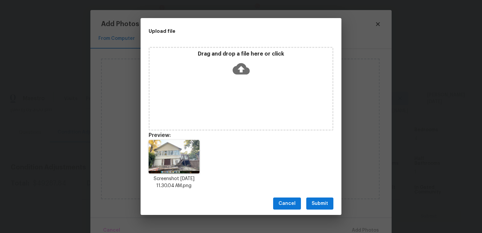
click at [322, 204] on span "Submit" at bounding box center [320, 204] width 16 height 8
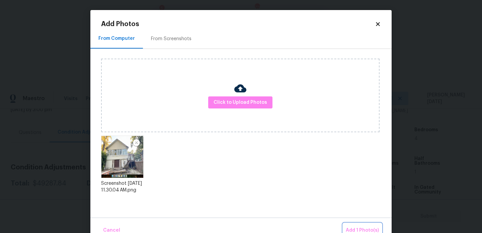
click at [353, 228] on span "Add 1 Photo(s)" at bounding box center [362, 230] width 33 height 8
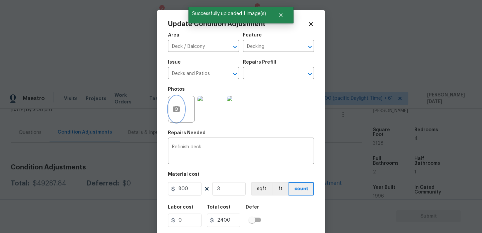
scroll to position [17, 0]
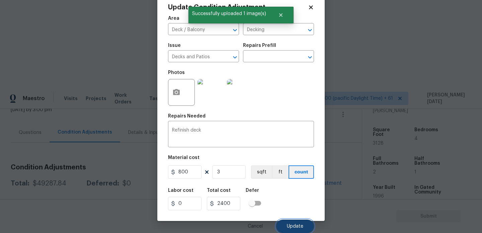
click at [288, 223] on button "Update" at bounding box center [295, 226] width 38 height 13
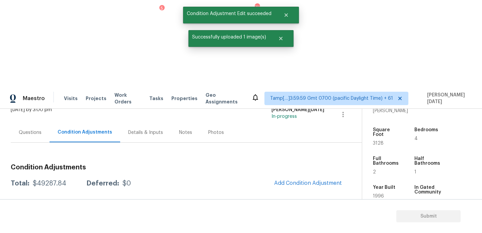
scroll to position [0, 0]
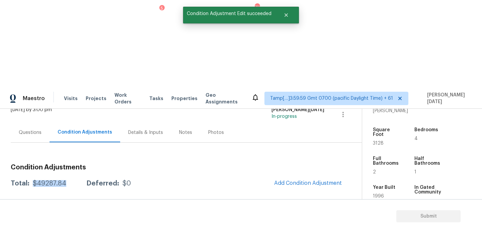
drag, startPoint x: 31, startPoint y: 96, endPoint x: 66, endPoint y: 96, distance: 35.2
click at [66, 180] on div "Total: $49287.84 Deferred: $0" at bounding box center [71, 183] width 120 height 7
copy div "$49287.84"
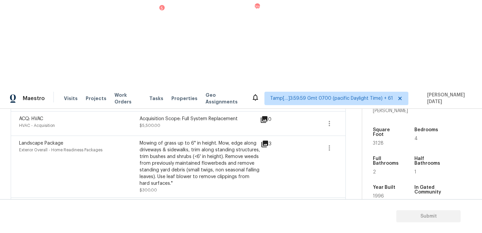
scroll to position [388, 0]
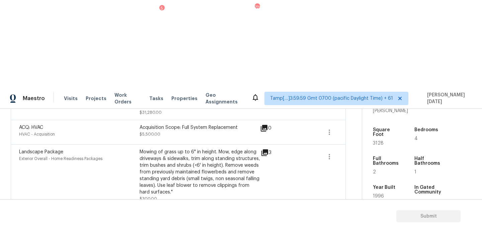
click at [320, 149] on div "Landscape Package Exterior Overall - Home Readiness Packages Mowing of grass up…" at bounding box center [178, 176] width 319 height 54
click at [345, 144] on div "Landscape Package Exterior Overall - Home Readiness Packages Mowing of grass up…" at bounding box center [178, 175] width 335 height 62
click at [329, 153] on icon "button" at bounding box center [330, 157] width 8 height 8
click at [355, 72] on link "Edit" at bounding box center [367, 68] width 57 height 10
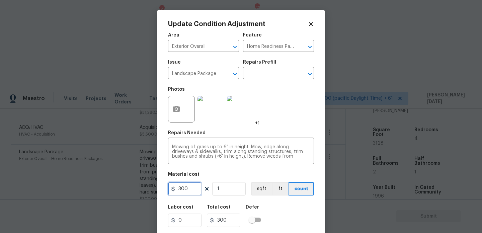
drag, startPoint x: 195, startPoint y: 189, endPoint x: 92, endPoint y: 189, distance: 102.9
click at [92, 189] on div "Update Condition Adjustment Area Exterior Overall ​ Feature Home Readiness Pack…" at bounding box center [241, 116] width 482 height 233
type input "750"
click at [300, 122] on div "Photos +1" at bounding box center [241, 105] width 146 height 44
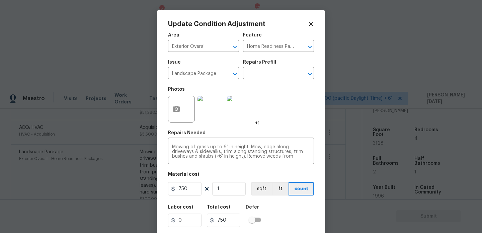
scroll to position [17, 0]
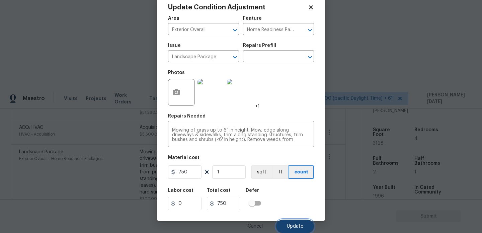
click at [306, 223] on button "Update" at bounding box center [295, 226] width 38 height 13
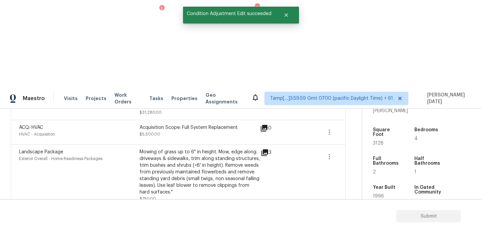
scroll to position [0, 0]
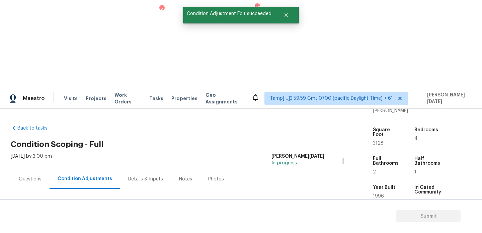
click at [22, 169] on div "Questions" at bounding box center [30, 179] width 39 height 20
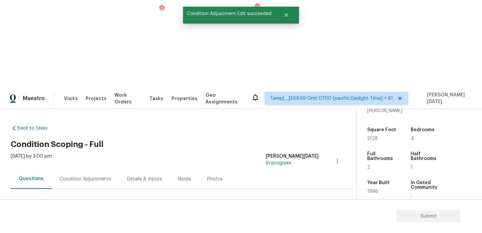
scroll to position [54, 0]
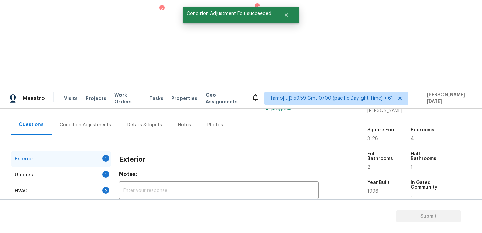
checkbox input "true"
click at [93, 167] on div "Utilities 1" at bounding box center [61, 175] width 101 height 16
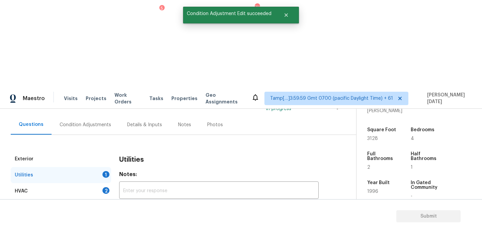
scroll to position [271, 0]
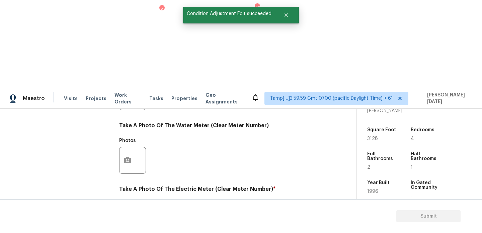
click at [124, 211] on button "button" at bounding box center [128, 224] width 16 height 26
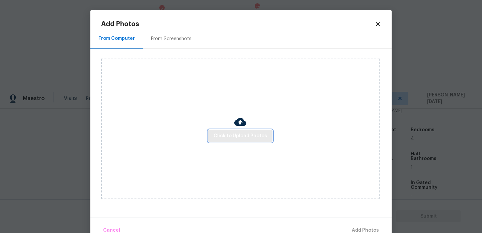
click at [214, 139] on button "Click to Upload Photos" at bounding box center [240, 136] width 64 height 12
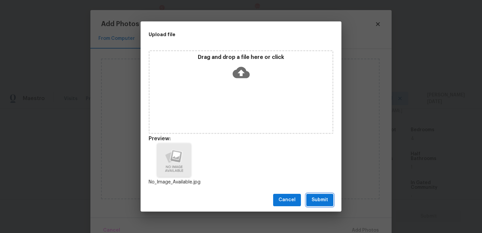
click at [316, 198] on span "Submit" at bounding box center [320, 200] width 16 height 8
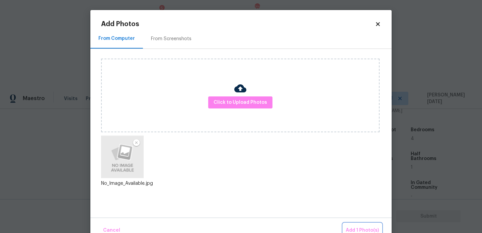
click at [354, 225] on button "Add 1 Photo(s)" at bounding box center [362, 230] width 39 height 14
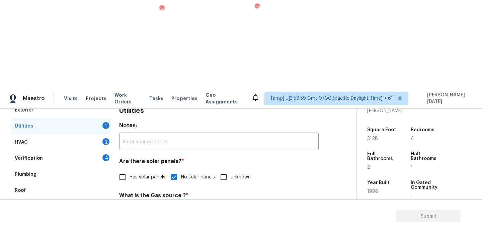
scroll to position [94, 0]
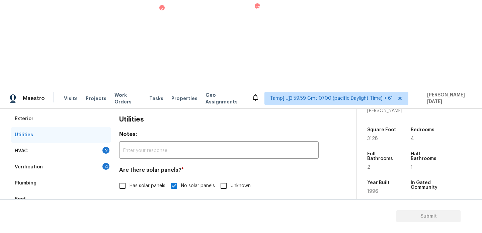
click at [103, 143] on div "HVAC 2" at bounding box center [61, 151] width 101 height 16
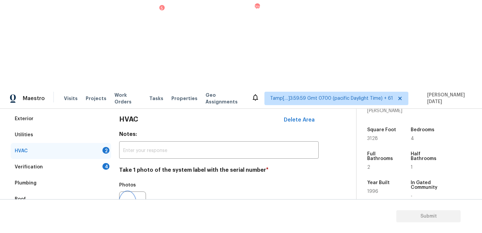
click at [126, 192] on button "button" at bounding box center [128, 205] width 16 height 26
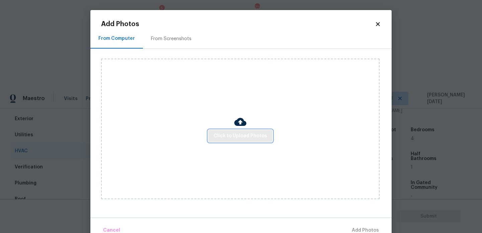
click at [255, 134] on span "Click to Upload Photos" at bounding box center [241, 136] width 54 height 8
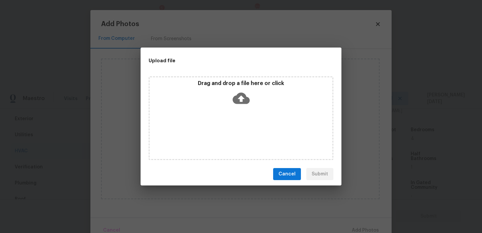
click at [255, 134] on div "Drag and drop a file here or click" at bounding box center [241, 118] width 185 height 84
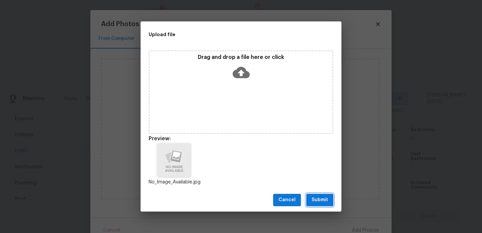
click at [321, 200] on span "Submit" at bounding box center [320, 200] width 16 height 8
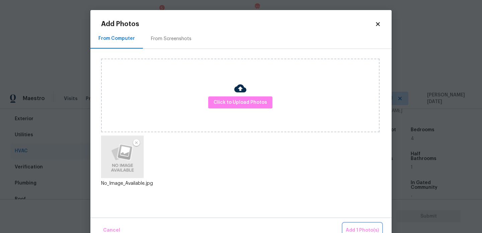
click at [352, 224] on button "Add 1 Photo(s)" at bounding box center [362, 230] width 39 height 14
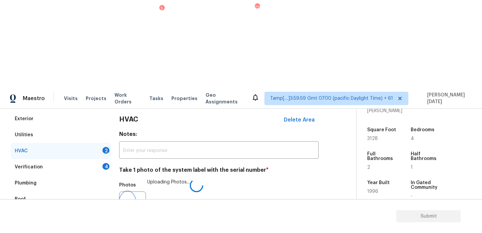
scroll to position [112, 0]
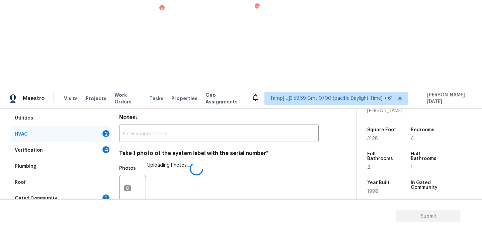
checkbox input "true"
click at [106, 146] on div "4" at bounding box center [106, 149] width 7 height 7
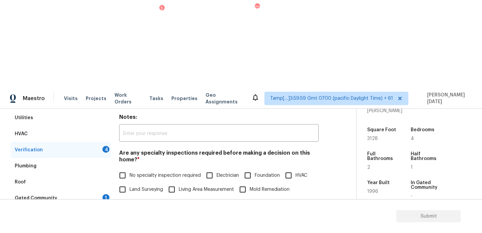
click at [123, 169] on input "No specialty inspection required" at bounding box center [123, 176] width 14 height 14
checkbox input "true"
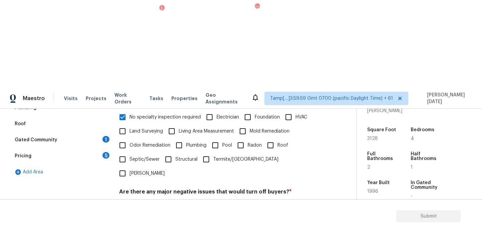
checkbox input "true"
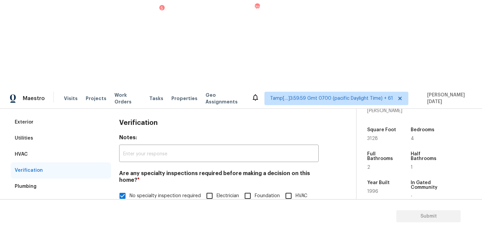
click at [101, 211] on div "Gated Community 1" at bounding box center [61, 219] width 101 height 16
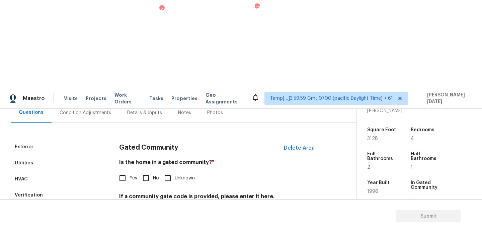
scroll to position [66, 0]
click at [145, 171] on input "No" at bounding box center [146, 178] width 14 height 14
checkbox input "true"
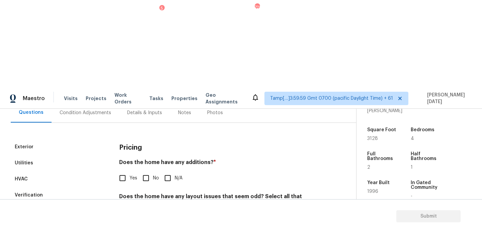
click at [146, 171] on input "No" at bounding box center [146, 178] width 14 height 14
checkbox input "true"
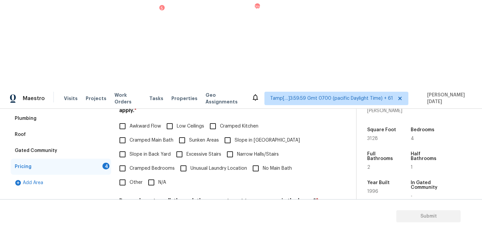
scroll to position [169, 0]
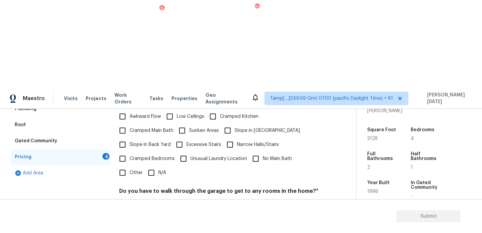
click at [150, 166] on input "N/A" at bounding box center [151, 173] width 14 height 14
checkbox input "true"
click at [147, 200] on input "No" at bounding box center [146, 207] width 14 height 14
checkbox input "true"
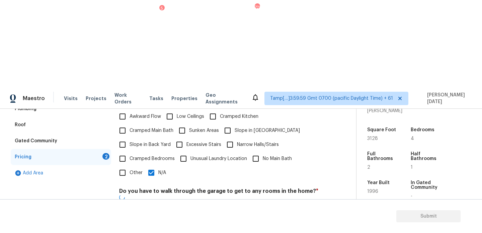
checkbox input "true"
click at [146, 189] on div "Pricing Does the home have any additions? * Yes No N/A Does the home have any l…" at bounding box center [219, 164] width 200 height 255
checkbox input "true"
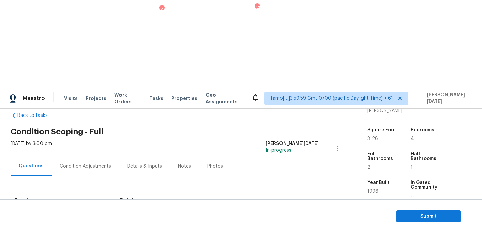
scroll to position [0, 0]
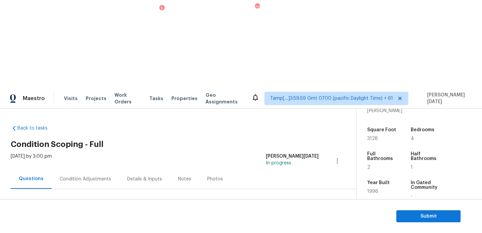
click at [89, 176] on div "Condition Adjustments" at bounding box center [86, 179] width 52 height 7
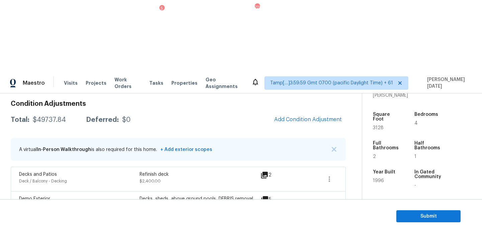
scroll to position [92, 0]
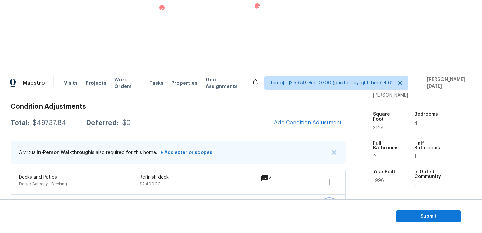
click at [328, 203] on icon "button" at bounding box center [330, 207] width 8 height 8
click at [365, 133] on div "Edit" at bounding box center [368, 133] width 52 height 7
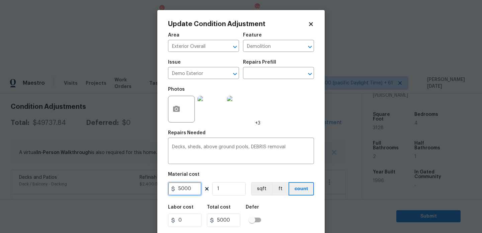
drag, startPoint x: 195, startPoint y: 190, endPoint x: 121, endPoint y: 190, distance: 74.0
click at [121, 190] on div "Update Condition Adjustment Area Exterior Overall ​ Feature Demolition ​ Issue …" at bounding box center [241, 116] width 482 height 233
type input "6000"
click at [269, 114] on div "Photos +3" at bounding box center [241, 105] width 146 height 44
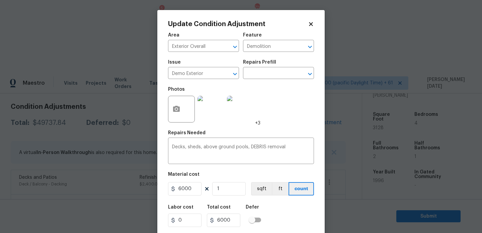
scroll to position [17, 0]
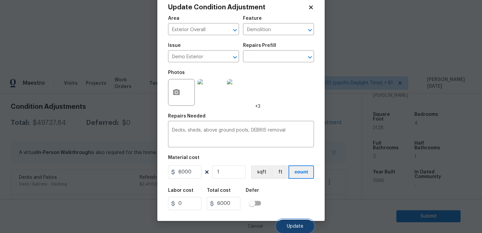
click at [288, 224] on span "Update" at bounding box center [295, 226] width 16 height 5
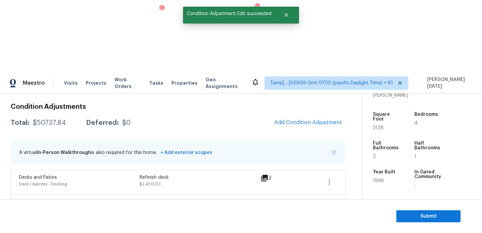
scroll to position [0, 0]
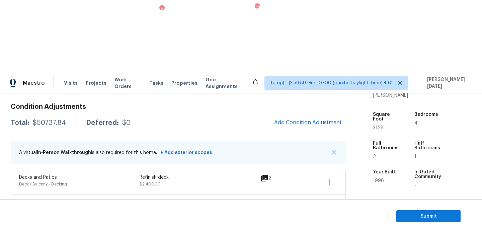
click at [264, 199] on icon at bounding box center [265, 202] width 7 height 7
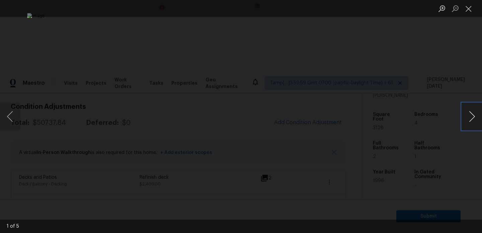
click at [473, 118] on button "Next image" at bounding box center [472, 116] width 20 height 27
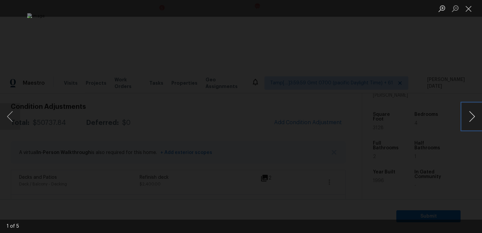
click at [473, 118] on button "Next image" at bounding box center [472, 116] width 20 height 27
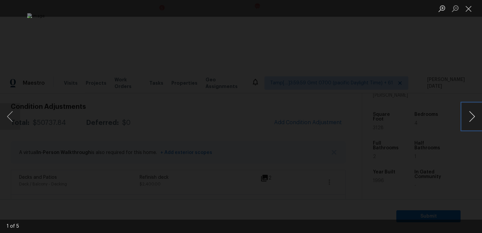
click at [473, 118] on button "Next image" at bounding box center [472, 116] width 20 height 27
click at [470, 8] on button "Close lightbox" at bounding box center [468, 9] width 13 height 12
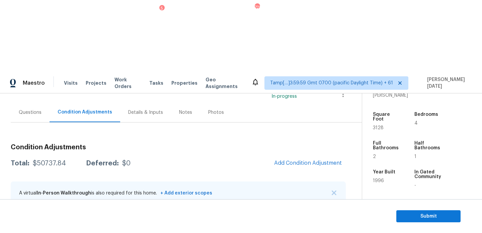
scroll to position [38, 0]
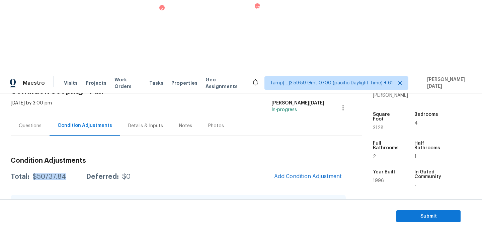
drag, startPoint x: 31, startPoint y: 104, endPoint x: 64, endPoint y: 105, distance: 32.5
click at [64, 174] on div "$50737.84" at bounding box center [49, 177] width 33 height 7
copy div "$50737.84"
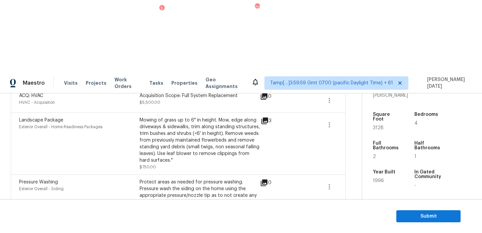
scroll to position [426, 0]
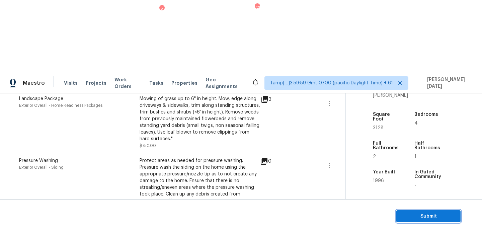
click at [407, 217] on span "Submit" at bounding box center [429, 216] width 54 height 8
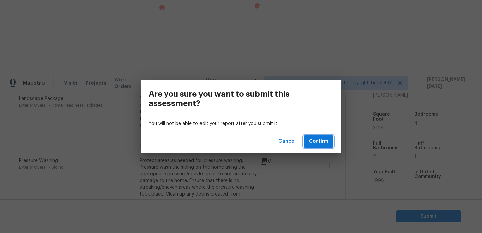
click at [321, 142] on span "Confirm" at bounding box center [318, 141] width 19 height 8
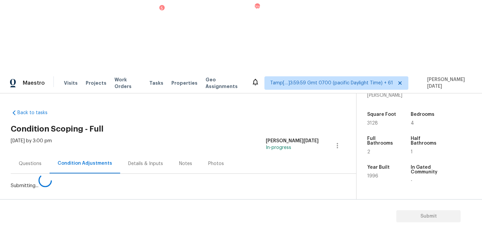
scroll to position [0, 0]
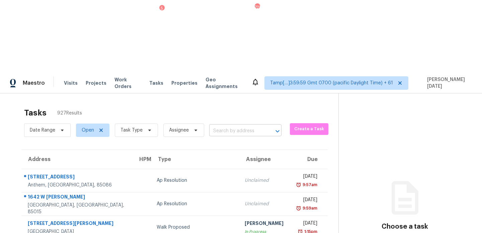
click at [233, 126] on input "text" at bounding box center [236, 131] width 54 height 10
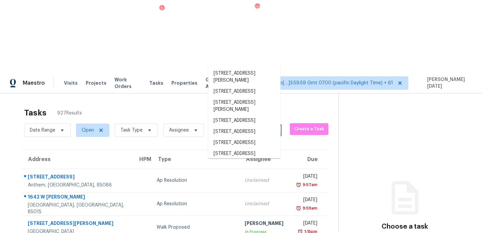
paste input "1802 Fort Henry St, San Antonio, TX 78245"
type input "1802 Fort Henry St, San Antonio, TX 78245"
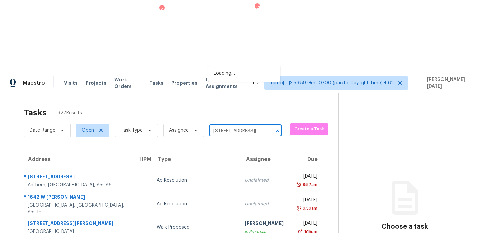
scroll to position [0, 43]
click at [242, 77] on li "1802 Fort Henry St, San Antonio, TX 78245" at bounding box center [244, 77] width 72 height 18
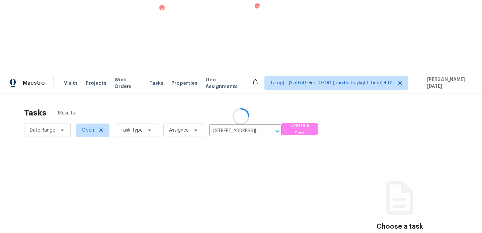
click at [254, 92] on div at bounding box center [241, 116] width 482 height 233
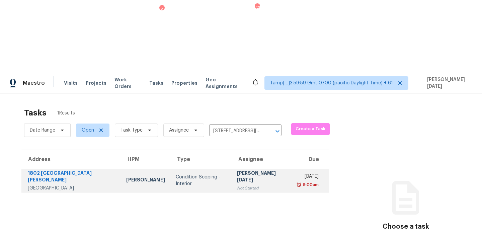
click at [298, 182] on div "9:00am" at bounding box center [308, 185] width 21 height 7
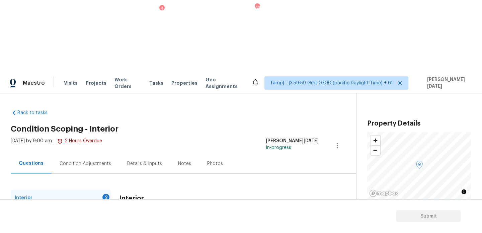
click at [78, 160] on div "Condition Adjustments" at bounding box center [86, 163] width 52 height 7
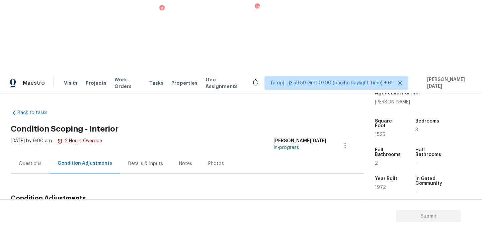
click at [27, 154] on div "Questions" at bounding box center [30, 164] width 39 height 20
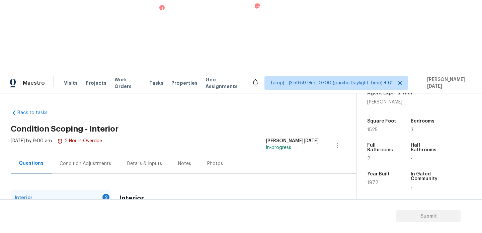
scroll to position [18, 0]
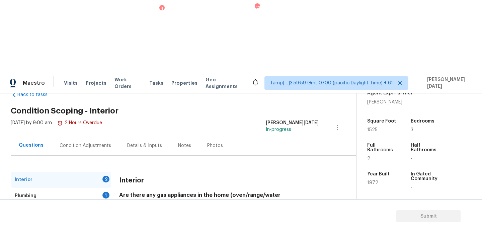
checkbox input "true"
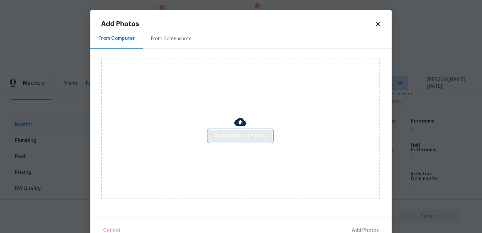
click at [253, 135] on span "Click to Upload Photos" at bounding box center [241, 136] width 54 height 8
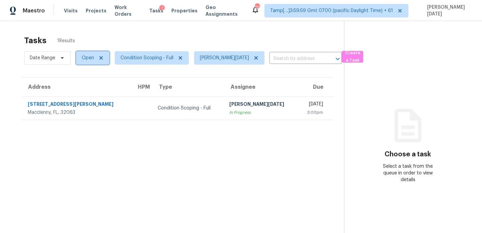
click at [86, 61] on span "Open" at bounding box center [88, 58] width 12 height 7
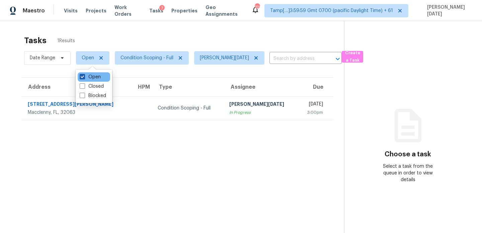
click at [86, 76] on label "Open" at bounding box center [90, 77] width 21 height 7
click at [84, 76] on input "Open" at bounding box center [82, 76] width 4 height 4
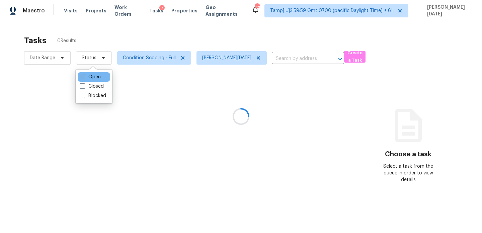
click at [86, 76] on label "Open" at bounding box center [90, 77] width 21 height 7
click at [84, 76] on input "Open" at bounding box center [82, 76] width 4 height 4
checkbox input "true"
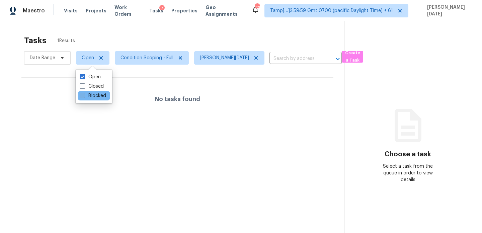
click at [89, 96] on label "Blocked" at bounding box center [93, 95] width 26 height 7
click at [84, 96] on input "Blocked" at bounding box center [82, 94] width 4 height 4
checkbox input "true"
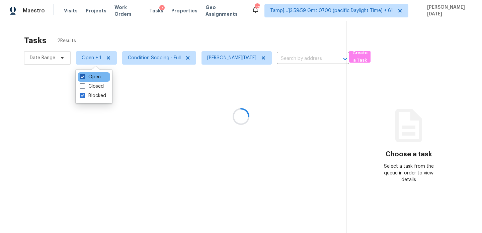
click at [94, 77] on label "Open" at bounding box center [90, 77] width 21 height 7
click at [84, 77] on input "Open" at bounding box center [82, 76] width 4 height 4
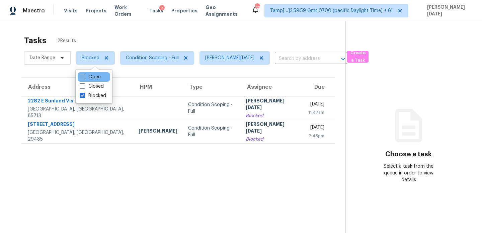
click at [92, 77] on label "Open" at bounding box center [90, 77] width 21 height 7
click at [84, 77] on input "Open" at bounding box center [82, 76] width 4 height 4
checkbox input "true"
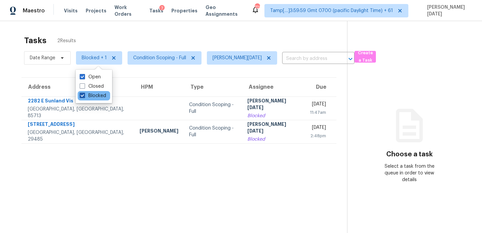
click at [92, 96] on label "Blocked" at bounding box center [93, 95] width 26 height 7
click at [84, 96] on input "Blocked" at bounding box center [82, 94] width 4 height 4
checkbox input "false"
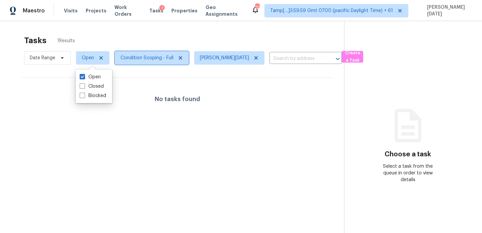
click at [157, 56] on span "Condition Scoping - Full" at bounding box center [147, 58] width 53 height 7
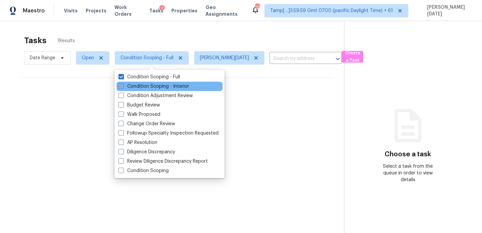
click at [151, 85] on label "Condition Scoping - Interior" at bounding box center [154, 86] width 71 height 7
click at [123, 85] on input "Condition Scoping - Interior" at bounding box center [121, 85] width 4 height 4
checkbox input "true"
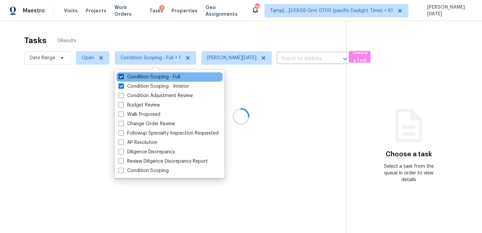
click at [156, 76] on label "Condition Scoping - Full" at bounding box center [150, 77] width 62 height 7
click at [123, 76] on input "Condition Scoping - Full" at bounding box center [121, 76] width 4 height 4
checkbox input "false"
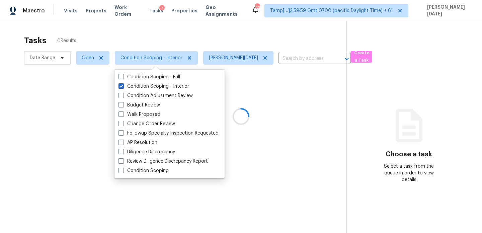
click at [206, 48] on div "Tasks 0 Results" at bounding box center [185, 40] width 323 height 17
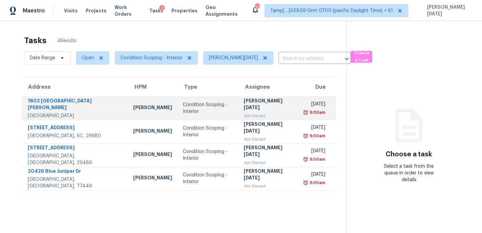
click at [254, 113] on div "Not Started" at bounding box center [269, 116] width 50 height 7
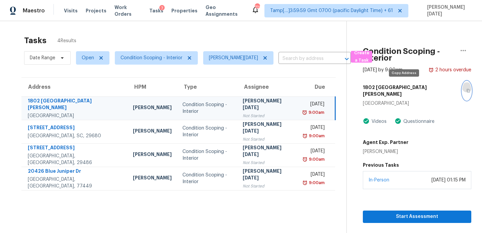
click at [463, 88] on button "button" at bounding box center [467, 90] width 9 height 19
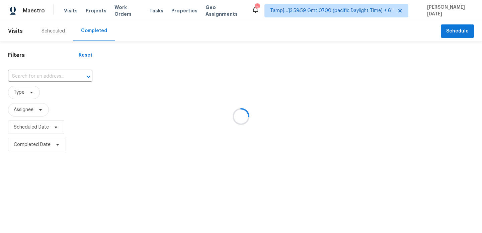
click at [26, 73] on div at bounding box center [241, 116] width 482 height 233
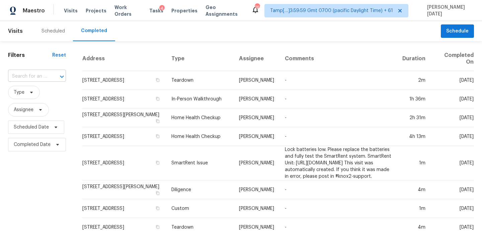
click at [43, 77] on input "text" at bounding box center [27, 76] width 39 height 10
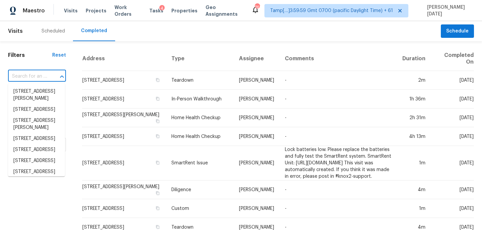
paste input "[STREET_ADDRESS][PERSON_NAME]"
type input "[STREET_ADDRESS][PERSON_NAME]"
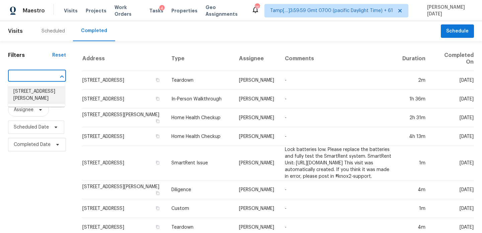
click at [44, 97] on li "[STREET_ADDRESS][PERSON_NAME]" at bounding box center [36, 95] width 57 height 18
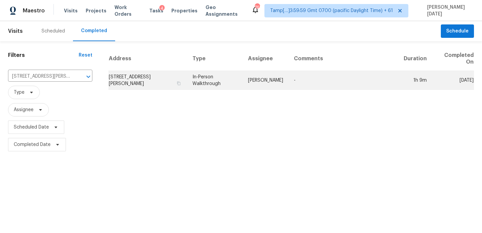
click at [243, 78] on td "In-Person Walkthrough" at bounding box center [215, 80] width 56 height 19
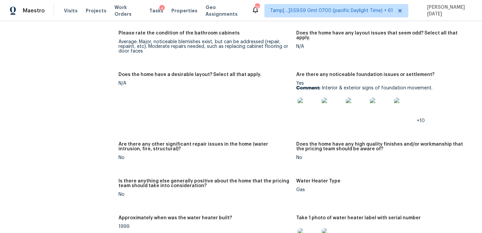
scroll to position [1197, 0]
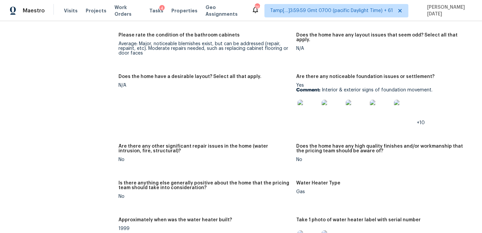
click at [311, 100] on img at bounding box center [308, 110] width 21 height 21
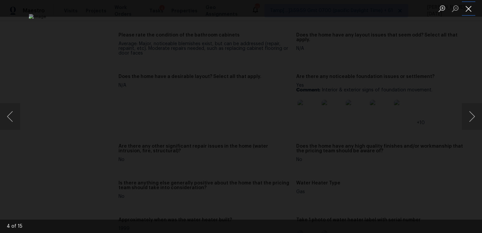
click at [470, 12] on button "Close lightbox" at bounding box center [468, 9] width 13 height 12
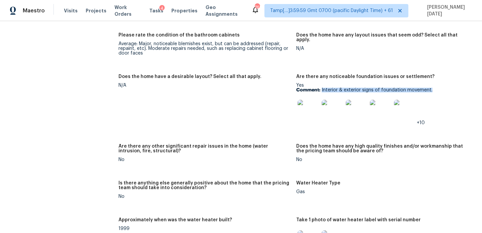
drag, startPoint x: 321, startPoint y: 80, endPoint x: 439, endPoint y: 80, distance: 117.3
click at [439, 88] on p "Comment: Interior & exterior signs of foundation movement." at bounding box center [383, 90] width 173 height 5
copy p "Interior & exterior signs of foundation movement."
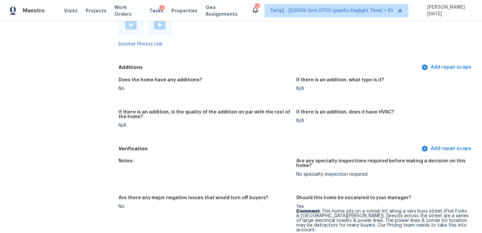
scroll to position [1512, 0]
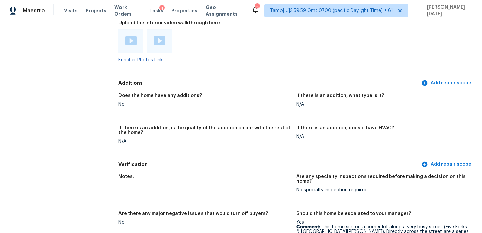
click at [130, 36] on img at bounding box center [130, 40] width 11 height 9
click at [162, 36] on img at bounding box center [159, 40] width 11 height 9
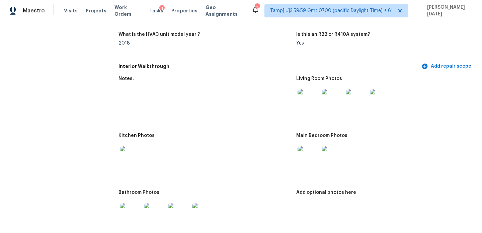
scroll to position [831, 0]
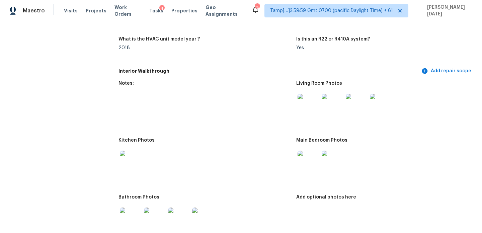
click at [335, 102] on img at bounding box center [332, 104] width 21 height 21
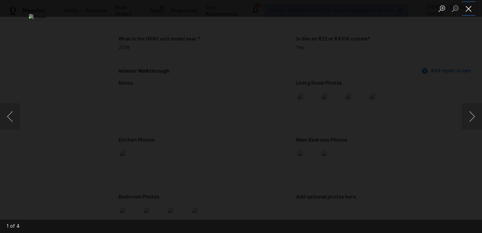
click at [470, 6] on button "Close lightbox" at bounding box center [468, 9] width 13 height 12
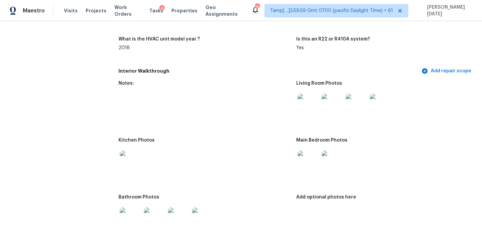
click at [306, 158] on img at bounding box center [308, 161] width 21 height 21
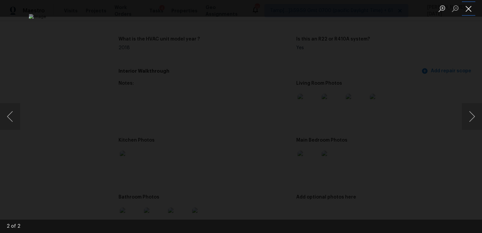
click at [465, 6] on button "Close lightbox" at bounding box center [468, 9] width 13 height 12
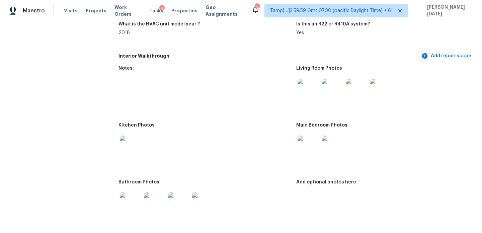
scroll to position [0, 0]
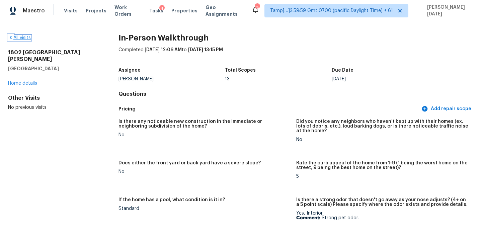
click at [27, 40] on link "All visits" at bounding box center [19, 38] width 23 height 5
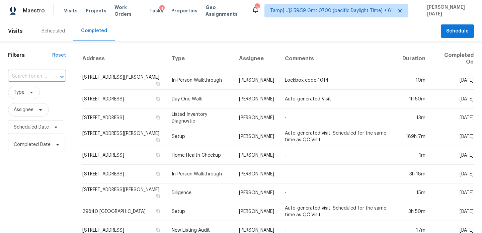
click at [35, 83] on div "​" at bounding box center [37, 76] width 58 height 14
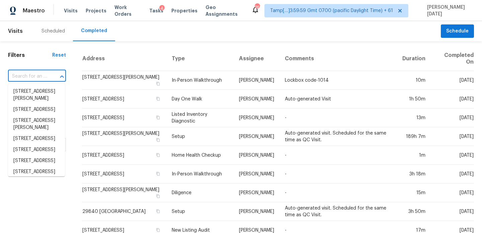
click at [38, 81] on input "text" at bounding box center [27, 76] width 39 height 10
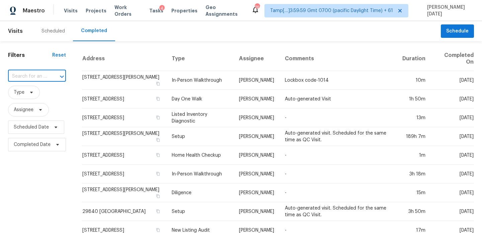
paste input "620 Columbus Cir Simpsonville, SC, 29680"
type input "620 Columbus Cir Simpsonville, SC, 29680"
click at [37, 94] on li "620 Columbus Cir, Simpsonville, SC 29680" at bounding box center [36, 91] width 57 height 11
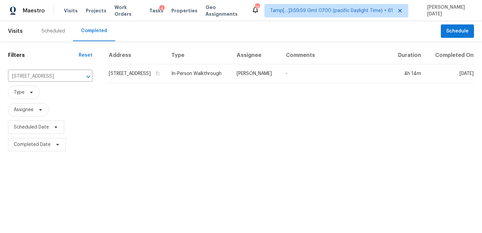
click at [225, 83] on table "Address Type Assignee Comments Duration Completed On 620 Columbus Cir, Simpsonv…" at bounding box center [292, 65] width 366 height 37
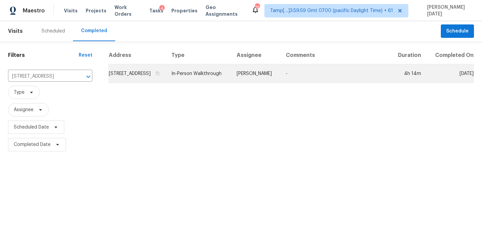
click at [232, 83] on td "In-Person Walkthrough" at bounding box center [198, 73] width 65 height 19
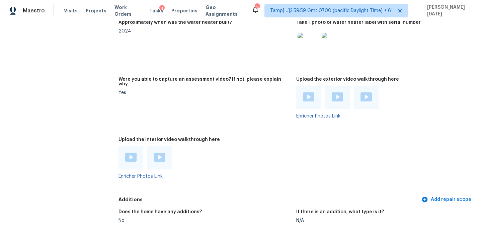
scroll to position [1252, 0]
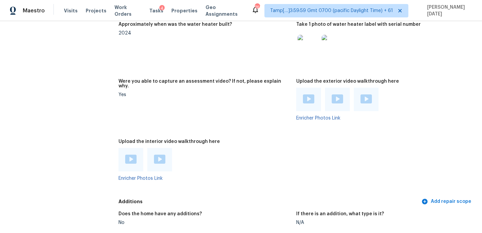
click at [127, 155] on img at bounding box center [130, 159] width 11 height 9
click at [159, 148] on div at bounding box center [159, 159] width 25 height 23
click at [160, 155] on img at bounding box center [159, 159] width 11 height 9
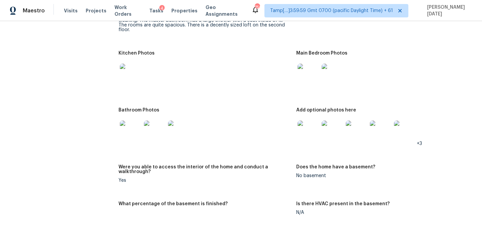
scroll to position [751, 0]
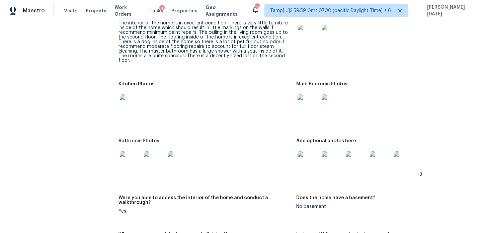
click at [307, 95] on img at bounding box center [308, 104] width 21 height 21
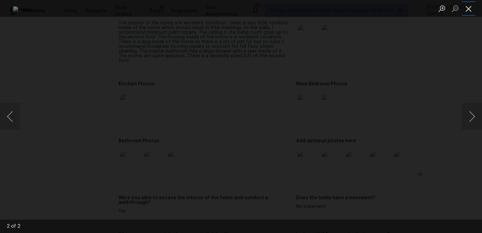
click at [467, 11] on button "Close lightbox" at bounding box center [468, 9] width 13 height 12
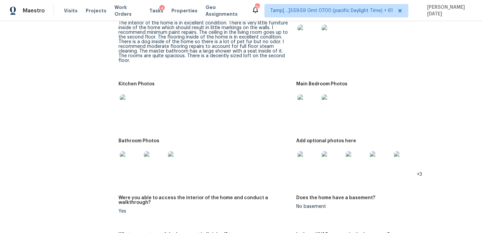
click at [310, 152] on img at bounding box center [308, 161] width 21 height 21
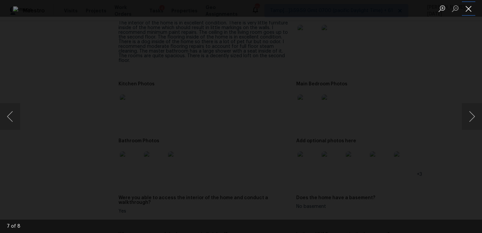
click at [466, 11] on button "Close lightbox" at bounding box center [468, 9] width 13 height 12
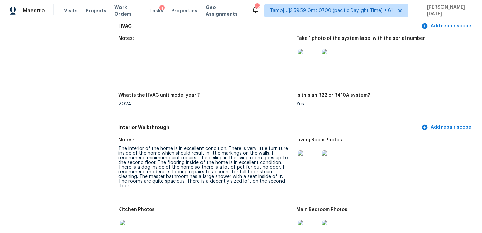
scroll to position [0, 0]
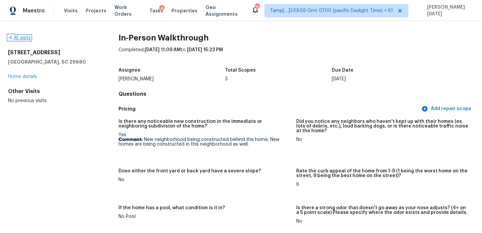
click at [25, 38] on link "All visits" at bounding box center [19, 38] width 23 height 5
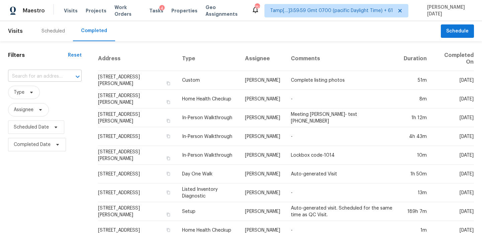
click at [48, 76] on input "text" at bounding box center [35, 76] width 55 height 10
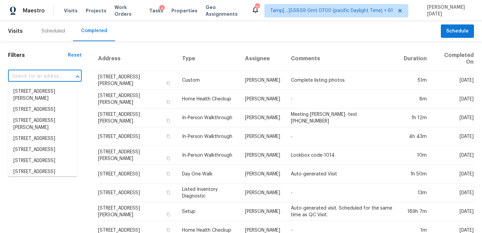
paste input "106 Hialeah Ct, Summerville, SC 29486"
type input "106 Hialeah Ct, Summerville, SC 29486"
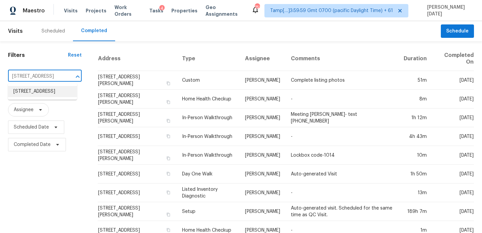
click at [45, 95] on li "106 Hialeah Ct, Summerville, SC 29486" at bounding box center [42, 91] width 69 height 11
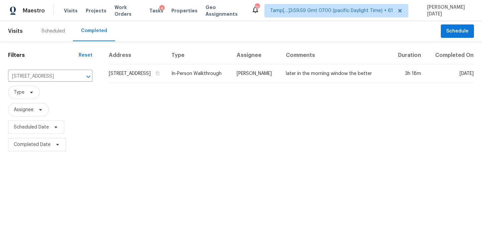
click at [305, 94] on div "Address Type Assignee Comments Duration Completed On 106 Hialeah Ct, Summervill…" at bounding box center [292, 100] width 382 height 107
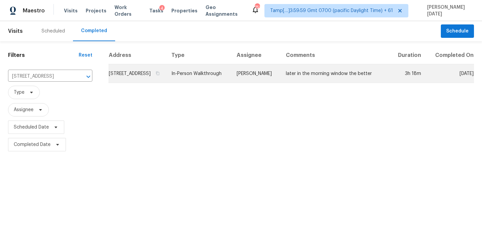
click at [317, 77] on td "later in the morning window the better" at bounding box center [336, 73] width 110 height 19
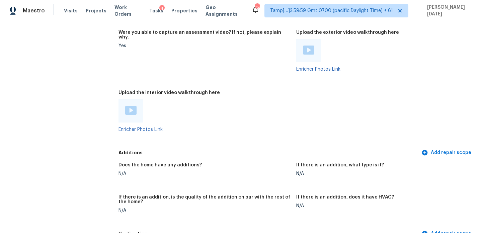
scroll to position [1275, 0]
click at [135, 106] on img at bounding box center [130, 110] width 11 height 9
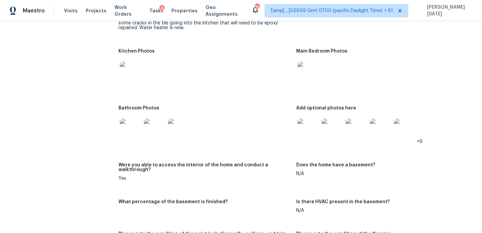
scroll to position [783, 0]
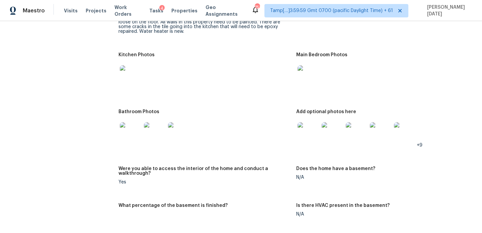
click at [314, 72] on img at bounding box center [308, 75] width 21 height 21
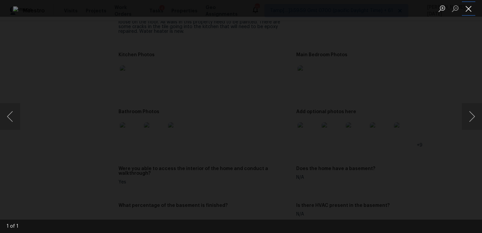
click at [470, 6] on button "Close lightbox" at bounding box center [468, 9] width 13 height 12
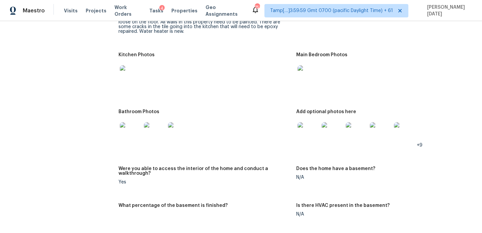
click at [309, 128] on img at bounding box center [308, 132] width 21 height 21
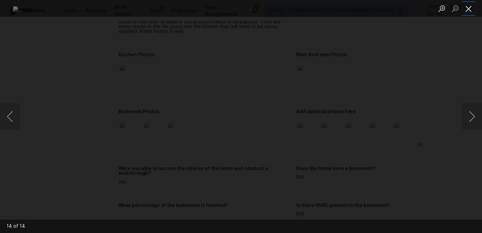
click at [468, 7] on button "Close lightbox" at bounding box center [468, 9] width 13 height 12
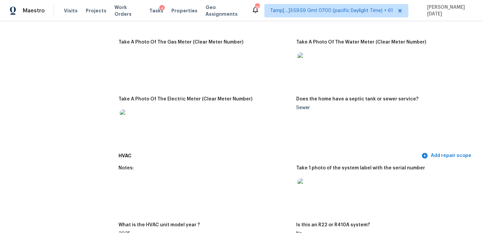
scroll to position [0, 0]
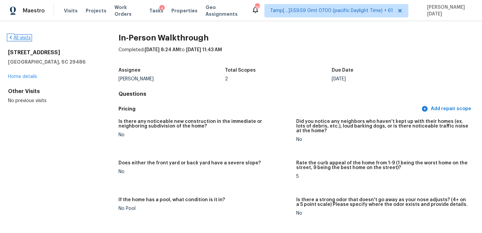
click at [22, 38] on link "All visits" at bounding box center [19, 38] width 23 height 5
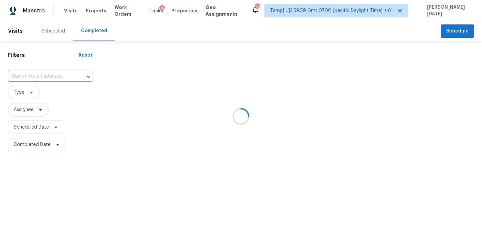
click at [28, 77] on div at bounding box center [241, 116] width 482 height 233
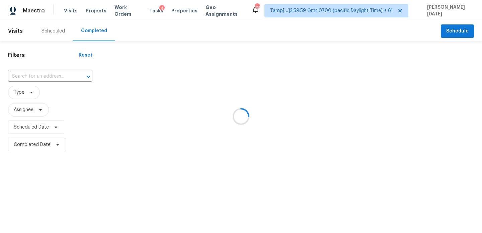
click at [28, 77] on div at bounding box center [241, 116] width 482 height 233
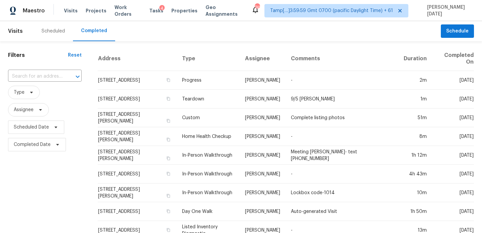
click at [28, 77] on input "text" at bounding box center [35, 76] width 55 height 10
paste input "20426 Blue Juniper Dr, Katy, TX 77449"
type input "20426 Blue Juniper Dr, Katy, TX 77449"
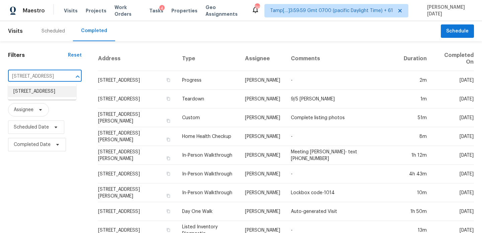
click at [34, 97] on li "20426 Blue Juniper Dr, Katy, TX 77449" at bounding box center [42, 91] width 68 height 11
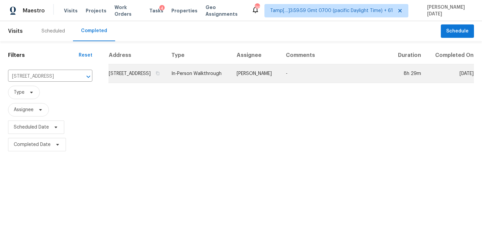
click at [251, 82] on td "[PERSON_NAME]" at bounding box center [256, 73] width 49 height 19
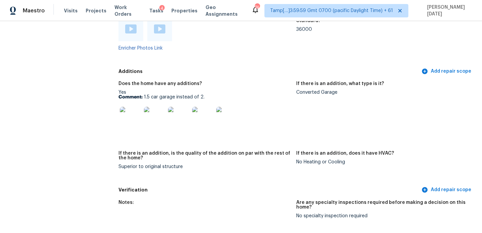
scroll to position [1337, 0]
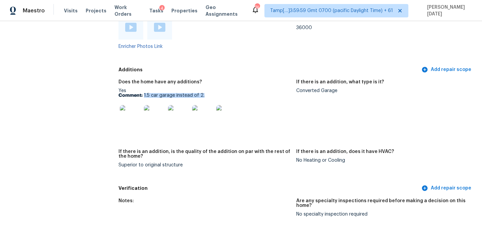
drag, startPoint x: 145, startPoint y: 87, endPoint x: 209, endPoint y: 87, distance: 64.0
click at [209, 93] on p "Comment: 1.5 car garage instead of 2." at bounding box center [205, 95] width 173 height 5
copy p "1.5 car garage instead of 2."
click at [132, 107] on img at bounding box center [130, 115] width 21 height 21
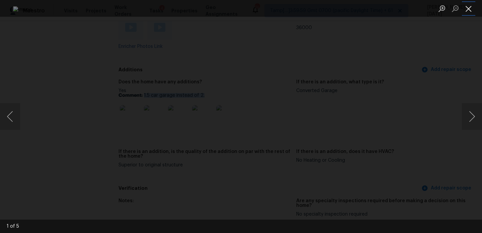
click at [470, 11] on button "Close lightbox" at bounding box center [468, 9] width 13 height 12
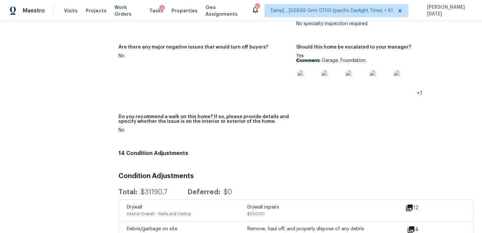
scroll to position [1527, 0]
click at [311, 76] on img at bounding box center [308, 81] width 21 height 21
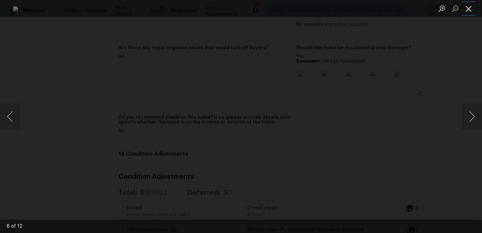
click at [465, 9] on button "Close lightbox" at bounding box center [468, 9] width 13 height 12
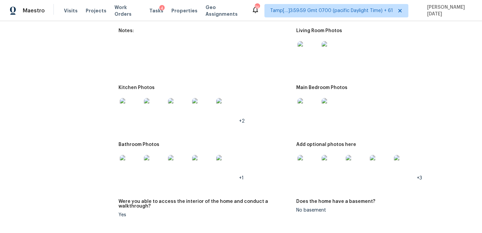
scroll to position [722, 0]
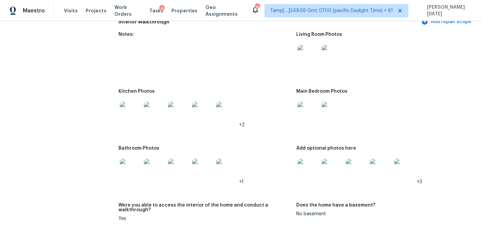
click at [309, 60] on img at bounding box center [308, 55] width 21 height 21
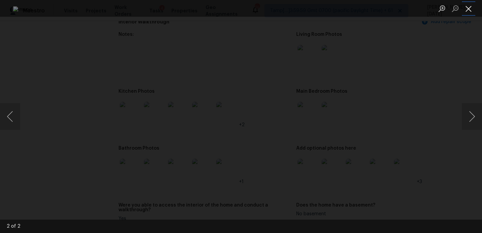
click at [471, 5] on button "Close lightbox" at bounding box center [468, 9] width 13 height 12
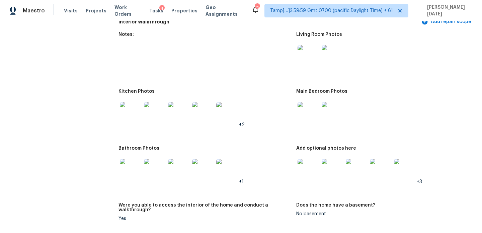
click at [310, 107] on img at bounding box center [308, 112] width 21 height 21
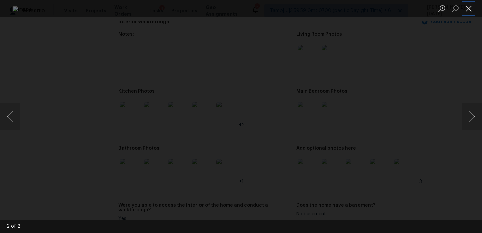
click at [467, 5] on button "Close lightbox" at bounding box center [468, 9] width 13 height 12
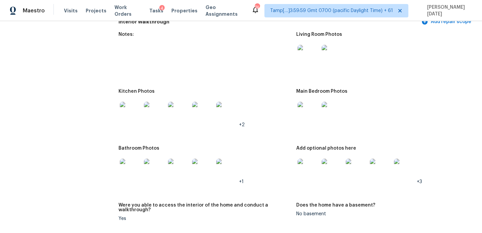
click at [332, 165] on img at bounding box center [332, 169] width 21 height 21
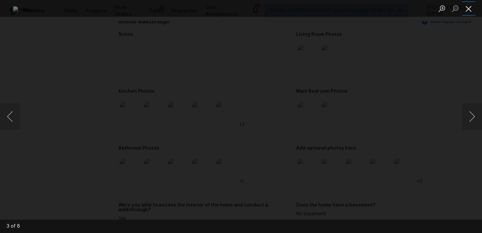
click at [471, 9] on button "Close lightbox" at bounding box center [468, 9] width 13 height 12
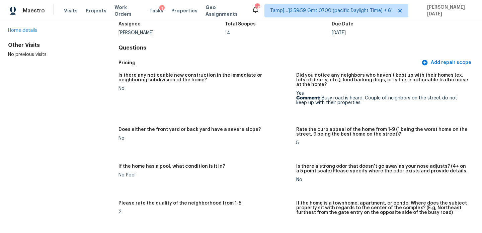
scroll to position [0, 0]
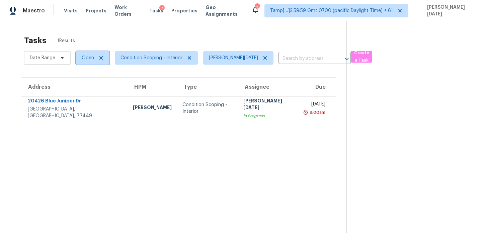
click at [78, 60] on span "Open" at bounding box center [93, 57] width 34 height 13
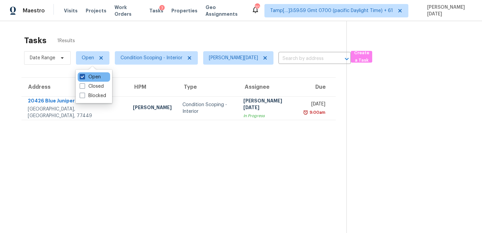
click at [85, 77] on label "Open" at bounding box center [90, 77] width 21 height 7
click at [84, 77] on input "Open" at bounding box center [82, 76] width 4 height 4
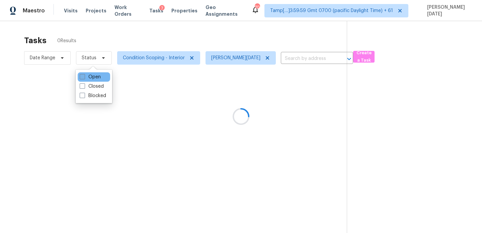
click at [85, 77] on label "Open" at bounding box center [90, 77] width 21 height 7
click at [84, 77] on input "Open" at bounding box center [82, 76] width 4 height 4
checkbox input "true"
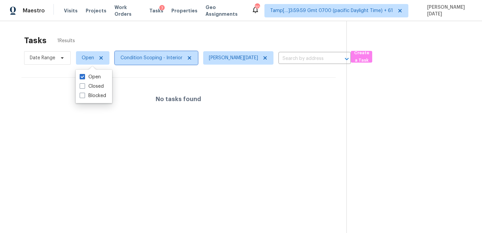
click at [136, 59] on span "Condition Scoping - Interior" at bounding box center [152, 58] width 62 height 7
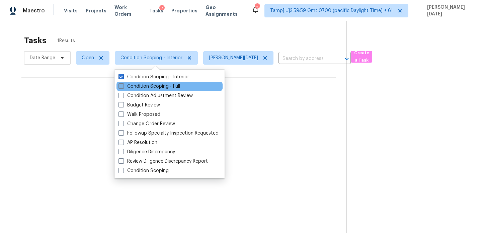
click at [133, 87] on label "Condition Scoping - Full" at bounding box center [150, 86] width 62 height 7
click at [123, 87] on input "Condition Scoping - Full" at bounding box center [121, 85] width 4 height 4
checkbox input "true"
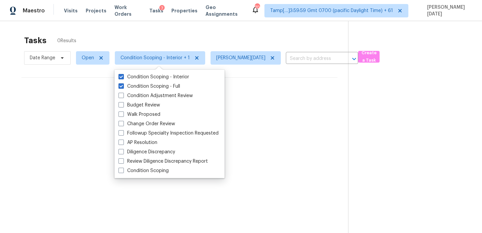
click at [187, 42] on div "Tasks 0 Results" at bounding box center [186, 40] width 324 height 17
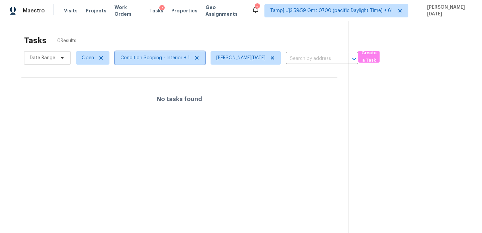
click at [141, 61] on span "Condition Scoping - Interior + 1" at bounding box center [155, 58] width 69 height 7
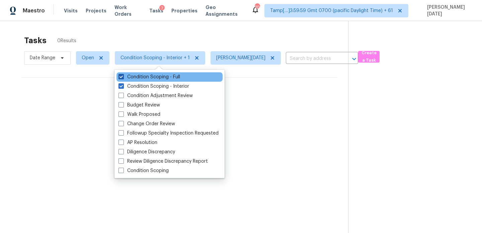
click at [148, 78] on label "Condition Scoping - Full" at bounding box center [150, 77] width 62 height 7
click at [123, 78] on input "Condition Scoping - Full" at bounding box center [121, 76] width 4 height 4
click at [148, 78] on label "Condition Scoping - Full" at bounding box center [150, 77] width 62 height 7
click at [123, 78] on input "Condition Scoping - Full" at bounding box center [121, 76] width 4 height 4
checkbox input "true"
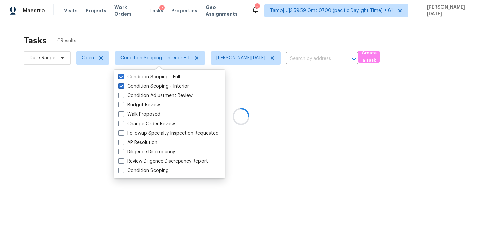
click at [179, 52] on span "Condition Scoping - Interior + 1" at bounding box center [160, 57] width 90 height 13
